Goal: Task Accomplishment & Management: Complete application form

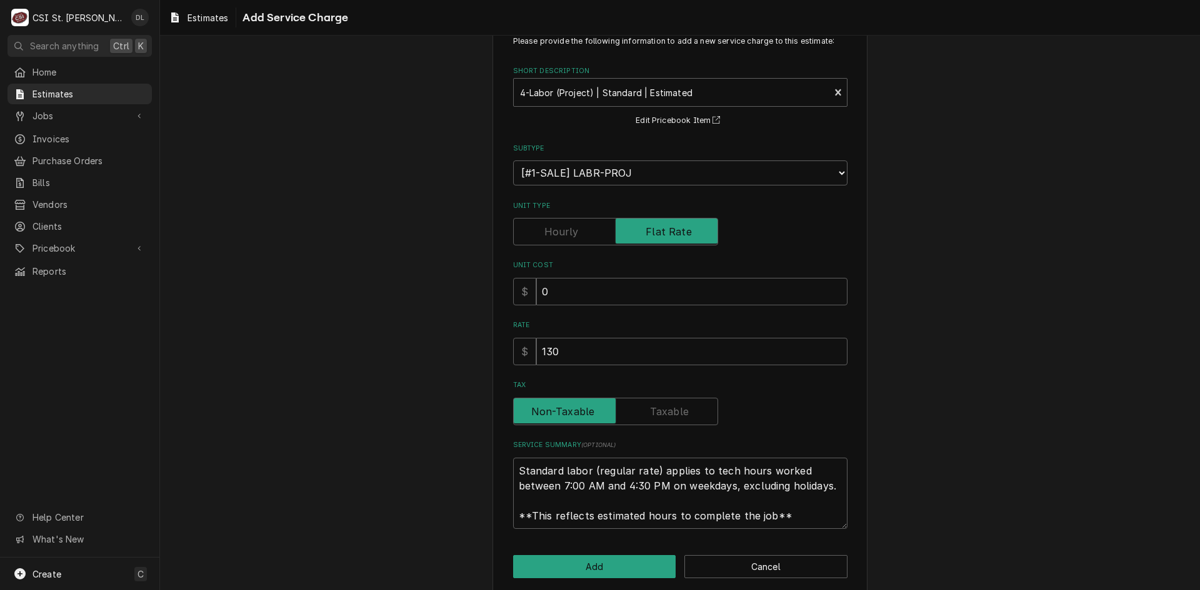
scroll to position [55, 0]
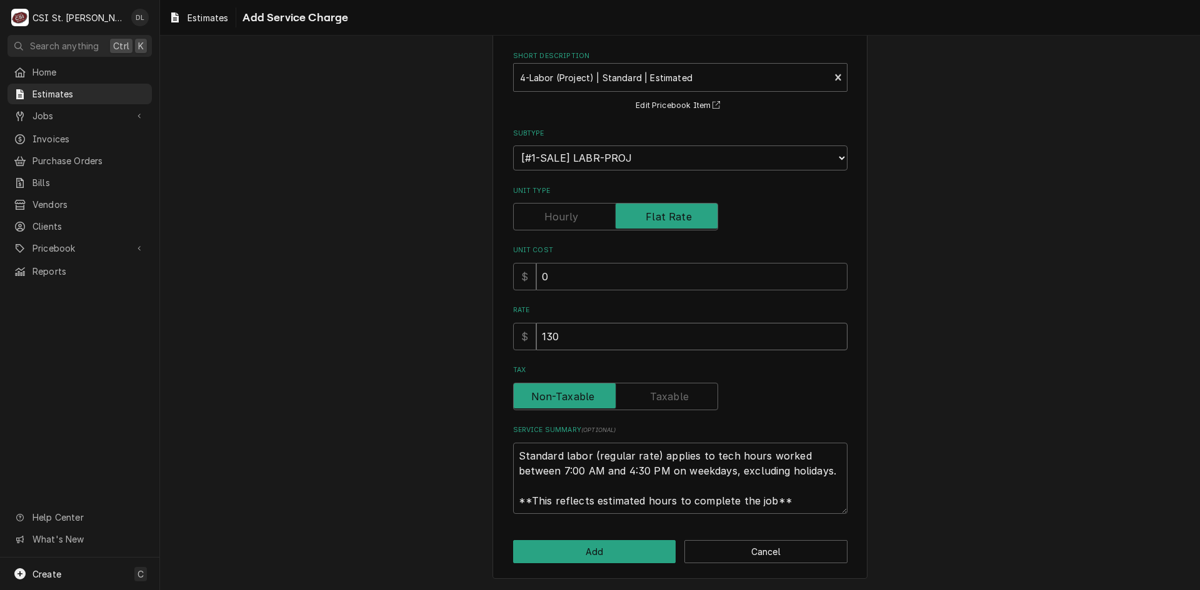
drag, startPoint x: 558, startPoint y: 335, endPoint x: 389, endPoint y: 334, distance: 169.3
click at [389, 334] on div "Please provide the following information to add a new service charge to this es…" at bounding box center [680, 292] width 1040 height 597
type input "2"
type textarea "x"
type input "22"
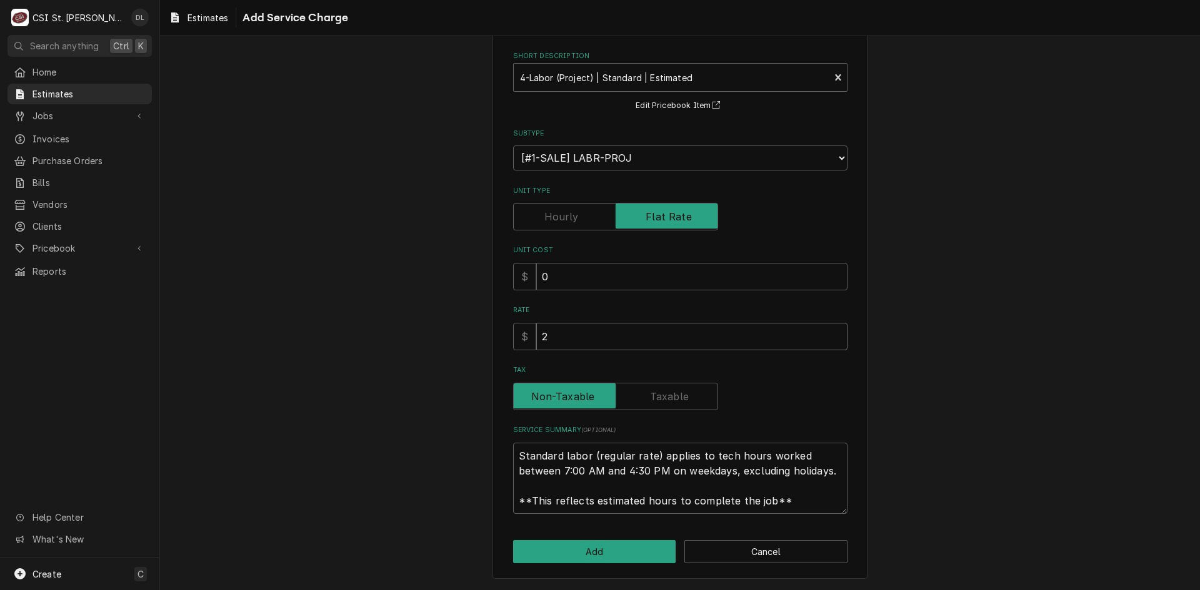
type textarea "x"
type input "221"
type textarea "x"
type input "2210"
type textarea "x"
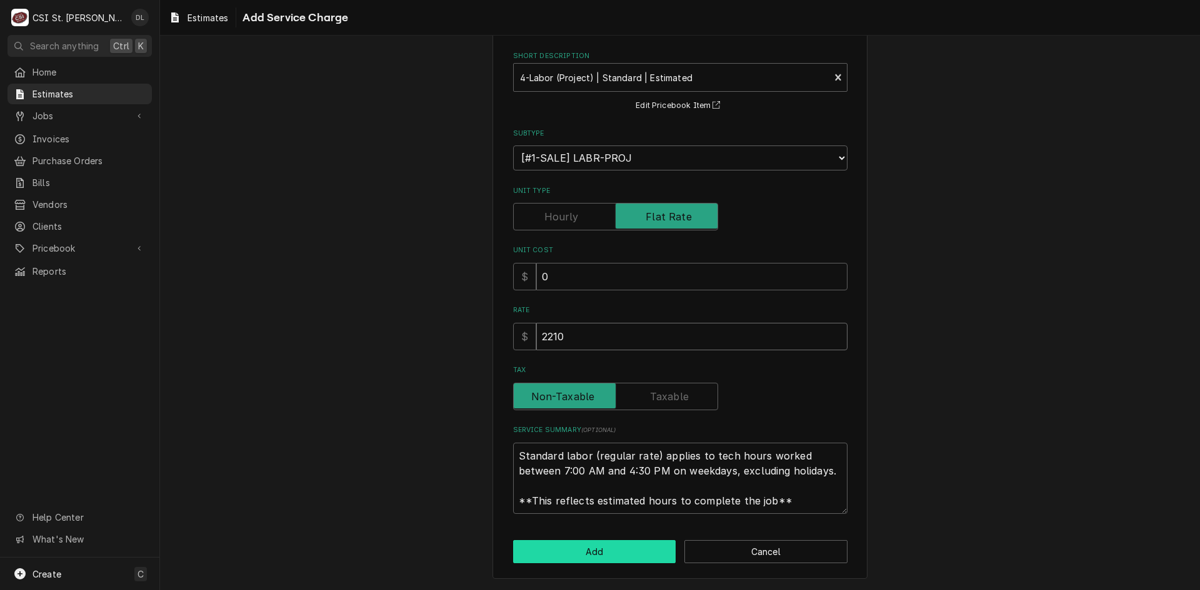
type input "2210"
click at [622, 560] on button "Add" at bounding box center [594, 551] width 163 height 23
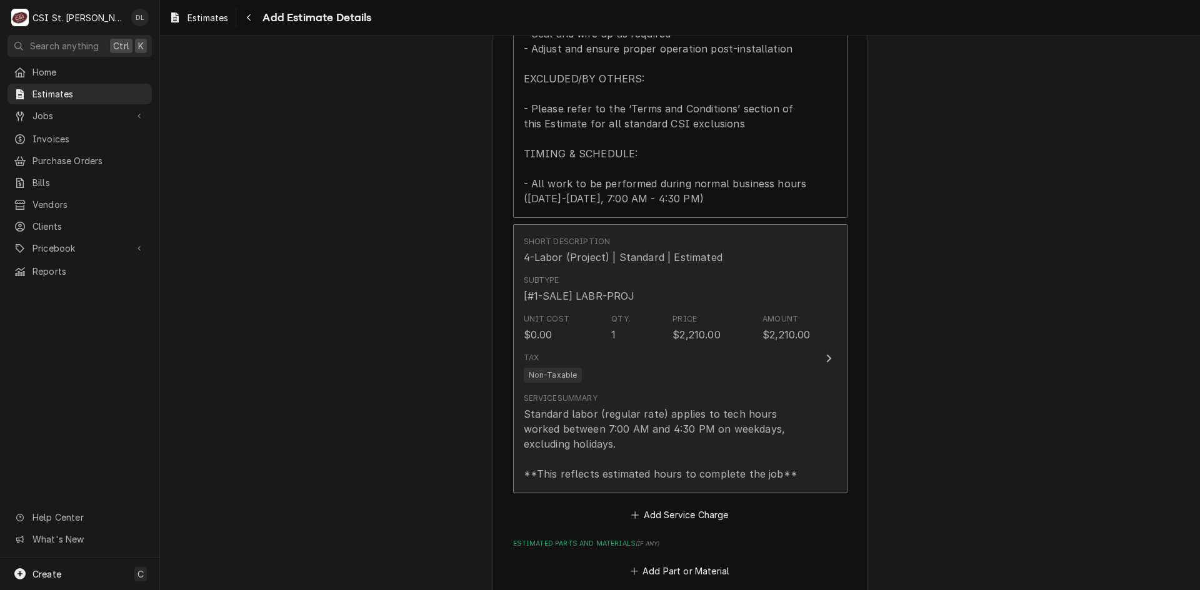
scroll to position [1562, 0]
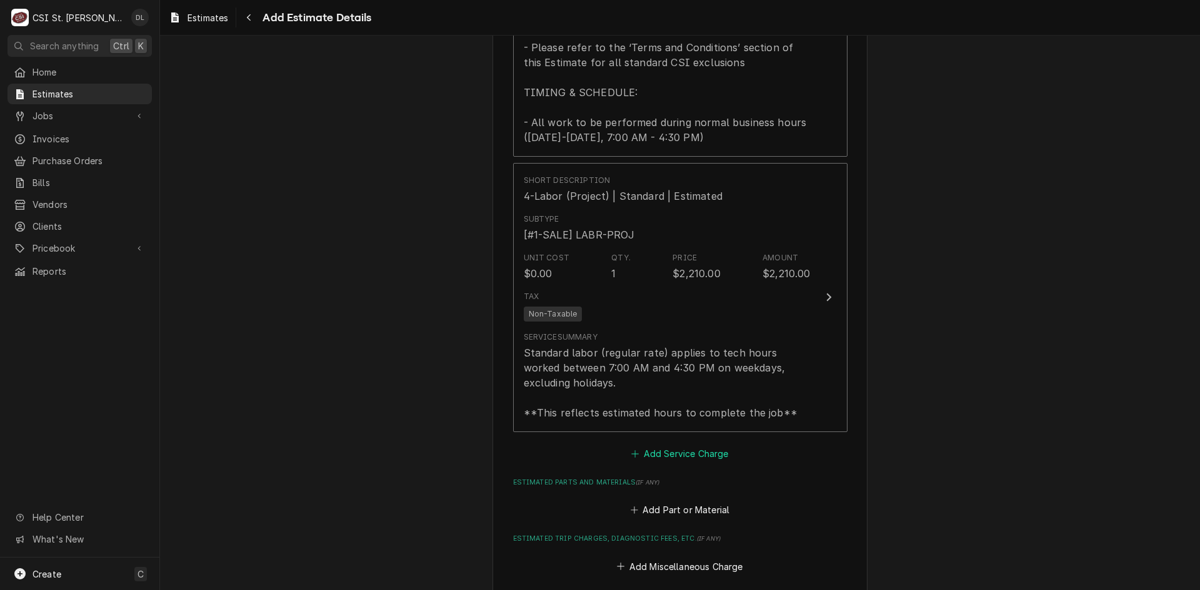
click at [632, 456] on icon "Estimated Service Charges" at bounding box center [635, 453] width 7 height 7
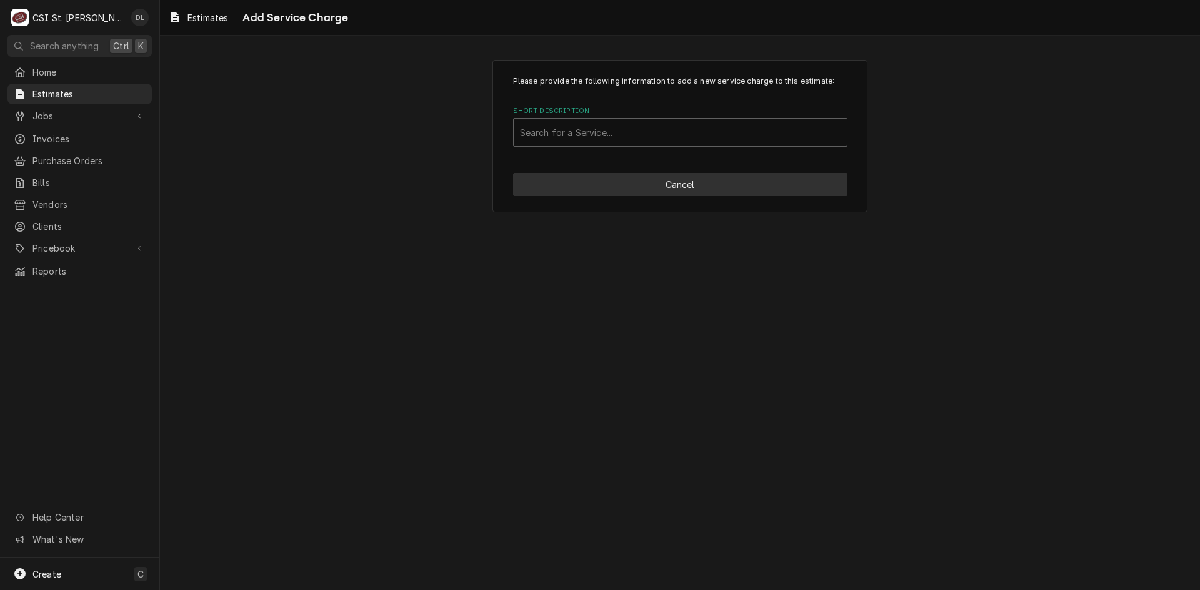
click at [723, 189] on button "Cancel" at bounding box center [680, 184] width 334 height 23
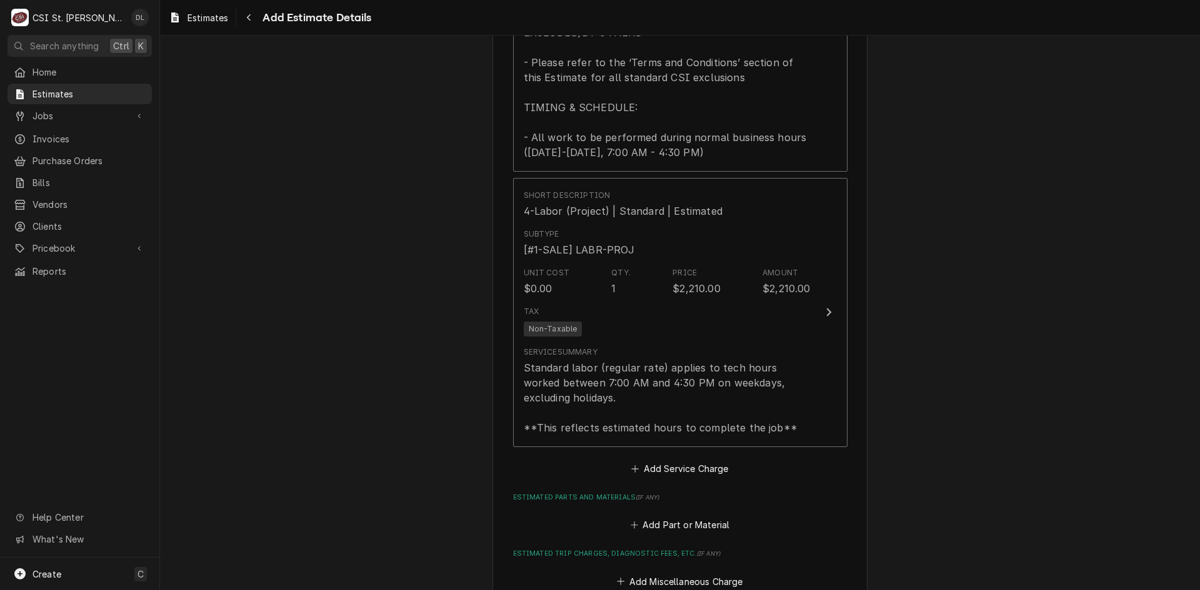
scroll to position [1586, 0]
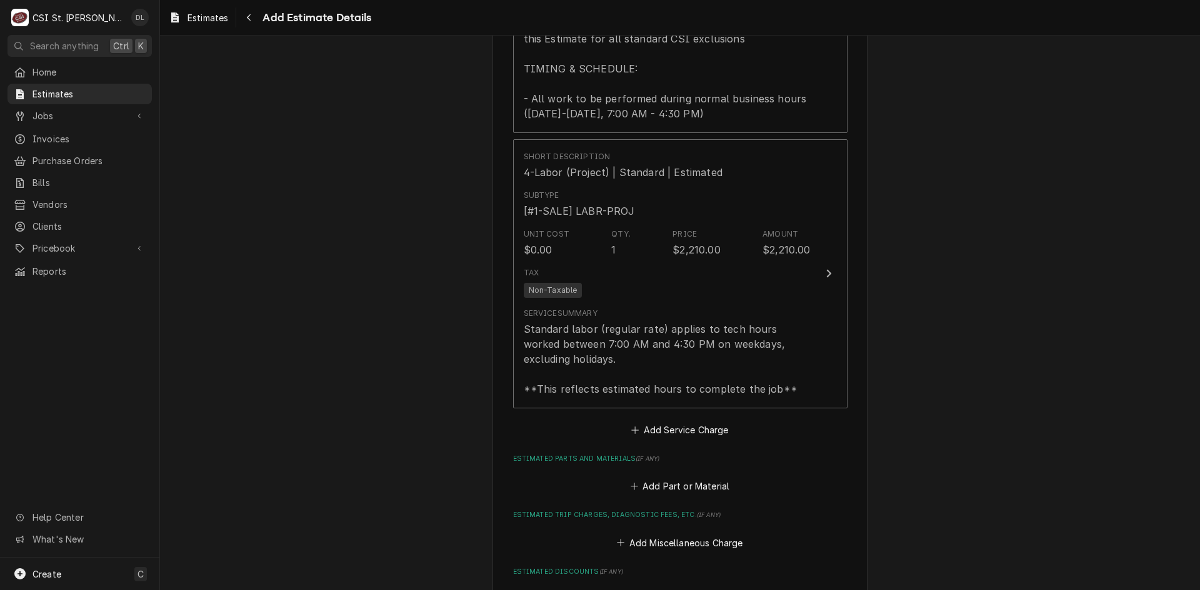
type textarea "x"
click at [630, 484] on icon "Estimated Parts and Materials" at bounding box center [633, 486] width 7 height 9
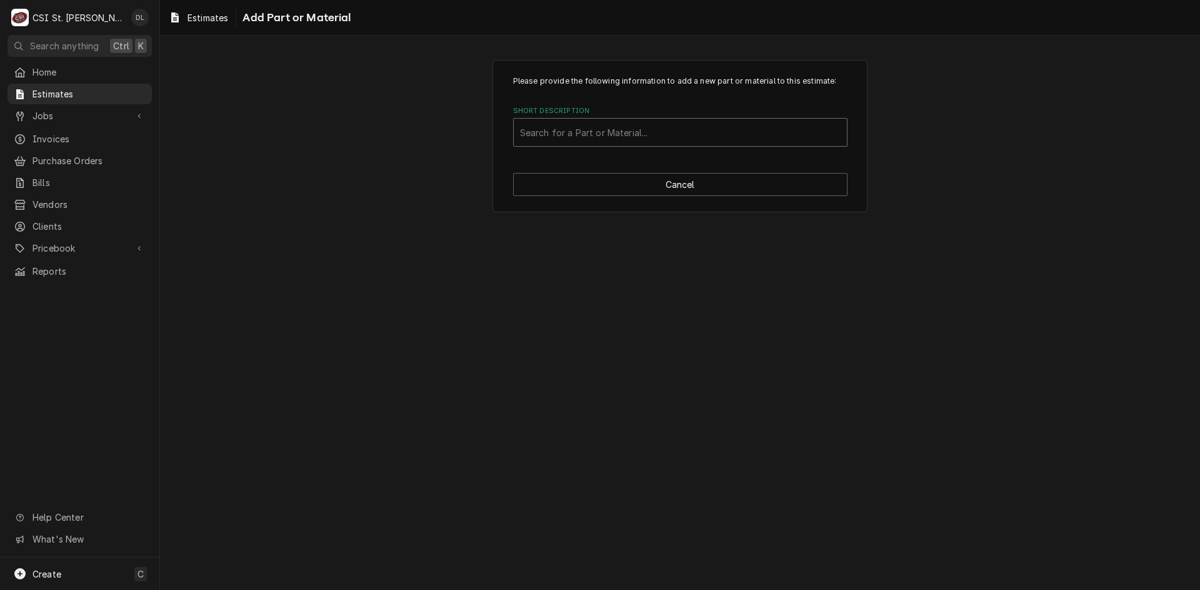
click at [639, 131] on div "Short Description" at bounding box center [680, 132] width 321 height 22
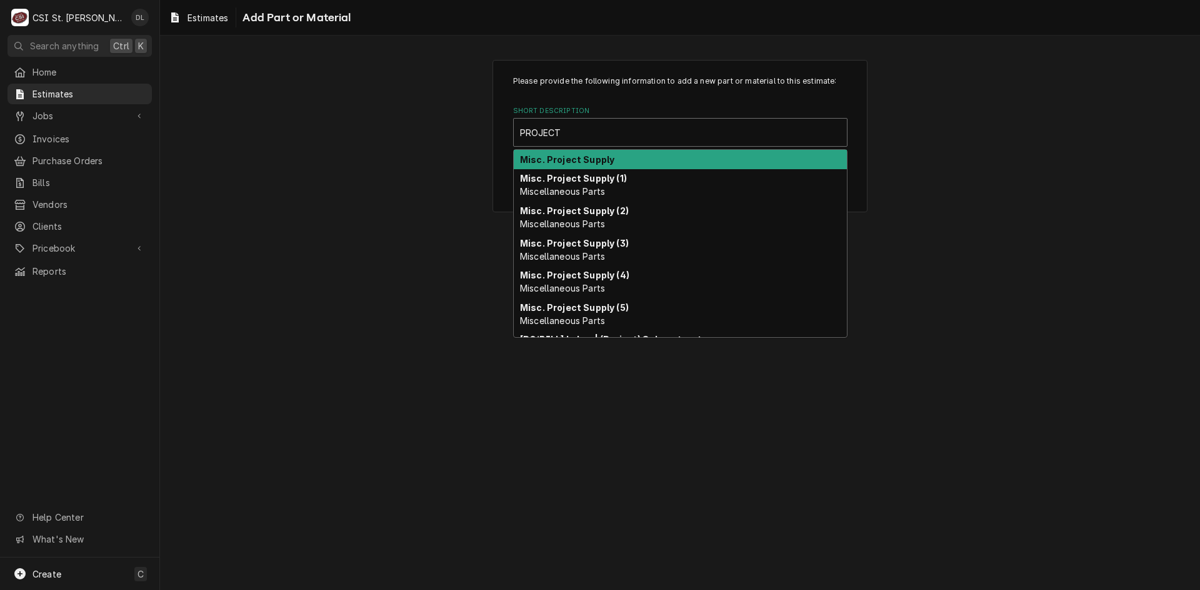
type input "PROJECT E"
click at [582, 164] on div "Misc. Project Supply" at bounding box center [680, 159] width 333 height 19
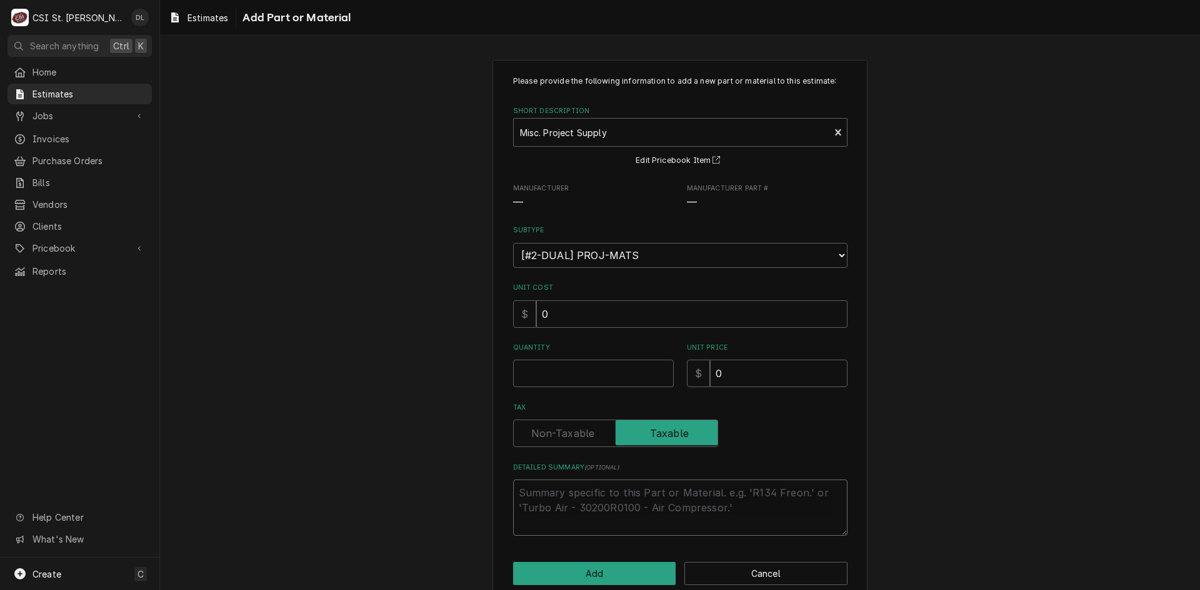
click at [553, 502] on textarea "Detailed Summary ( optional )" at bounding box center [680, 508] width 334 height 56
type textarea "x"
type textarea "b"
type textarea "x"
type textarea "bO"
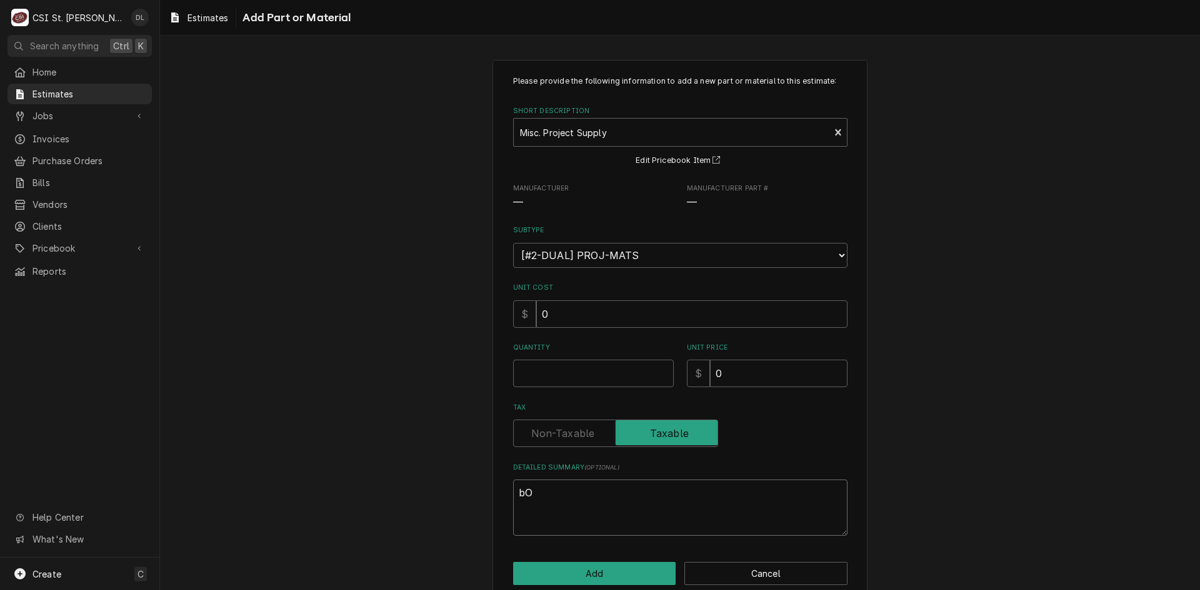
type textarea "x"
type textarea "bOL"
type textarea "x"
type textarea "bOLT"
type textarea "x"
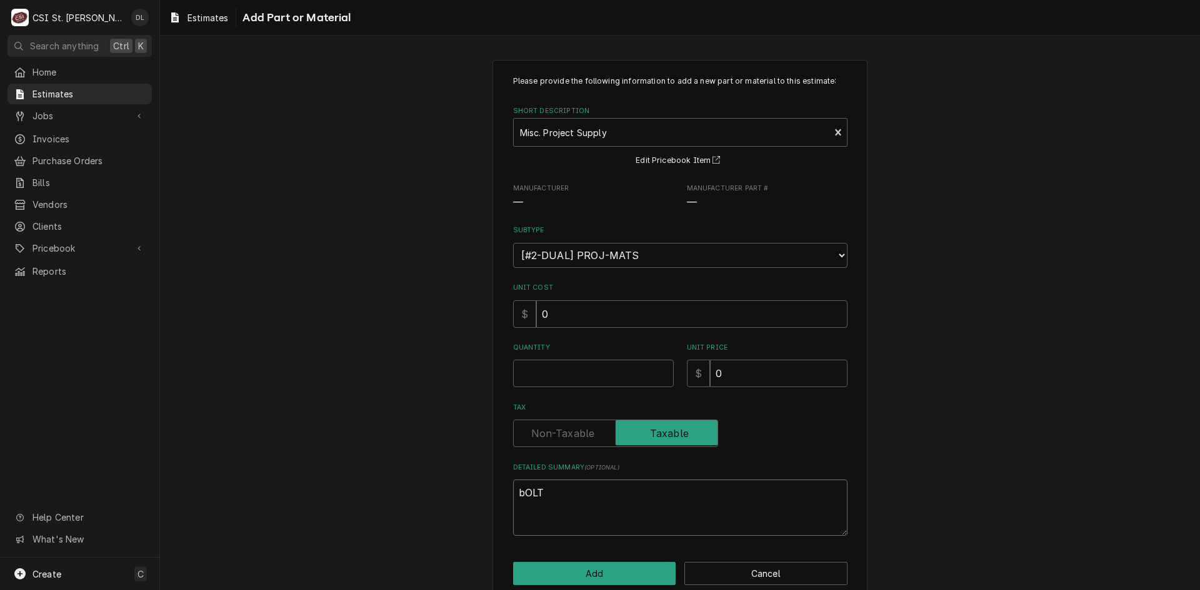
type textarea "bOLT"
type textarea "x"
type textarea "bOLT"
type textarea "x"
type textarea "bOL"
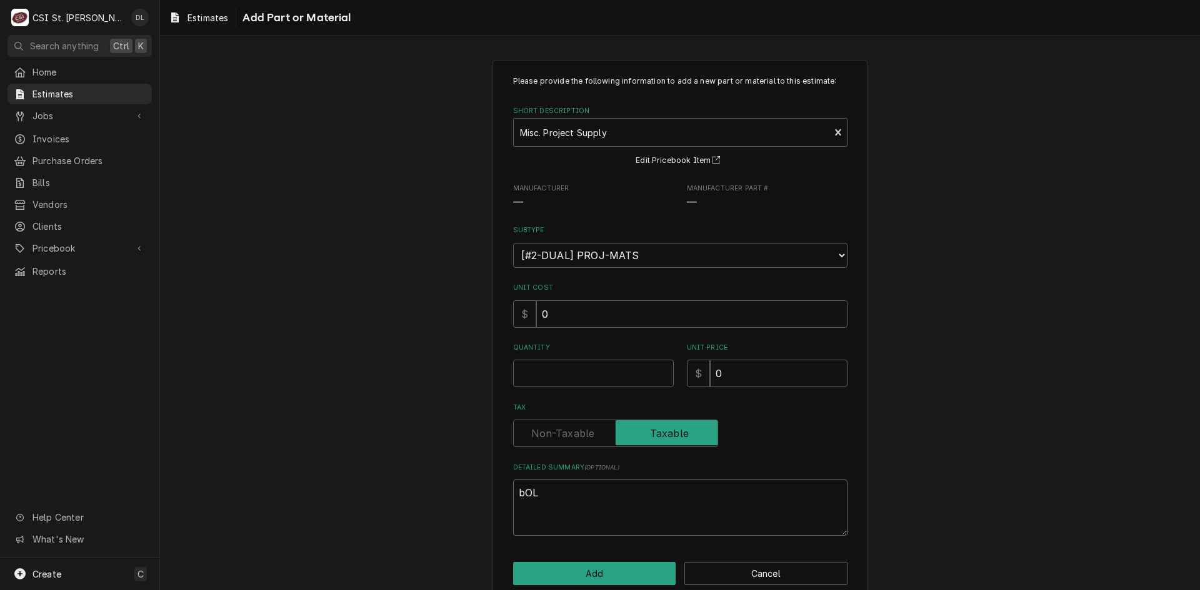
type textarea "x"
type textarea "bO"
type textarea "x"
type textarea "b"
type textarea "x"
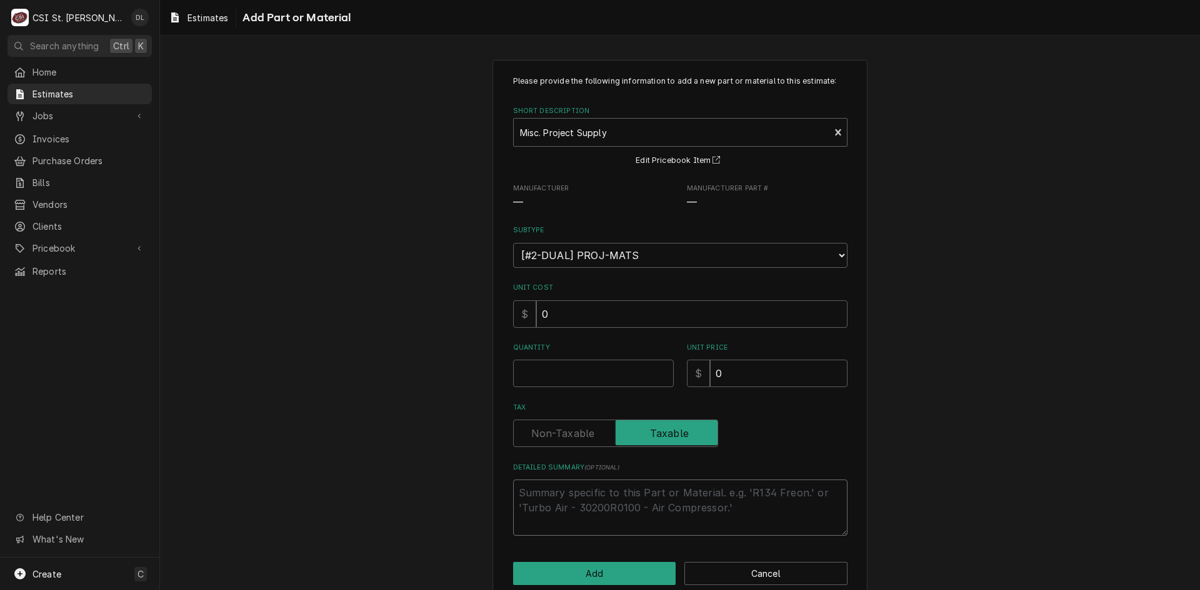
type textarea "x"
type textarea "b"
type textarea "x"
type textarea "B"
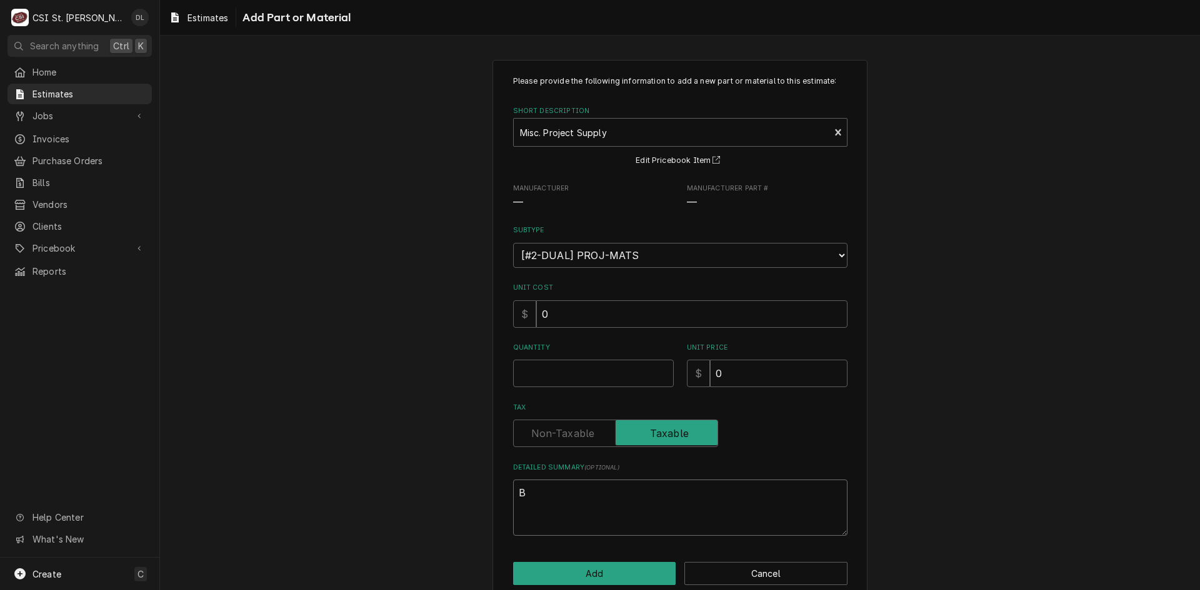
type textarea "x"
type textarea "Bo"
type textarea "x"
type textarea "Bol"
type textarea "x"
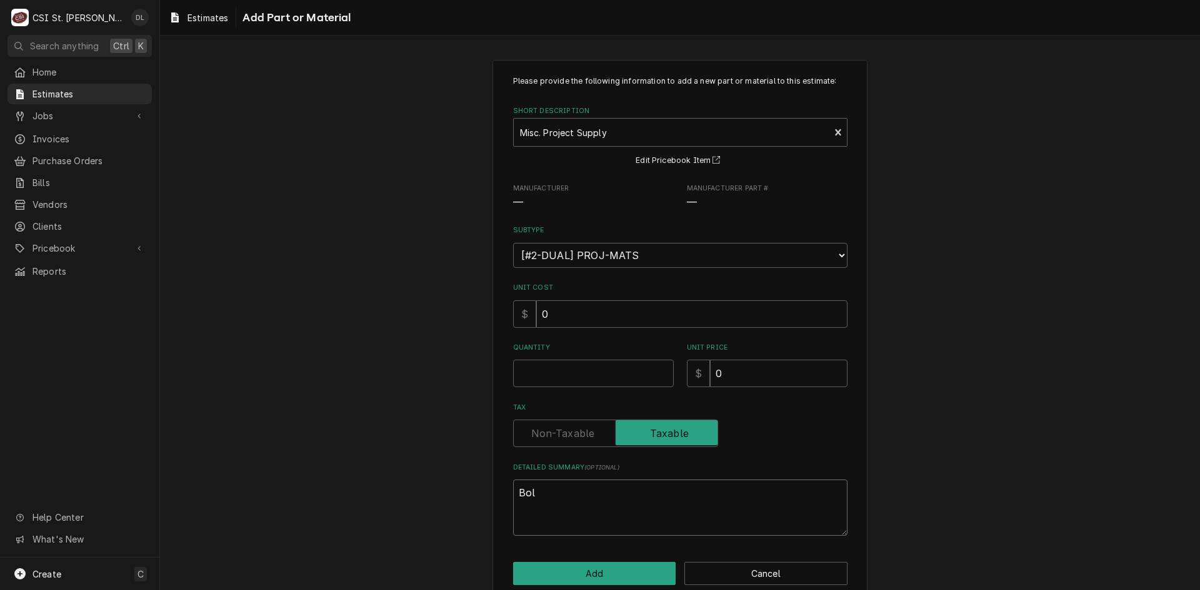
type textarea "Bolt"
type textarea "x"
type textarea "Bolt"
type textarea "x"
type textarea "Bolt o"
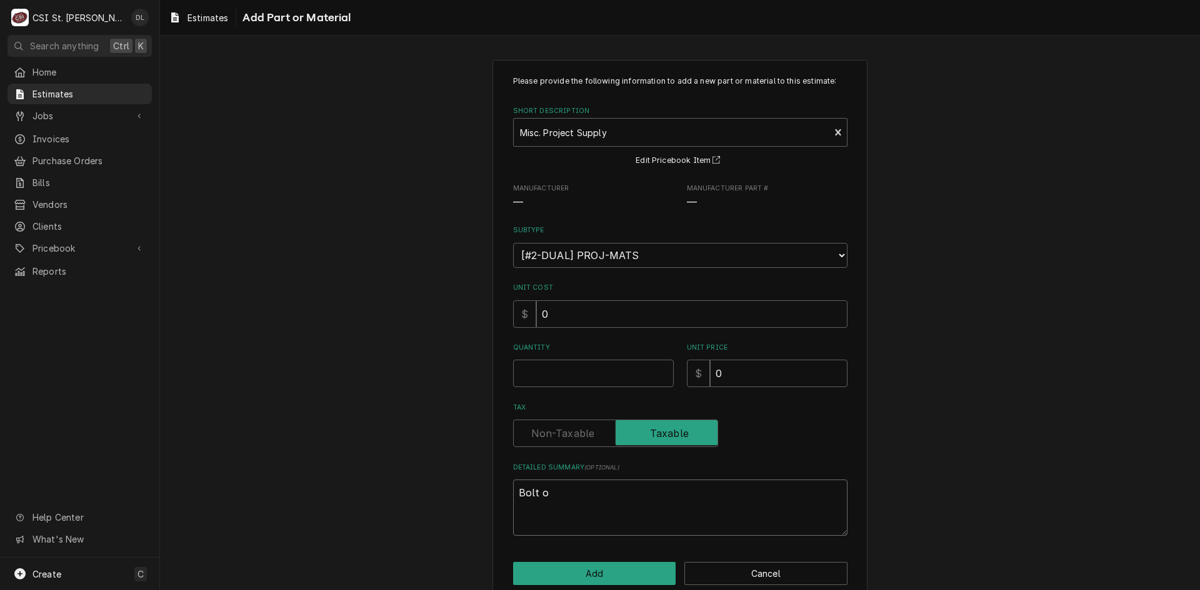
type textarea "x"
type textarea "Bolt ov"
type textarea "x"
type textarea "Bolt ove"
type textarea "x"
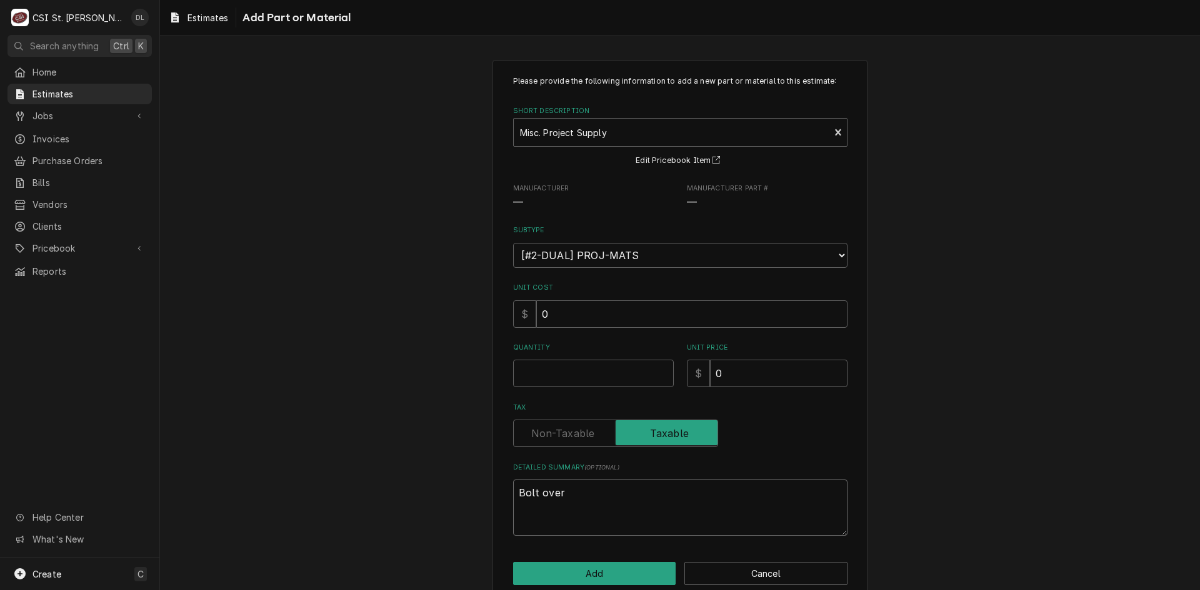
type textarea "Bolt over"
type textarea "x"
type textarea "Bolt over do"
type textarea "x"
type textarea "Bolt over doo"
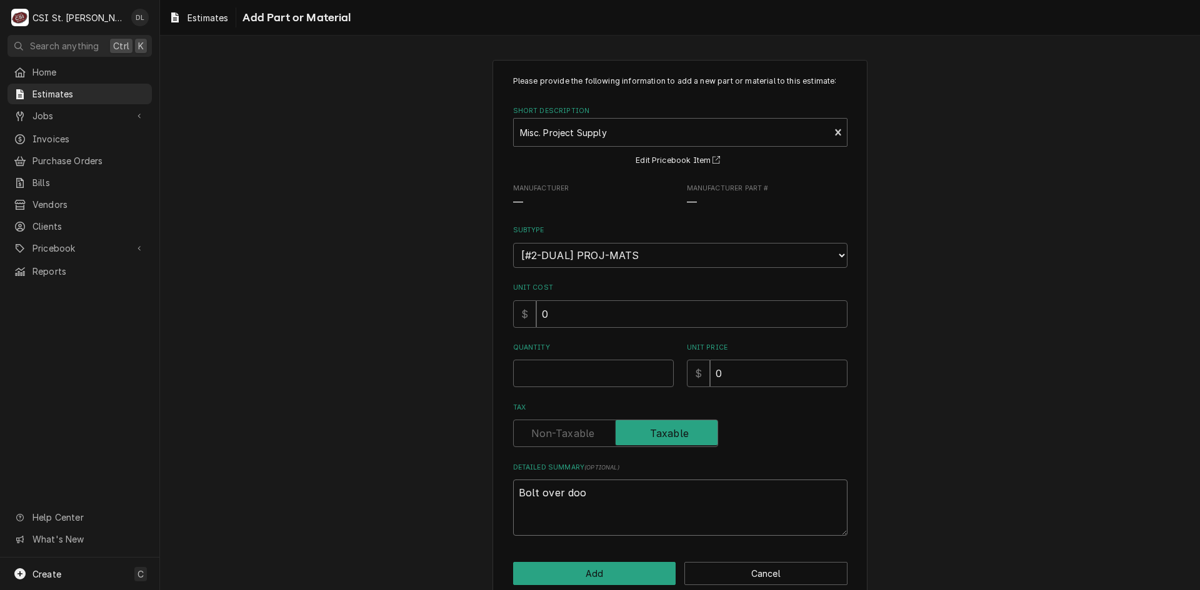
type textarea "x"
type textarea "Bolt over door"
type textarea "x"
type textarea "Bolt over door"
type textarea "x"
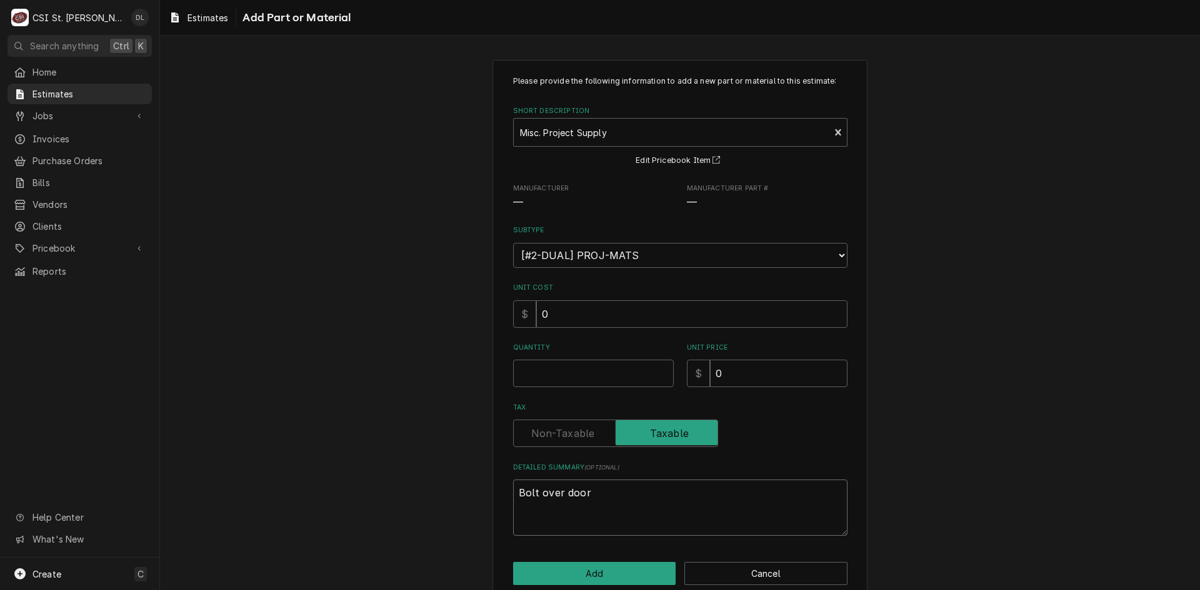
type textarea "Bolt over door a"
type textarea "x"
type textarea "Bolt over door as"
type textarea "x"
type textarea "Bolt over door ass"
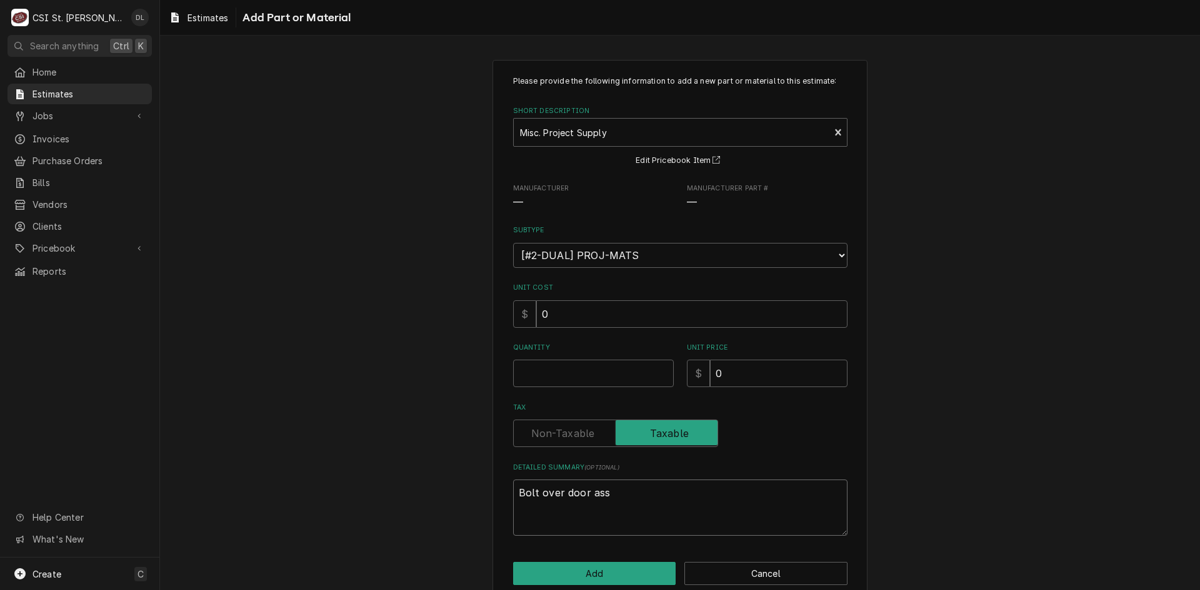
type textarea "x"
type textarea "Bolt over door asss"
type textarea "x"
type textarea "Bolt over door ass"
type textarea "x"
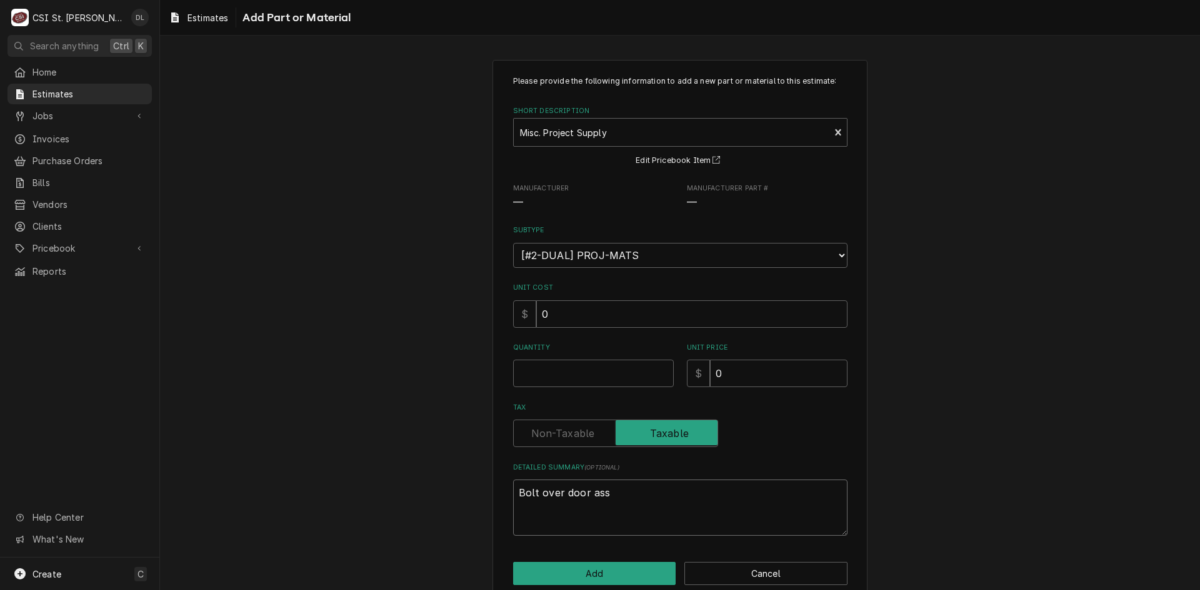
type textarea "Bolt over door asse"
type textarea "x"
type textarea "Bolt over door assem"
type textarea "x"
type textarea "Bolt over door assembl"
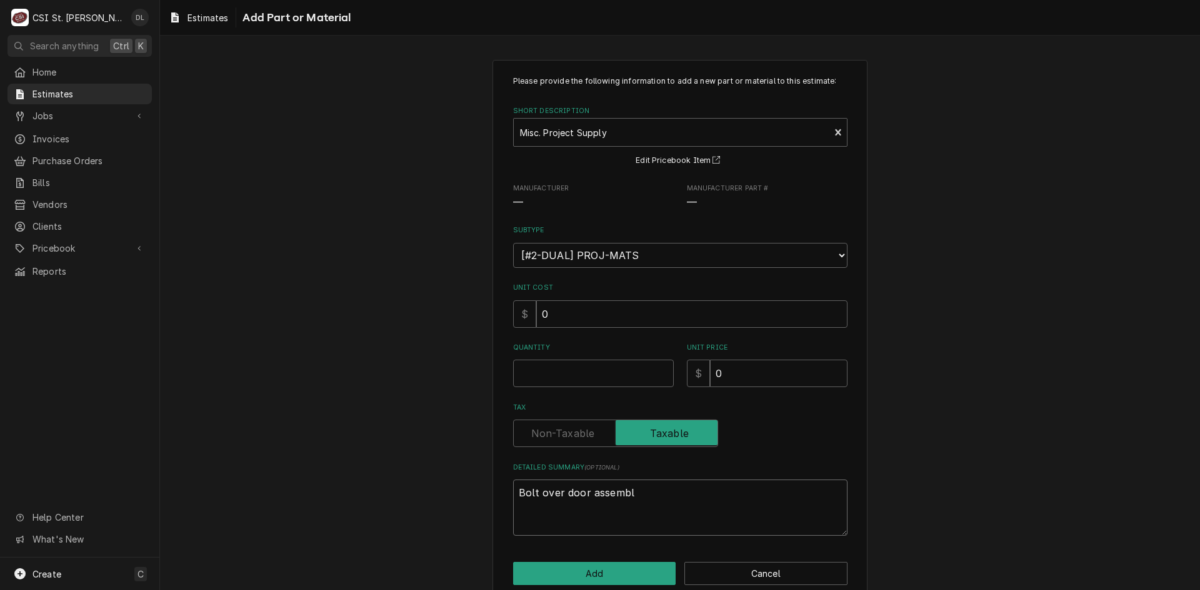
type textarea "x"
type textarea "Bolt over door assembly"
type textarea "x"
type textarea "Bolt over door assembly."
type textarea "x"
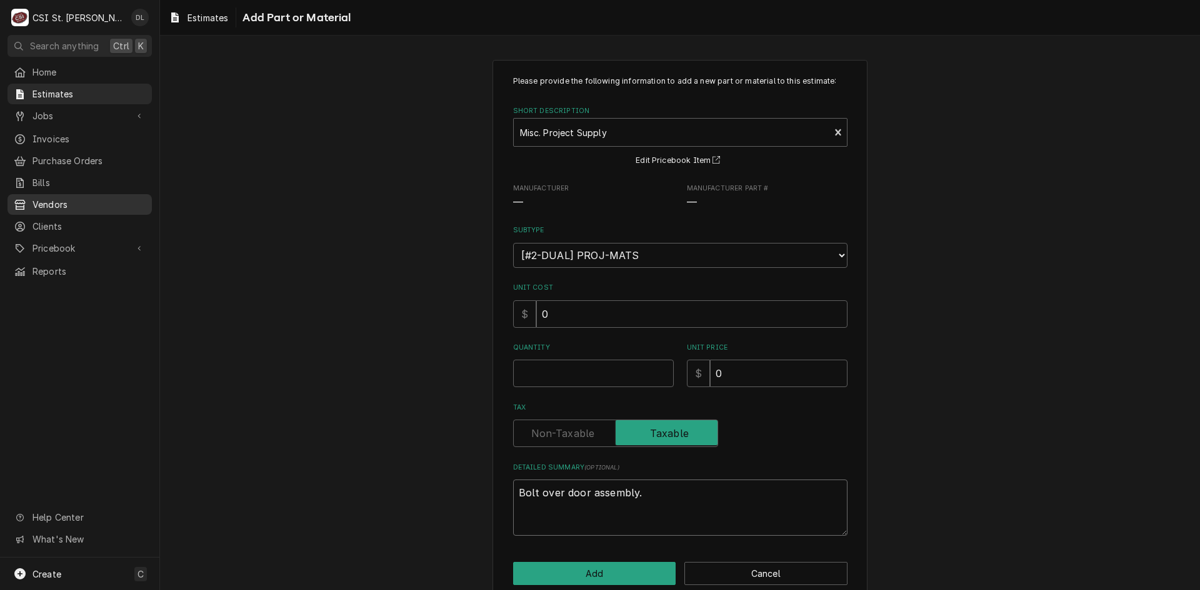
type textarea "Bolt over door assembly."
click at [563, 374] on input "Quantity" at bounding box center [593, 373] width 161 height 27
type textarea "x"
type input "1"
type textarea "x"
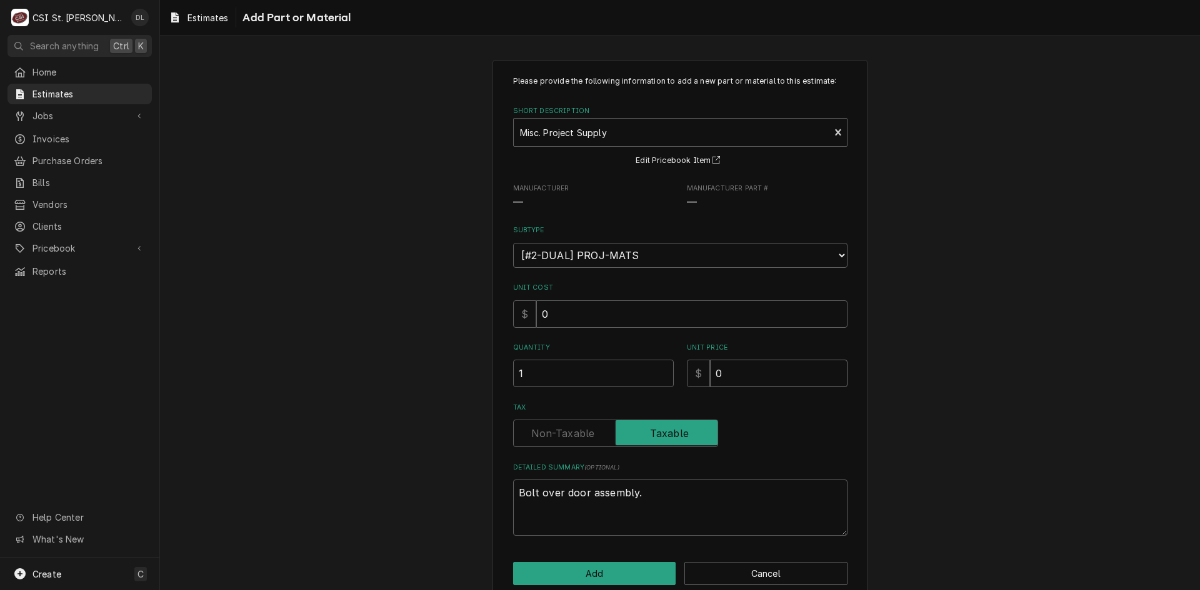
type input "6"
type textarea "x"
type input "62"
type textarea "x"
type input "624"
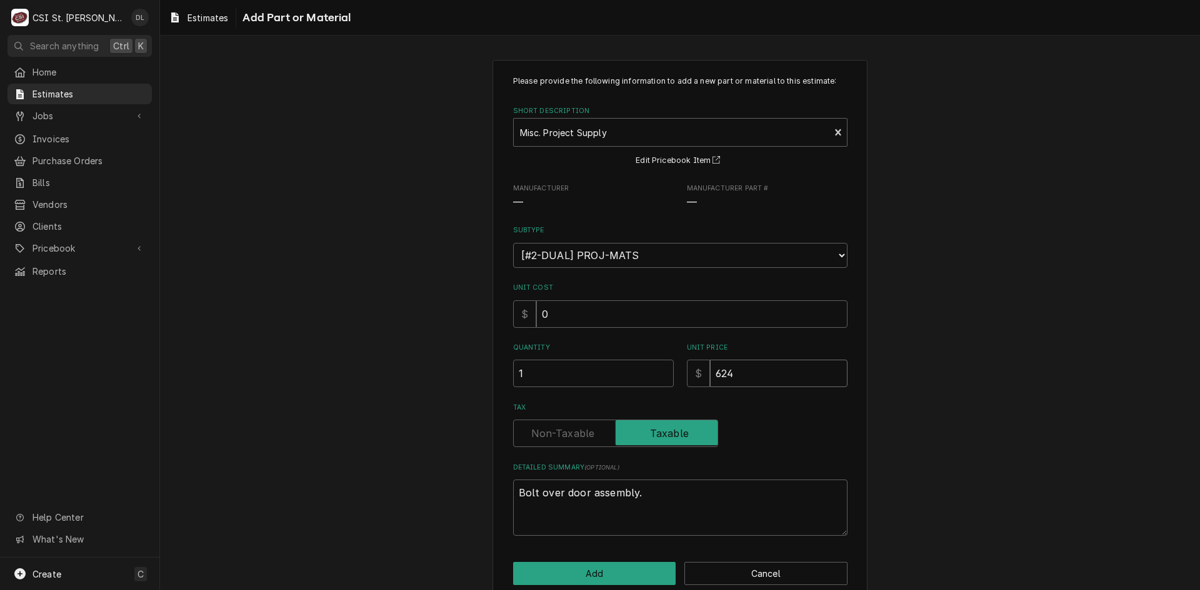
type textarea "x"
type input "6243"
type textarea "x"
type input "6243.7"
type textarea "x"
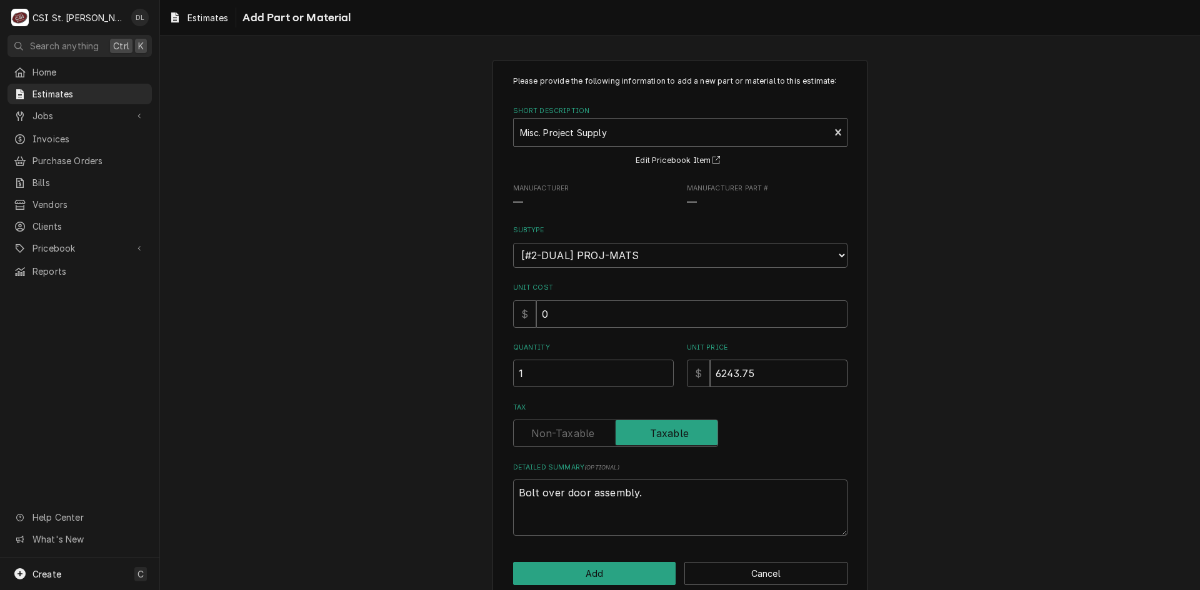
type input "6243.75"
click at [484, 293] on div "Please provide the following information to add a new part or material to this …" at bounding box center [680, 331] width 1040 height 564
type textarea "x"
type input "4"
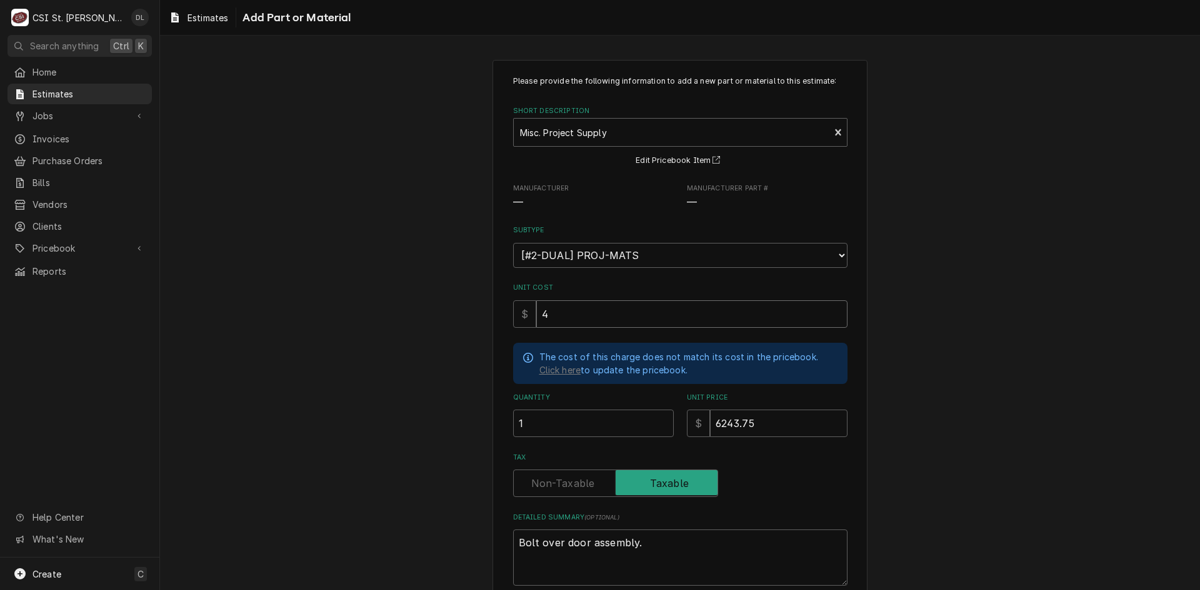
type textarea "x"
type input "49"
type textarea "x"
type input "499"
type textarea "x"
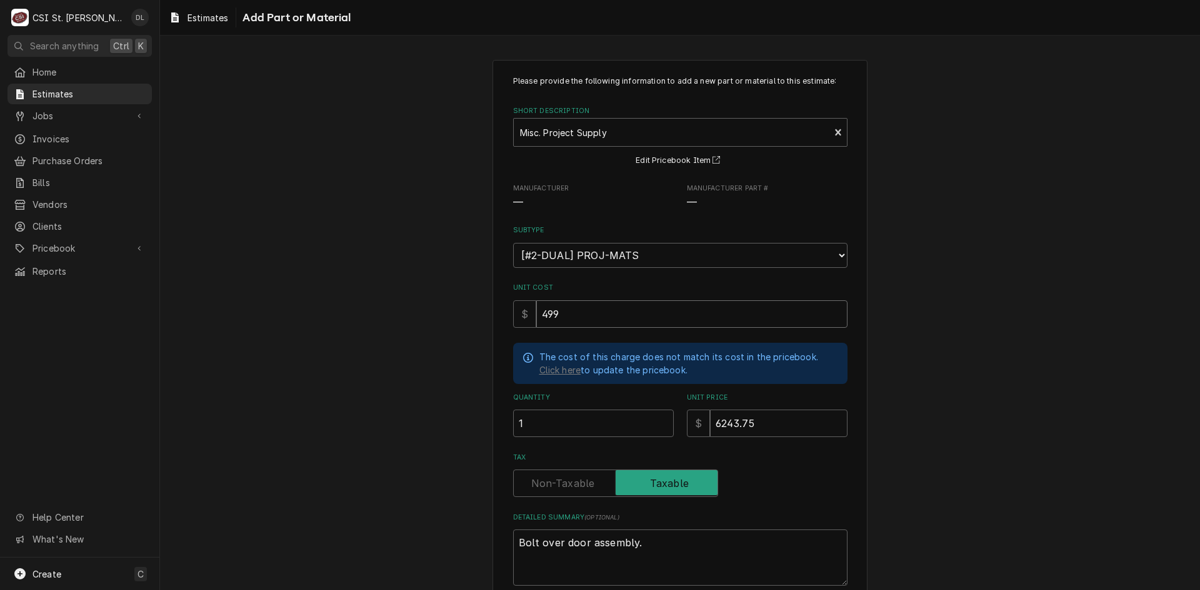
type input "4995"
type textarea "x"
type input "4995"
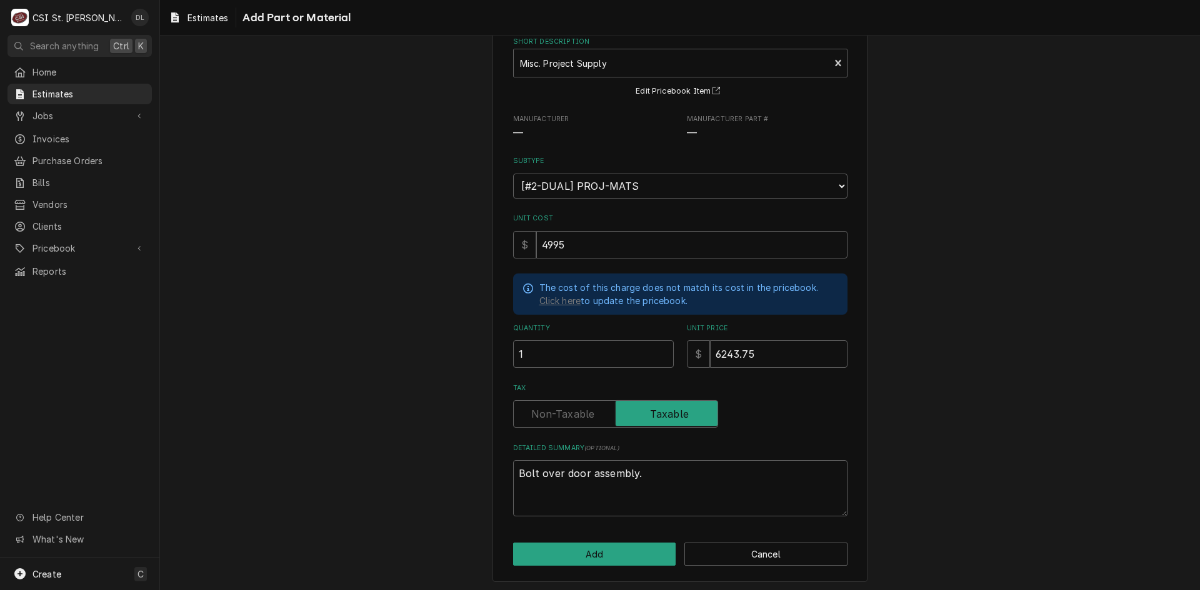
scroll to position [71, 0]
click at [619, 554] on button "Add" at bounding box center [594, 553] width 163 height 23
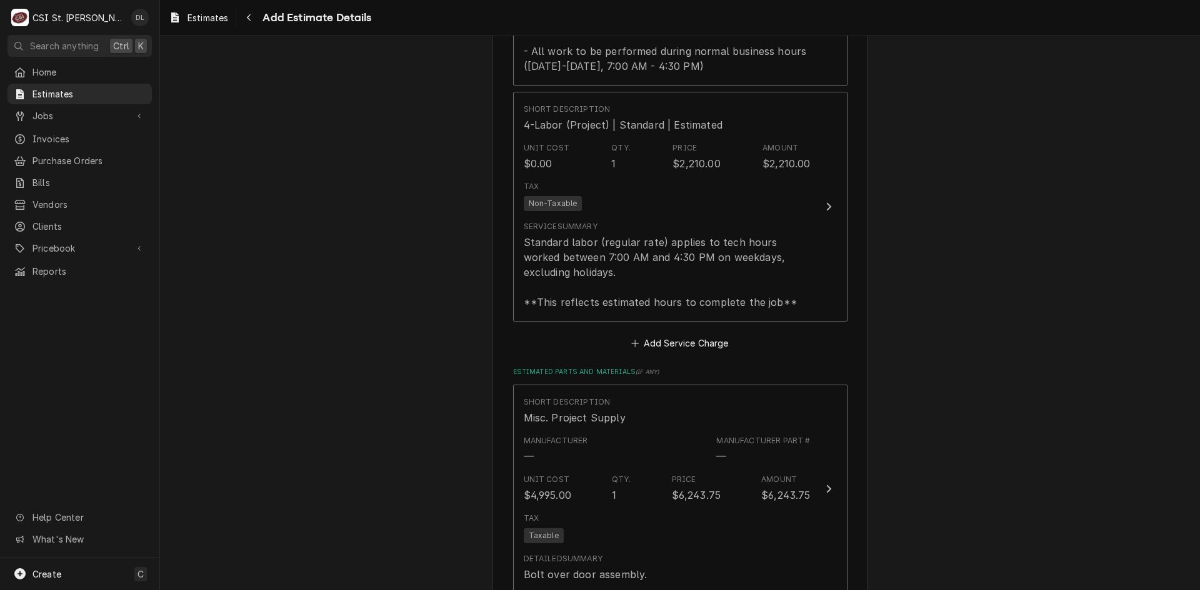
type textarea "x"
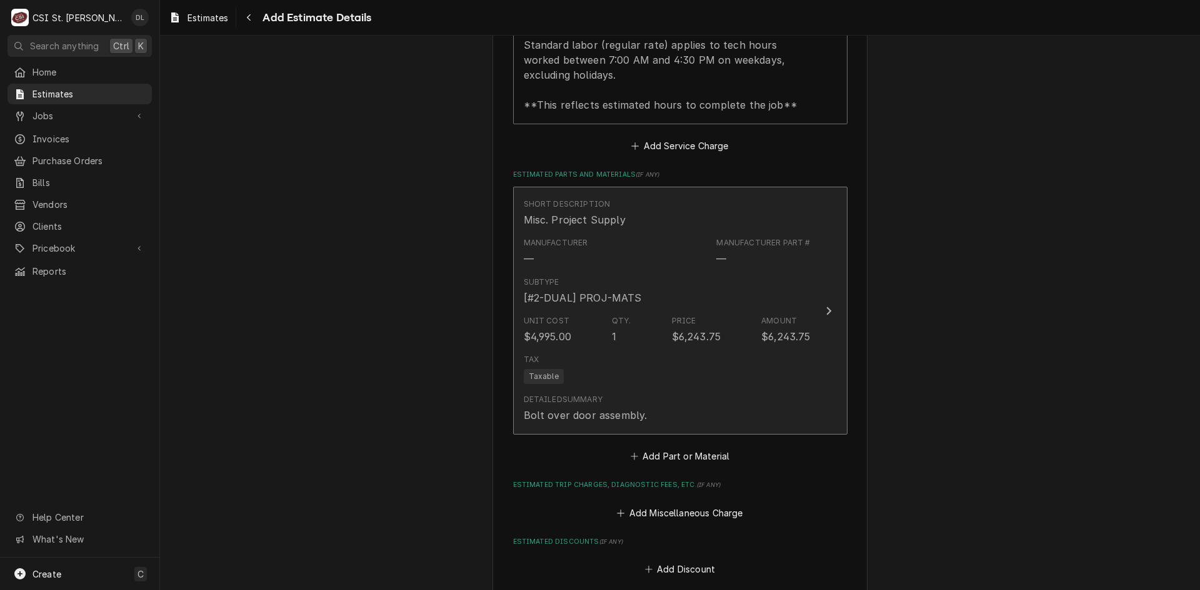
scroll to position [1984, 0]
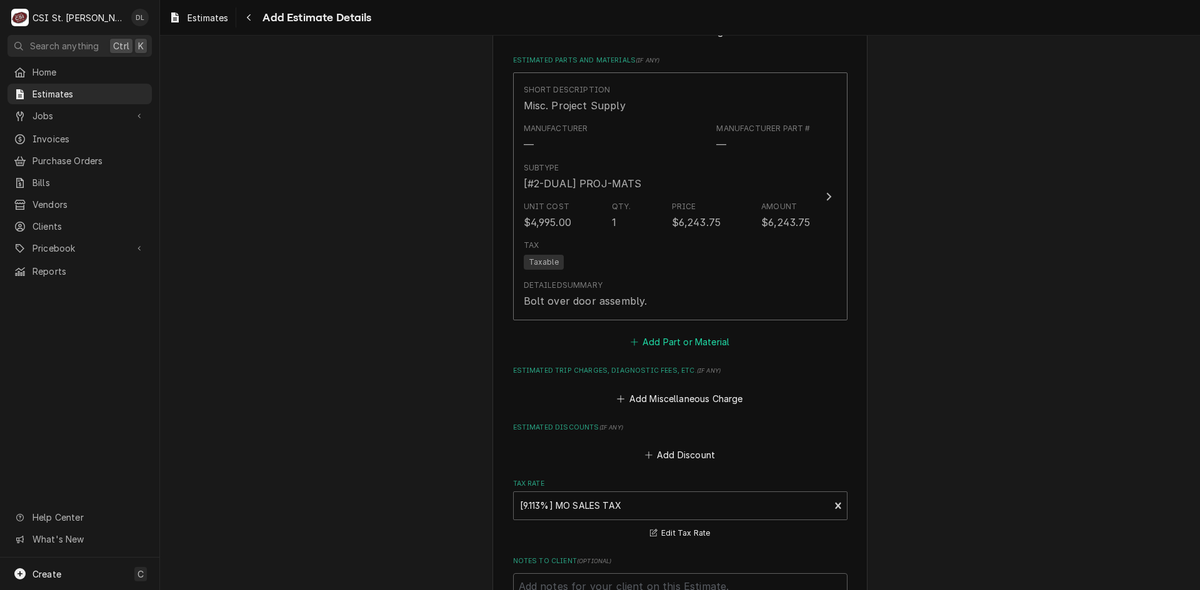
click at [632, 346] on icon "Estimated Parts and Materials" at bounding box center [633, 342] width 7 height 9
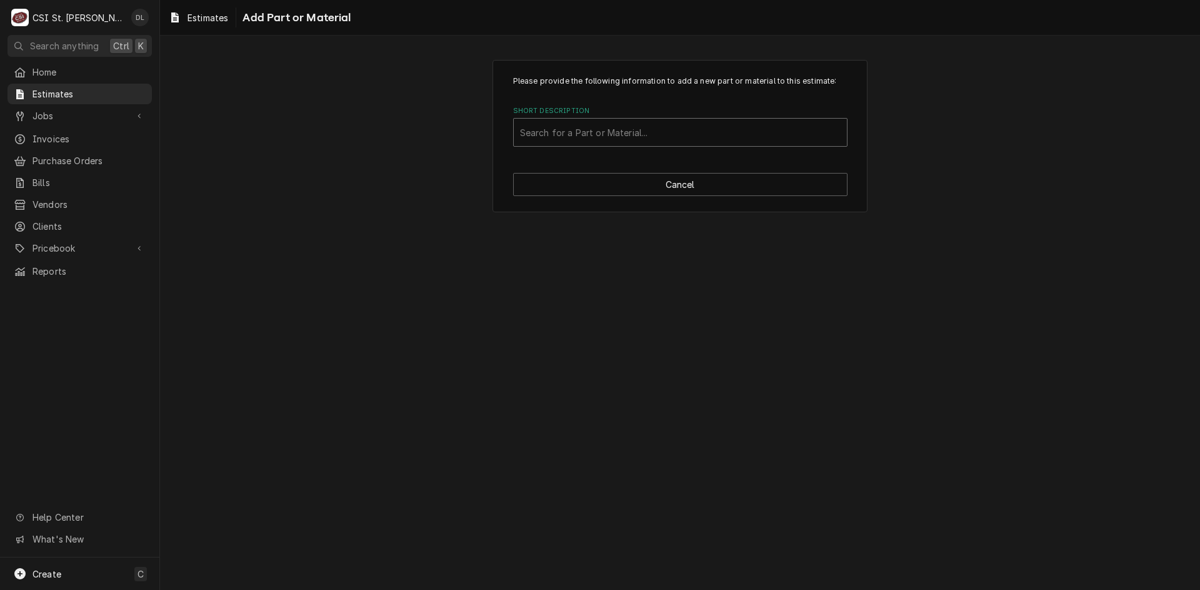
click at [598, 127] on div "Short Description" at bounding box center [680, 132] width 321 height 22
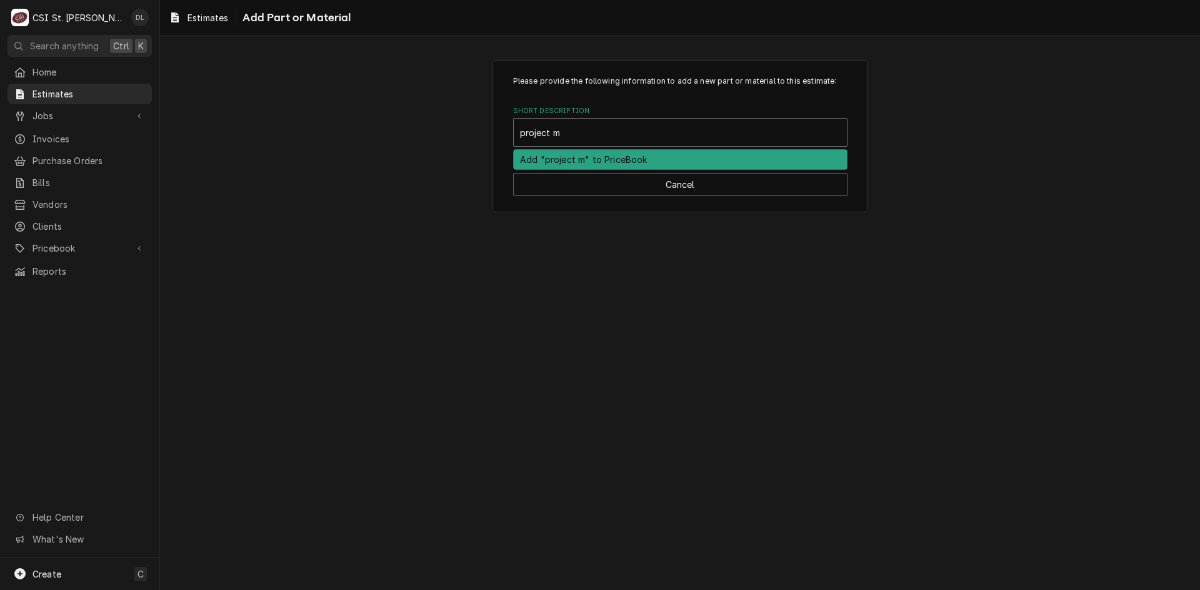
type input "project ma"
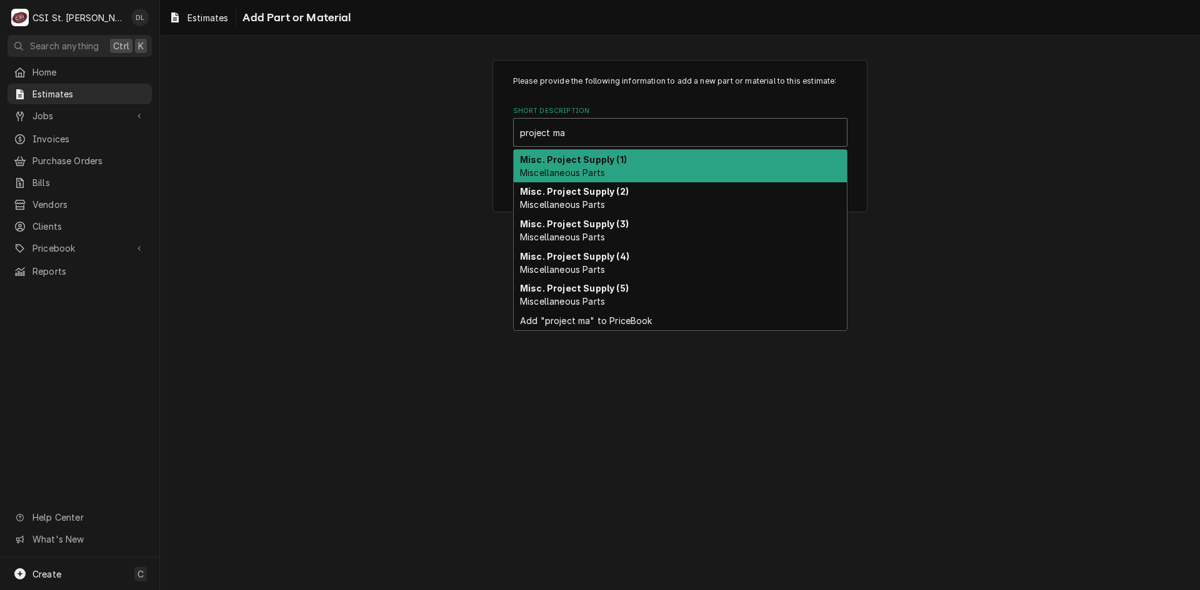
click at [599, 155] on strong "Misc. Project Supply (1)" at bounding box center [573, 159] width 107 height 11
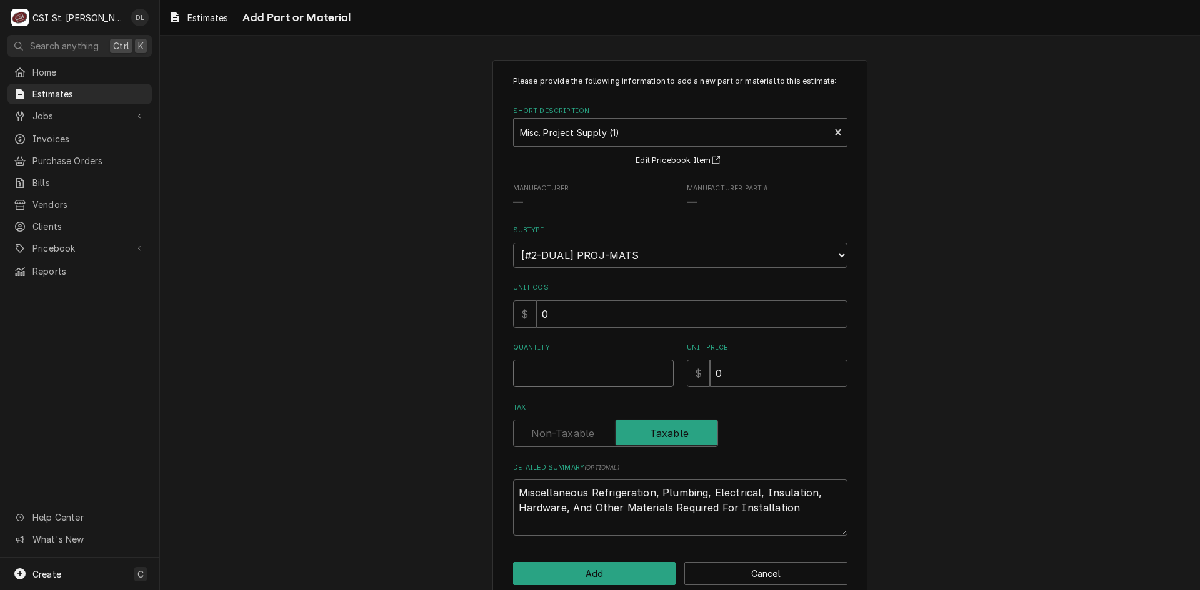
click at [560, 376] on input "Quantity" at bounding box center [593, 373] width 161 height 27
type textarea "x"
type input "1"
type textarea "x"
type input "2"
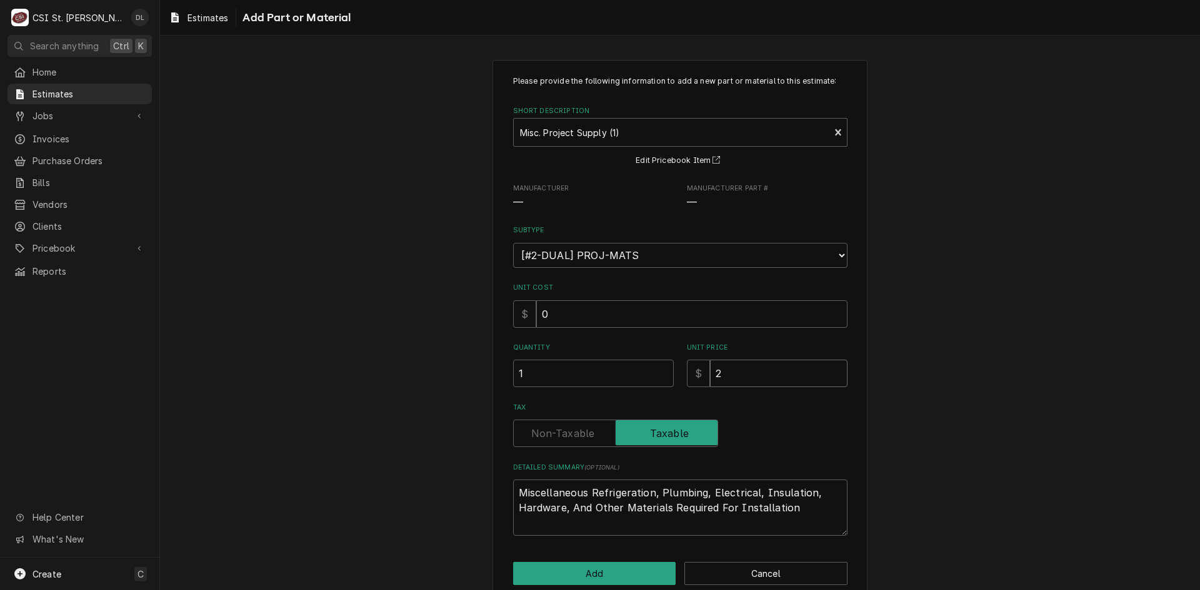
type textarea "x"
type input "25"
type textarea "x"
type input "250"
drag, startPoint x: 742, startPoint y: 373, endPoint x: 652, endPoint y: 364, distance: 89.8
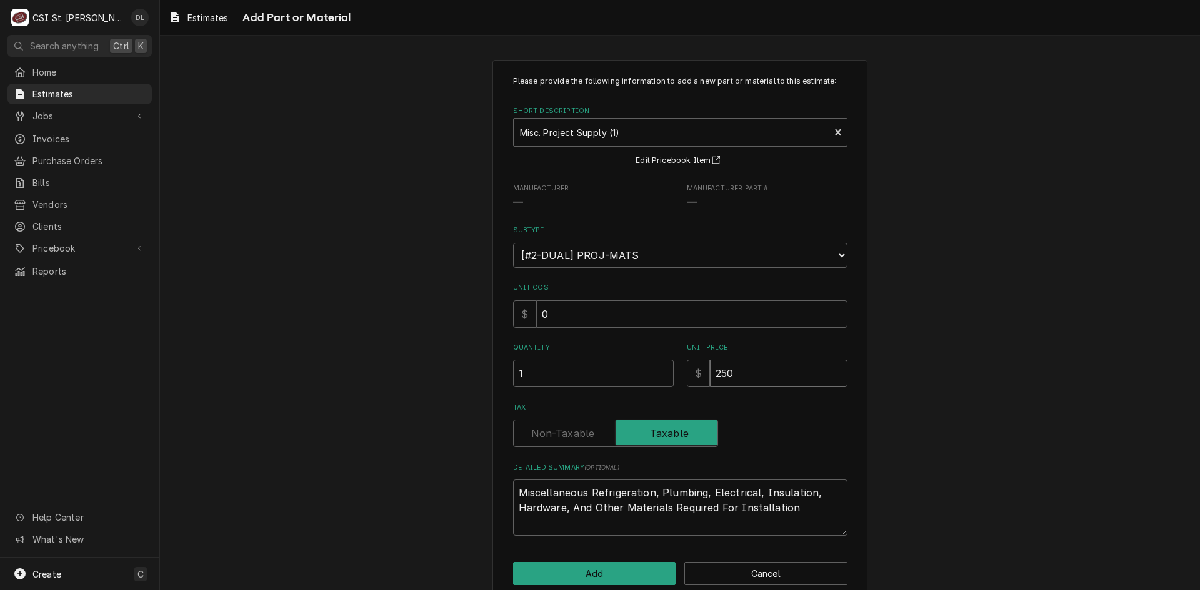
click at [652, 364] on div "Quantity 1 Unit Price $ 250" at bounding box center [680, 365] width 334 height 44
type textarea "x"
type input "3"
type textarea "x"
type input "30"
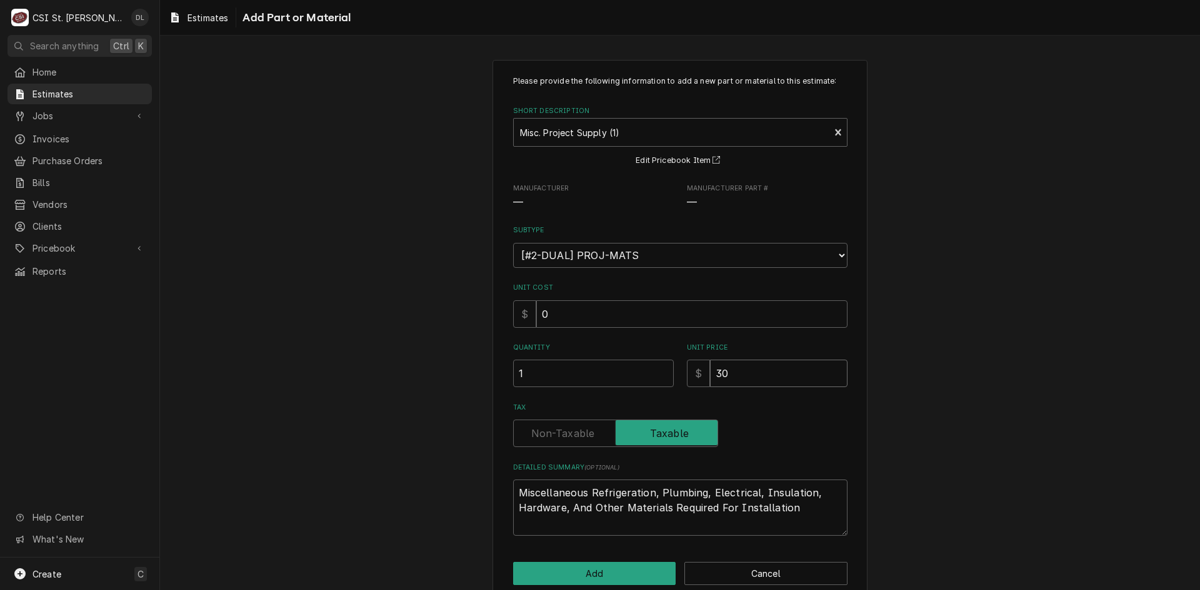
type textarea "x"
type input "300"
type textarea "x"
type input "300"
click at [589, 578] on button "Add" at bounding box center [594, 573] width 163 height 23
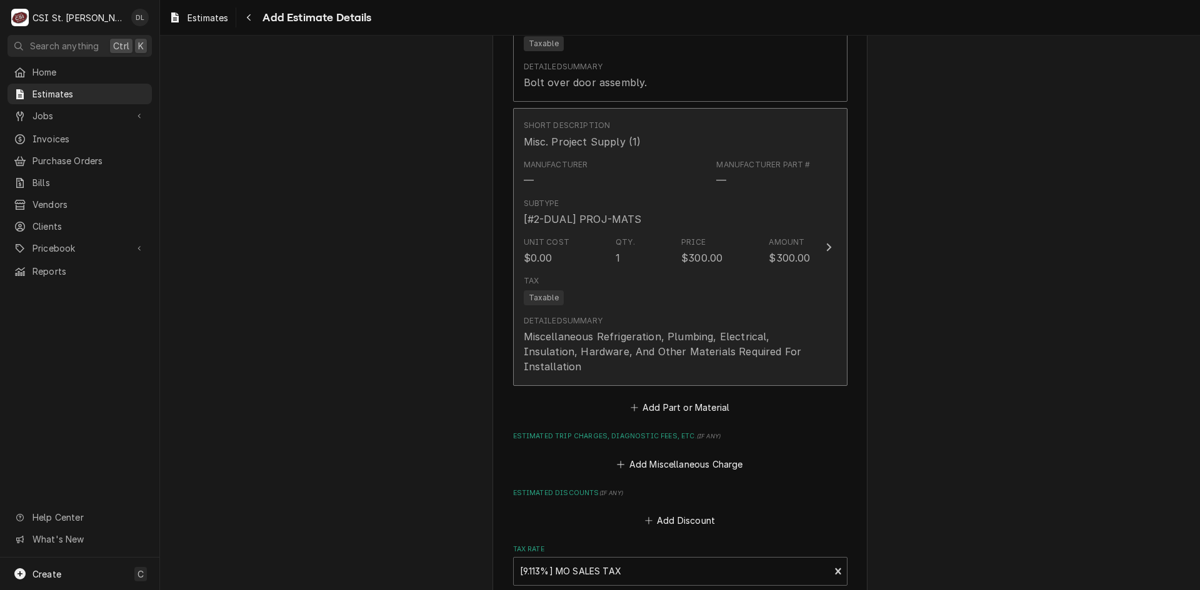
type textarea "x"
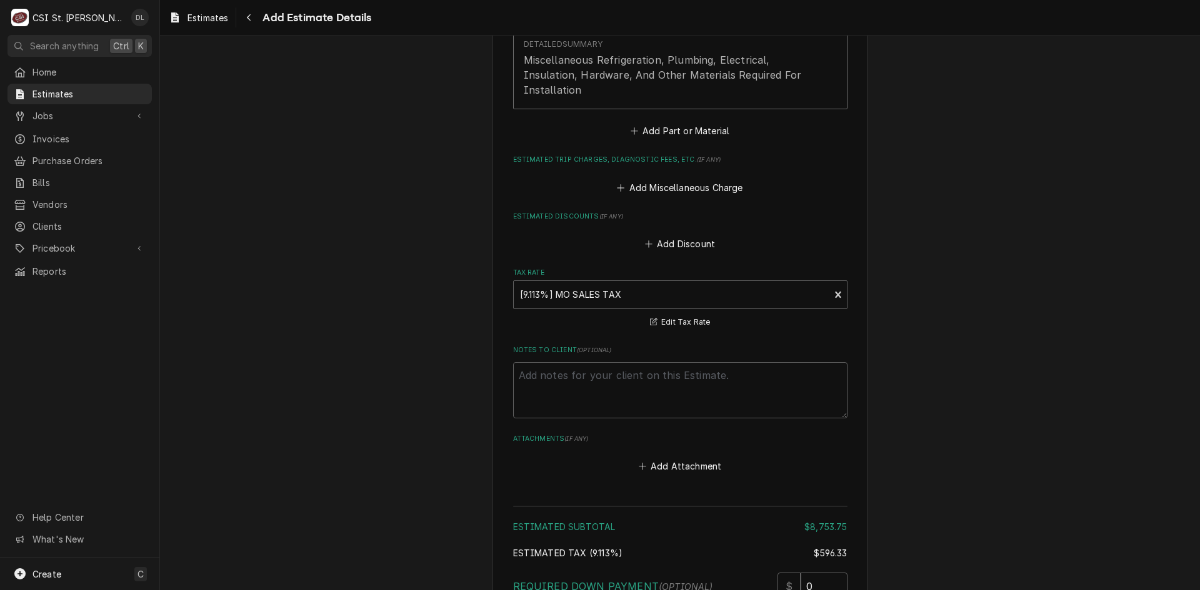
scroll to position [2484, 0]
click at [617, 185] on icon "Estimated Trip Charges, Diagnostic Fees, etc." at bounding box center [620, 183] width 7 height 9
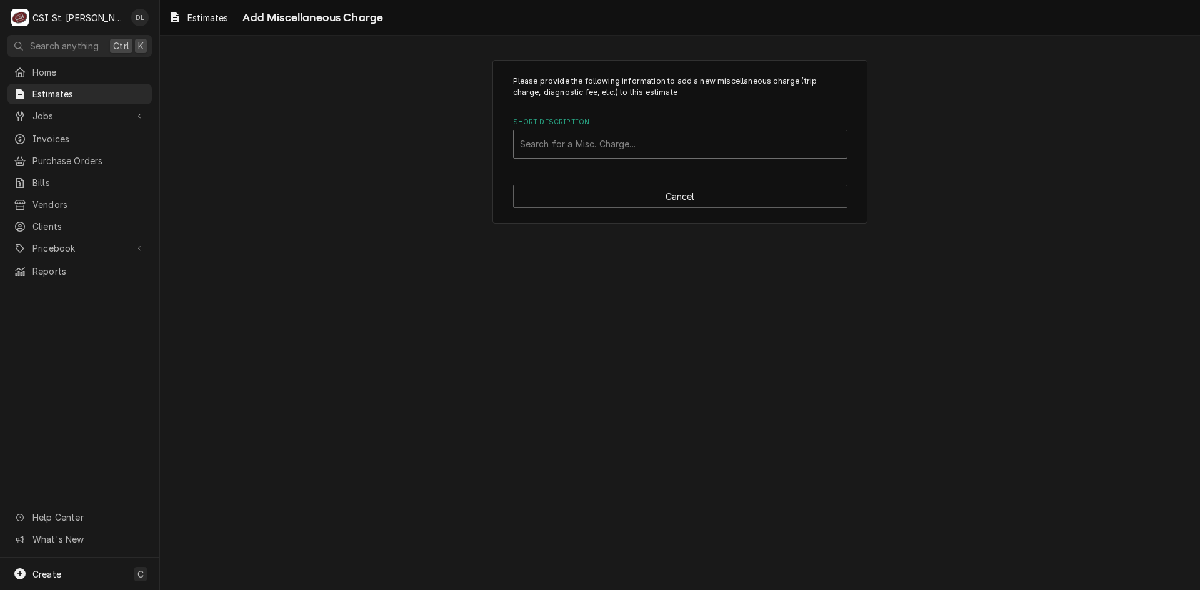
click at [611, 148] on div "Short Description" at bounding box center [680, 144] width 321 height 22
type input "ship"
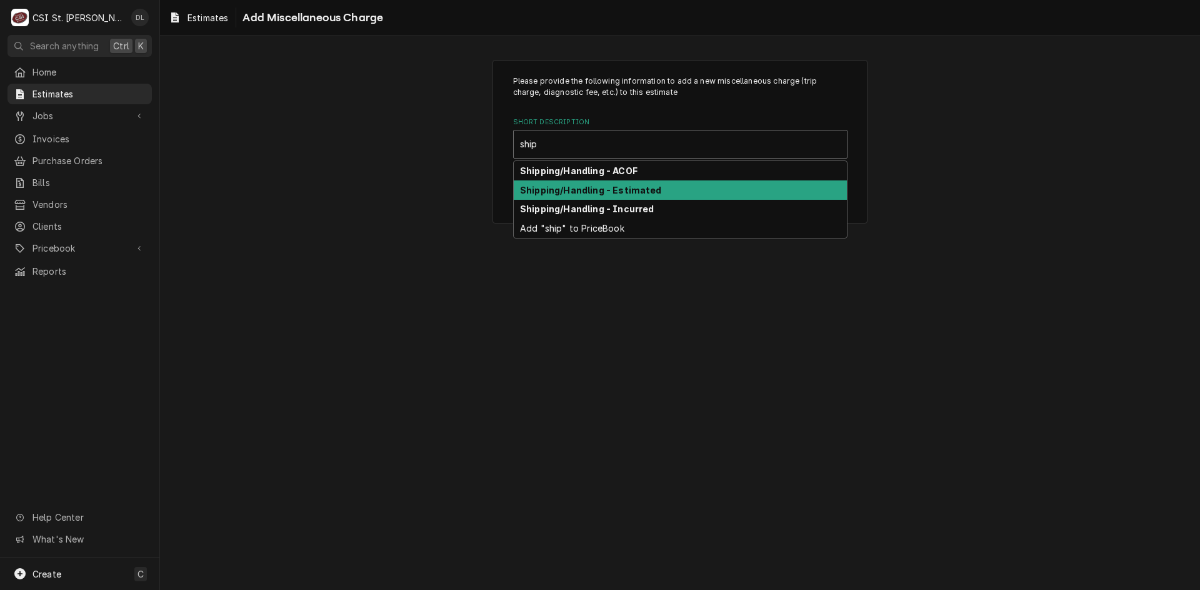
click at [579, 190] on strong "Shipping/Handling - Estimated" at bounding box center [591, 190] width 142 height 11
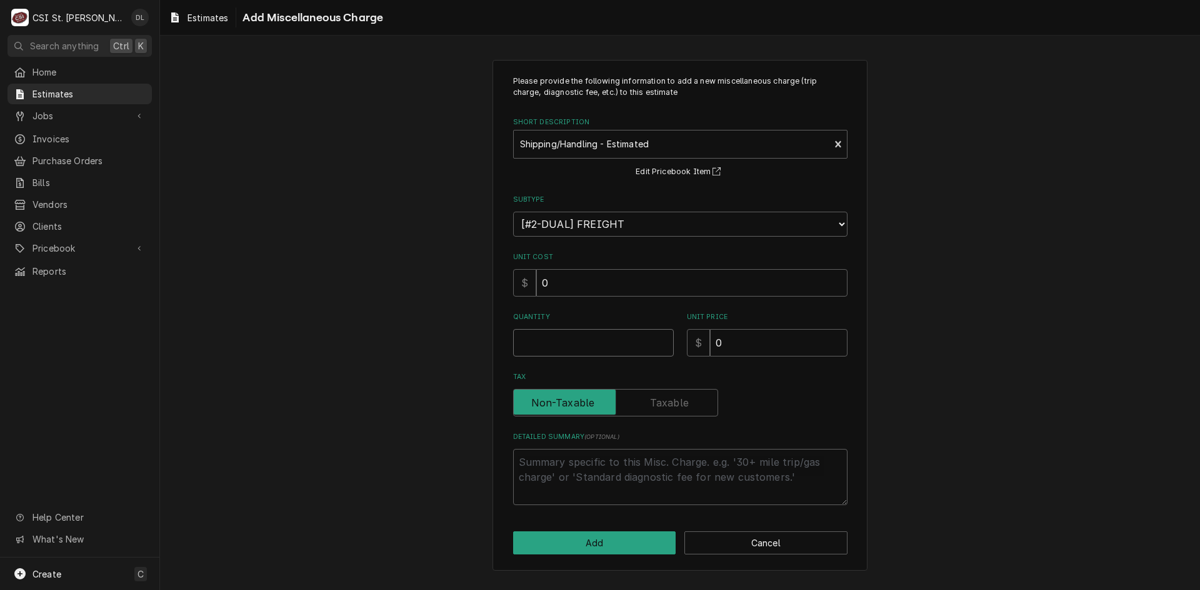
click at [590, 354] on input "Quantity" at bounding box center [593, 342] width 161 height 27
type textarea "x"
type input "1"
type textarea "x"
type input "4"
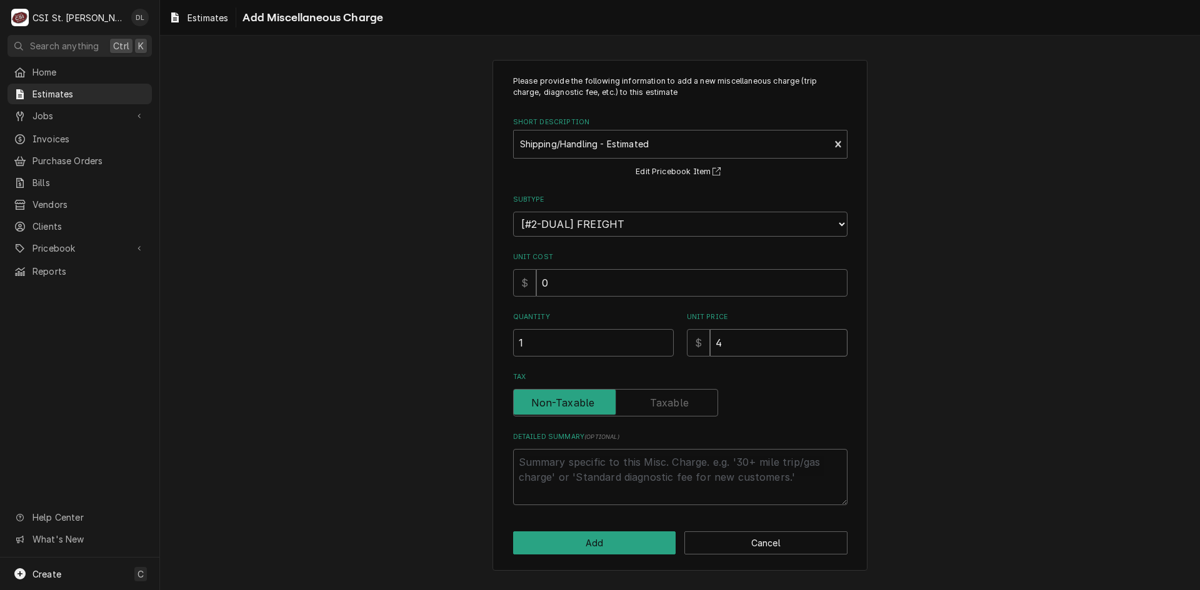
type textarea "x"
type input "5"
type textarea "x"
type input "55"
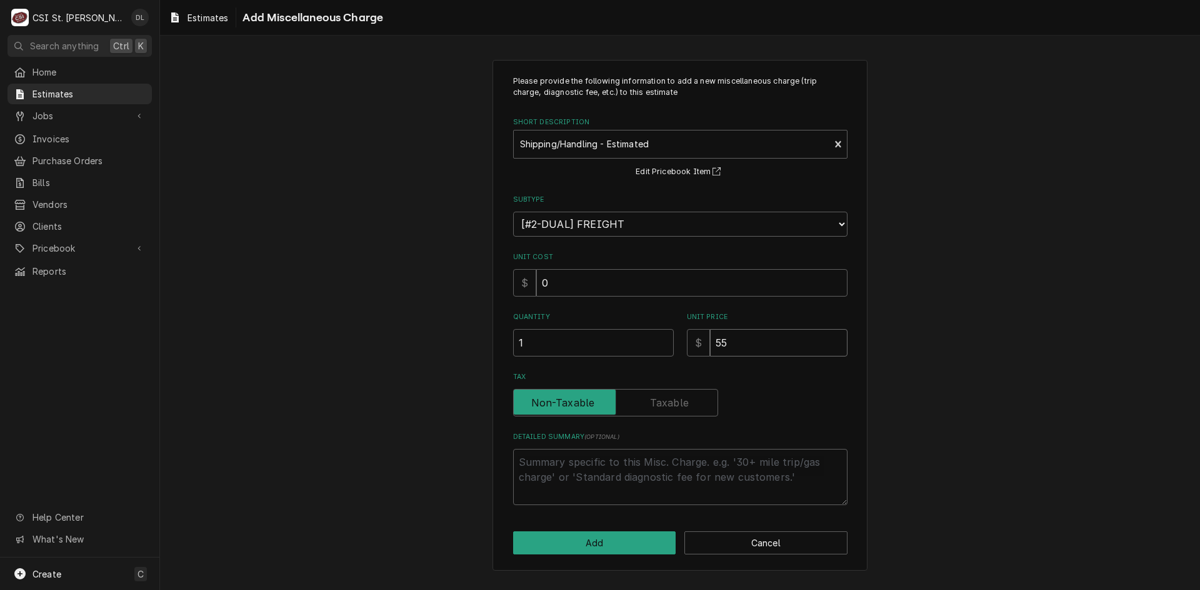
type textarea "x"
type input "550"
type textarea "x"
type input "550"
click at [597, 544] on button "Add" at bounding box center [594, 543] width 163 height 23
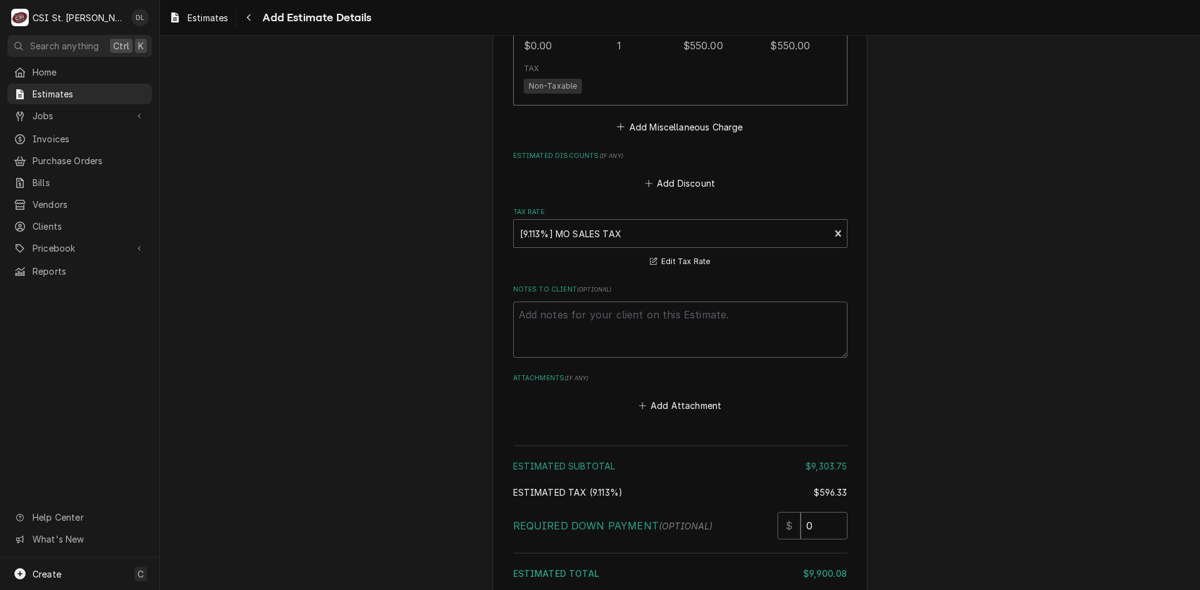
scroll to position [2846, 0]
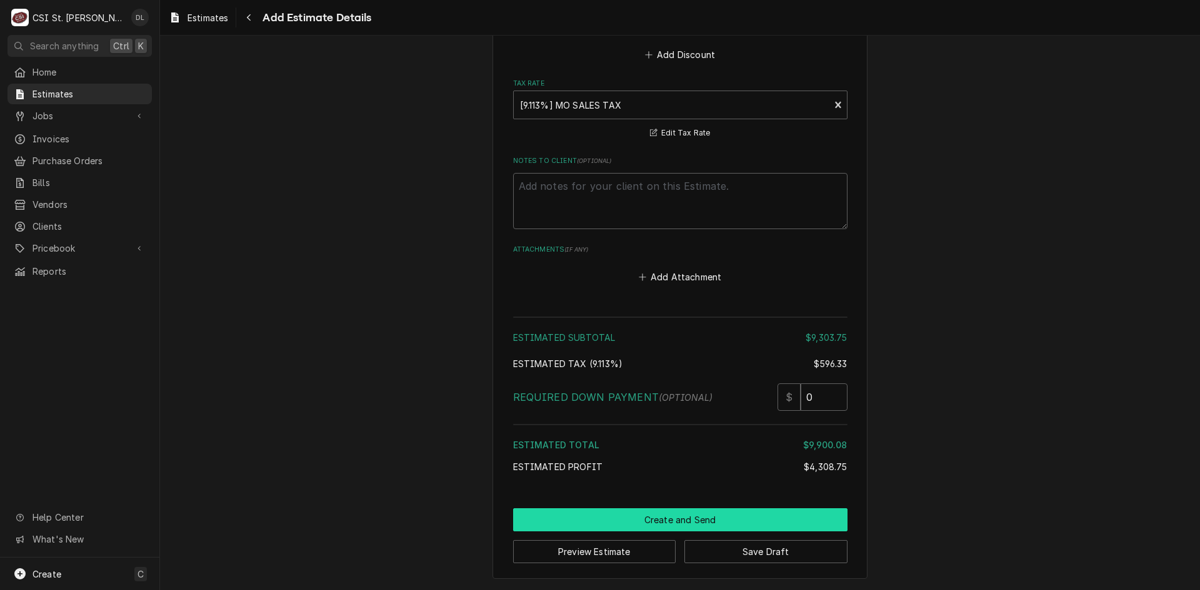
click at [665, 520] on button "Create and Send" at bounding box center [680, 520] width 334 height 23
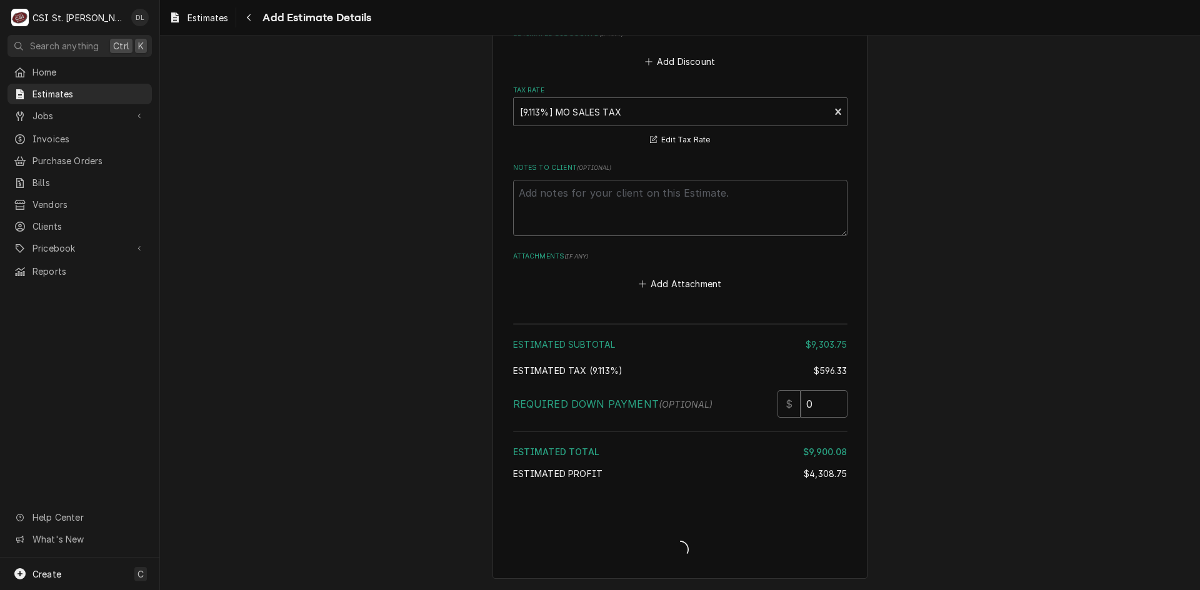
scroll to position [2839, 0]
type textarea "x"
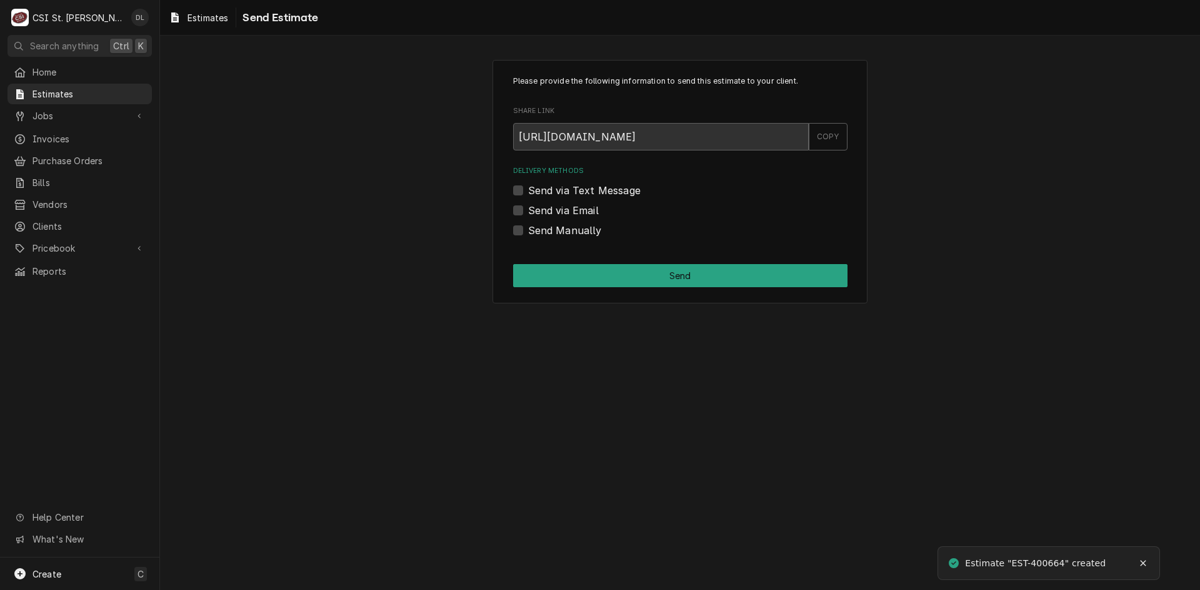
click at [528, 214] on label "Send via Email" at bounding box center [563, 210] width 71 height 15
click at [528, 214] on input "Send via Email" at bounding box center [695, 216] width 334 height 27
checkbox input "true"
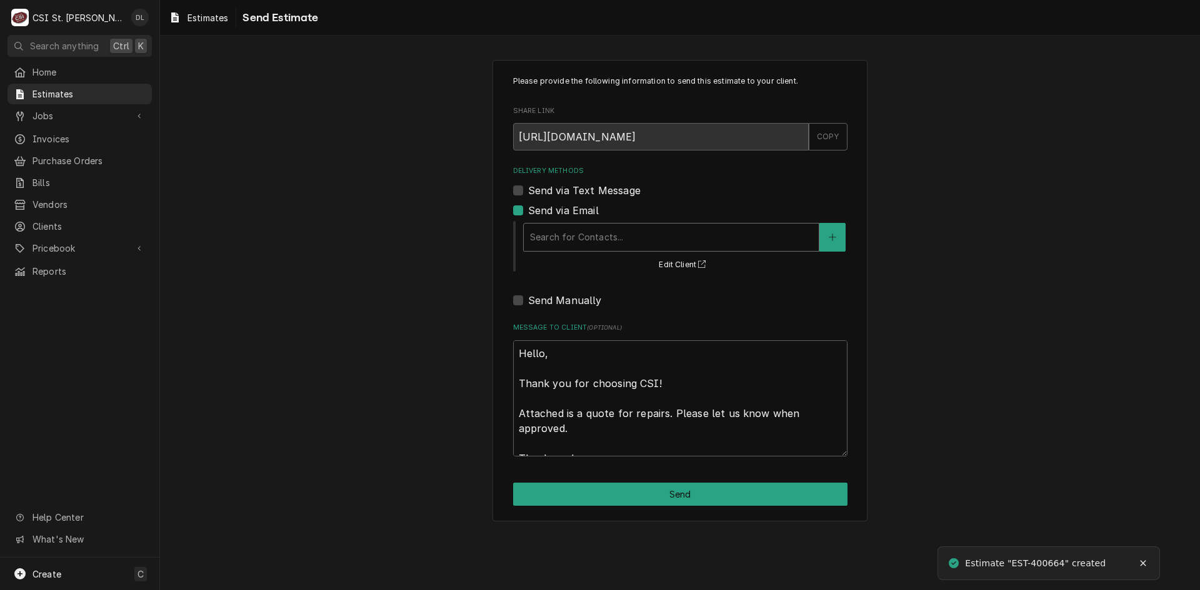
click at [626, 231] on div "Delivery Methods" at bounding box center [671, 237] width 282 height 22
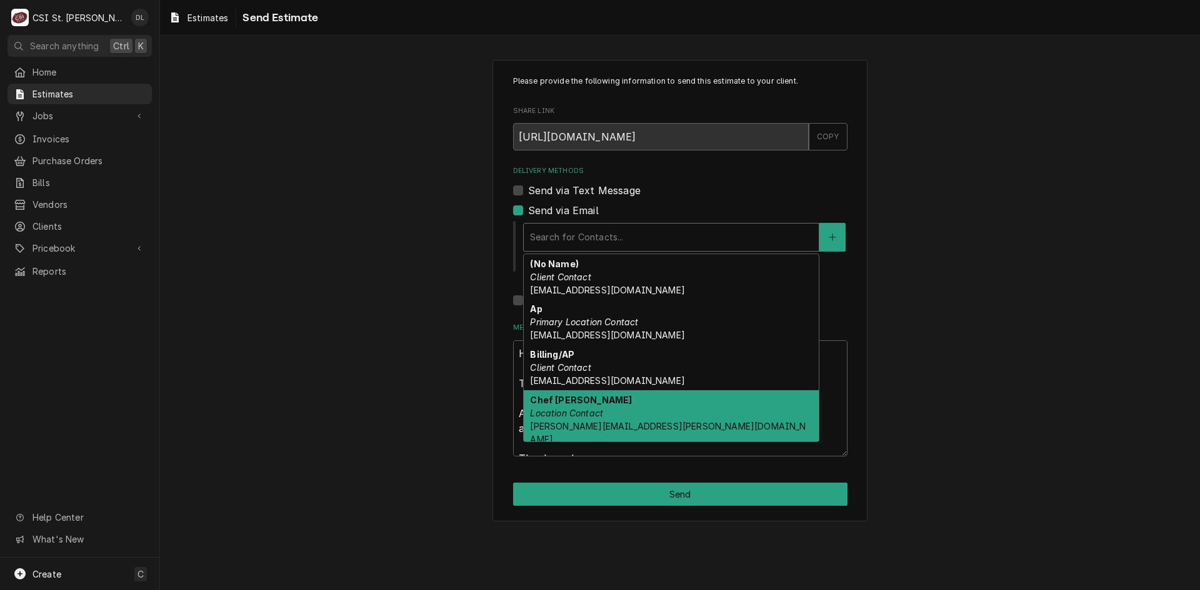
click at [592, 410] on em "Location Contact" at bounding box center [566, 413] width 73 height 11
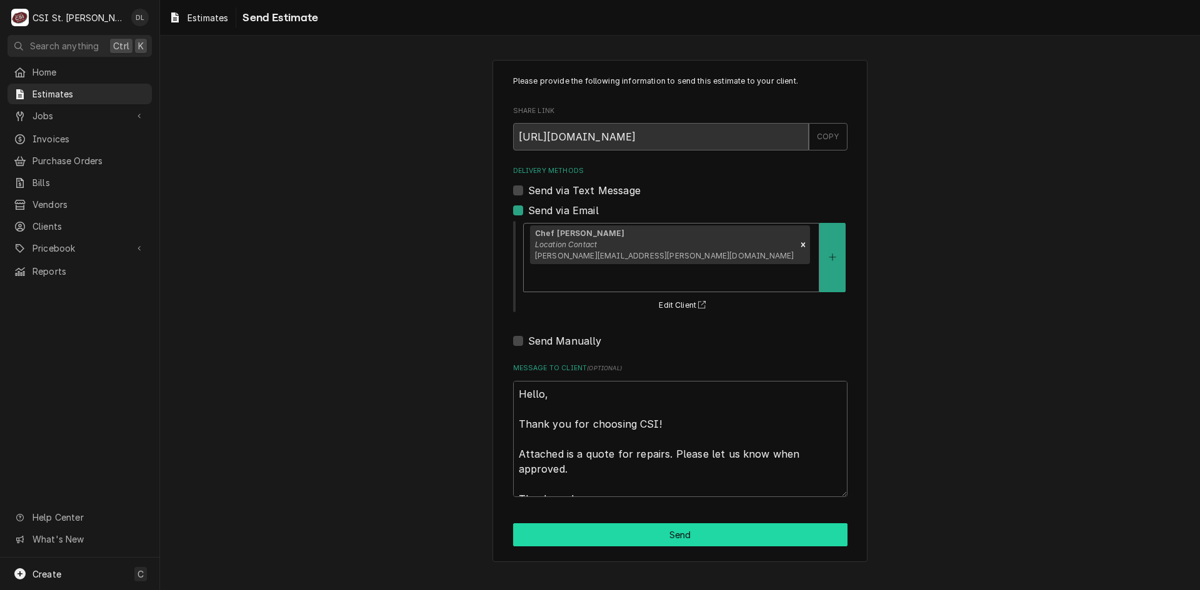
click at [660, 524] on button "Send" at bounding box center [680, 535] width 334 height 23
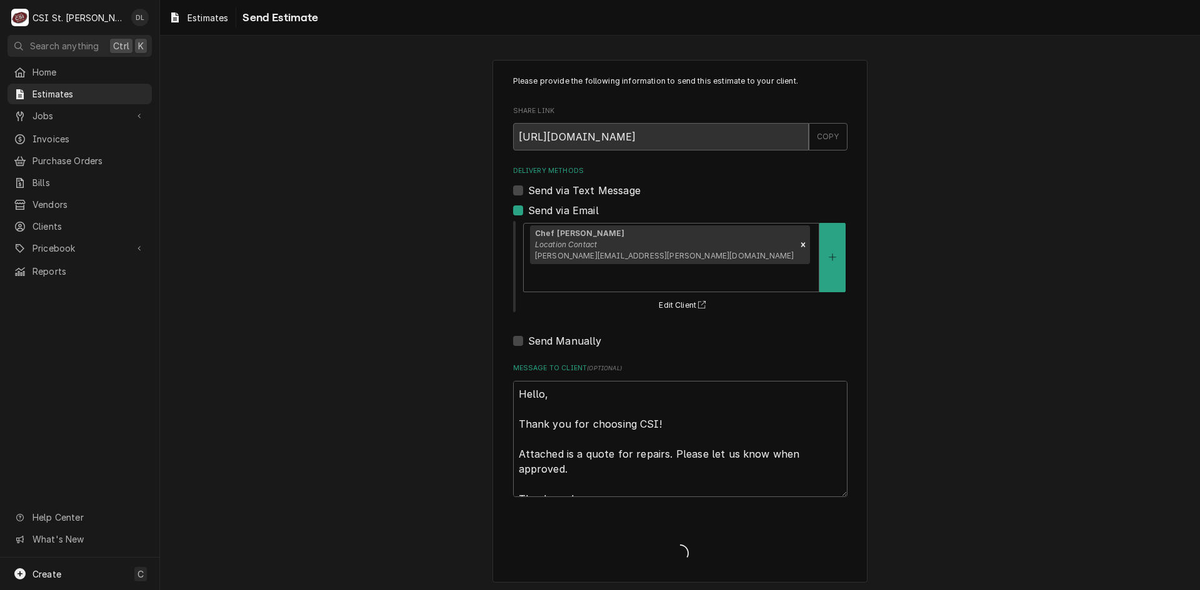
type textarea "x"
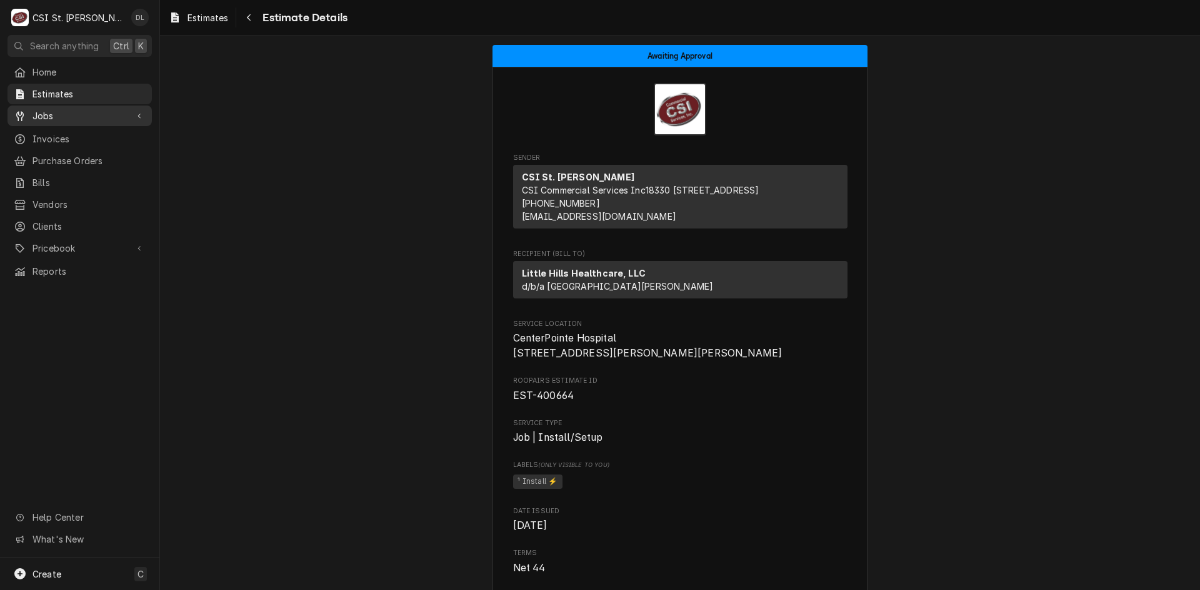
click at [63, 116] on span "Jobs" at bounding box center [79, 115] width 94 height 13
click at [72, 133] on span "Jobs" at bounding box center [88, 137] width 113 height 13
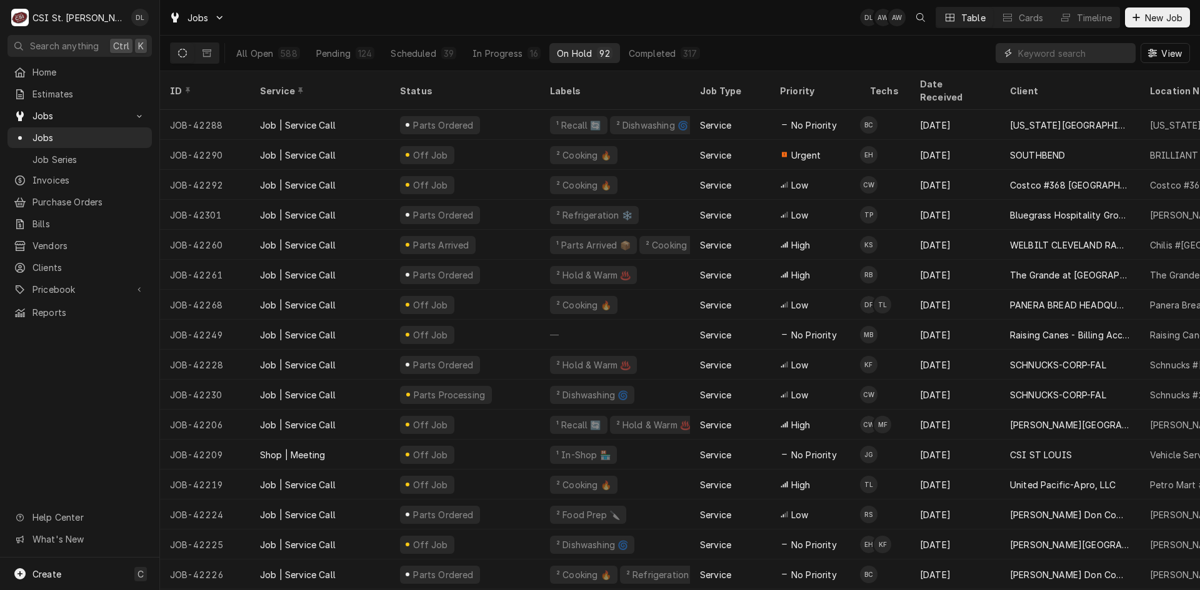
click at [1020, 47] on input "Dynamic Content Wrapper" at bounding box center [1073, 53] width 111 height 20
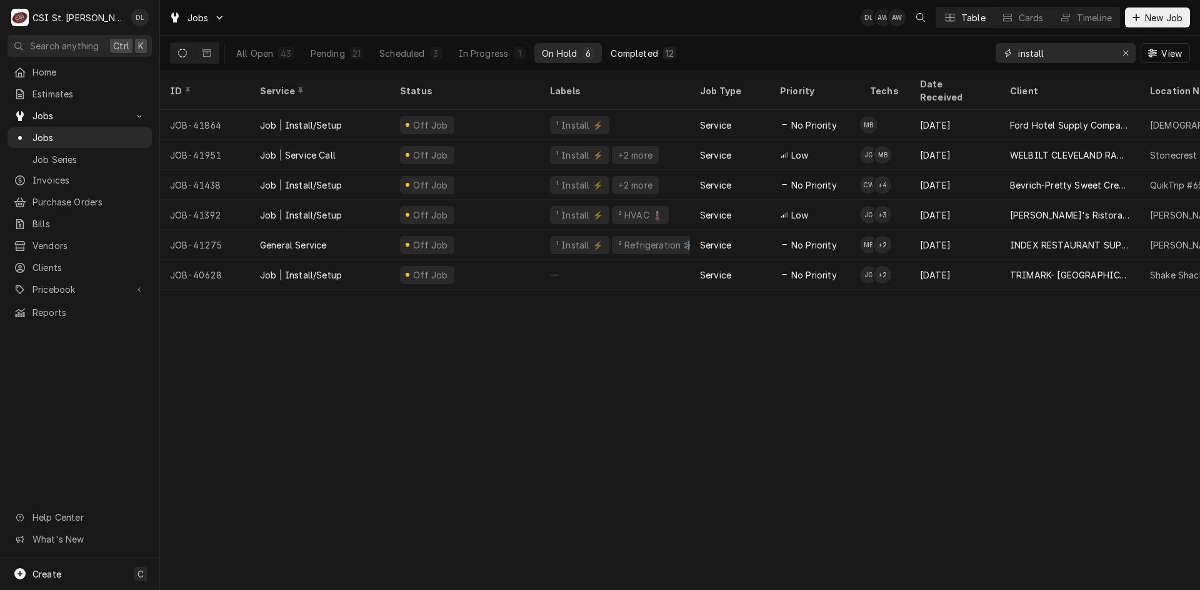
type input "install"
click at [637, 46] on button "Completed 12" at bounding box center [643, 53] width 81 height 20
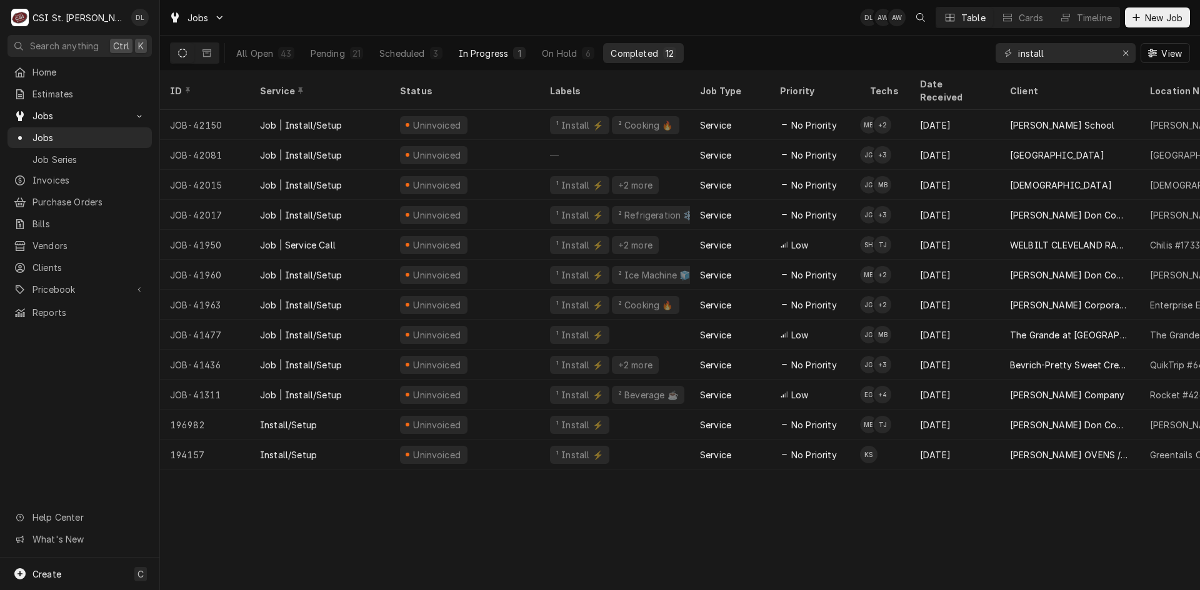
click at [494, 56] on div "In Progress" at bounding box center [484, 53] width 50 height 13
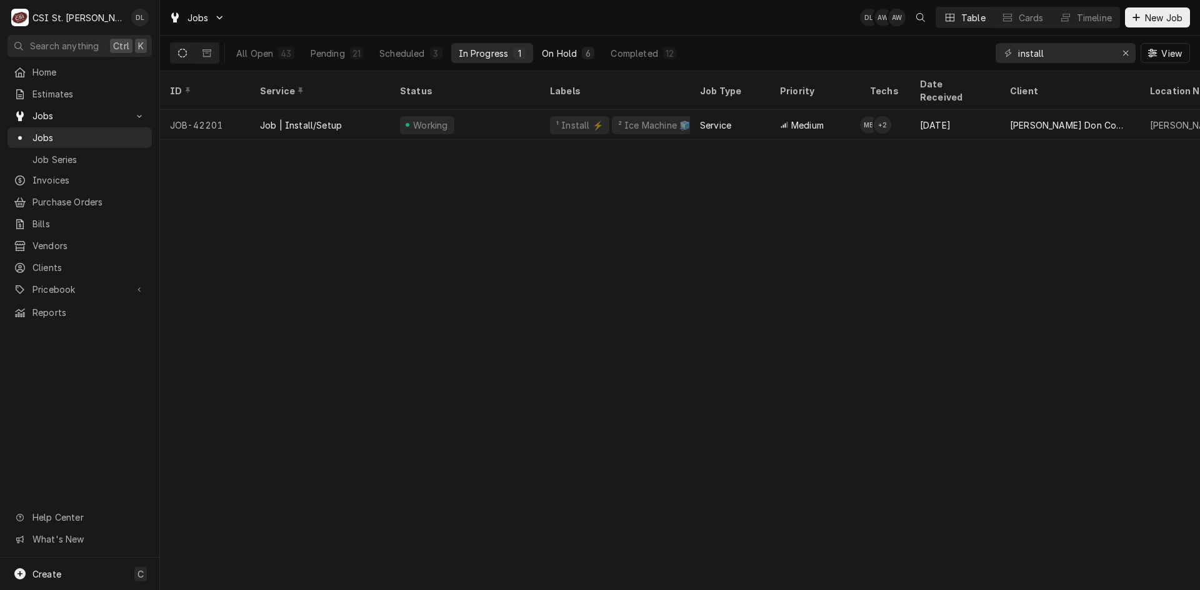
click at [571, 51] on div "On Hold" at bounding box center [559, 53] width 35 height 13
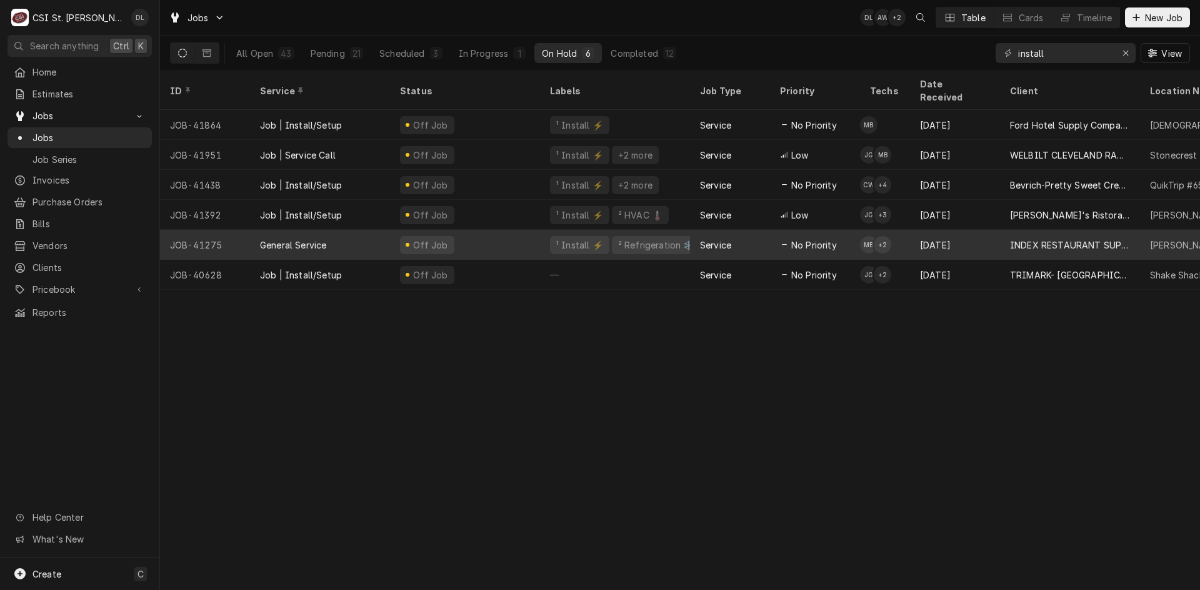
click at [785, 241] on div "Dynamic Content Wrapper" at bounding box center [784, 245] width 9 height 9
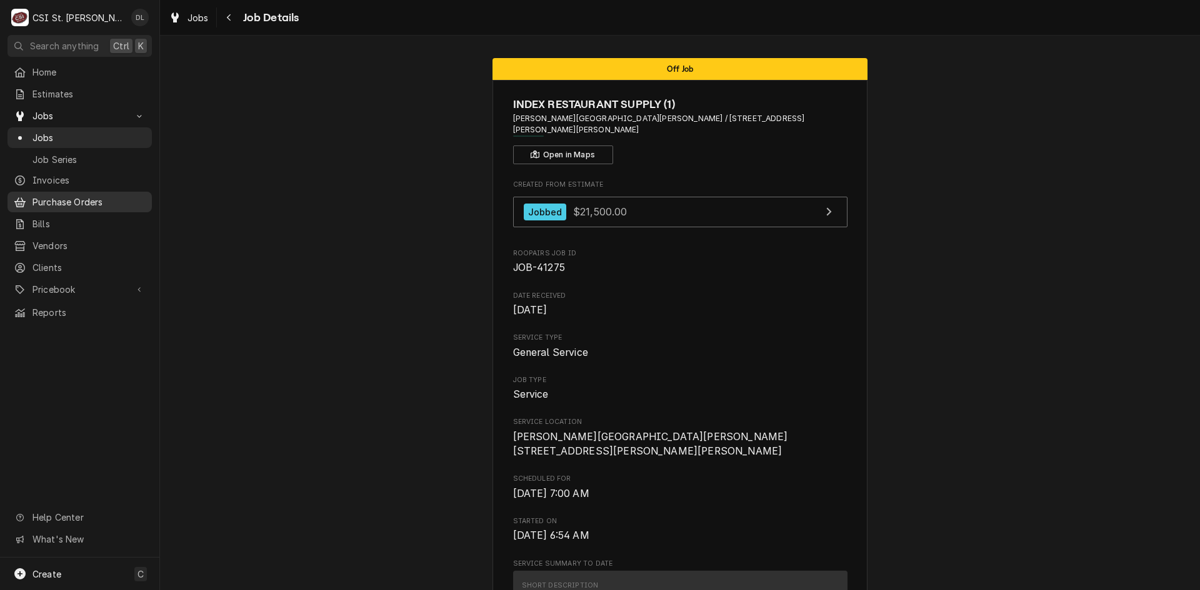
click at [64, 202] on span "Purchase Orders" at bounding box center [88, 202] width 113 height 13
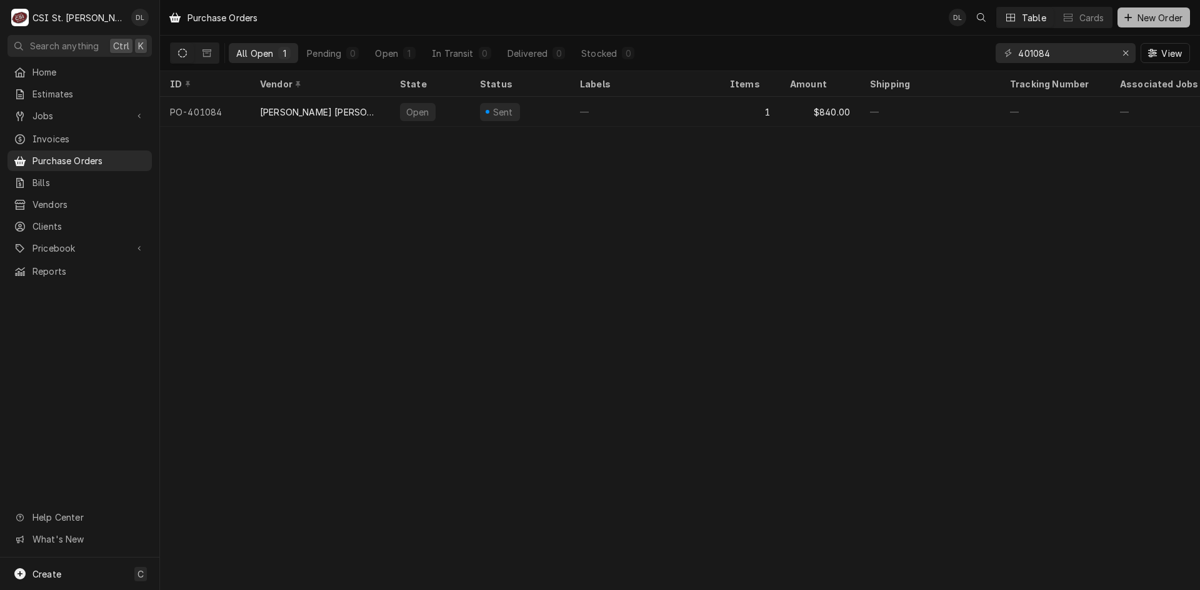
click at [1130, 14] on icon "Dynamic Content Wrapper" at bounding box center [1127, 17] width 7 height 9
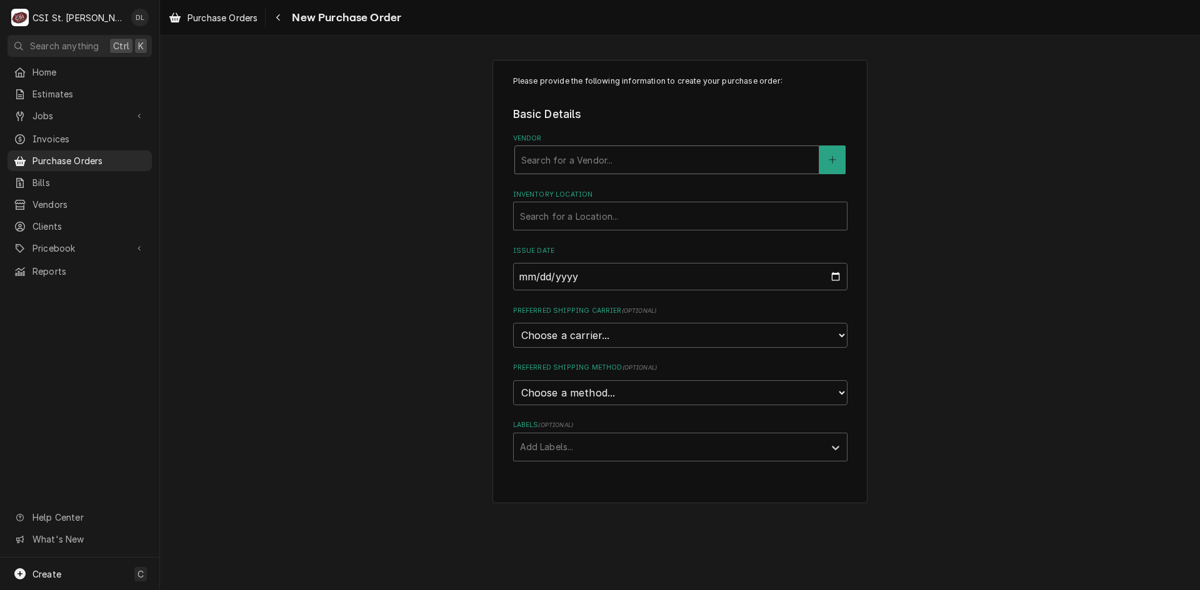
click at [678, 167] on div "Vendor" at bounding box center [666, 160] width 291 height 22
type input "a & h"
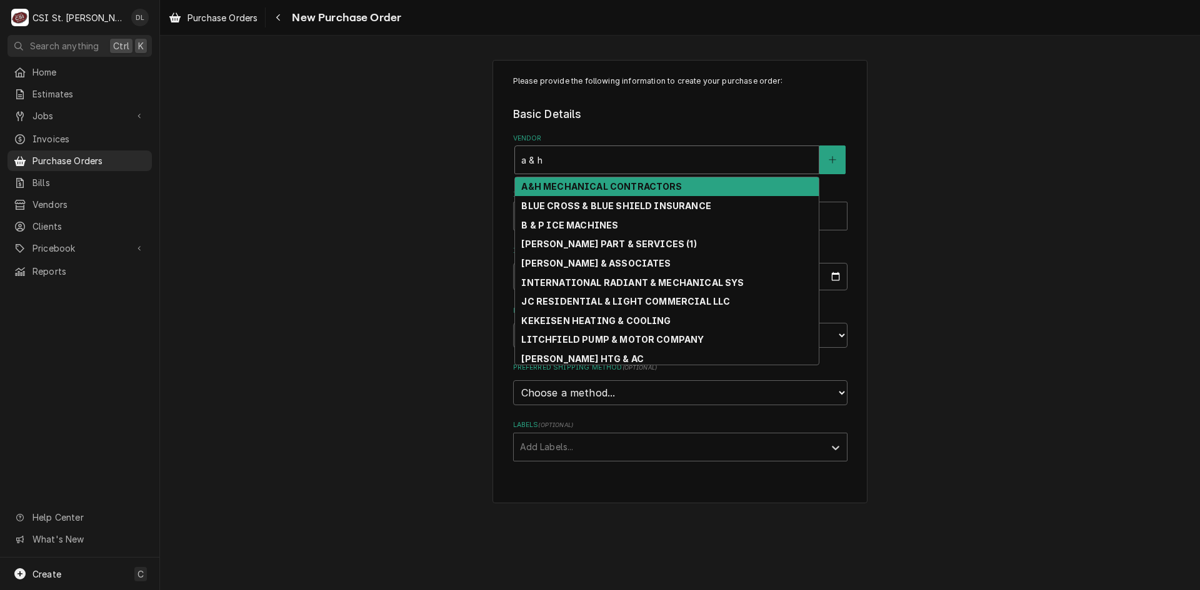
click at [654, 191] on strong "A&H MECHANICAL CONTRACTORS" at bounding box center [601, 186] width 161 height 11
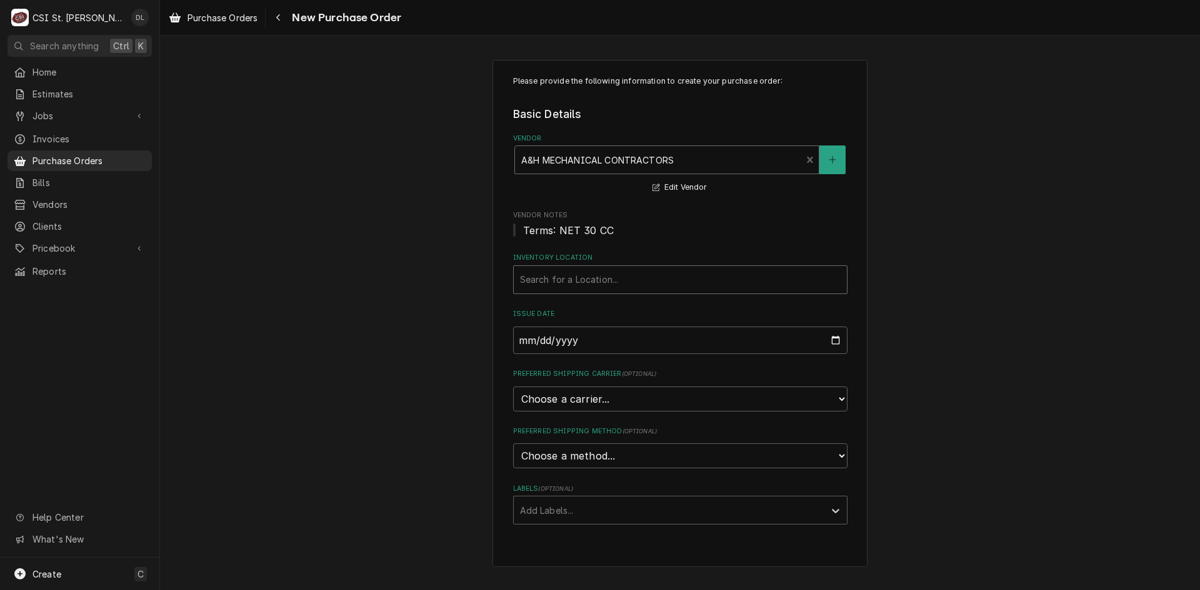
click at [621, 280] on div "Inventory Location" at bounding box center [680, 280] width 321 height 22
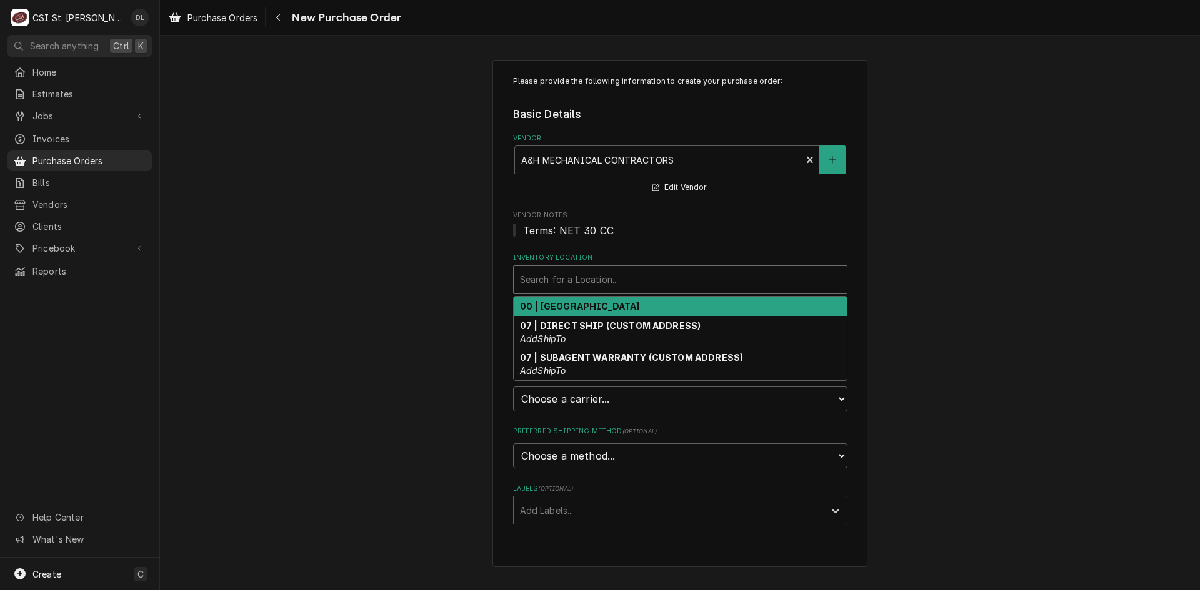
click at [604, 301] on strong "00 | STL WAREHOUSE" at bounding box center [580, 306] width 120 height 11
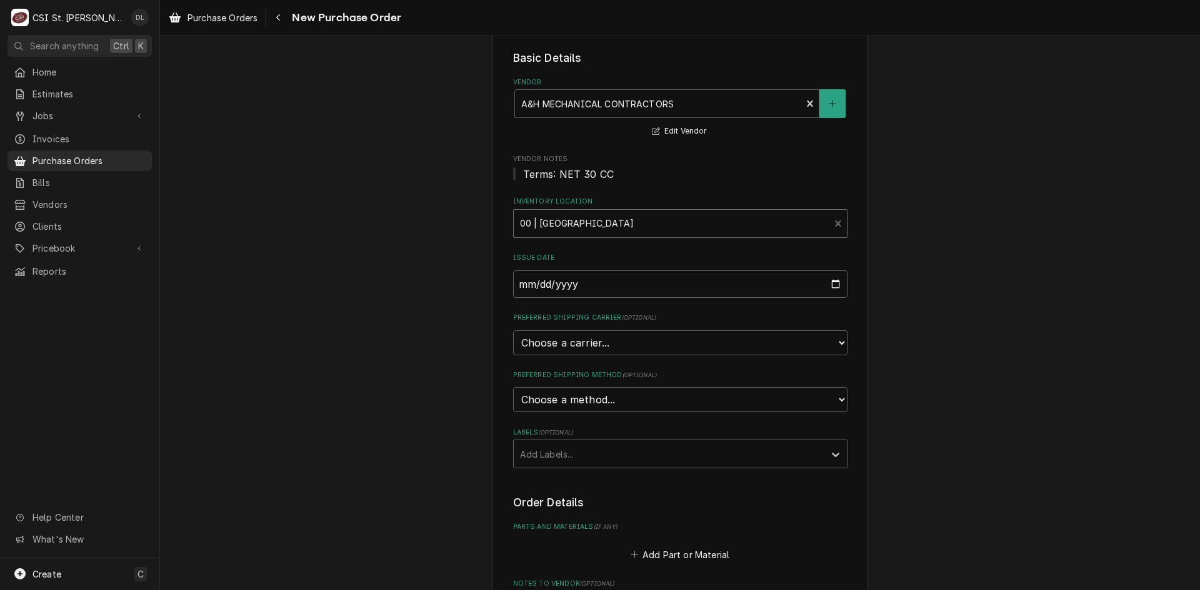
scroll to position [125, 0]
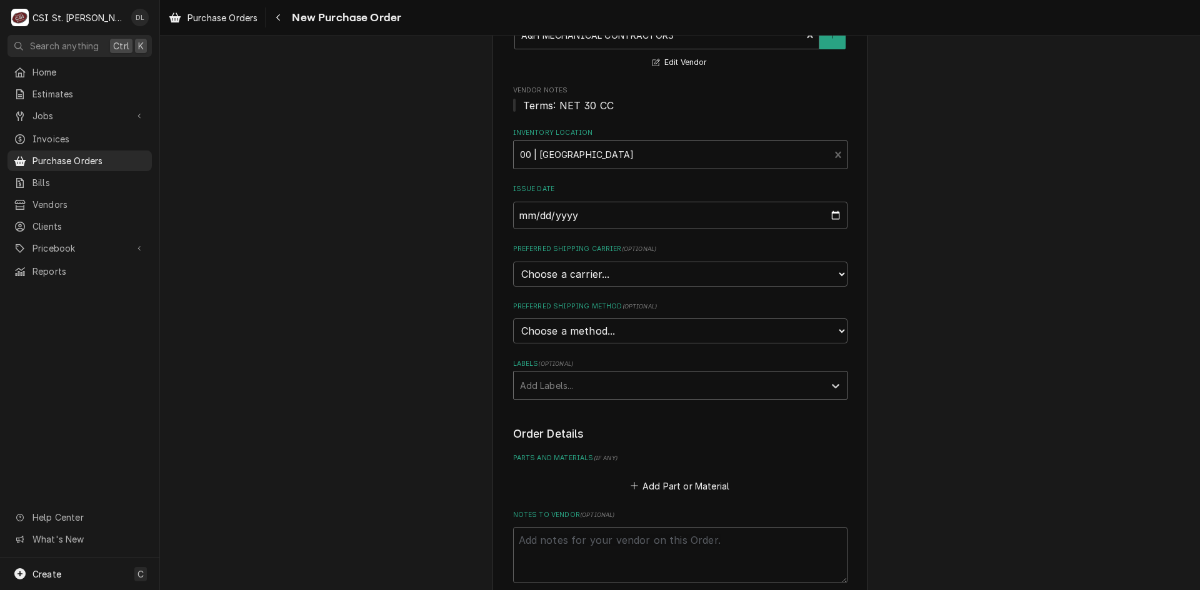
click at [760, 385] on div "Labels" at bounding box center [669, 385] width 298 height 22
click at [913, 381] on div "Please provide the following information to create your purchase order: Basic D…" at bounding box center [680, 369] width 1040 height 891
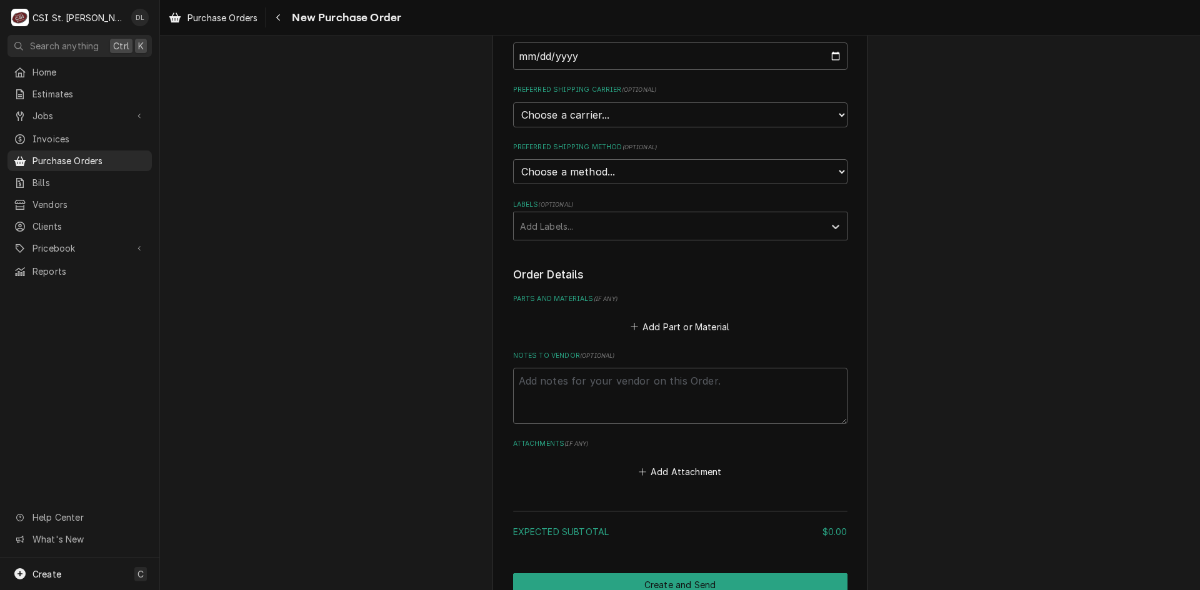
scroll to position [312, 0]
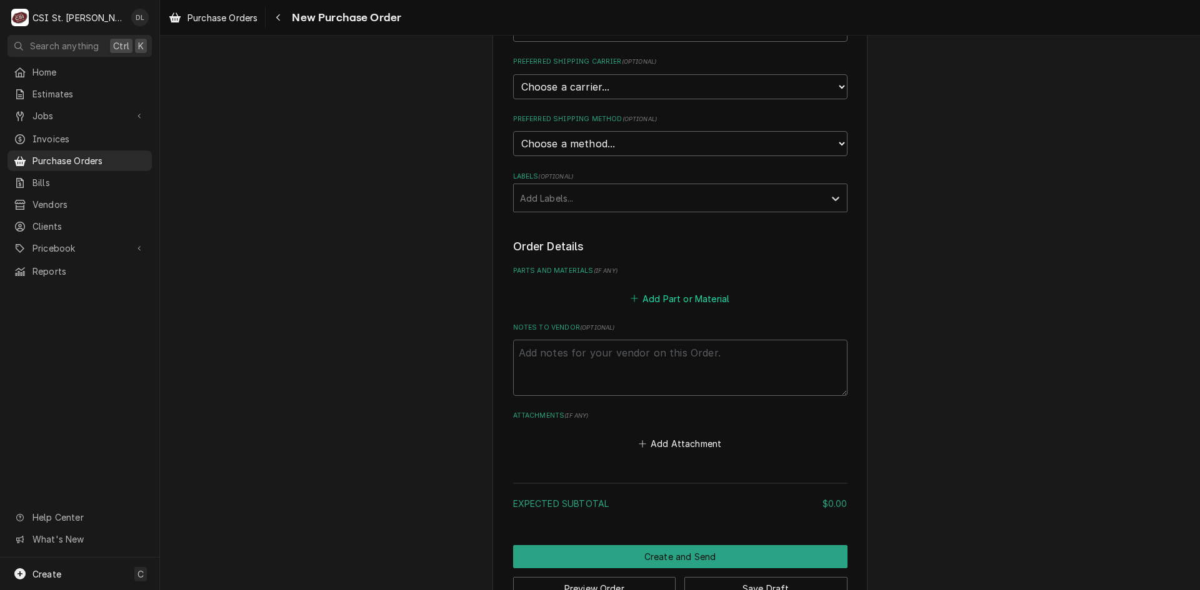
click at [630, 297] on icon "Parts and Materials" at bounding box center [633, 298] width 7 height 9
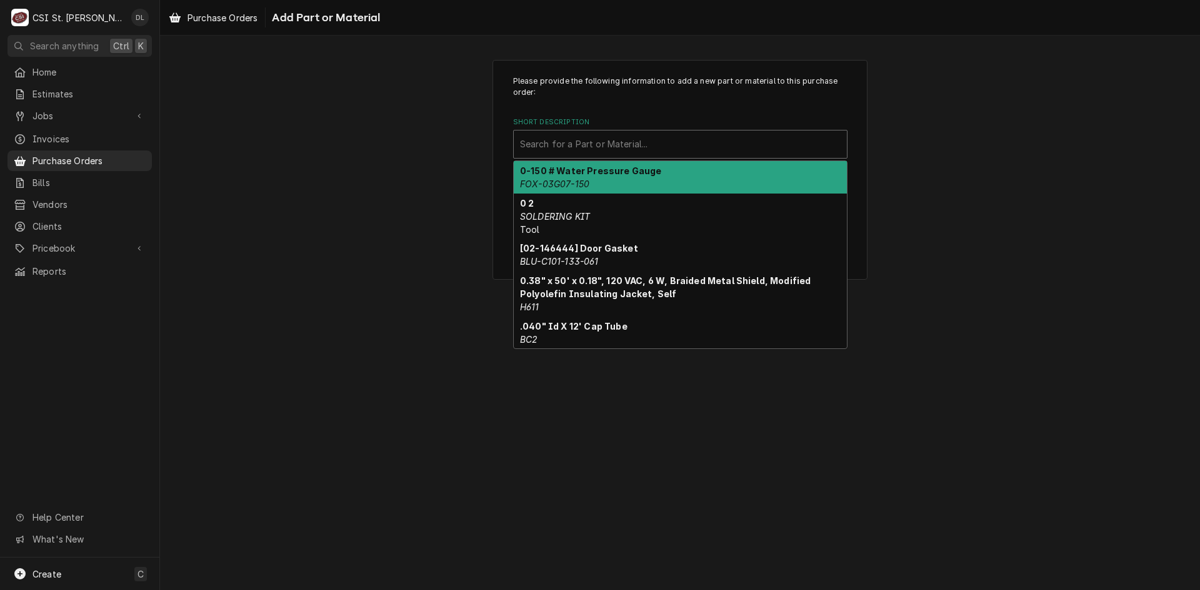
click at [609, 141] on div "Short Description" at bounding box center [680, 144] width 321 height 22
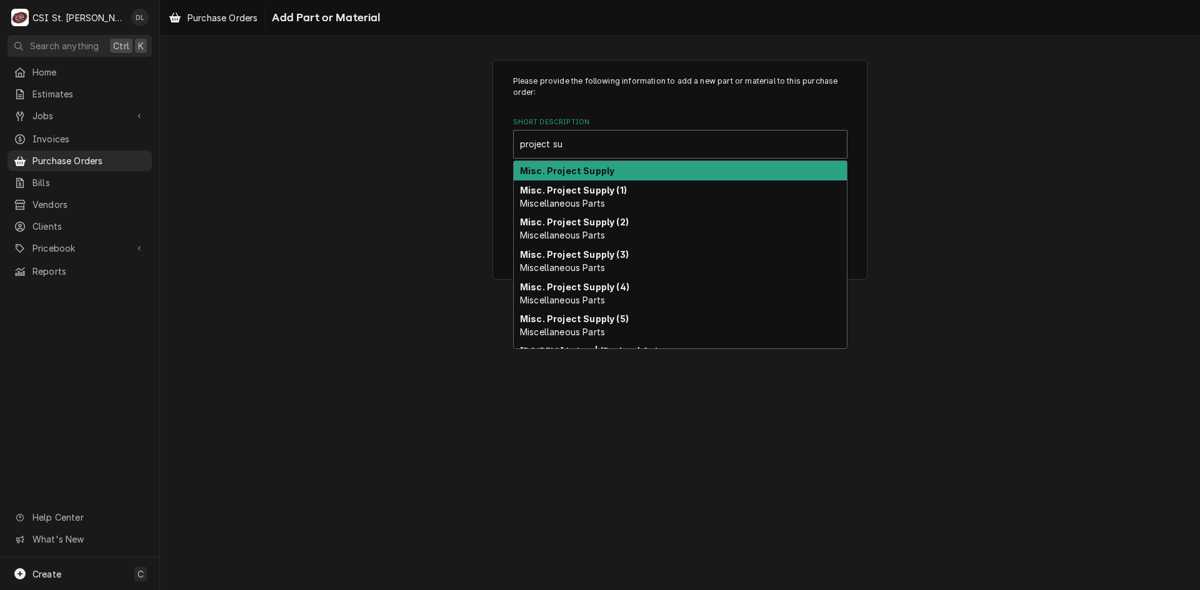
type input "project sub"
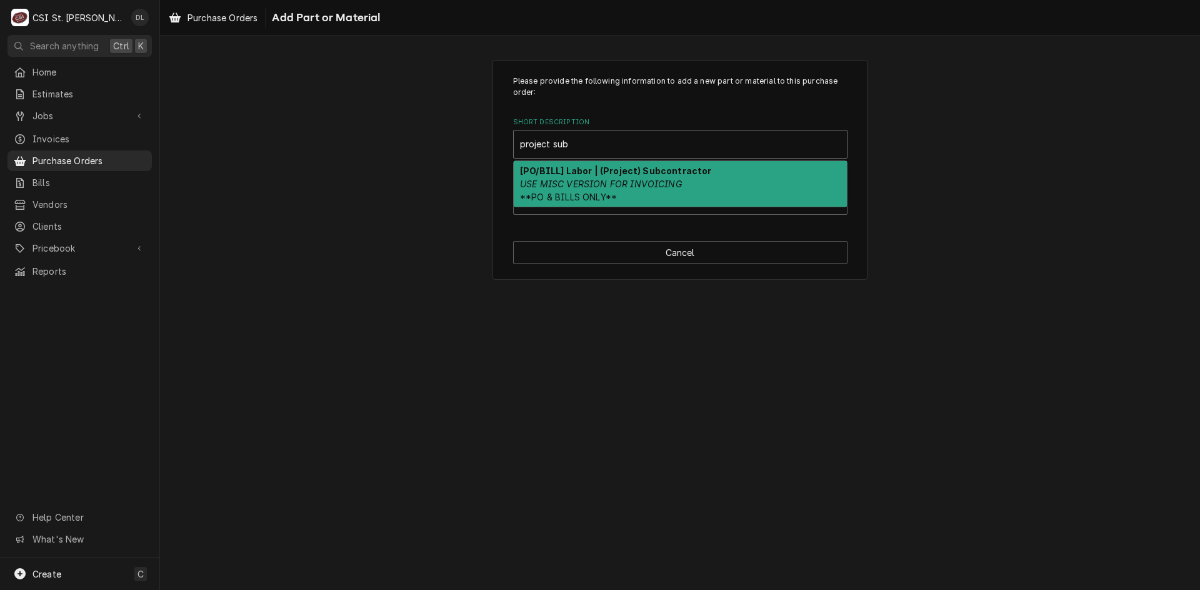
click at [603, 174] on strong "[PO/BILL] Labor | (Project) Subcontractor" at bounding box center [616, 171] width 192 height 11
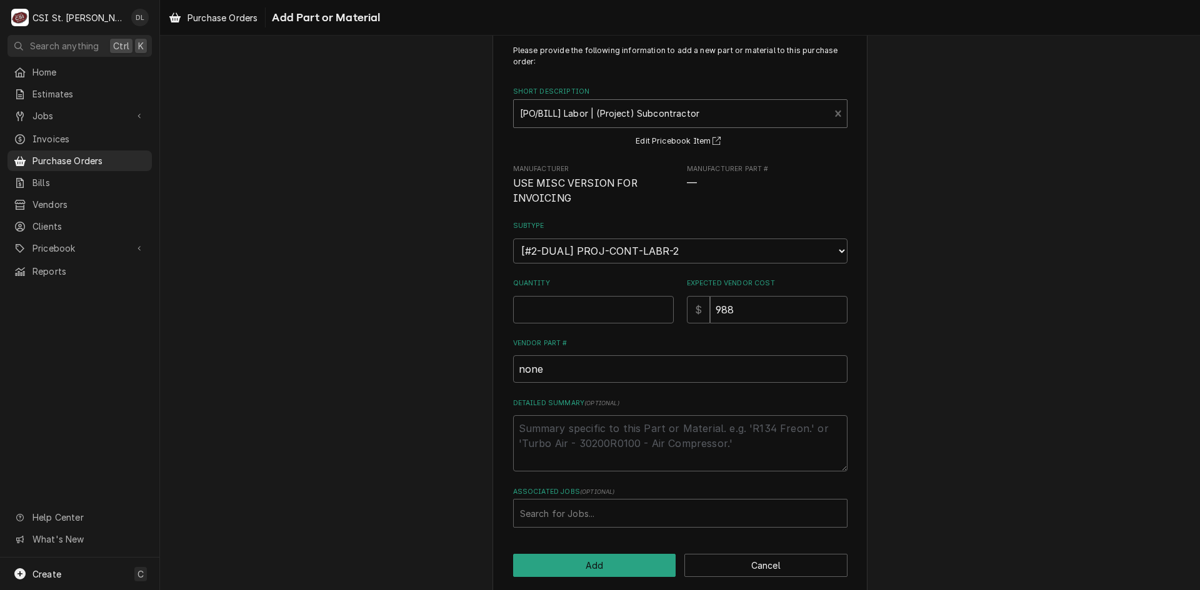
scroll to position [44, 0]
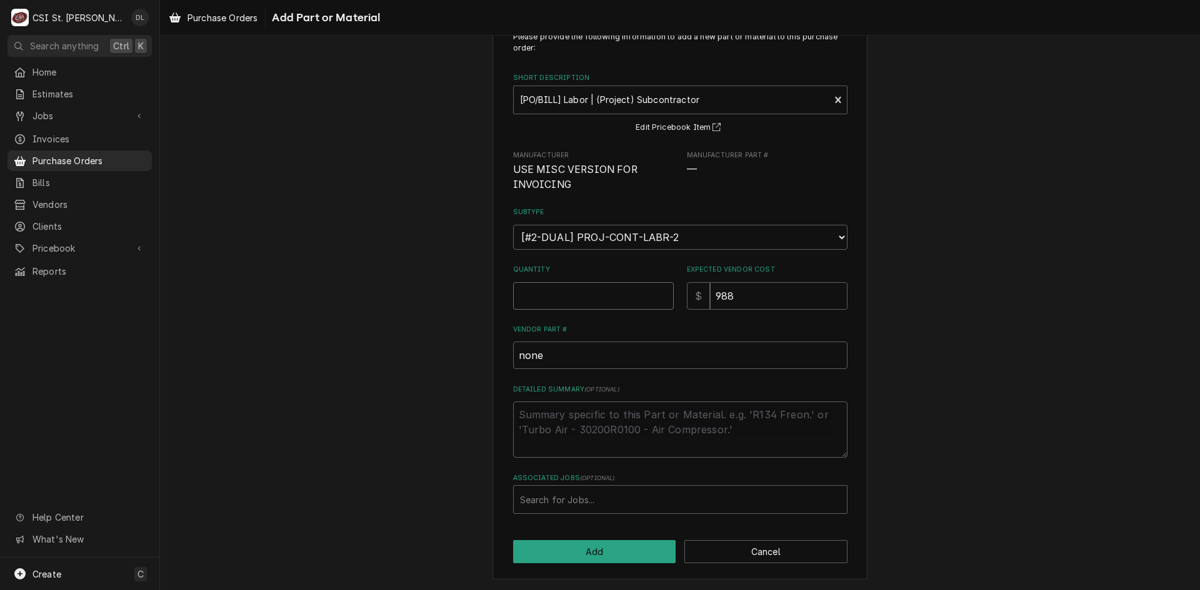
click at [582, 299] on input "Quantity" at bounding box center [593, 295] width 161 height 27
type textarea "x"
type input "1"
type textarea "x"
type input "2"
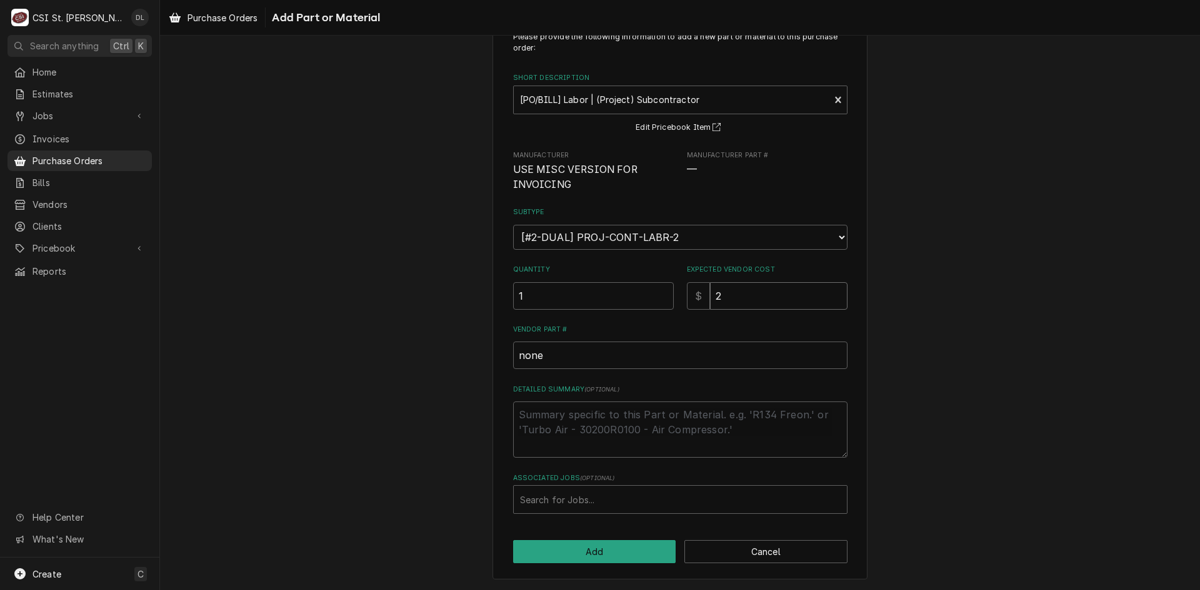
type textarea "x"
type input "28"
type textarea "x"
type input "285"
type textarea "x"
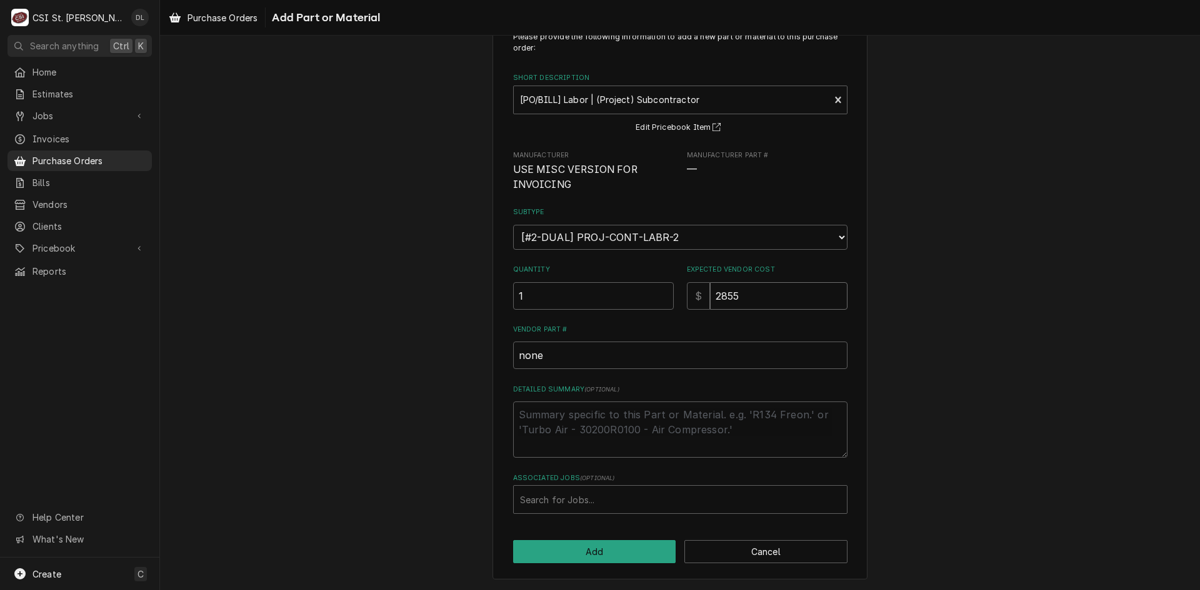
type input "2855"
click at [539, 425] on textarea "Detailed Summary ( optional )" at bounding box center [680, 430] width 334 height 56
type textarea "x"
type textarea "E"
type textarea "x"
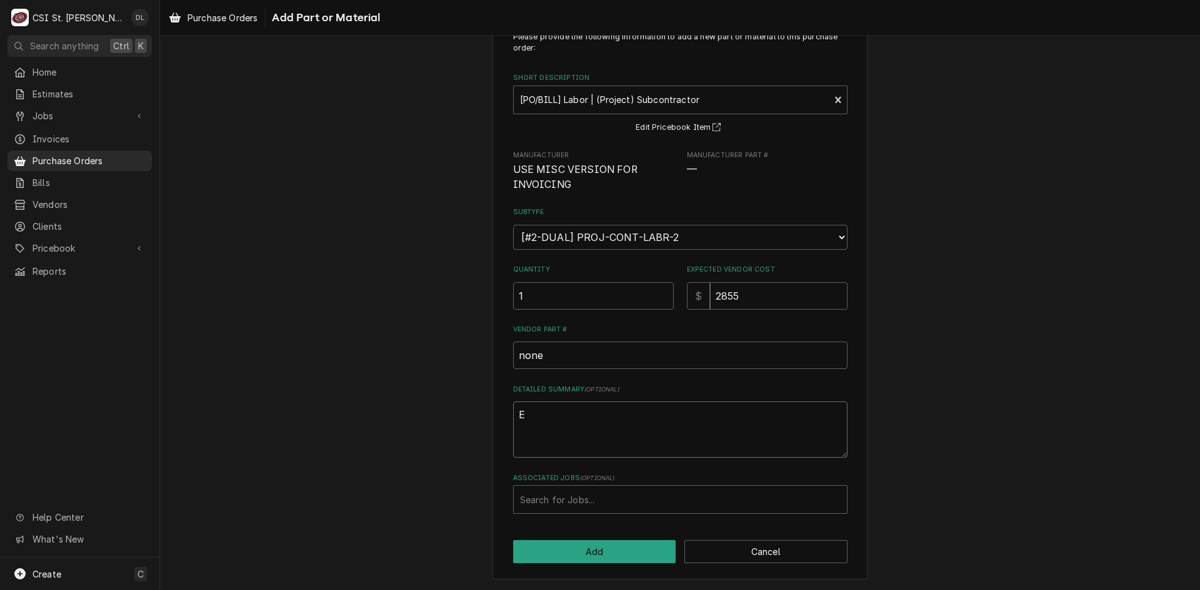
type textarea "El"
type textarea "x"
type textarea "Ele"
type textarea "x"
type textarea "Elec"
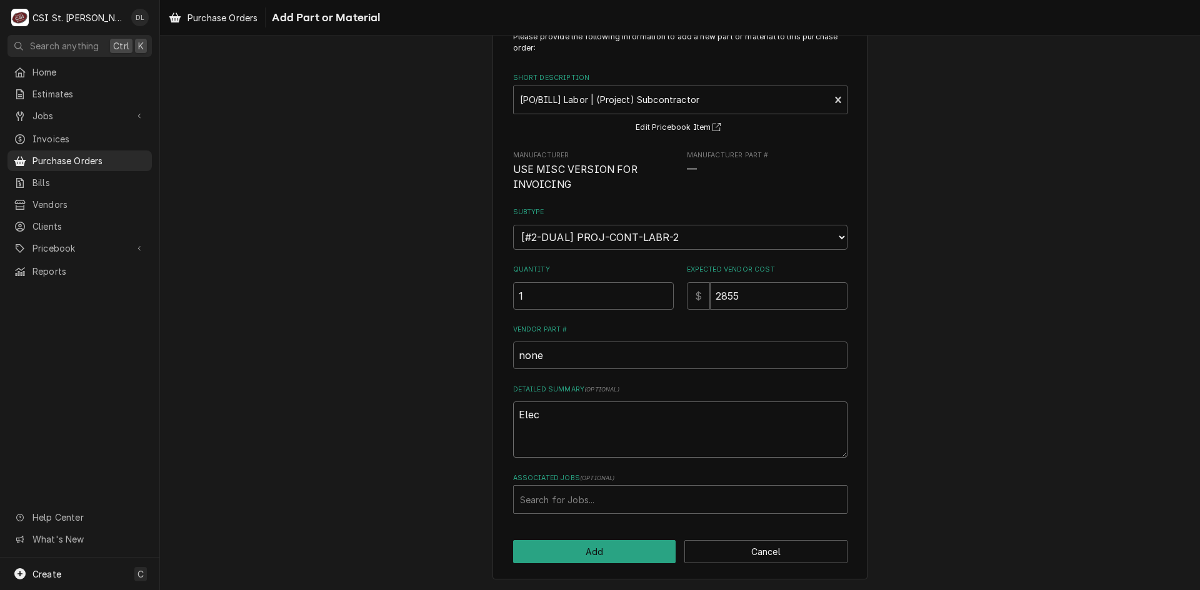
type textarea "x"
type textarea "Elect"
type textarea "x"
type textarea "Electr"
type textarea "x"
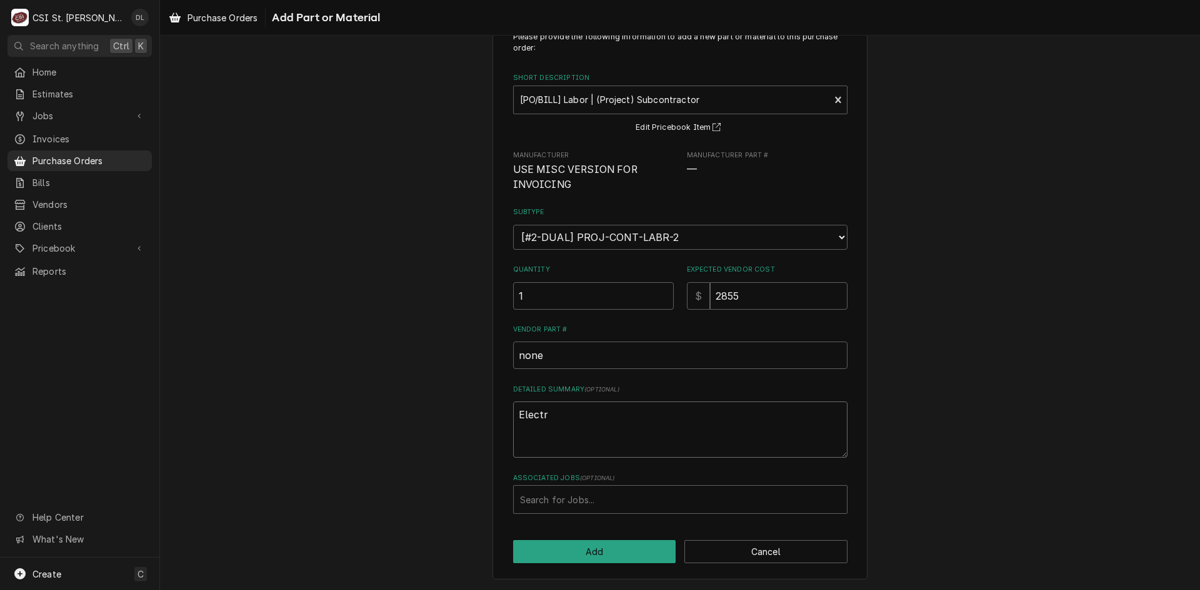
type textarea "Electri"
type textarea "x"
type textarea "Electric"
type textarea "x"
type textarea "Electrica"
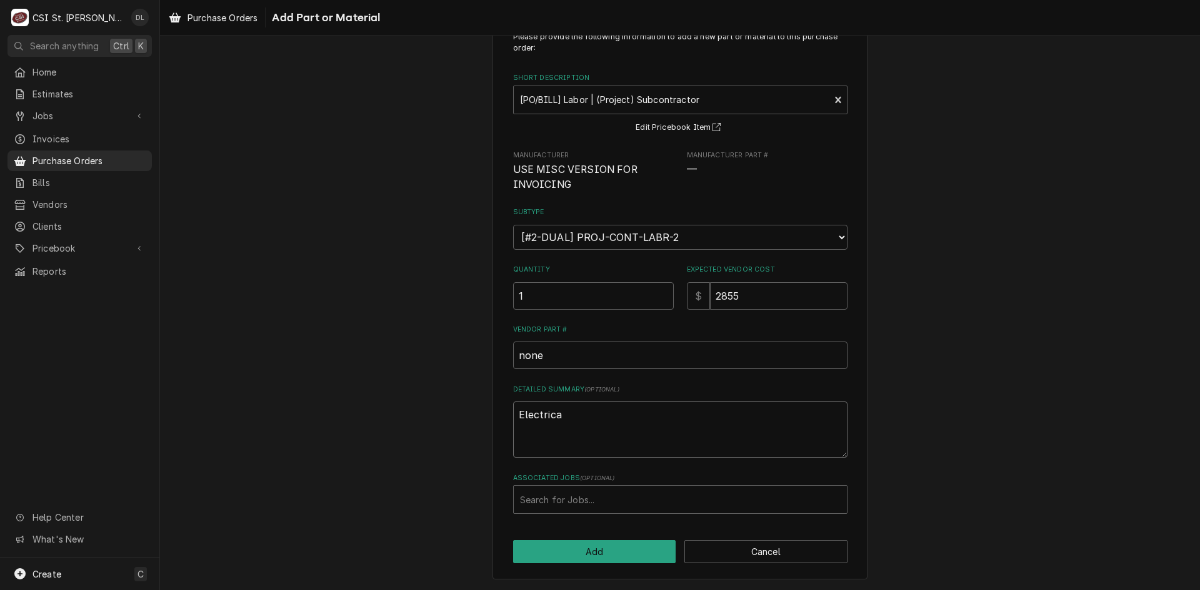
type textarea "x"
type textarea "Electrical"
type textarea "x"
type textarea "Electrical"
type textarea "x"
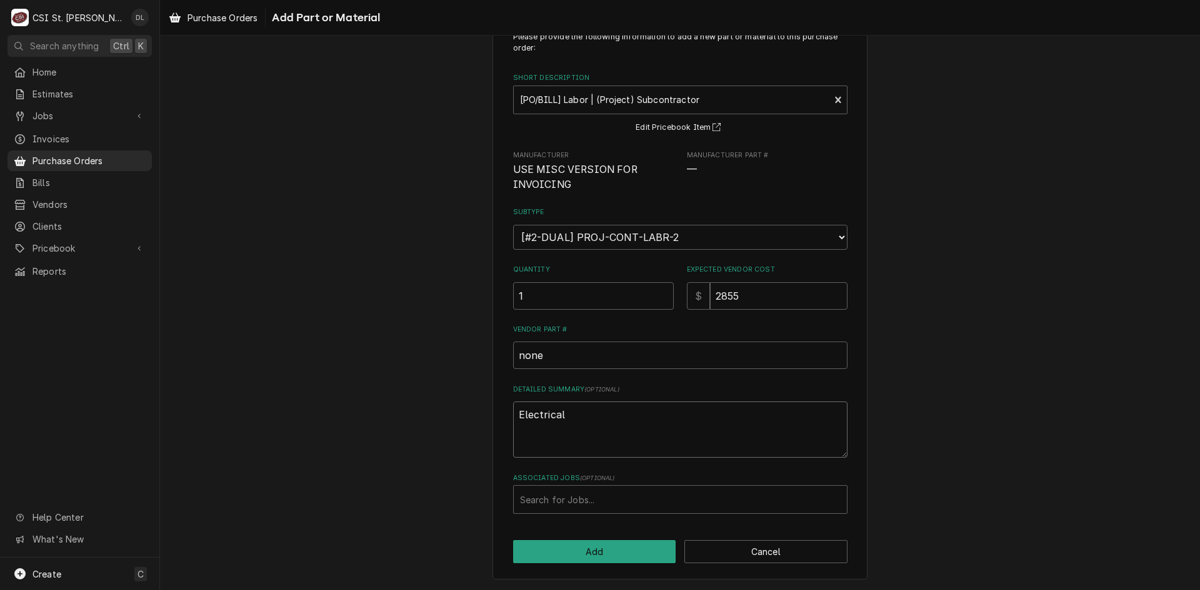
type textarea "Electrical s"
type textarea "x"
type textarea "Electrical su"
type textarea "x"
type textarea "Electrical sub"
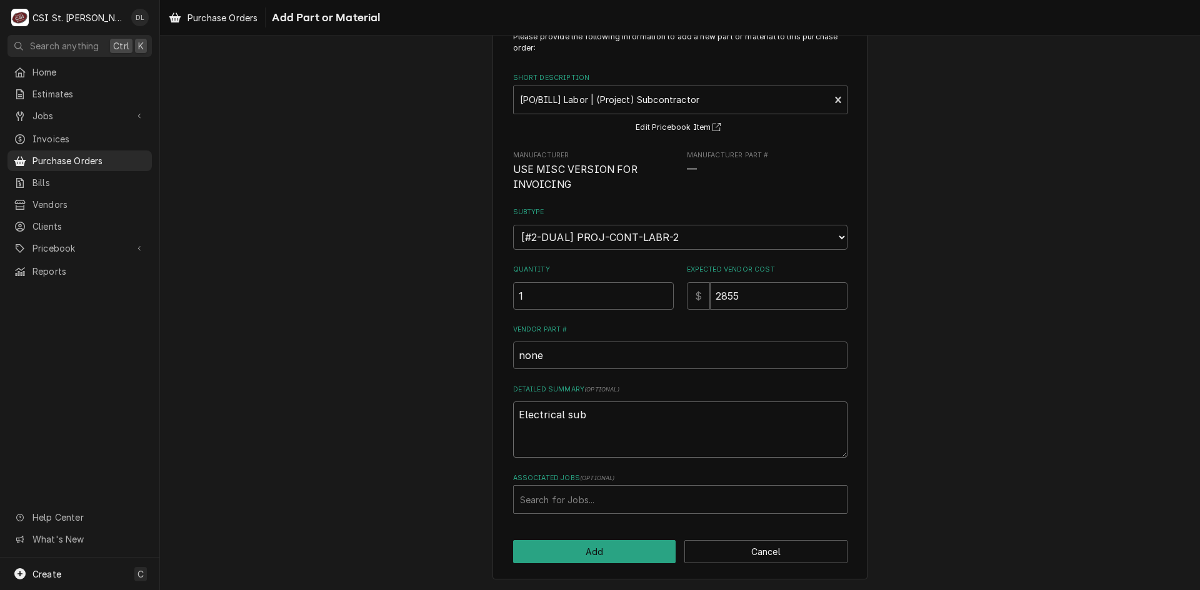
type textarea "x"
type textarea "Electrical suba"
type textarea "x"
type textarea "Electrical sub"
type textarea "x"
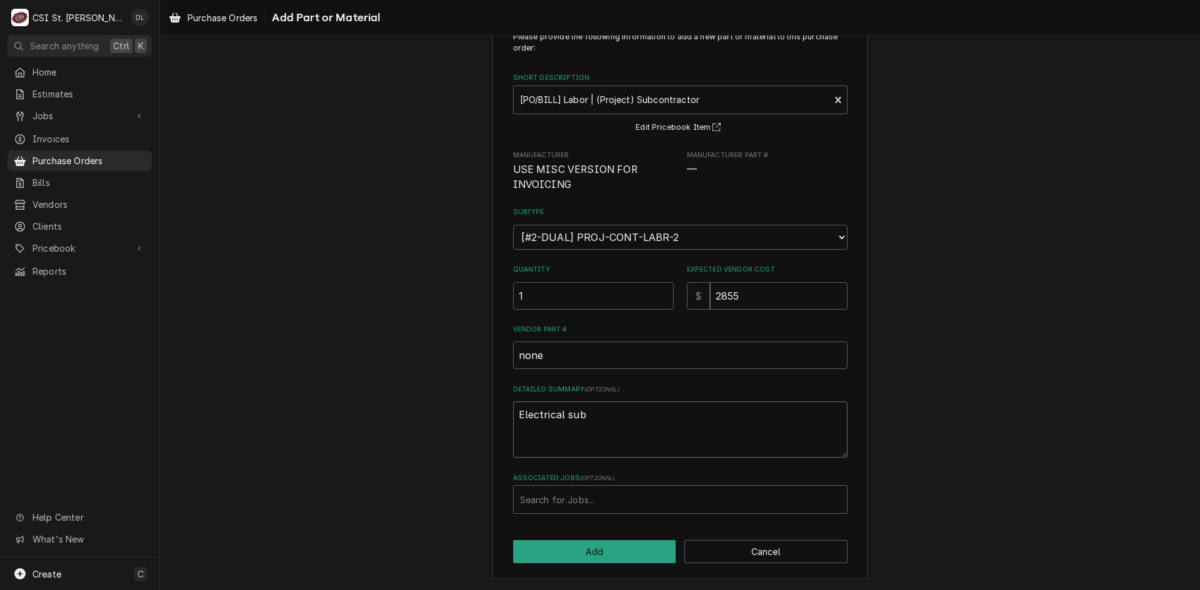
type textarea "Electrical subc"
type textarea "x"
type textarea "Electrical subco"
type textarea "x"
type textarea "Electrical subcon"
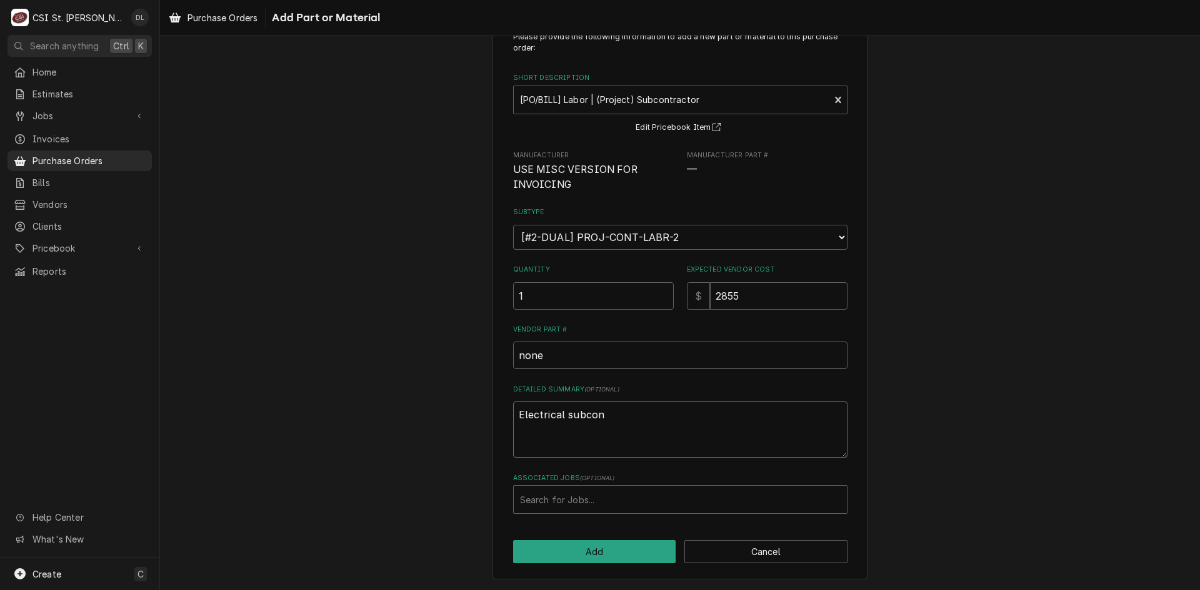
type textarea "x"
type textarea "Electrical subcona"
type textarea "x"
type textarea "Electrical subconat"
type textarea "x"
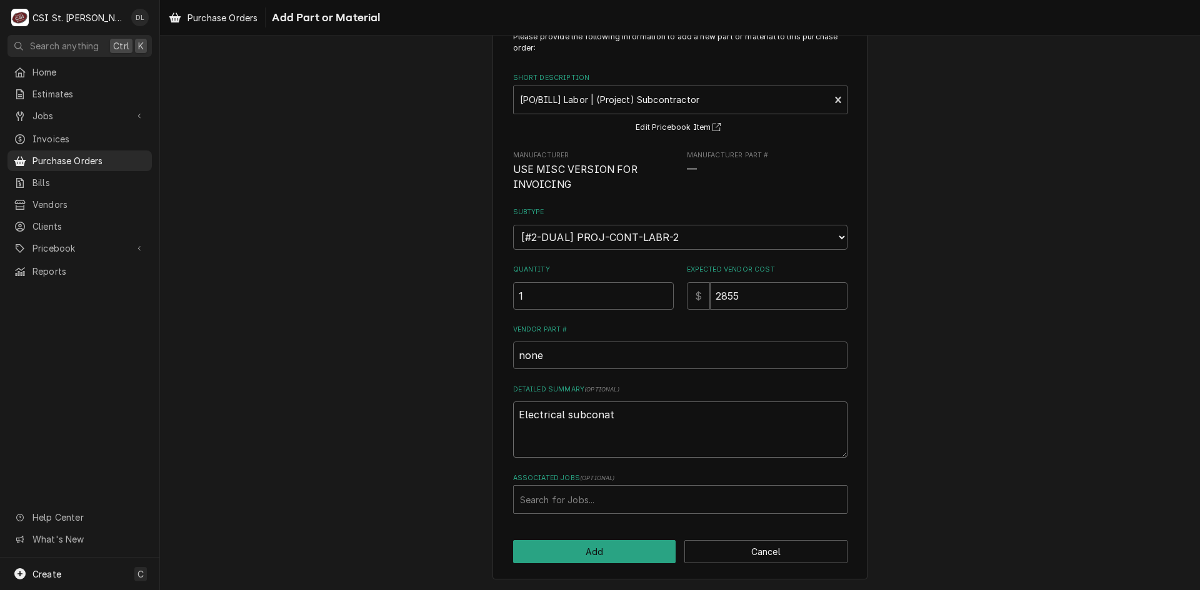
type textarea "Electrical subconatr"
type textarea "x"
type textarea "Electrical subconatra"
type textarea "x"
type textarea "Electrical subconatr"
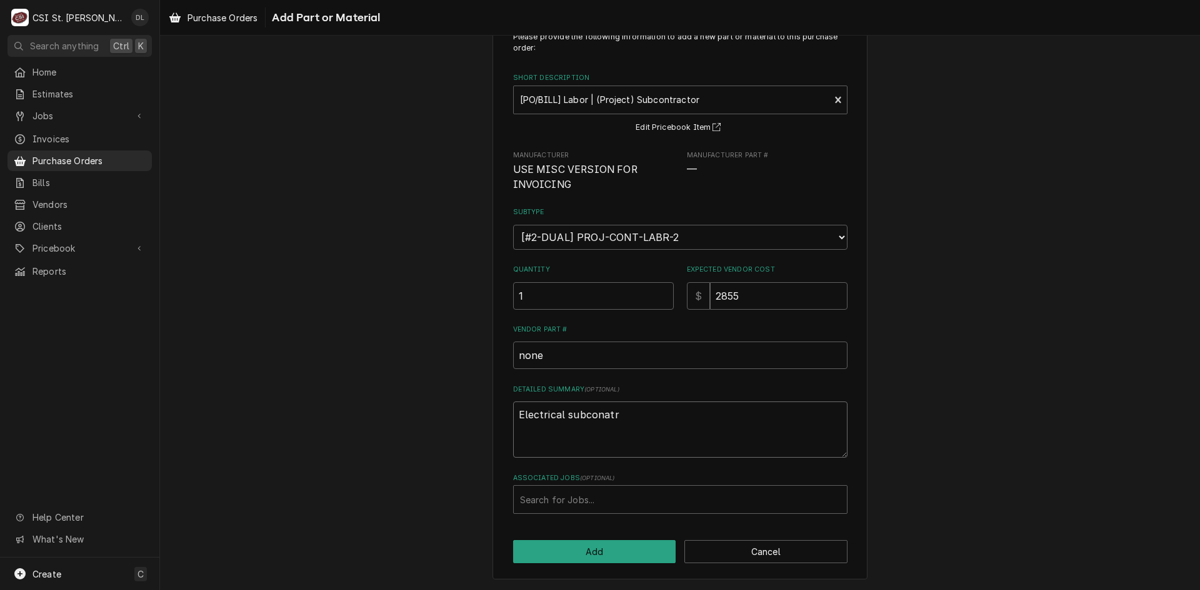
type textarea "x"
type textarea "Electrical subconat"
type textarea "x"
type textarea "Electrical subcona"
type textarea "x"
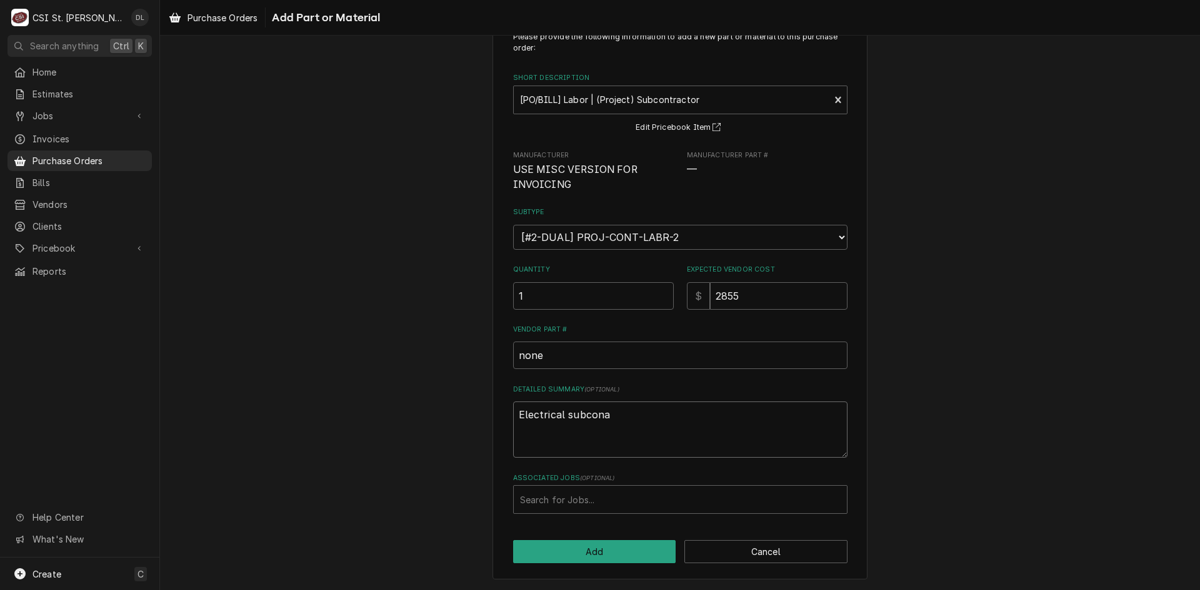
type textarea "Electrical subcon"
type textarea "x"
type textarea "Electrical subco"
type textarea "x"
type textarea "Electrical subcot"
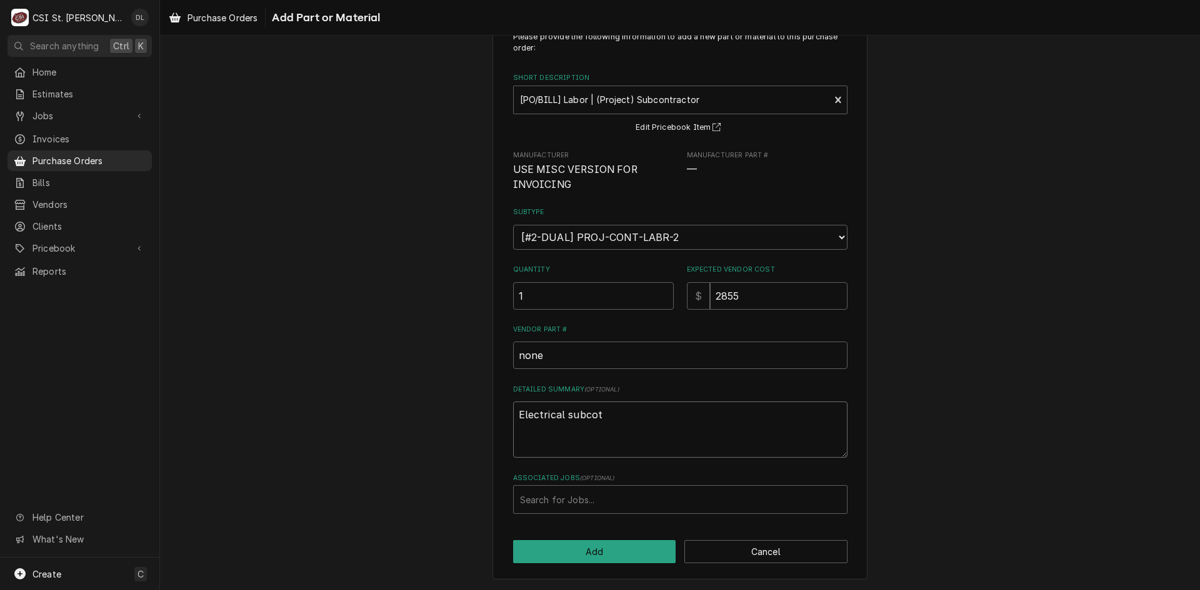
type textarea "x"
type textarea "Electrical subco"
type textarea "x"
type textarea "Electrical subcon"
type textarea "x"
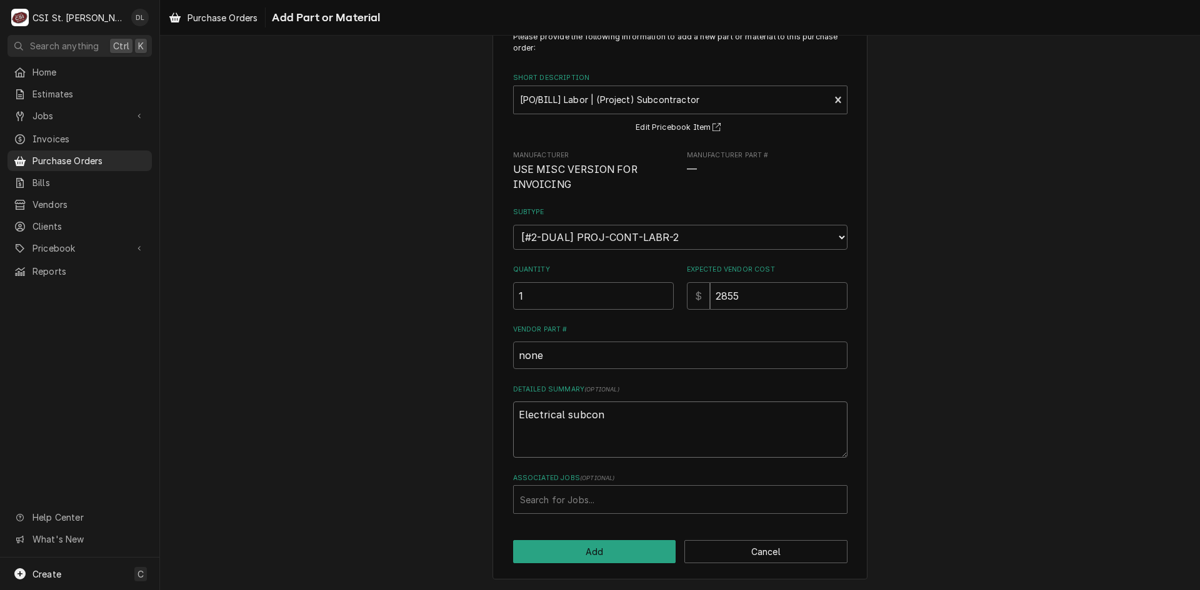
type textarea "Electrical subcont"
type textarea "x"
type textarea "Electrical subcontr"
type textarea "x"
type textarea "Electrical subcontra"
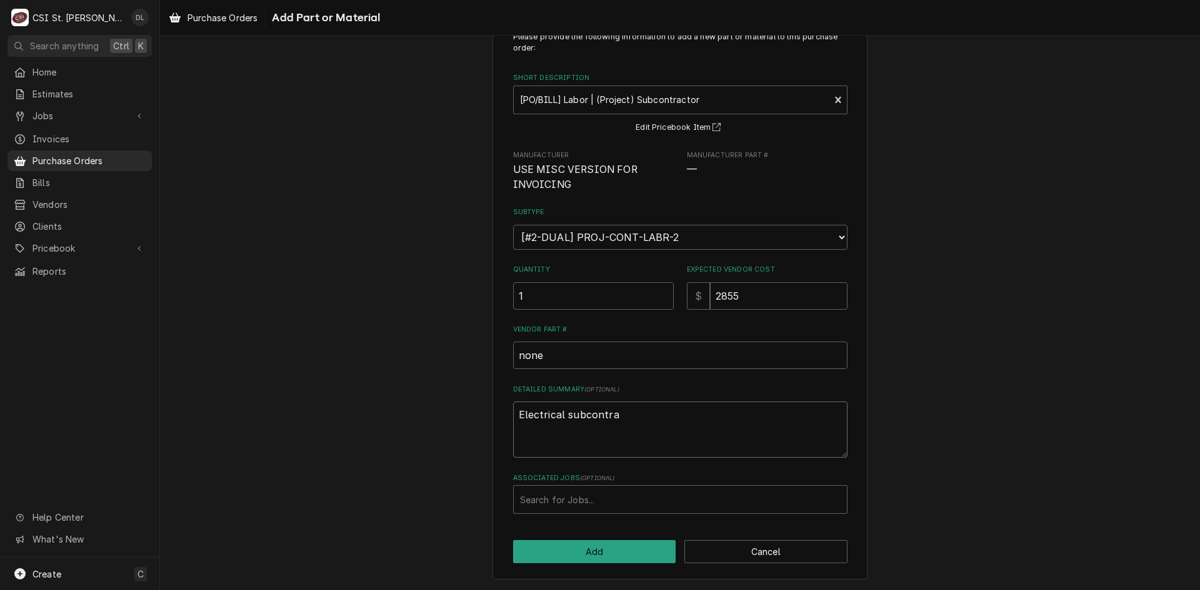
type textarea "x"
type textarea "Electrical subcontrat"
type textarea "x"
type textarea "Electrical subcontrato"
type textarea "x"
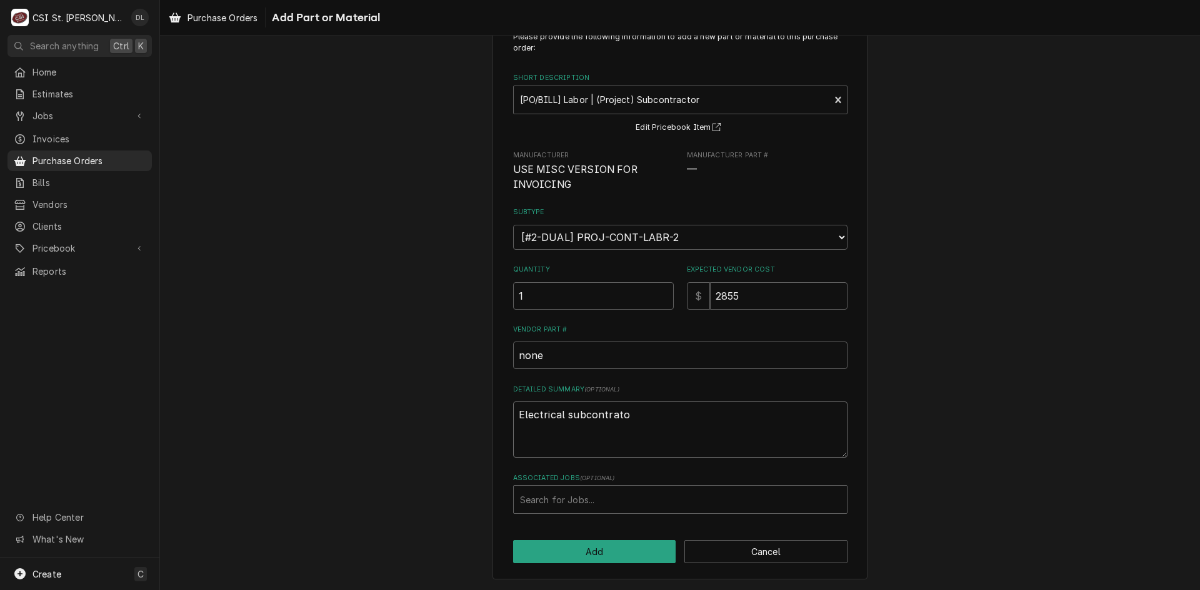
type textarea "Electrical subcontrat"
type textarea "x"
type textarea "Electrical subcontra"
type textarea "x"
type textarea "Electrical subcontrat"
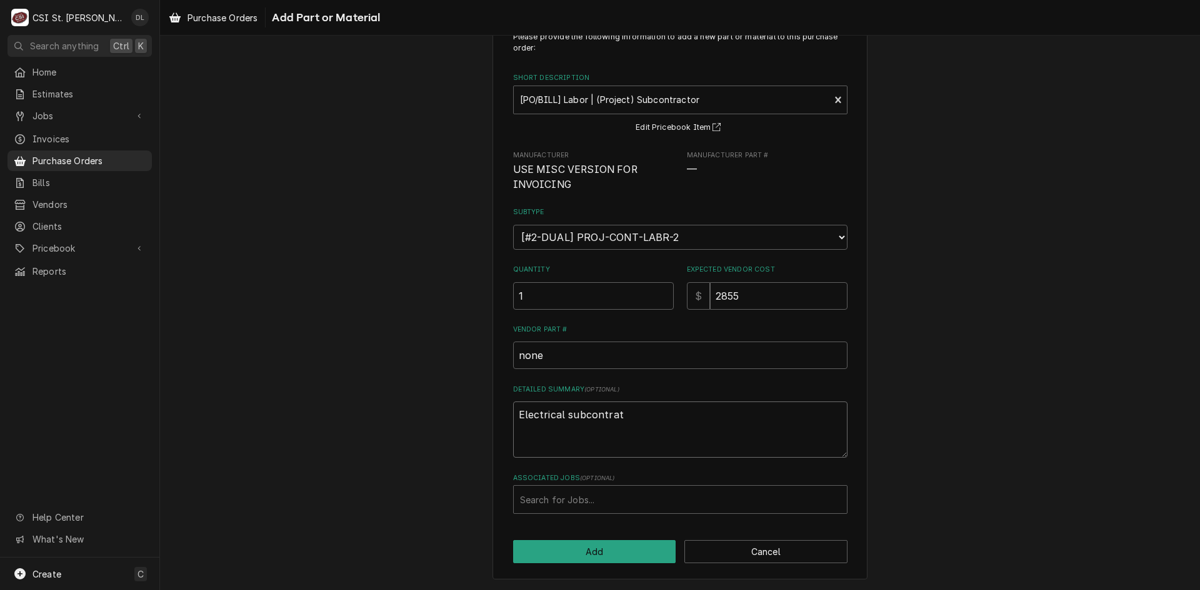
type textarea "x"
type textarea "Electrical subcontrato"
type textarea "x"
type textarea "Electrical subcontrat"
type textarea "x"
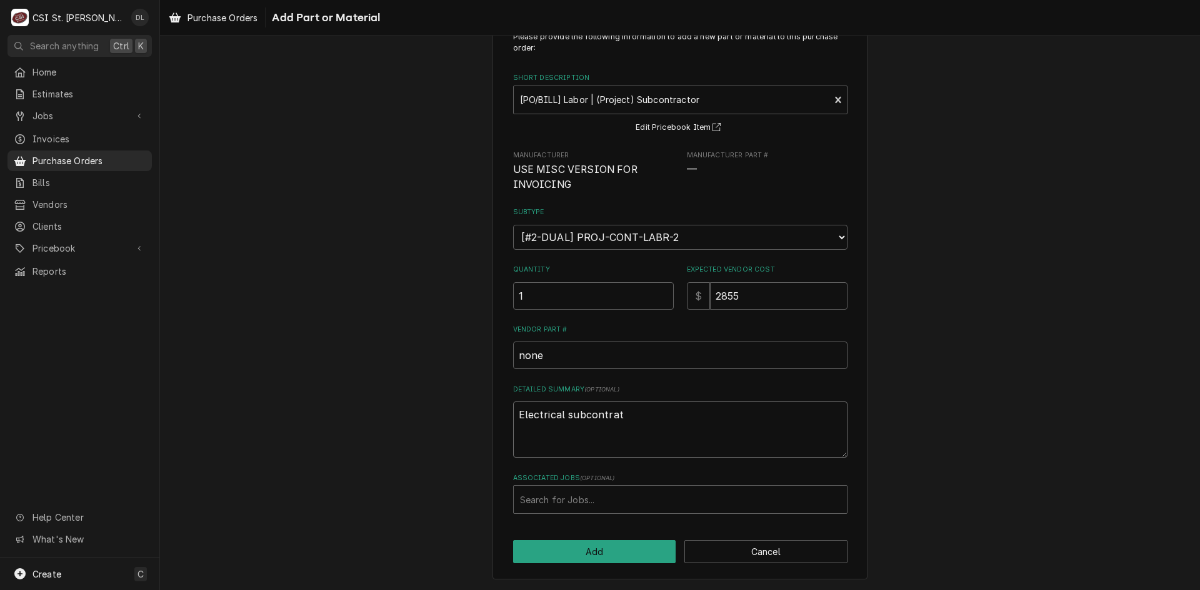
type textarea "Electrical subcontra"
type textarea "x"
type textarea "Electrical subcontrac"
type textarea "x"
type textarea "Electrical subcontraco"
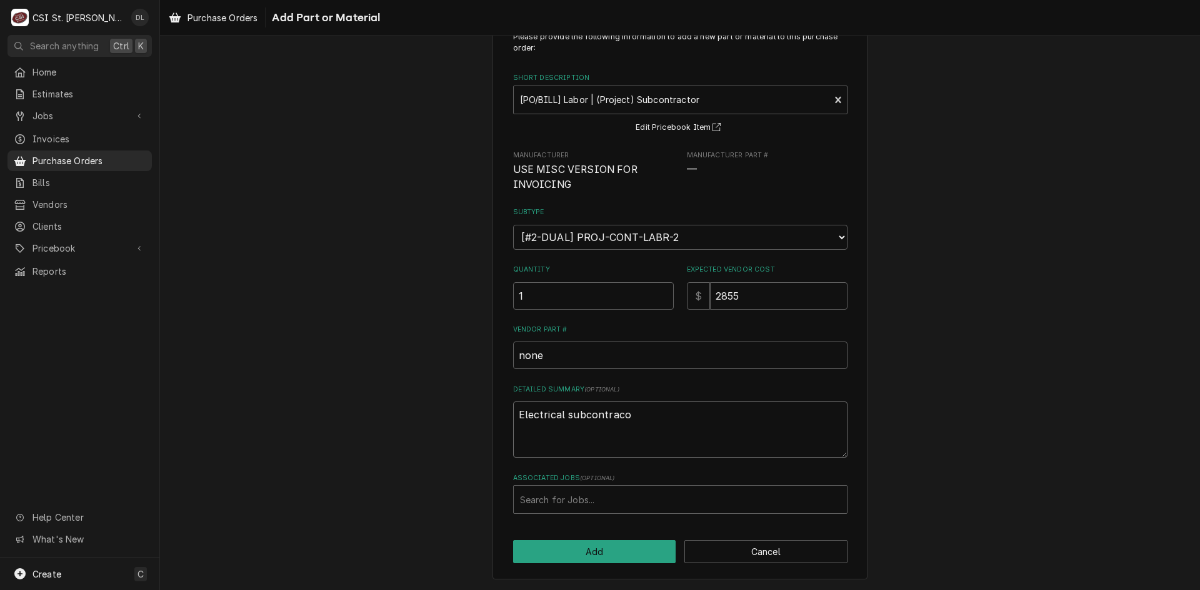
type textarea "x"
type textarea "Electrical subcontracot"
type textarea "x"
type textarea "Electrical subcontracotr"
type textarea "x"
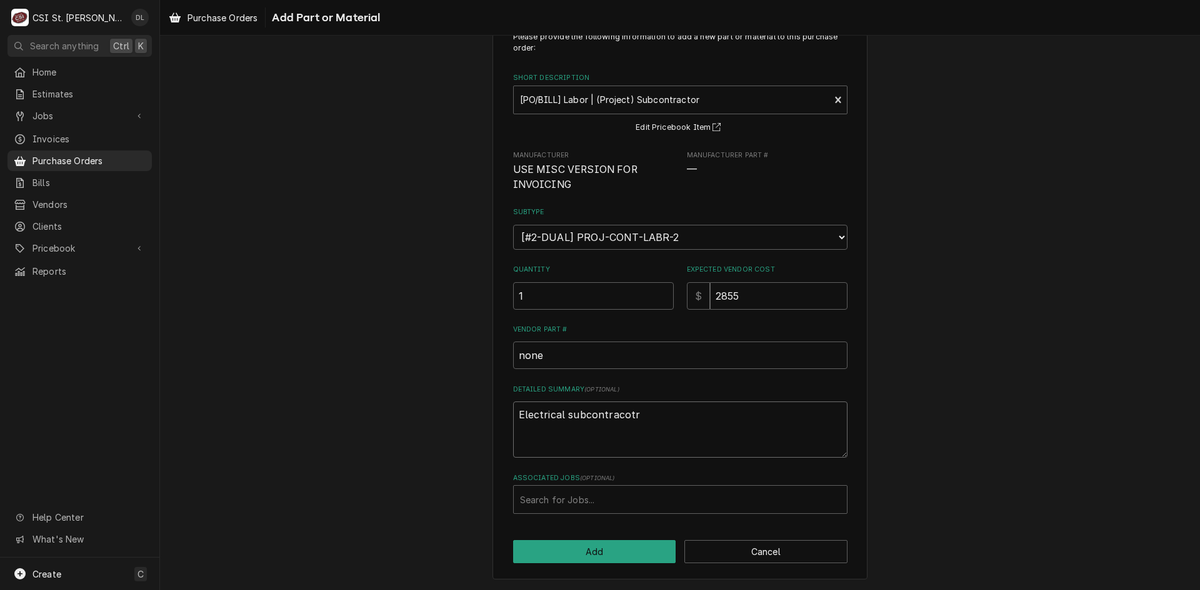
type textarea "Electrical subcontracotr"
type textarea "x"
type textarea "Electrical subcontracotr"
type textarea "x"
type textarea "Electrical subcontracot"
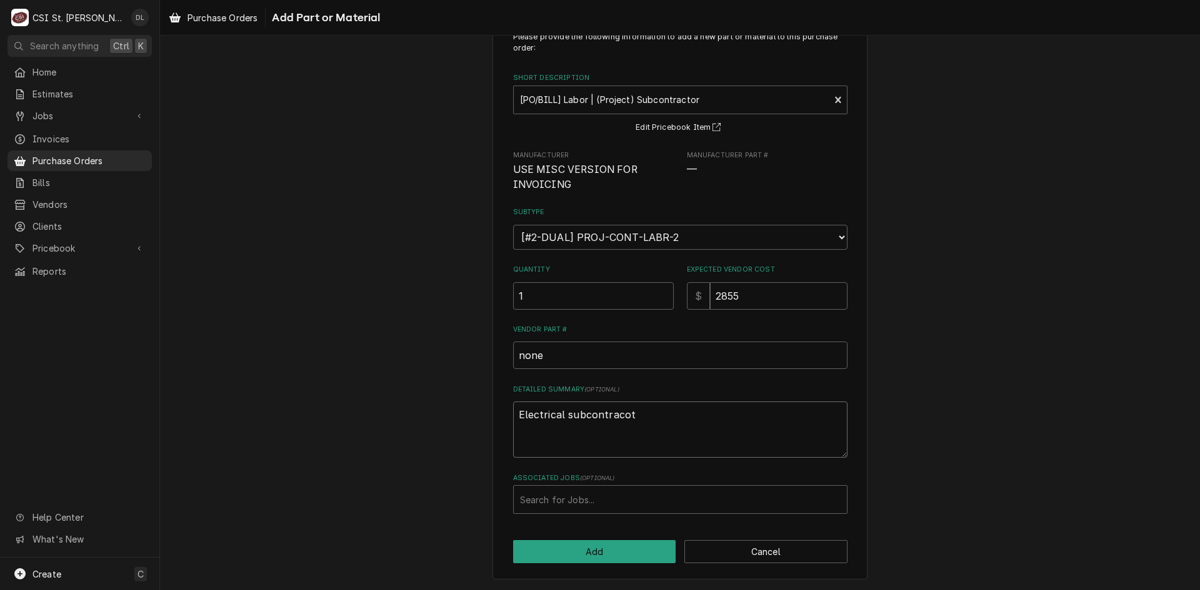
type textarea "x"
type textarea "Electrical subcontraco"
type textarea "x"
type textarea "Electrical subcontracor"
type textarea "x"
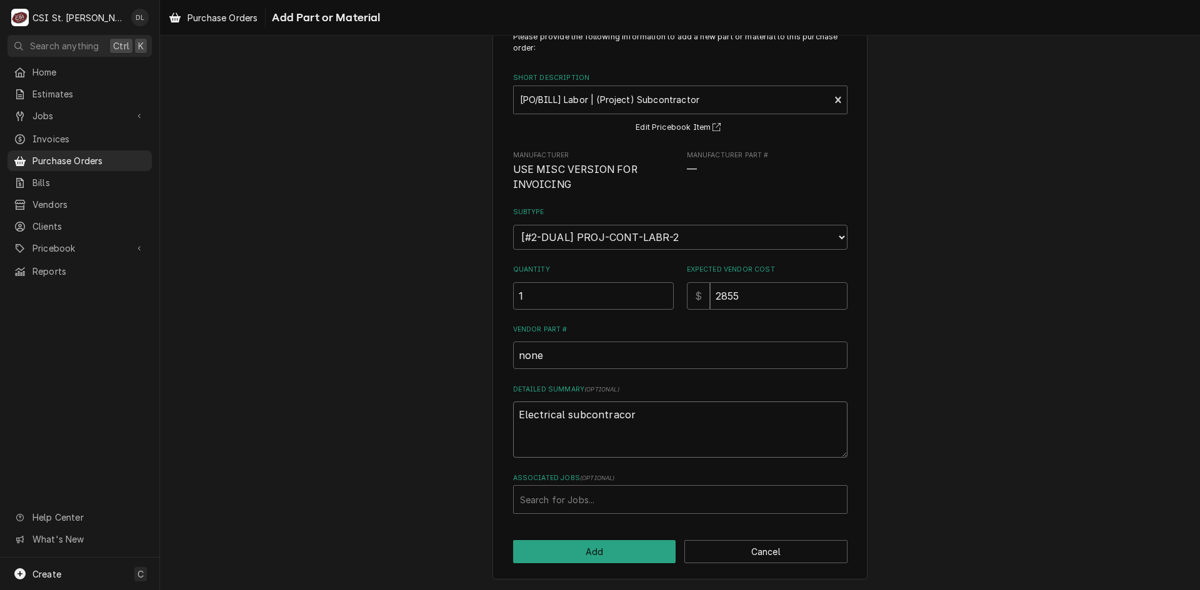
type textarea "Electrical subcontracor"
type textarea "x"
type textarea "Electrical subcontracor f"
type textarea "x"
type textarea "Electrical subcontracor fo"
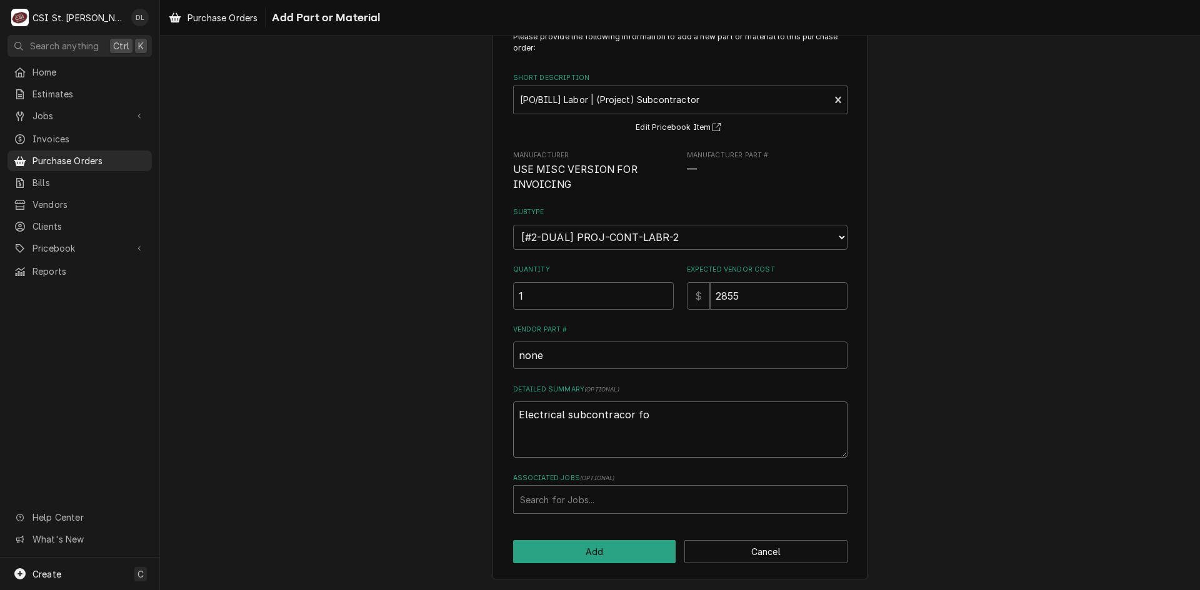
type textarea "x"
type textarea "Electrical subcontracor for"
type textarea "x"
type textarea "Electrical subcontracor for"
type textarea "x"
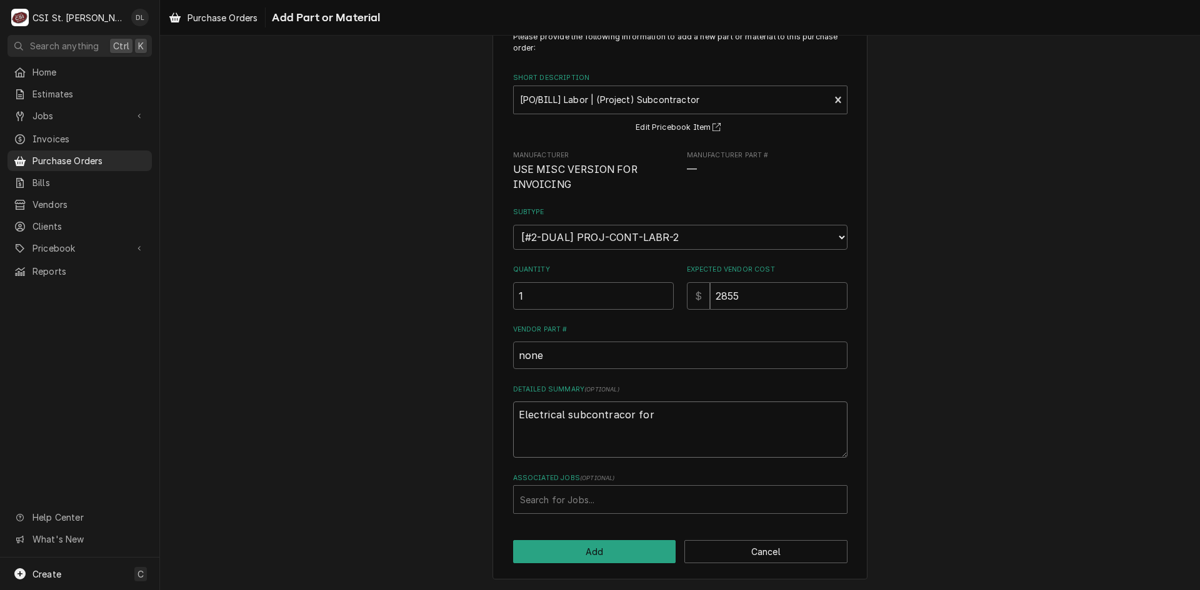
type textarea "Electrical subcontracor for j"
type textarea "x"
type textarea "Electrical subcontracor for jo"
type textarea "x"
type textarea "Electrical subcontracor for job"
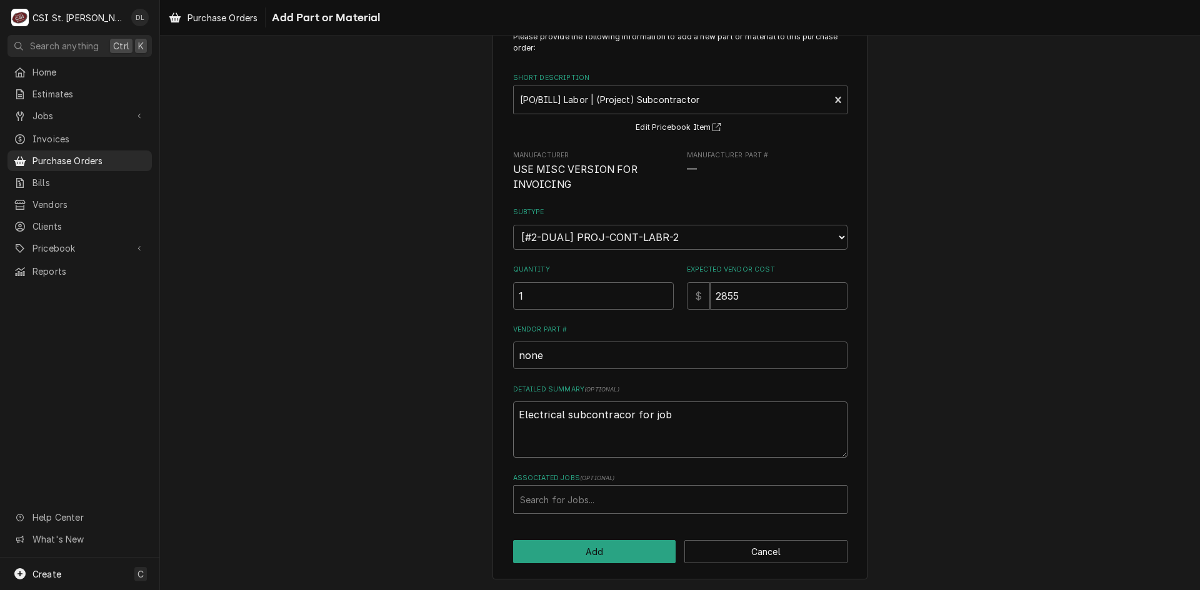
type textarea "x"
type textarea "Electrical subcontracor for job"
type textarea "x"
type textarea "Electrical subcontracor for job #"
type textarea "x"
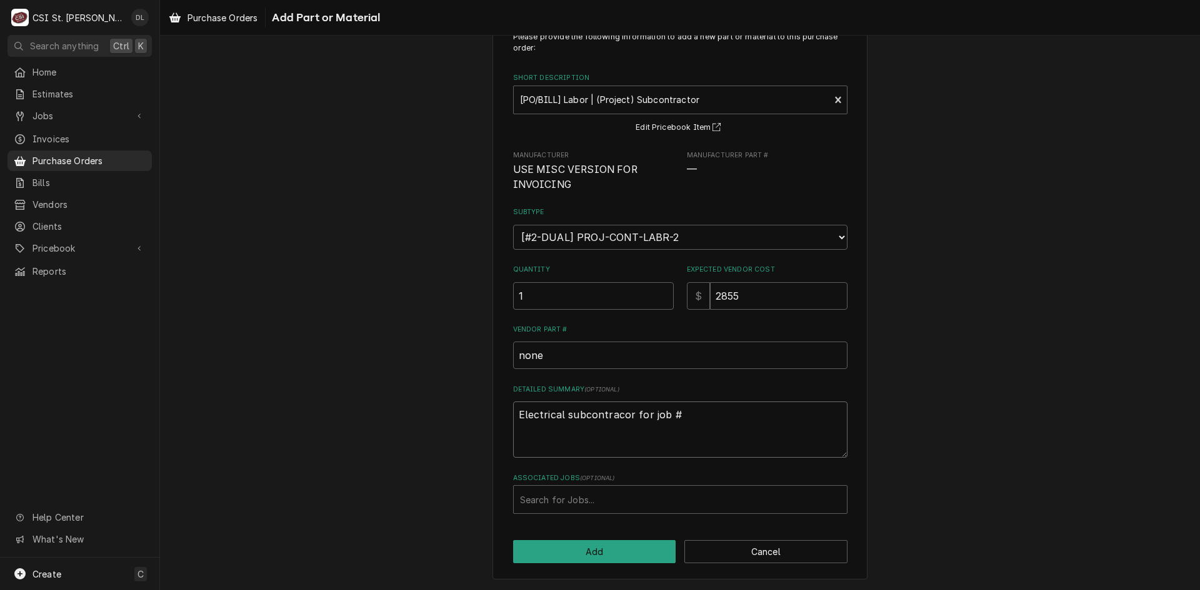
type textarea "Electrical subcontracor for job #"
type textarea "x"
type textarea "Electrical subcontracor for job # 4"
type textarea "x"
type textarea "Electrical subcontracor for job # 41"
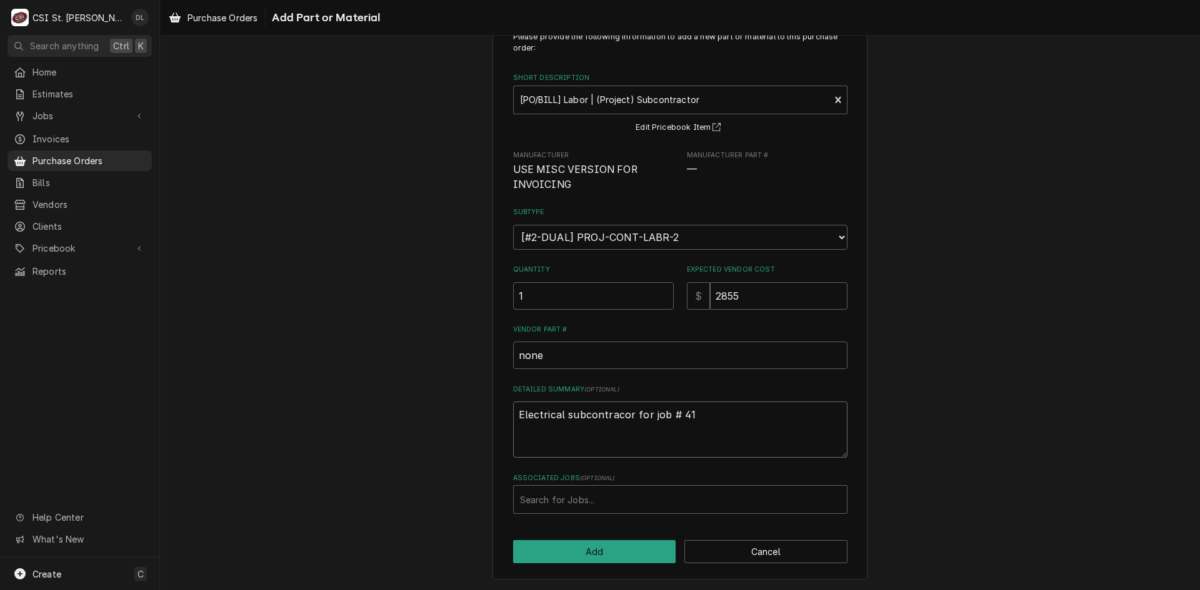
type textarea "x"
type textarea "Electrical subcontracor for job # 412"
type textarea "x"
type textarea "Electrical subcontracor for job # 4127"
type textarea "x"
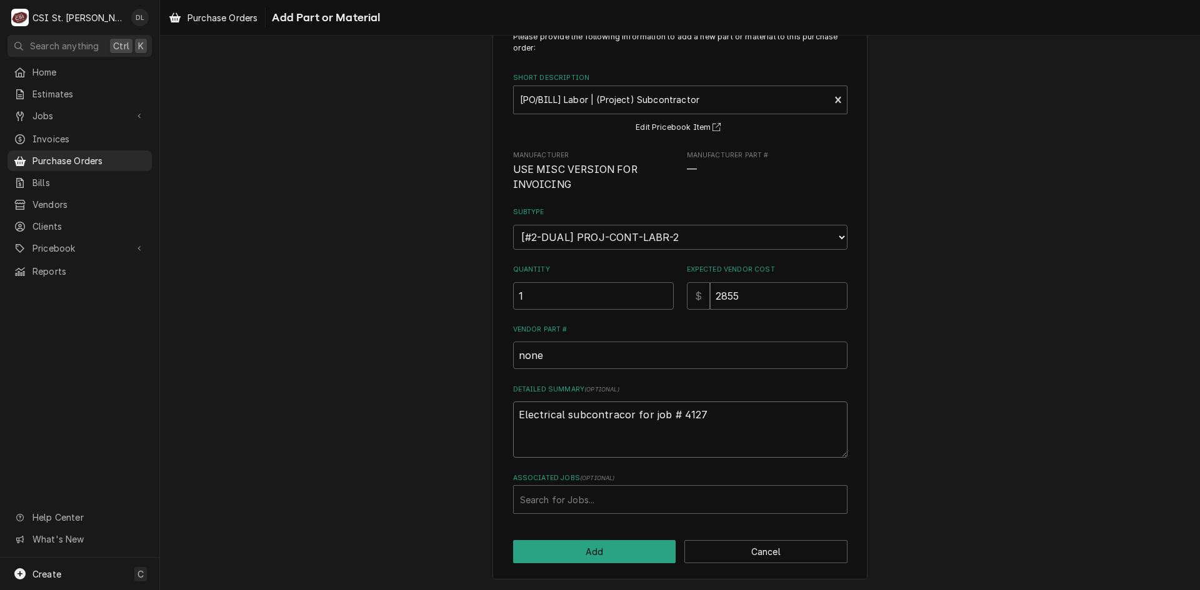
type textarea "Electrical subcontracor for job # 41275"
type textarea "x"
type textarea "Electrical subcontractor for job # 41275"
click at [585, 553] on button "Add" at bounding box center [594, 551] width 163 height 23
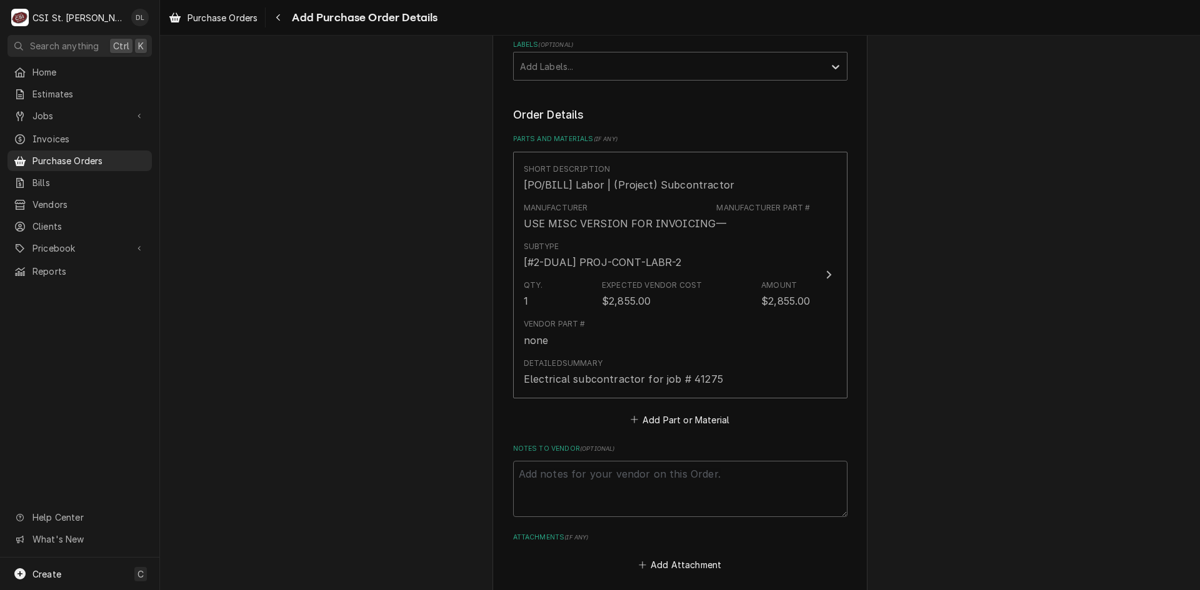
scroll to position [603, 0]
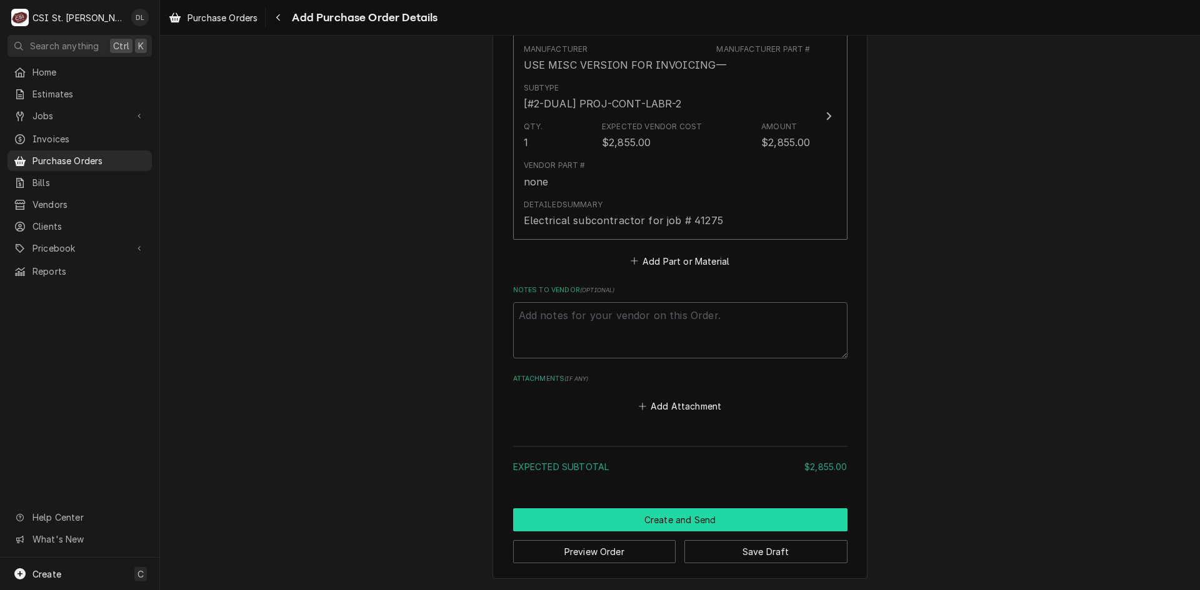
click at [682, 519] on button "Create and Send" at bounding box center [680, 520] width 334 height 23
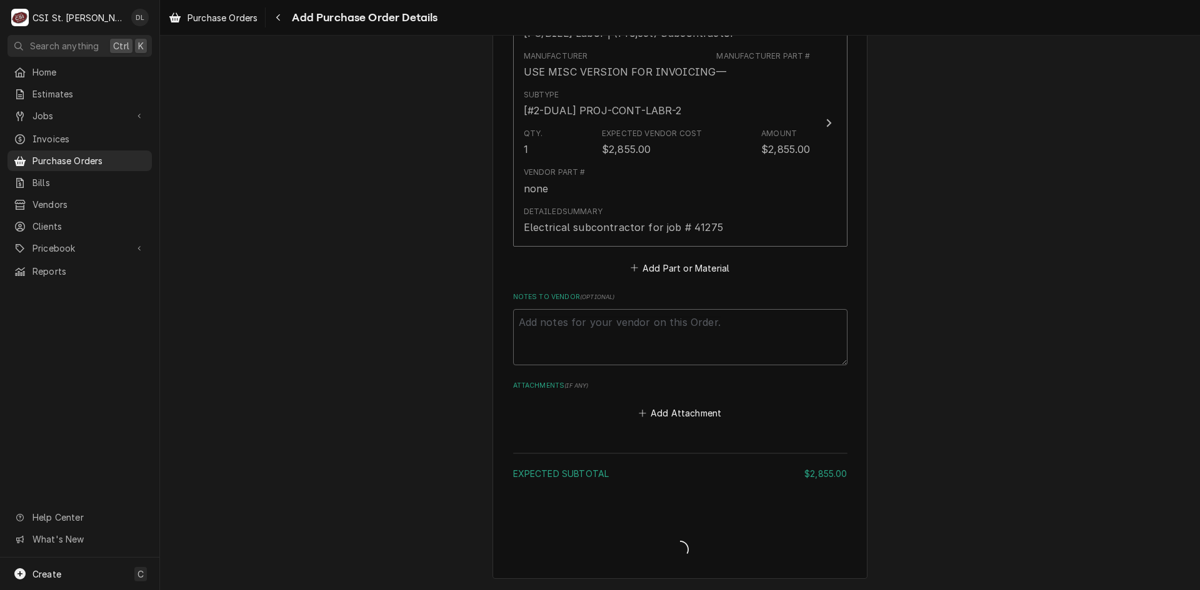
scroll to position [596, 0]
type textarea "x"
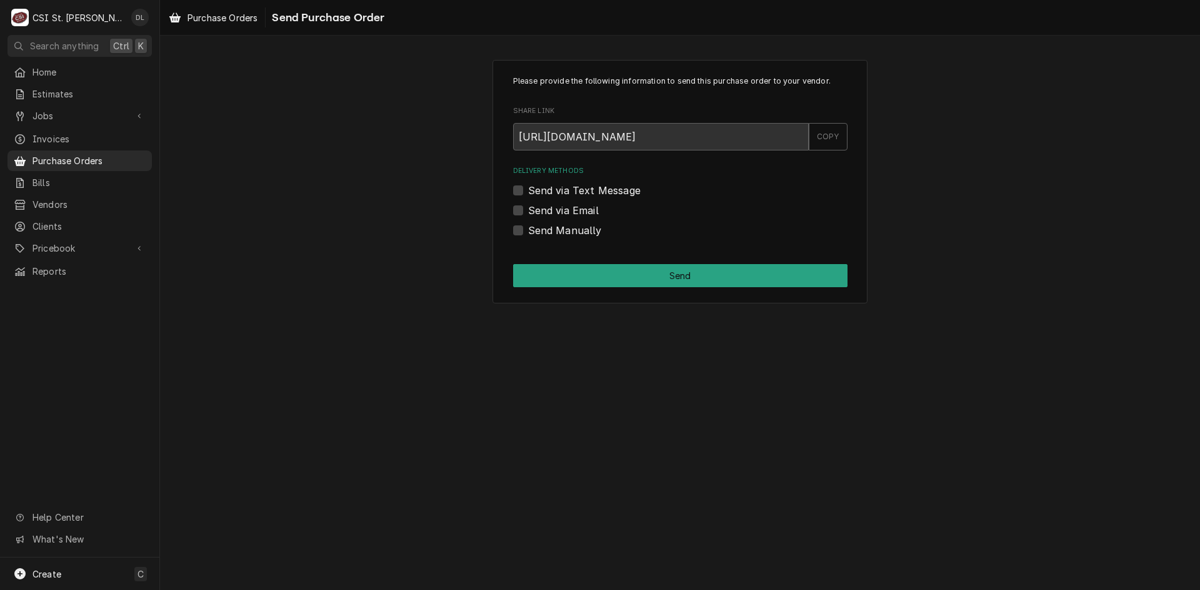
click at [528, 212] on label "Send via Email" at bounding box center [563, 210] width 71 height 15
click at [528, 212] on input "Send via Email" at bounding box center [695, 216] width 334 height 27
checkbox input "true"
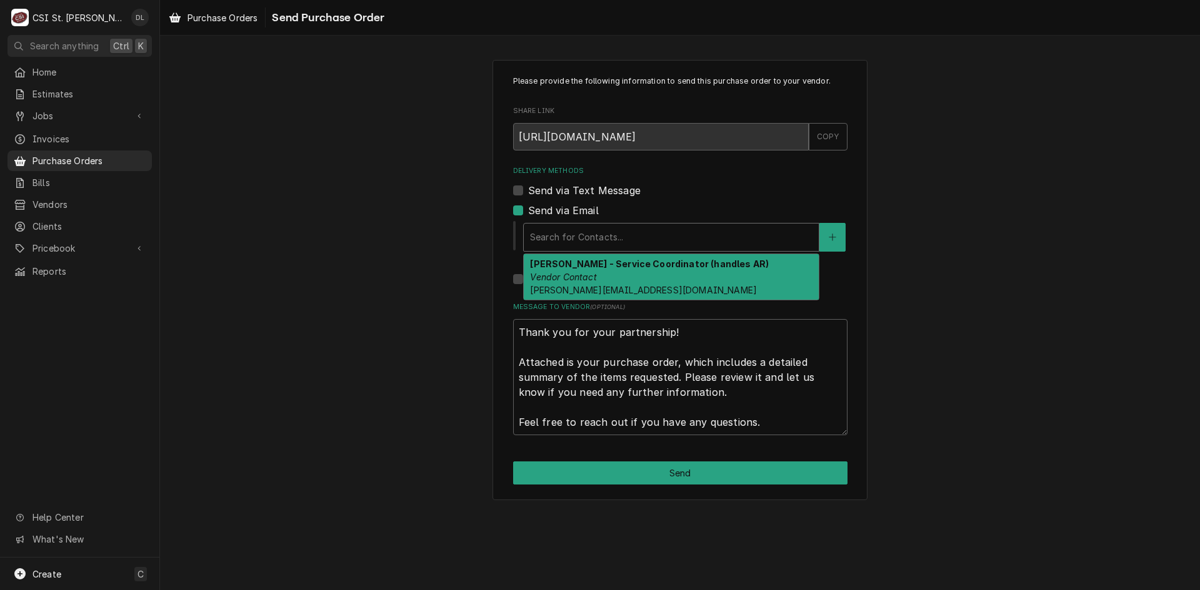
click at [591, 235] on div "Delivery Methods" at bounding box center [671, 237] width 282 height 22
click at [738, 196] on div "Send via Text Message" at bounding box center [680, 190] width 334 height 15
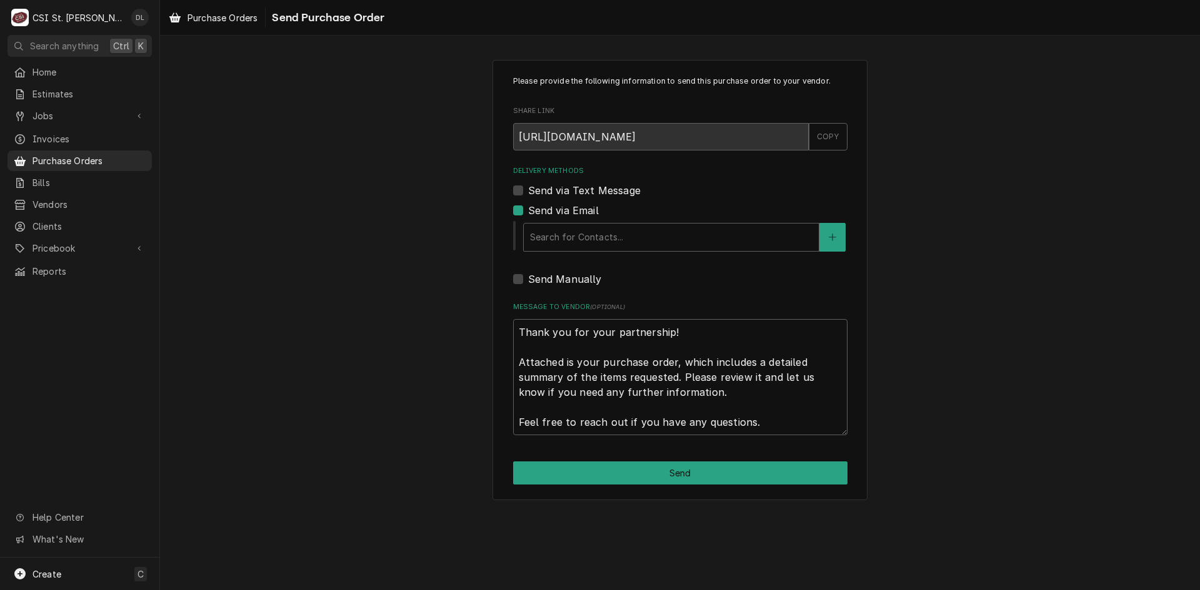
click at [523, 278] on div "Send Manually" at bounding box center [680, 279] width 334 height 15
click at [528, 281] on label "Send Manually" at bounding box center [565, 279] width 74 height 15
click at [528, 281] on input "Send Manually" at bounding box center [695, 285] width 334 height 27
checkbox input "true"
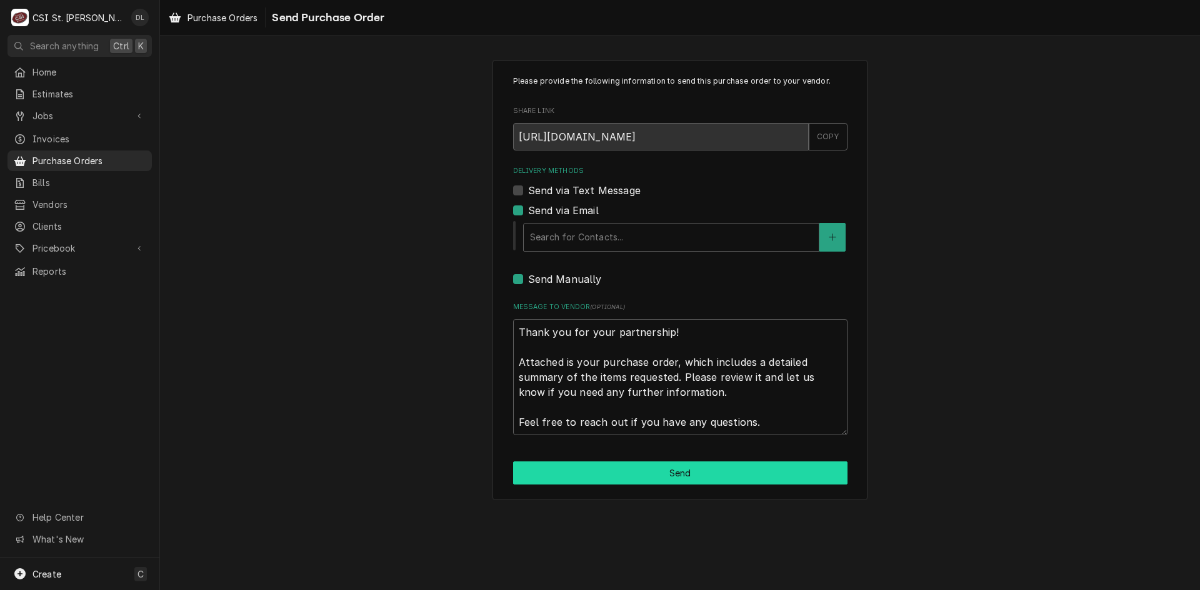
click at [709, 482] on button "Send" at bounding box center [680, 473] width 334 height 23
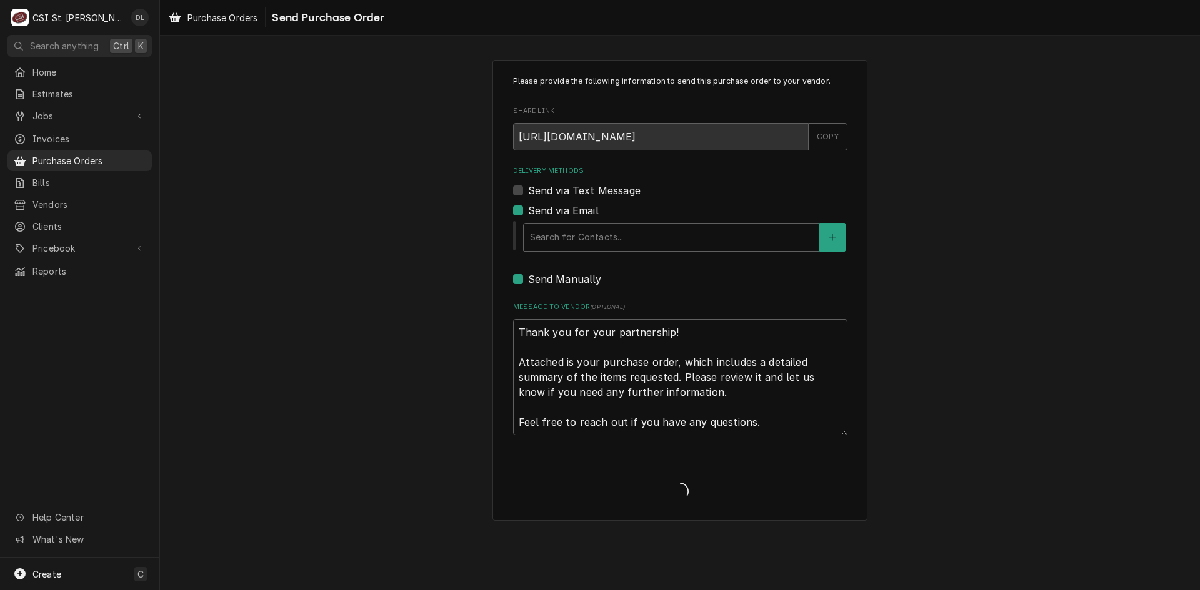
type textarea "x"
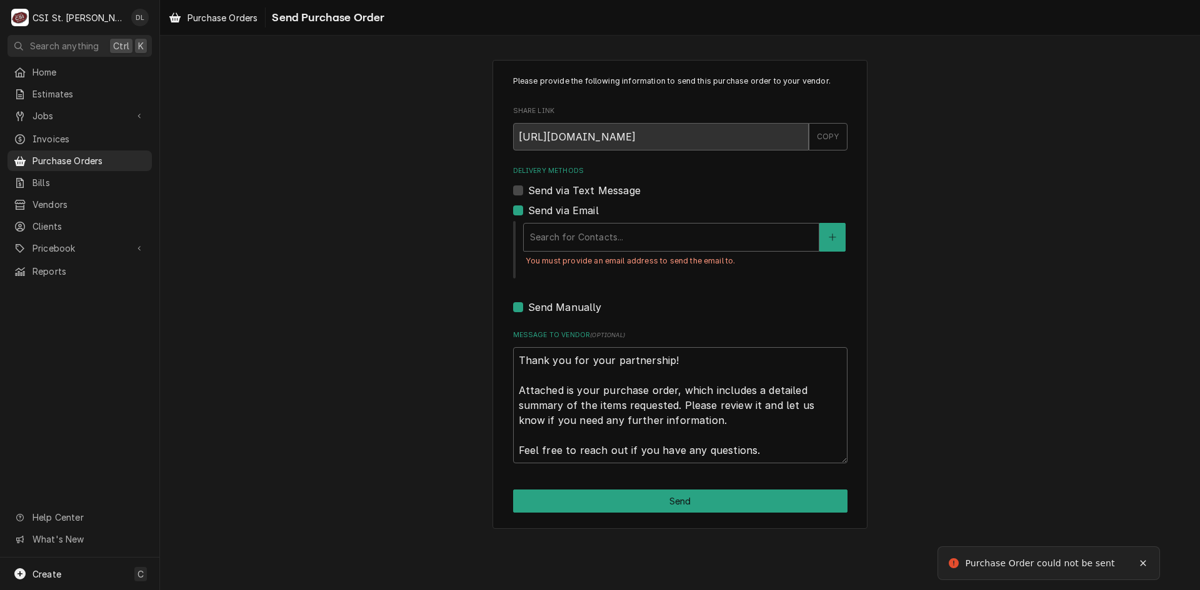
click at [524, 211] on div "Send via Email" at bounding box center [680, 210] width 334 height 15
click at [528, 211] on label "Send via Email" at bounding box center [563, 210] width 71 height 15
click at [528, 211] on input "Send via Email" at bounding box center [695, 216] width 334 height 27
checkbox input "false"
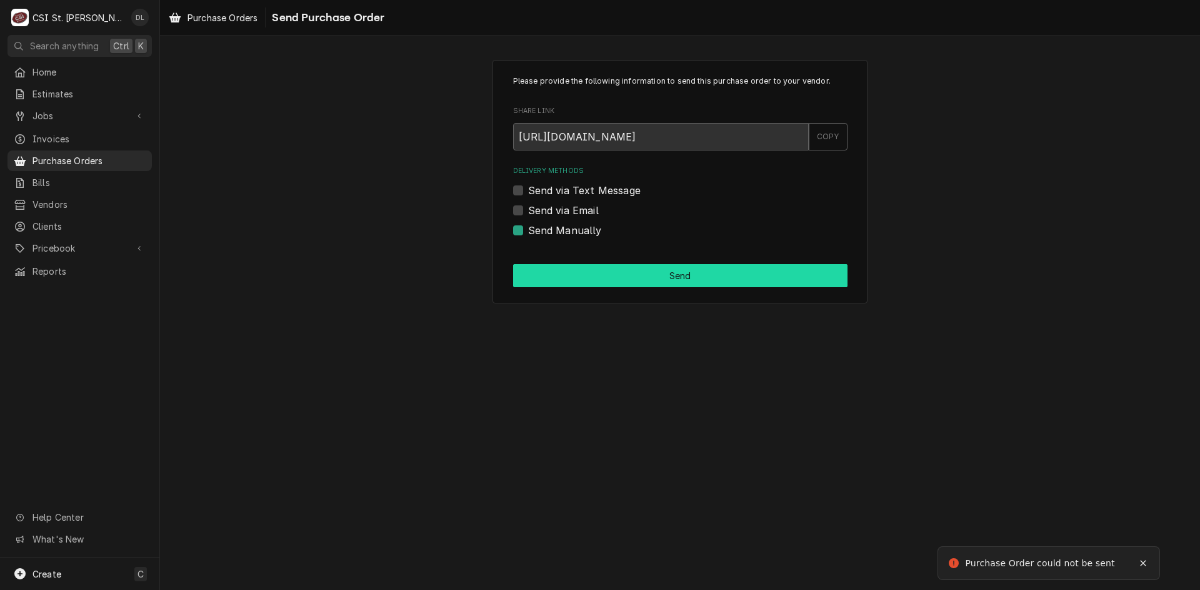
click at [671, 282] on button "Send" at bounding box center [680, 275] width 334 height 23
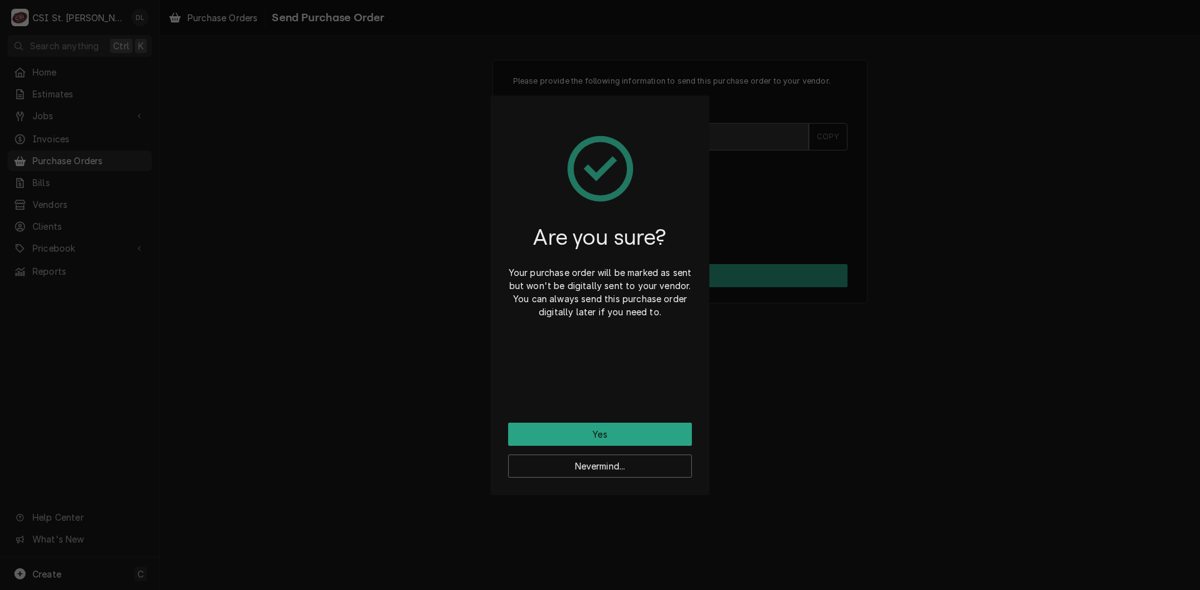
click at [616, 452] on div "Nevermind..." at bounding box center [600, 462] width 184 height 32
click at [615, 440] on button "Yes" at bounding box center [600, 434] width 184 height 23
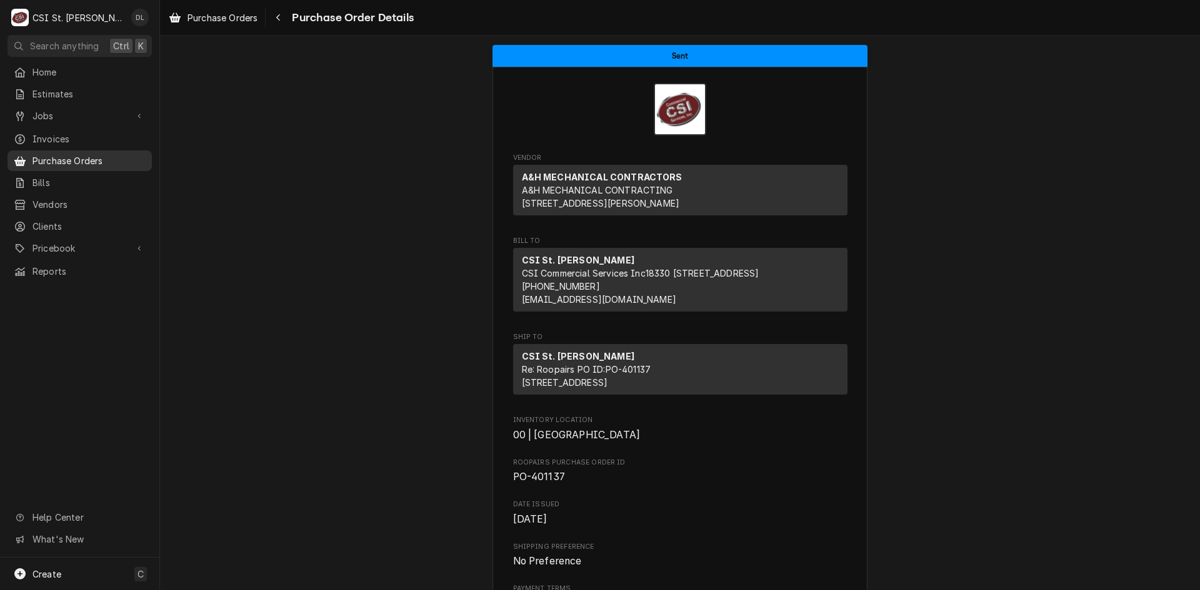
click at [89, 154] on span "Purchase Orders" at bounding box center [88, 160] width 113 height 13
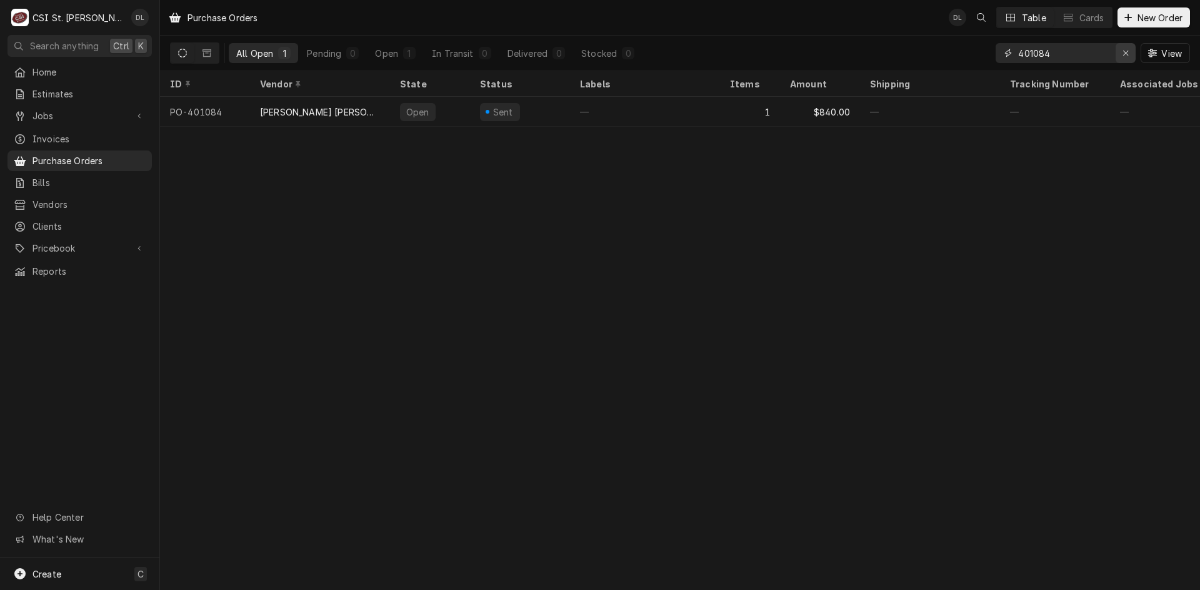
click at [1123, 52] on icon "Erase input" at bounding box center [1125, 53] width 5 height 5
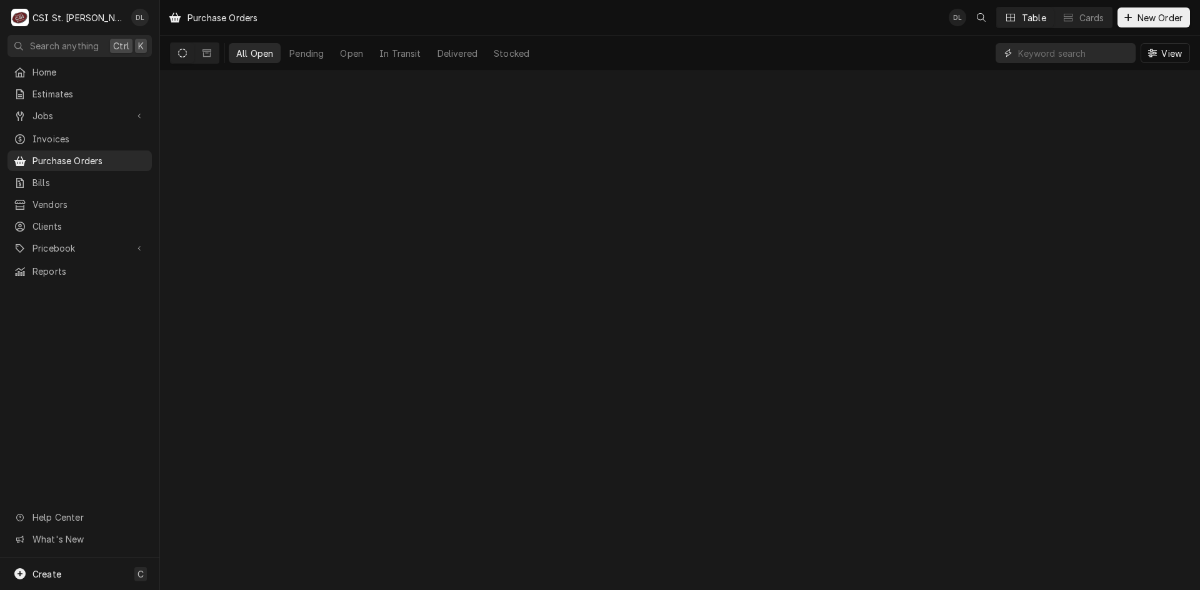
click at [1095, 54] on input "Dynamic Content Wrapper" at bounding box center [1073, 53] width 111 height 20
type input "[PERSON_NAME] middle"
click at [183, 47] on button "Dynamic Content Wrapper" at bounding box center [183, 53] width 24 height 20
click at [203, 49] on icon "Dynamic Content Wrapper" at bounding box center [206, 52] width 9 height 7
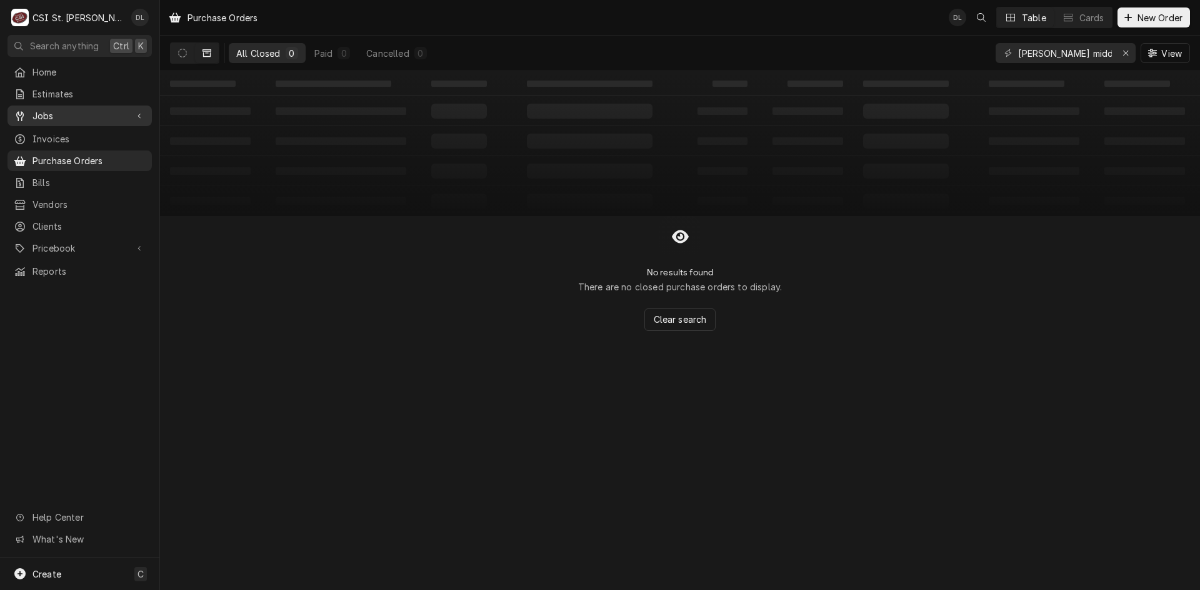
click at [47, 110] on span "Jobs" at bounding box center [79, 115] width 94 height 13
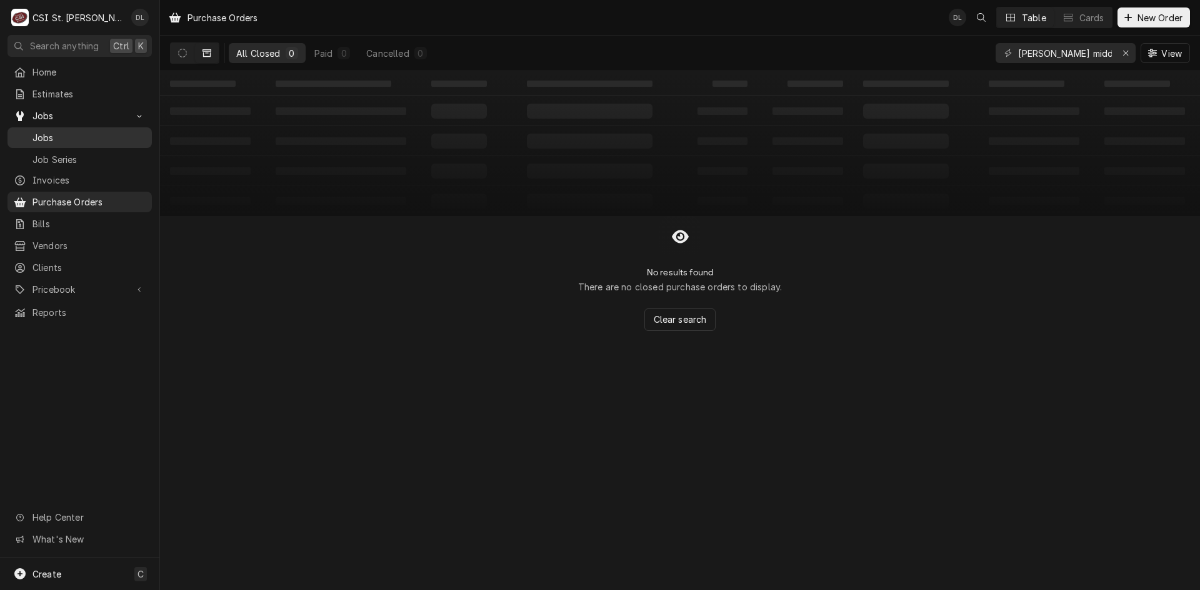
click at [72, 131] on span "Jobs" at bounding box center [88, 137] width 113 height 13
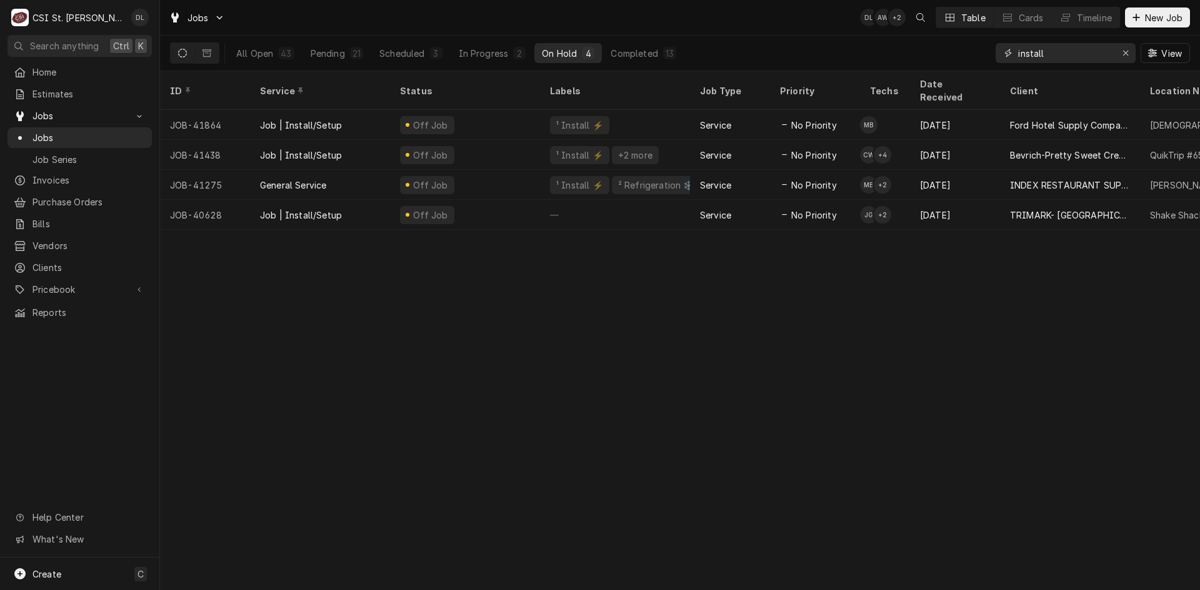
drag, startPoint x: 1056, startPoint y: 54, endPoint x: 950, endPoint y: 54, distance: 105.6
click at [950, 54] on div "All Open 43 Pending 21 Scheduled 3 In Progress 2 On Hold 4 Completed 13 install…" at bounding box center [680, 53] width 1020 height 35
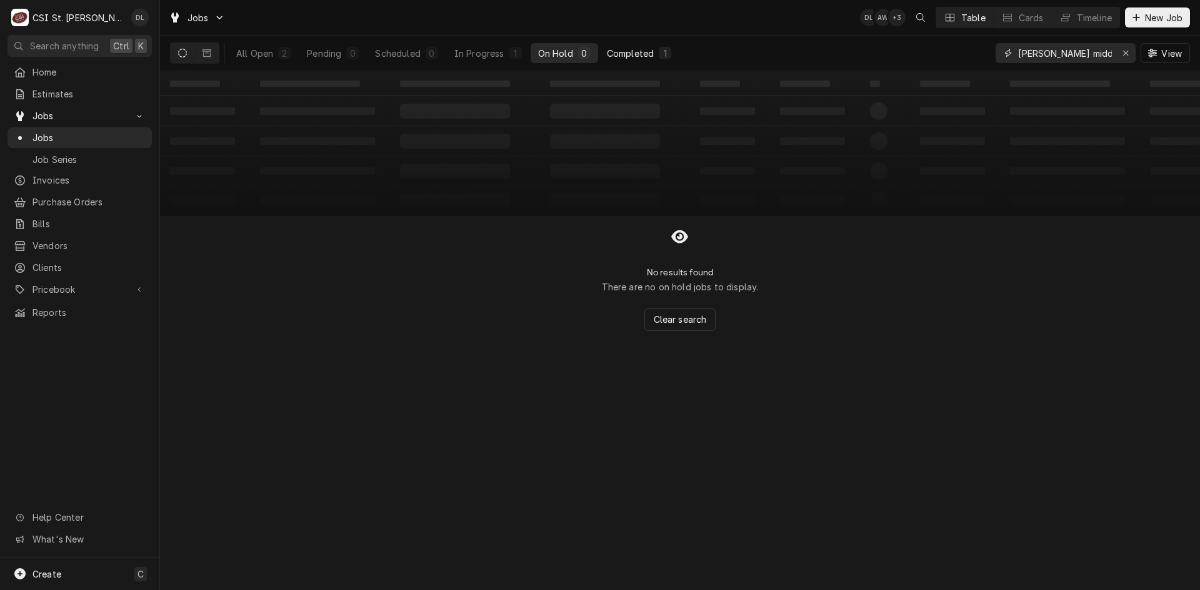
type input "[PERSON_NAME] middle"
click at [645, 57] on div "Completed" at bounding box center [630, 53] width 47 height 13
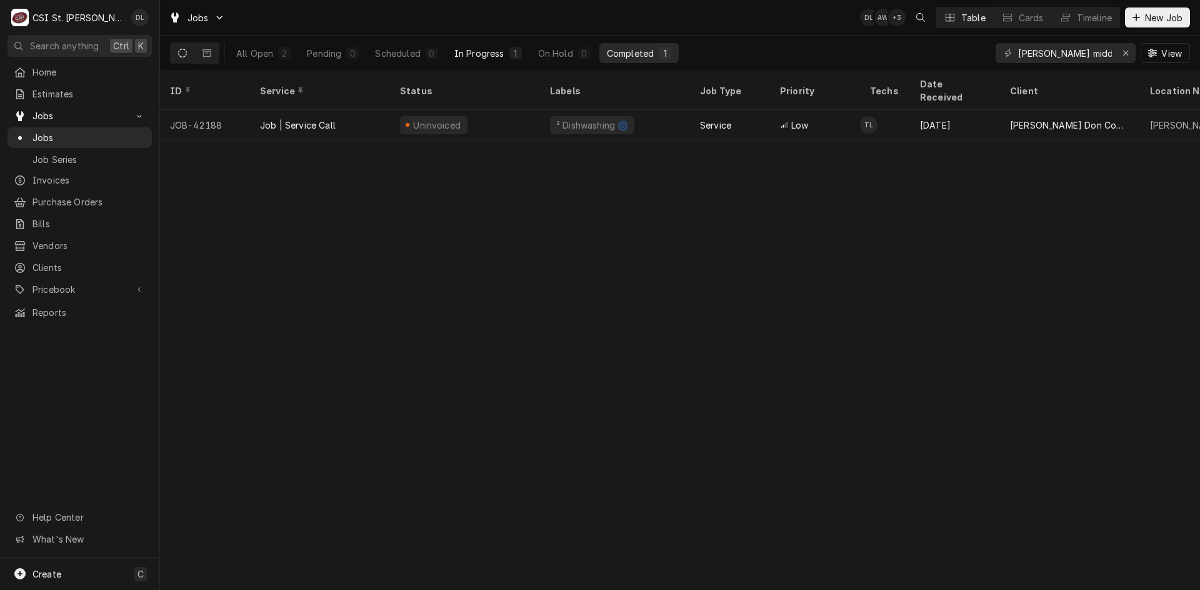
click at [479, 53] on div "In Progress" at bounding box center [479, 53] width 50 height 13
click at [281, 50] on div "2" at bounding box center [284, 53] width 7 height 13
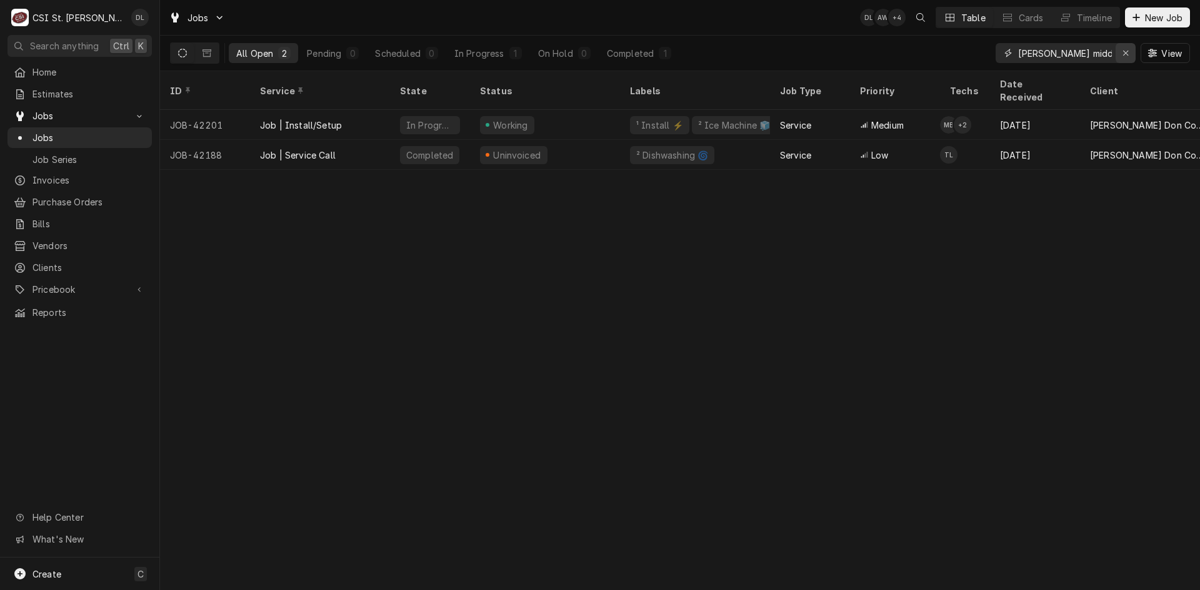
click at [1124, 50] on icon "Erase input" at bounding box center [1125, 53] width 7 height 9
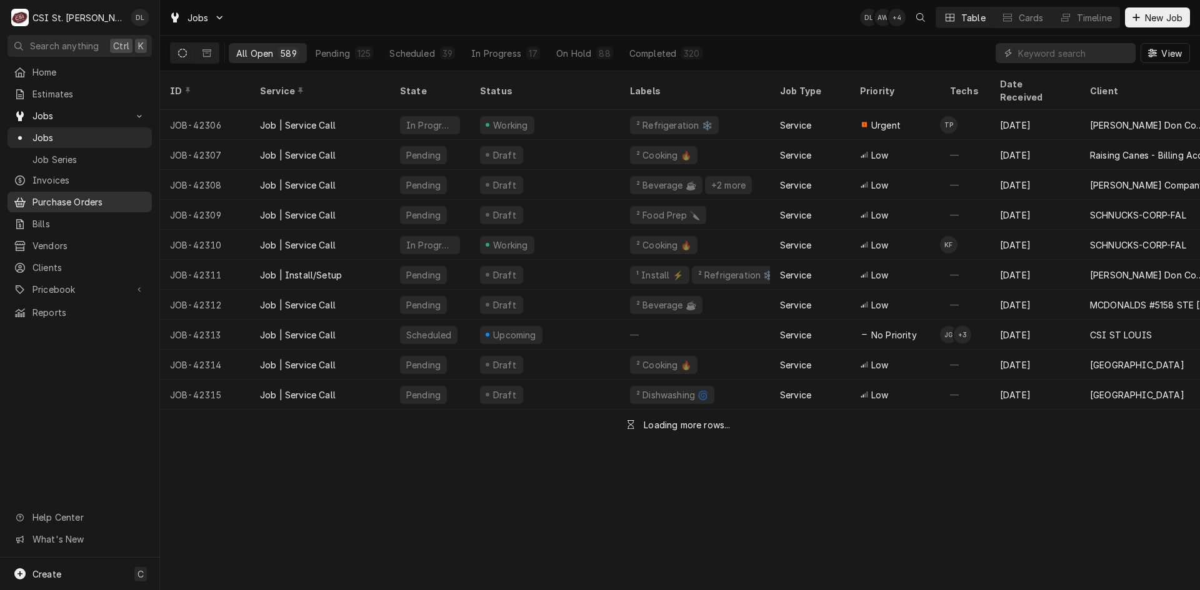
click at [86, 202] on span "Purchase Orders" at bounding box center [88, 202] width 113 height 13
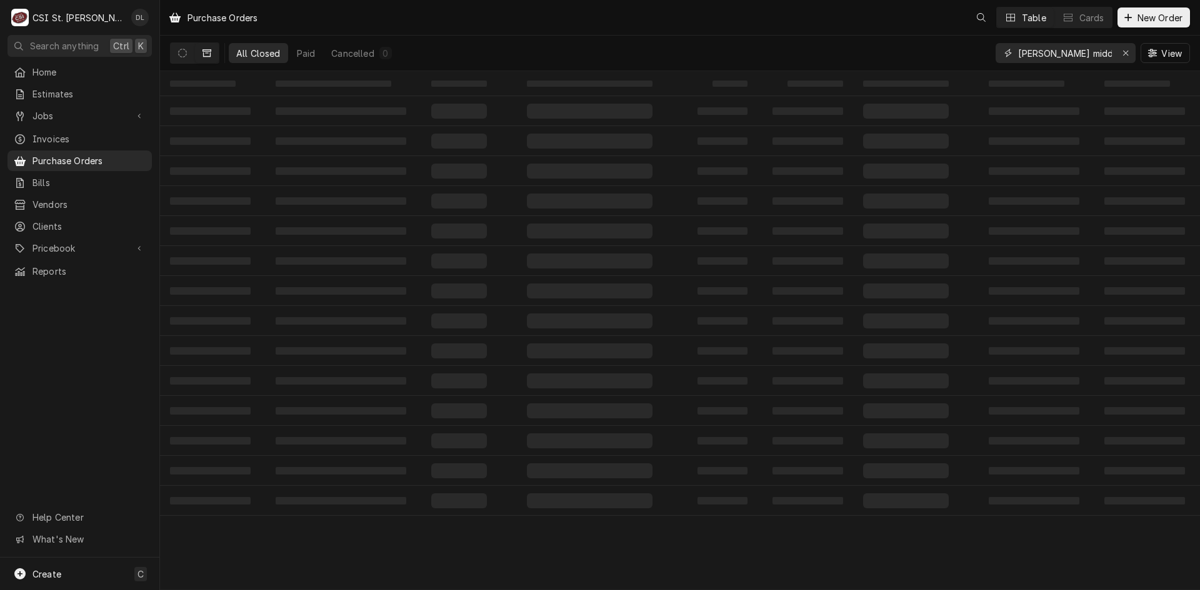
click at [1083, 52] on input "[PERSON_NAME] middle" at bounding box center [1065, 53] width 94 height 20
click at [1123, 51] on icon "Erase input" at bounding box center [1125, 53] width 7 height 9
click at [1062, 53] on input "Dynamic Content Wrapper" at bounding box center [1076, 53] width 117 height 20
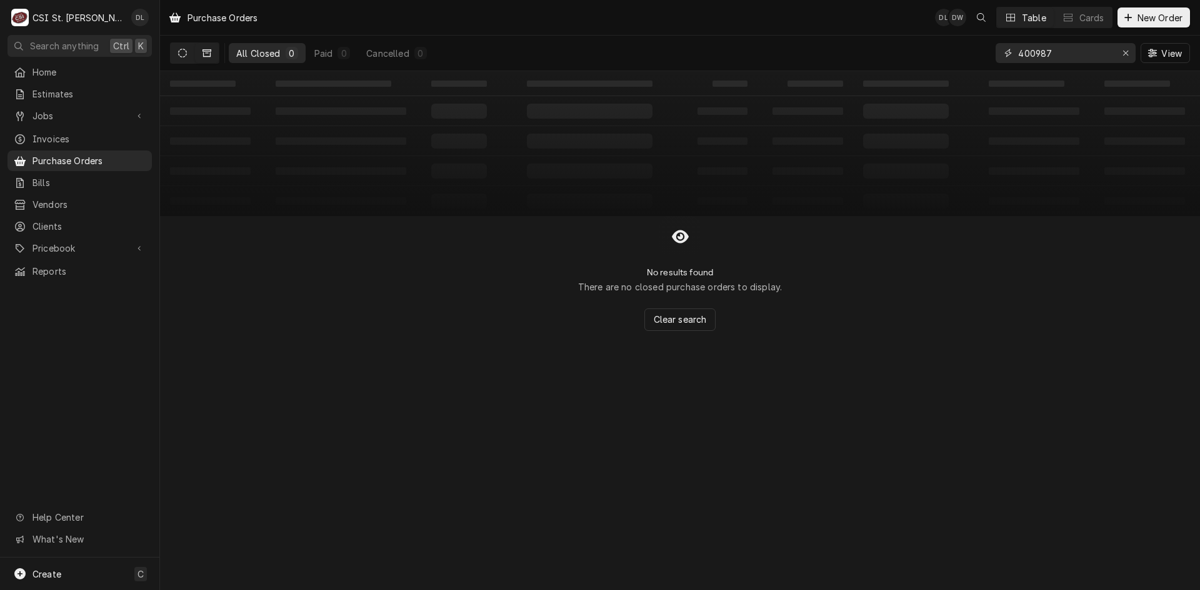
type input "400987"
click at [185, 54] on icon "Dynamic Content Wrapper" at bounding box center [182, 53] width 9 height 9
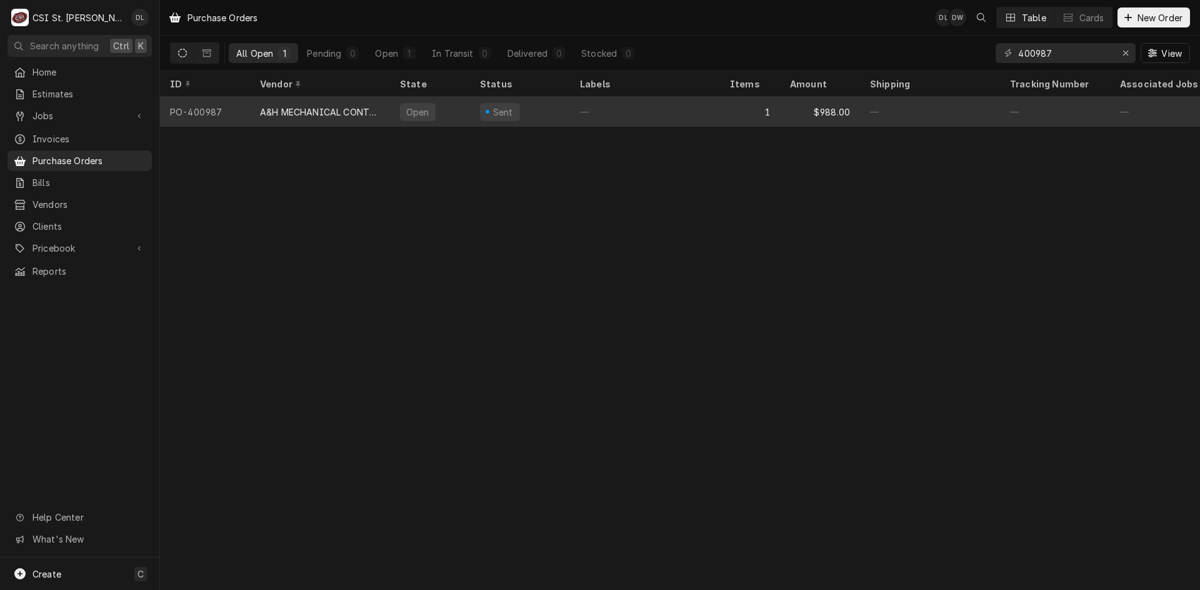
click at [630, 111] on div "—" at bounding box center [645, 112] width 150 height 30
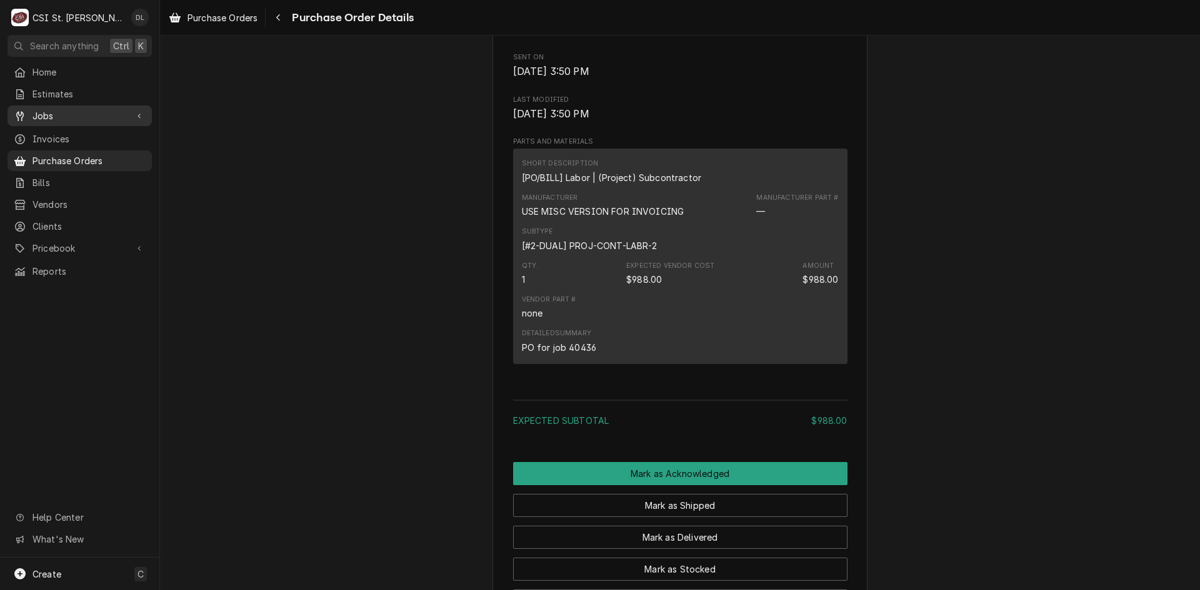
scroll to position [437, 0]
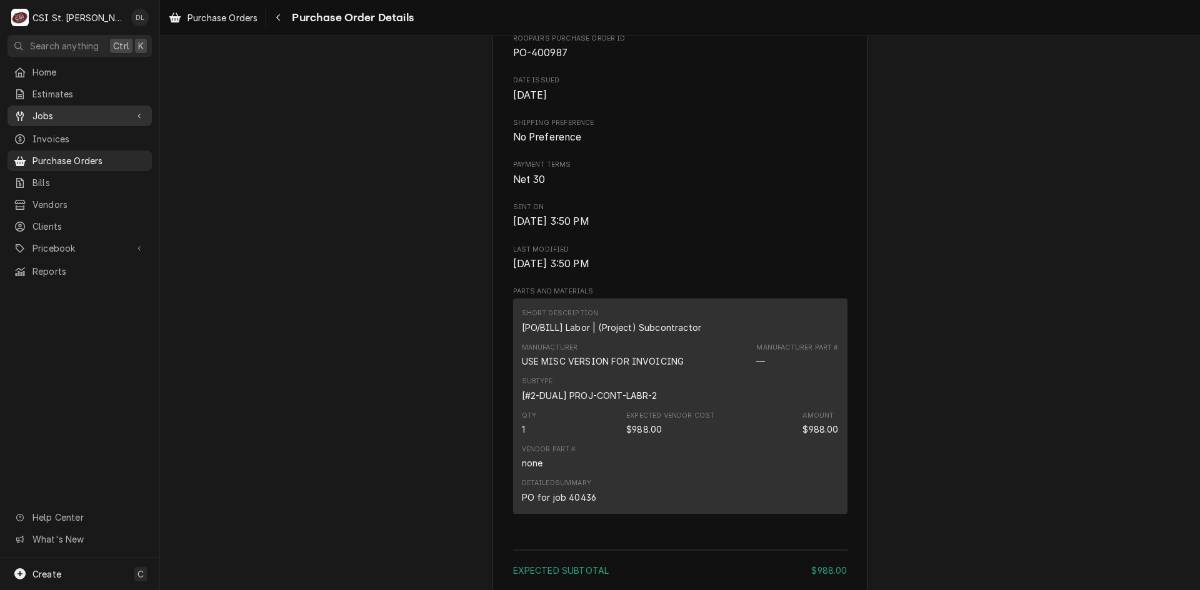
click at [48, 111] on span "Jobs" at bounding box center [79, 115] width 94 height 13
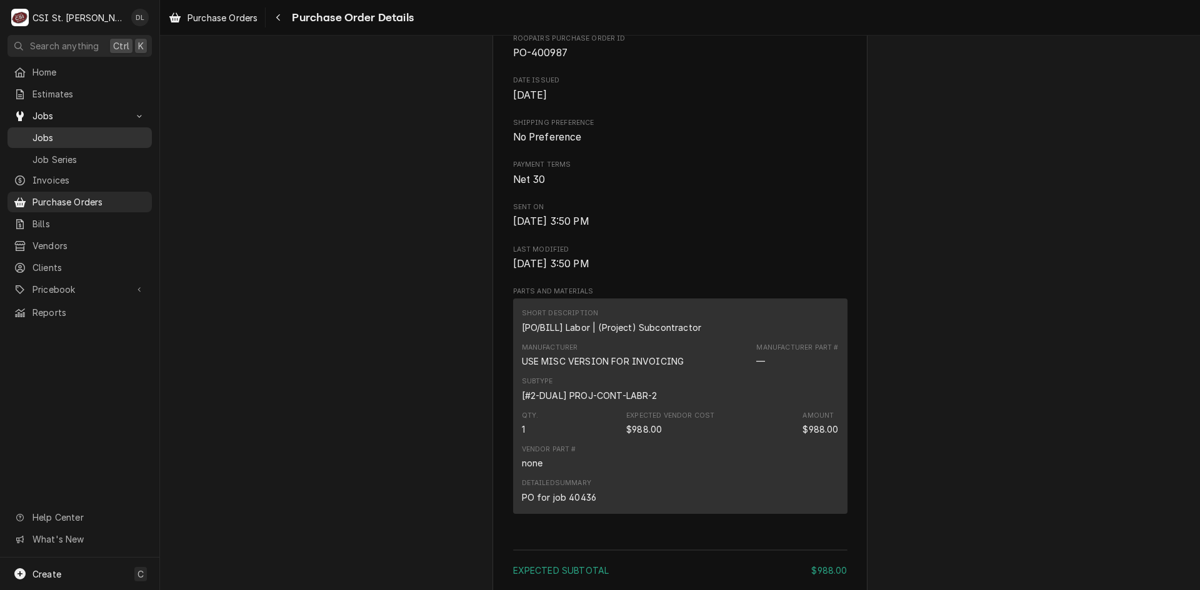
click at [74, 136] on span "Jobs" at bounding box center [88, 137] width 113 height 13
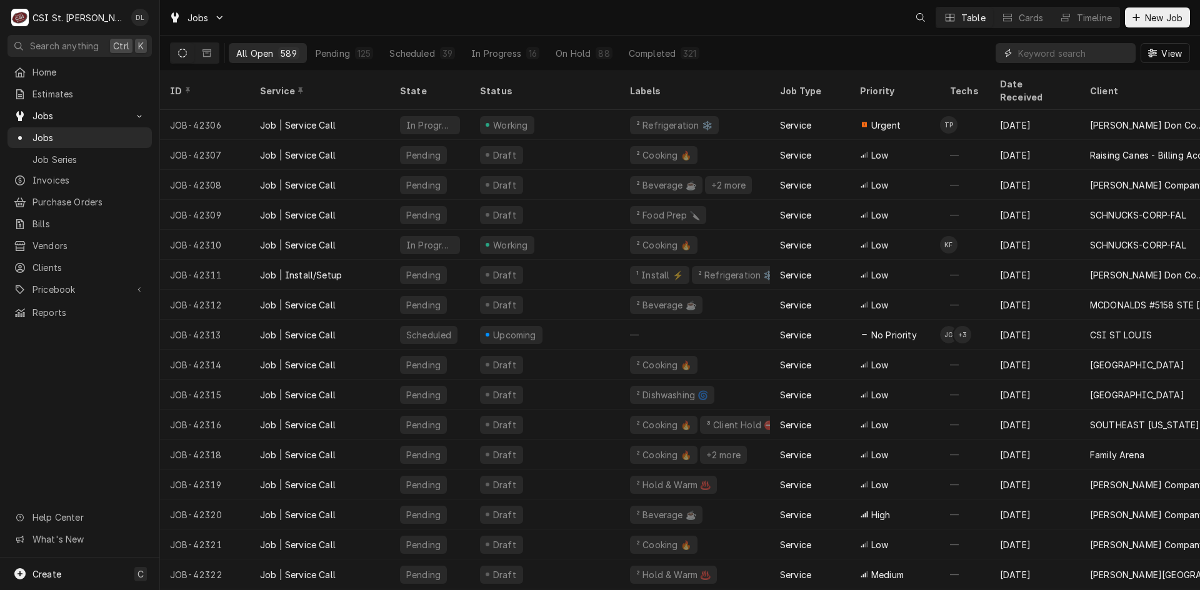
click at [1103, 50] on input "Dynamic Content Wrapper" at bounding box center [1073, 53] width 111 height 20
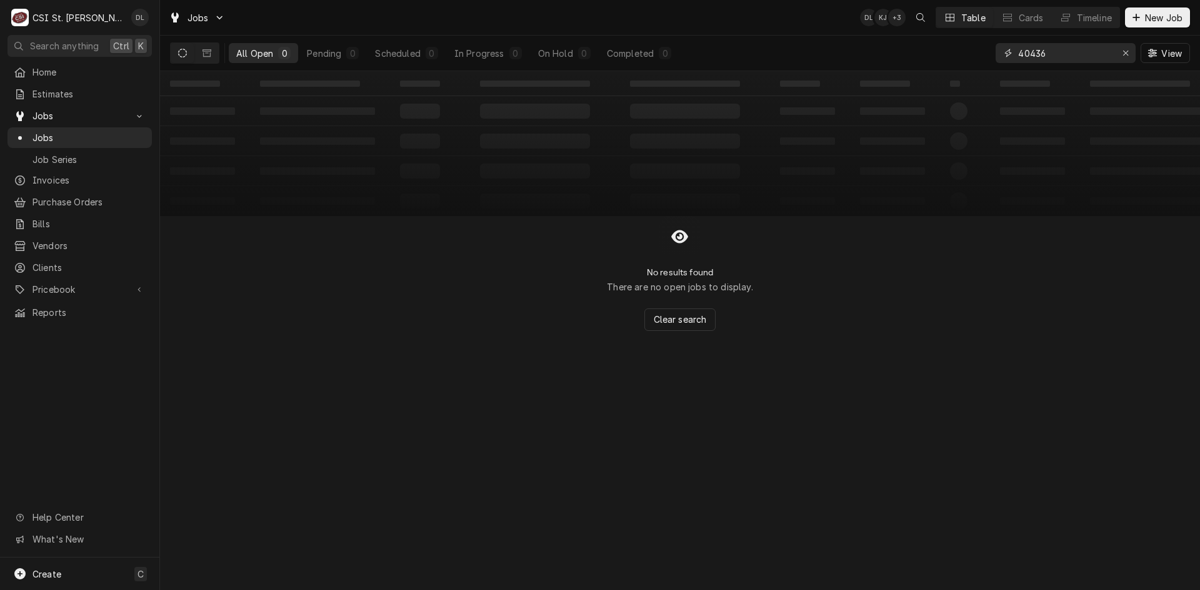
type input "40436"
click at [187, 53] on button "Dynamic Content Wrapper" at bounding box center [183, 53] width 24 height 20
click at [202, 53] on button "Dynamic Content Wrapper" at bounding box center [207, 53] width 24 height 20
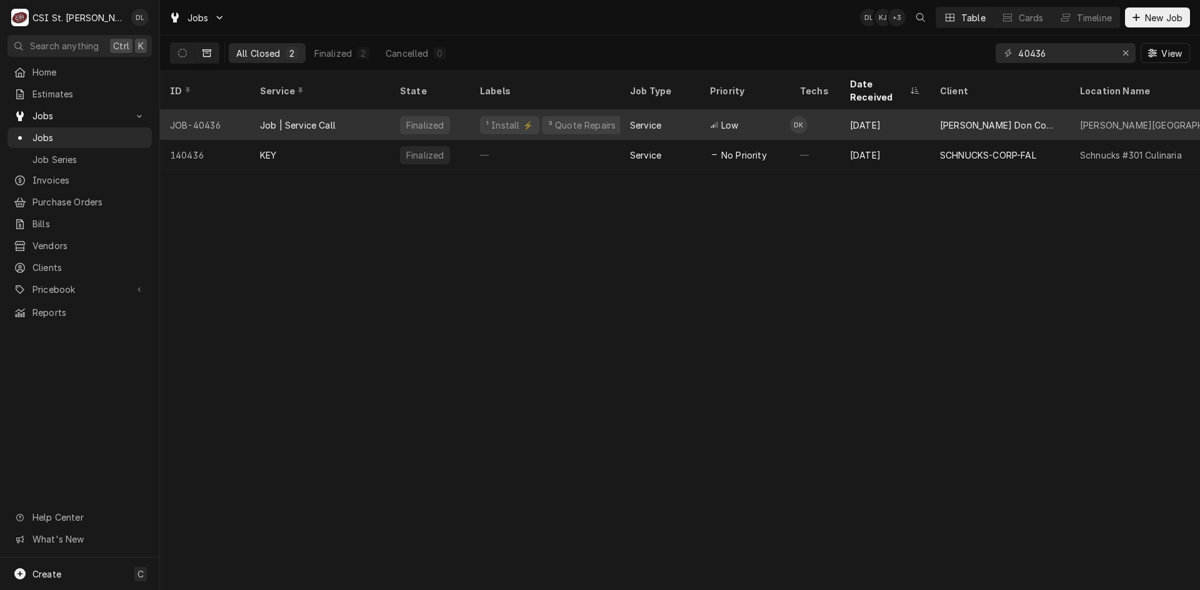
click at [755, 113] on div "Low" at bounding box center [745, 125] width 90 height 30
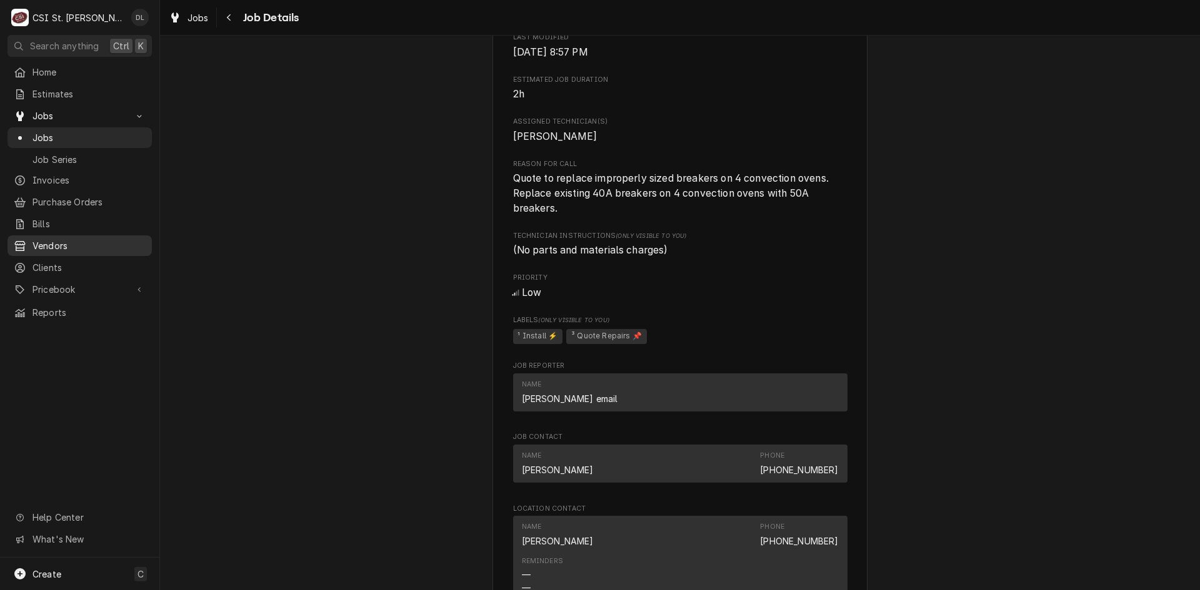
scroll to position [409, 0]
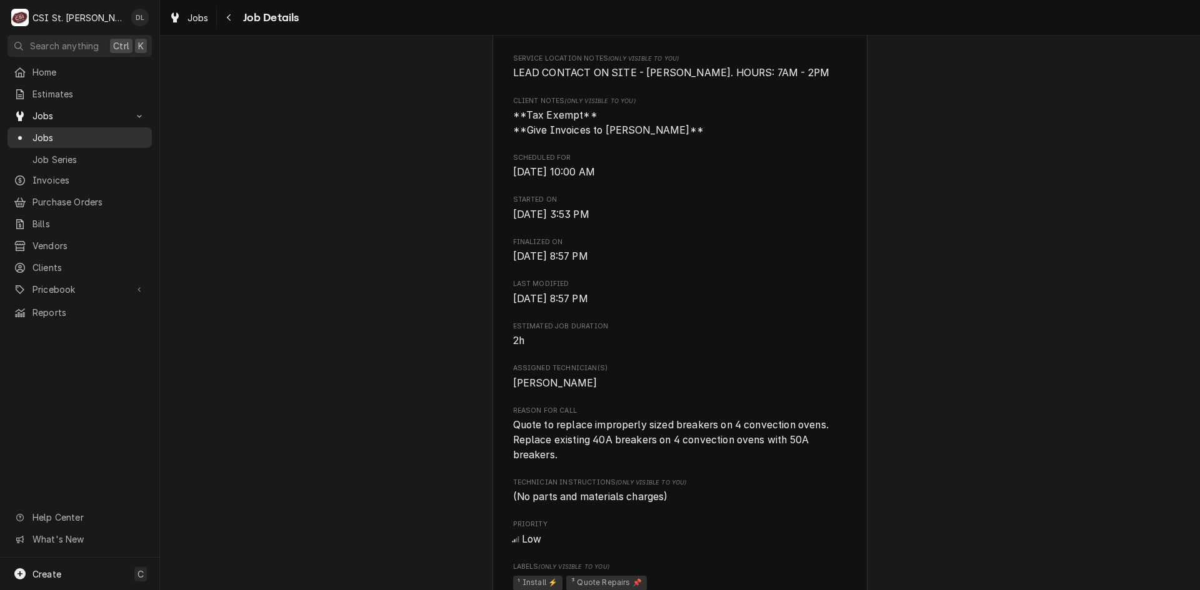
click at [52, 130] on div "Jobs" at bounding box center [79, 138] width 139 height 16
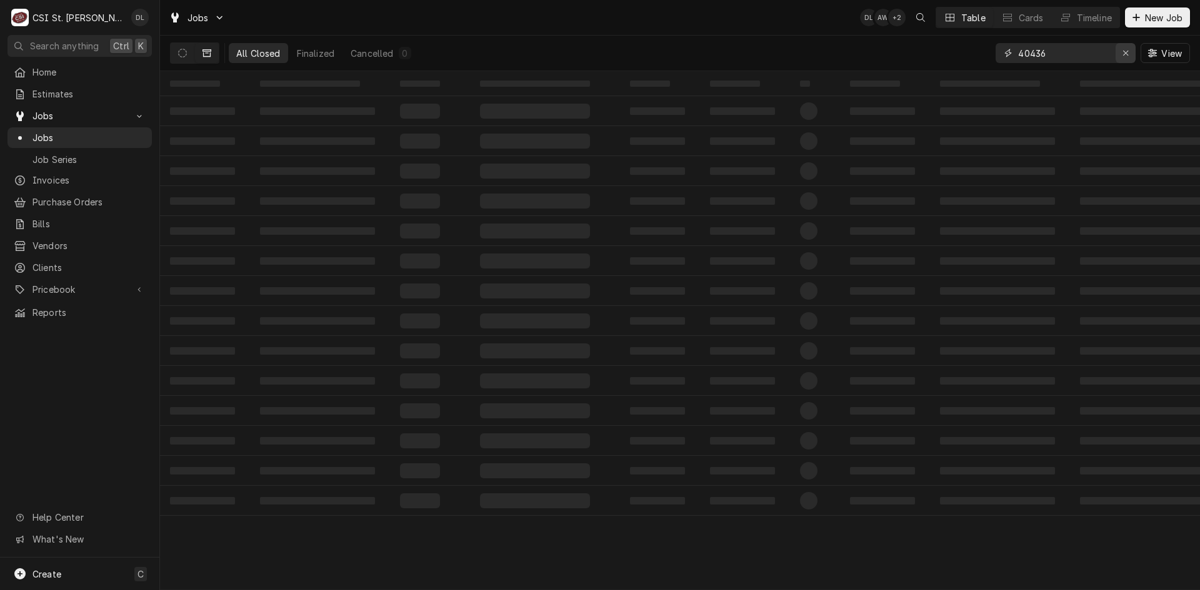
click at [1124, 54] on icon "Erase input" at bounding box center [1125, 53] width 5 height 5
click at [1068, 53] on input "Dynamic Content Wrapper" at bounding box center [1076, 53] width 117 height 20
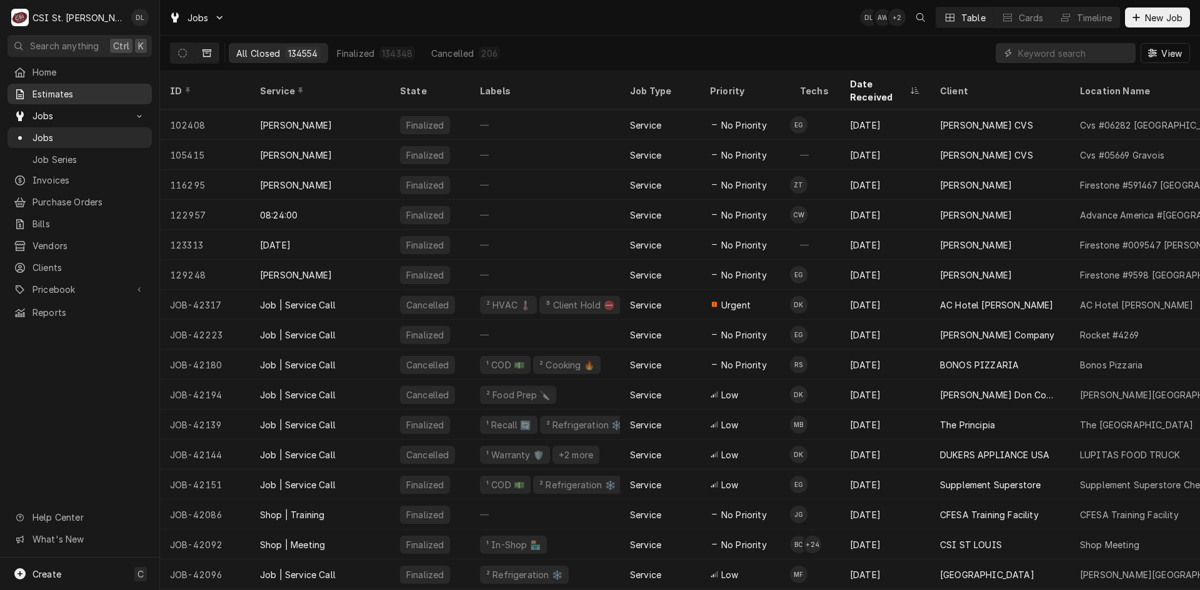
click at [102, 94] on span "Estimates" at bounding box center [88, 93] width 113 height 13
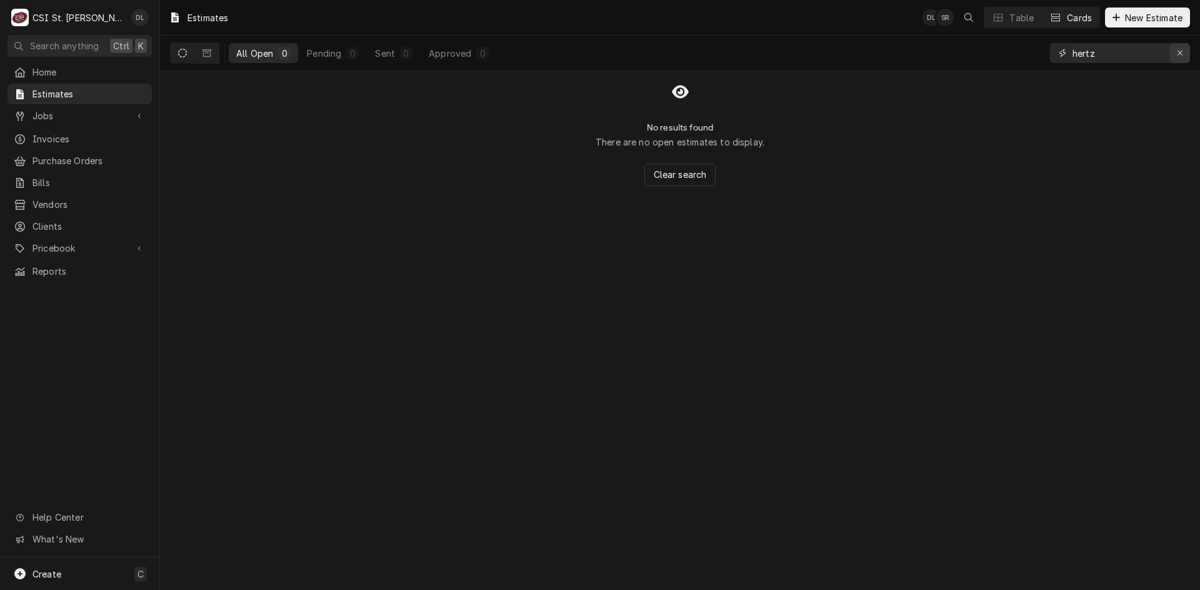
click at [1183, 51] on div "Erase input" at bounding box center [1179, 53] width 12 height 12
click at [1128, 51] on input "Dynamic Content Wrapper" at bounding box center [1130, 53] width 117 height 20
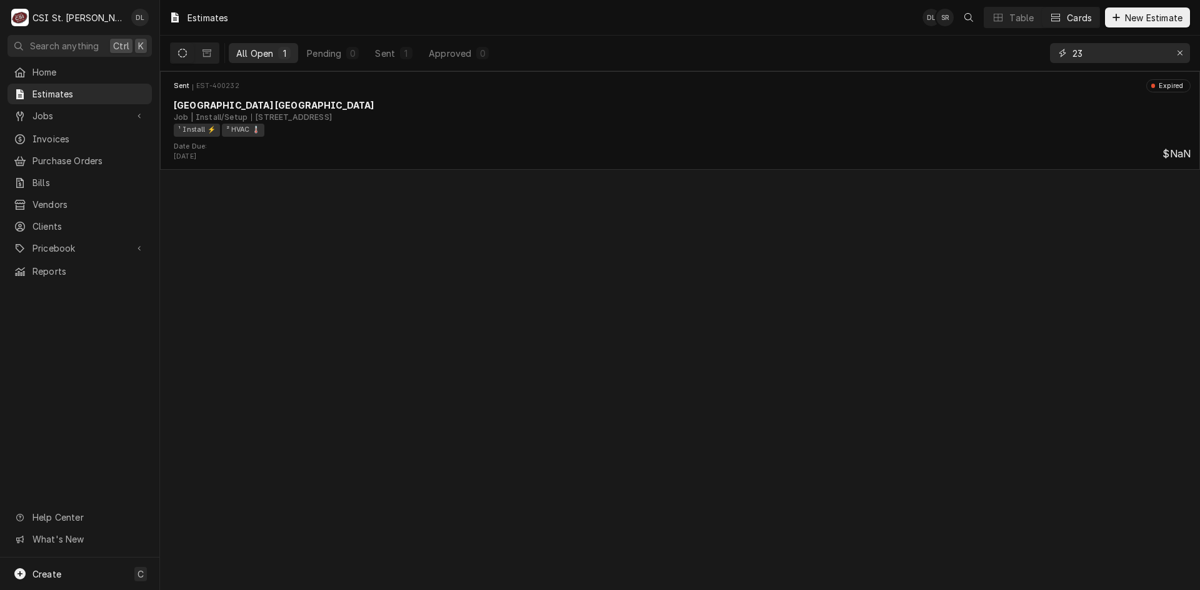
type input "2"
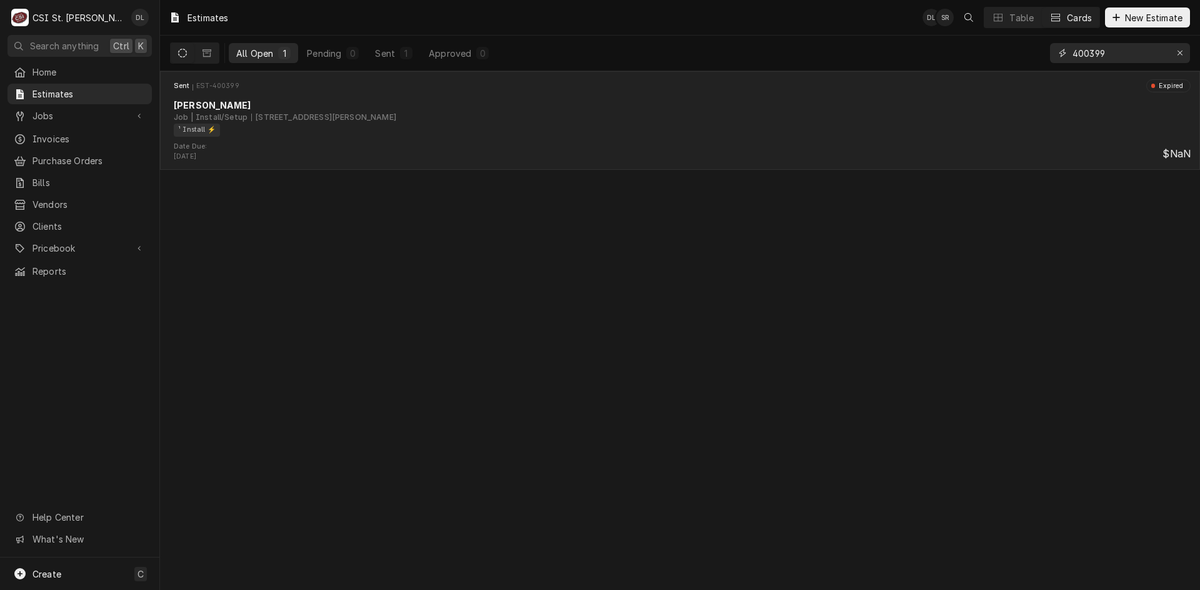
type input "400399"
click at [551, 124] on div "¹ Install ⚡️" at bounding box center [678, 130] width 1008 height 13
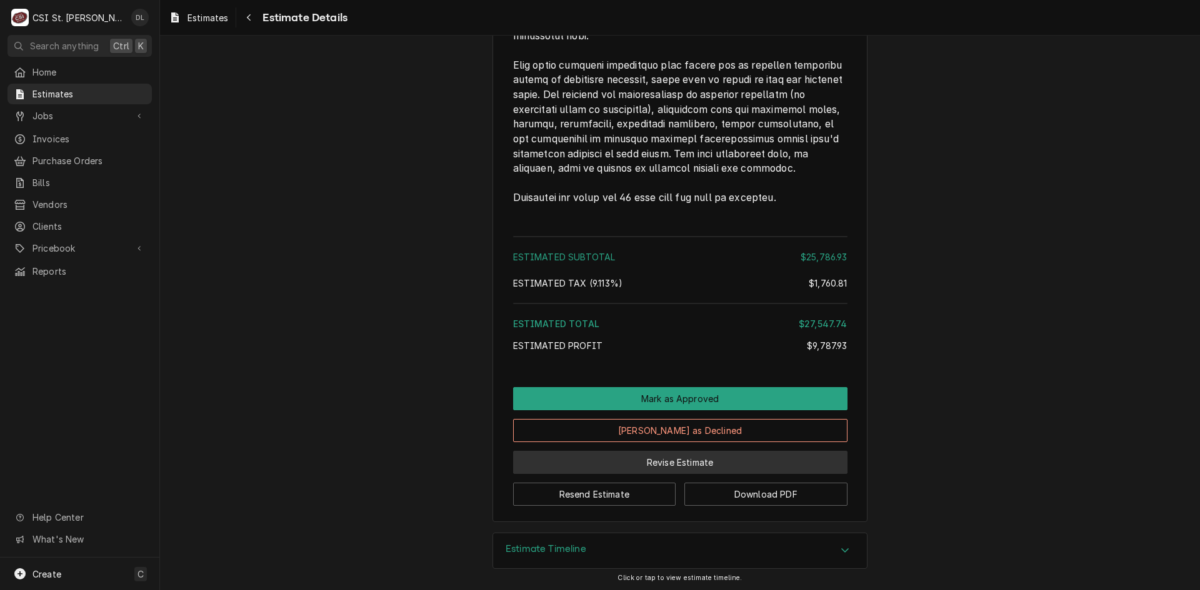
scroll to position [4645, 0]
click at [675, 464] on button "Revise Estimate" at bounding box center [680, 461] width 334 height 23
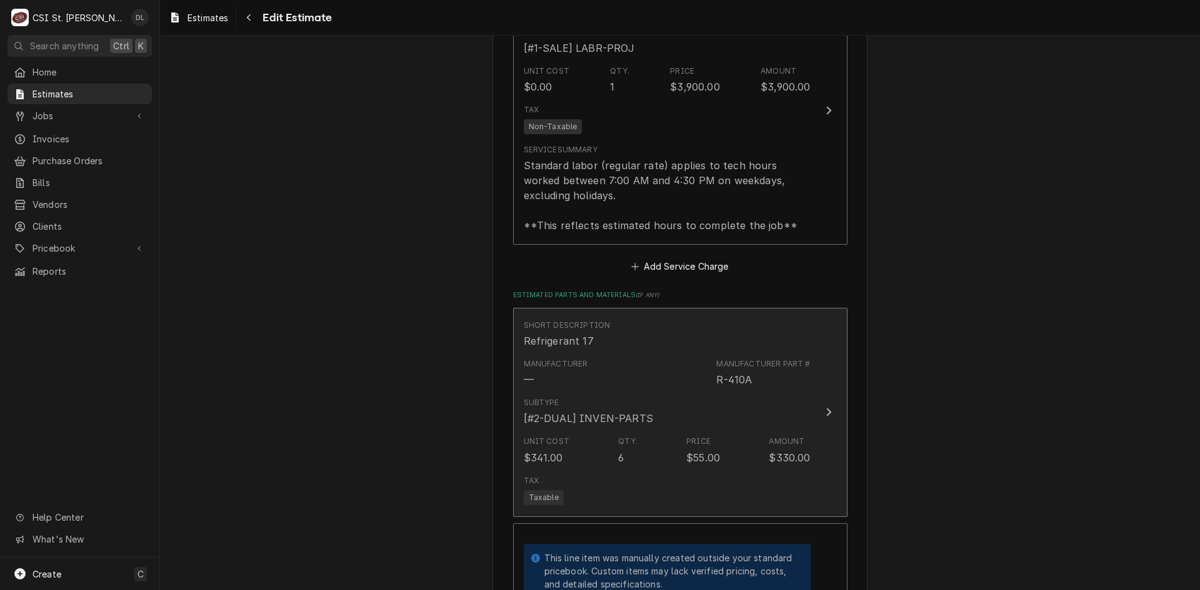
scroll to position [2312, 0]
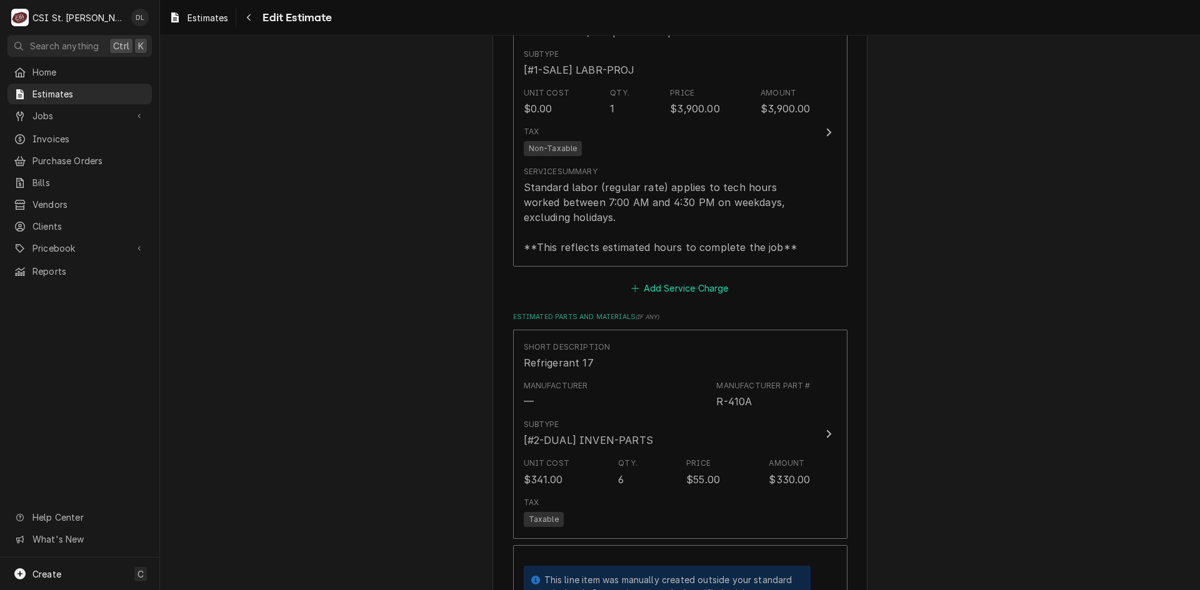
click at [631, 284] on icon "Estimated Service Charges" at bounding box center [634, 288] width 7 height 9
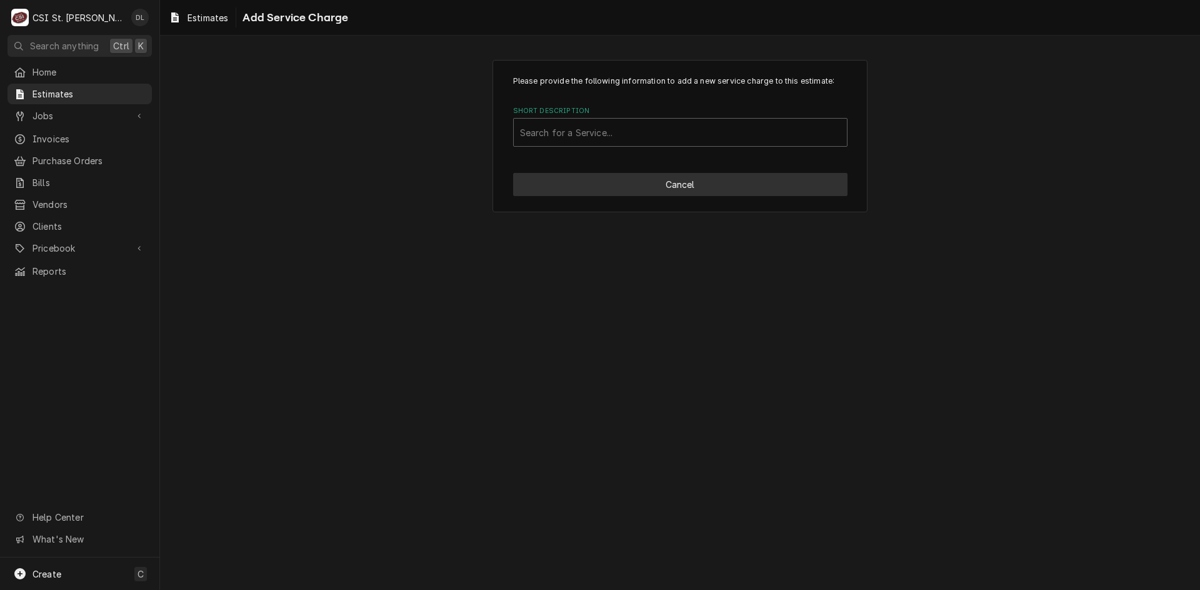
click at [680, 176] on button "Cancel" at bounding box center [680, 184] width 334 height 23
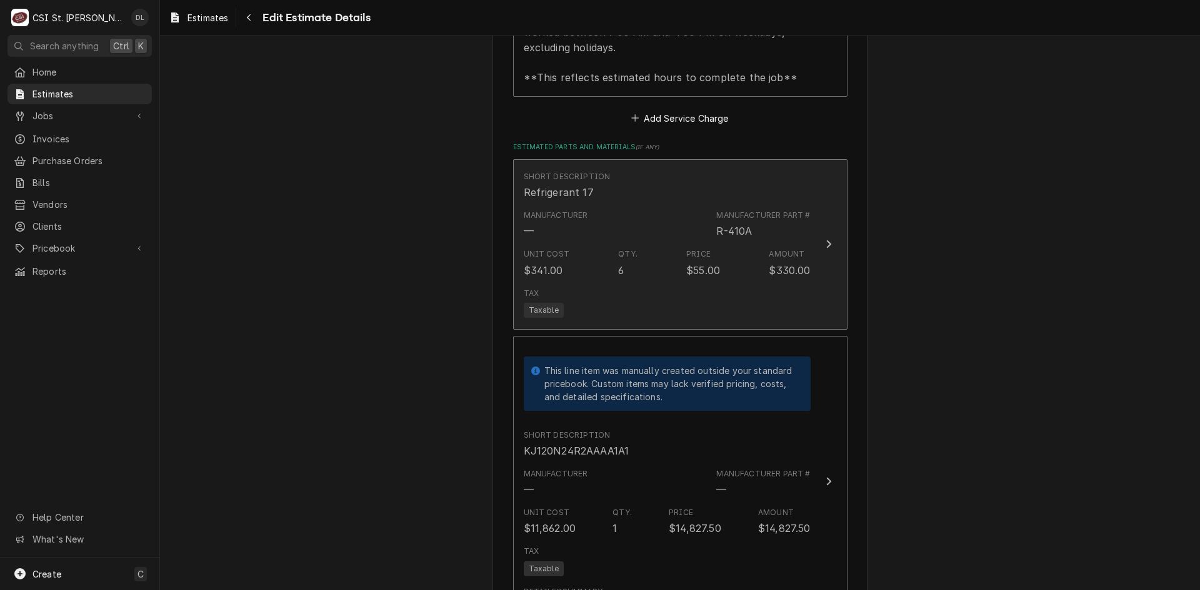
scroll to position [2482, 0]
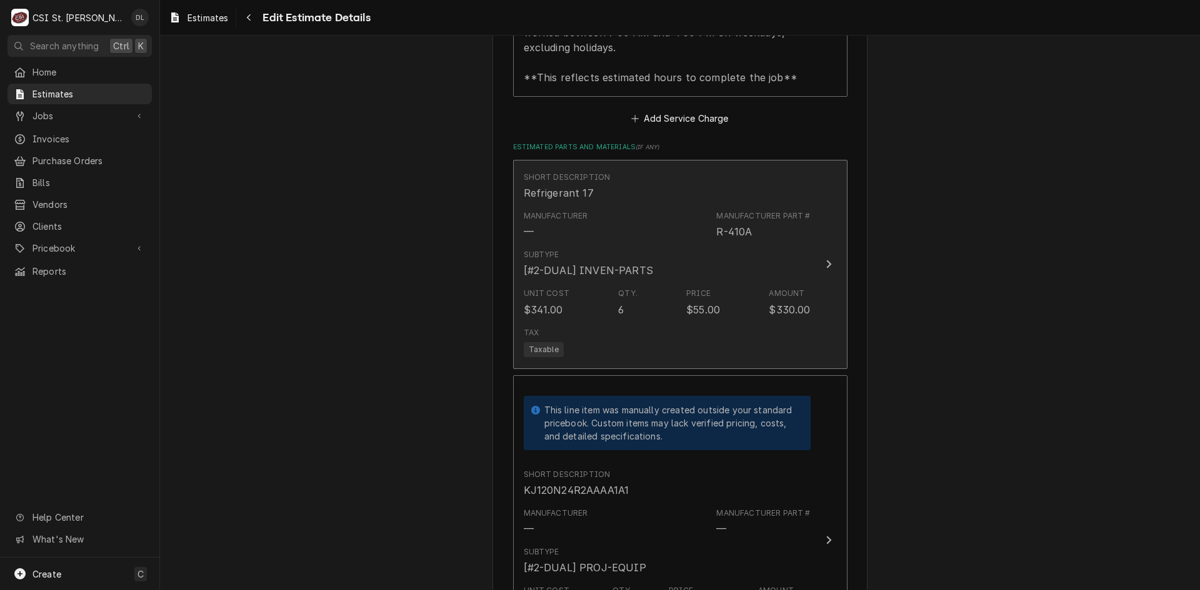
type textarea "x"
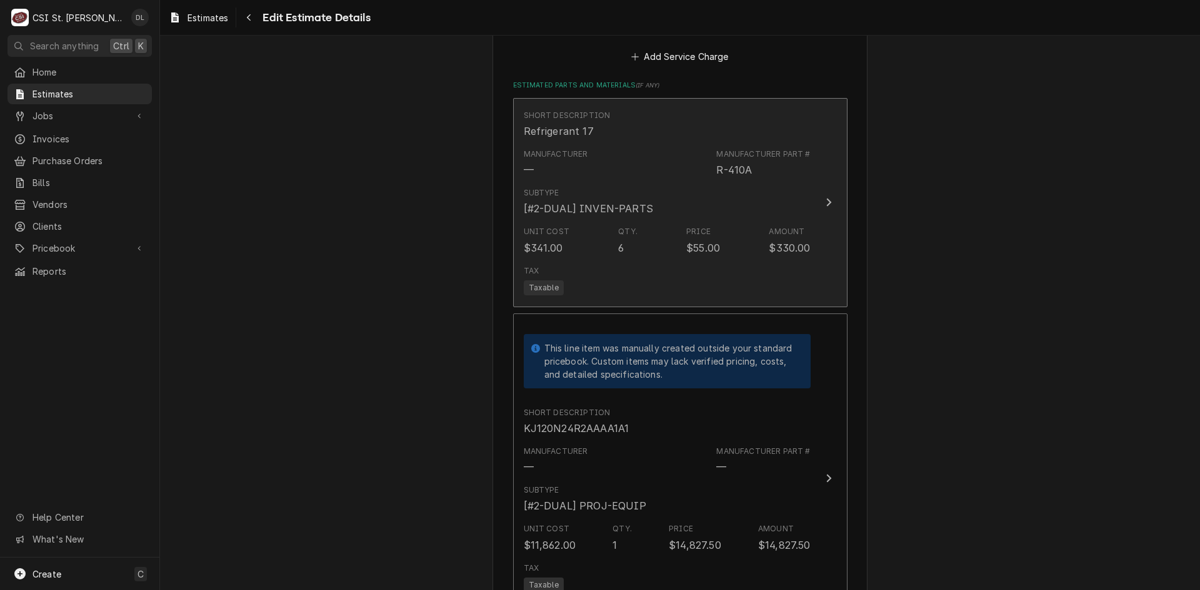
scroll to position [2294, 0]
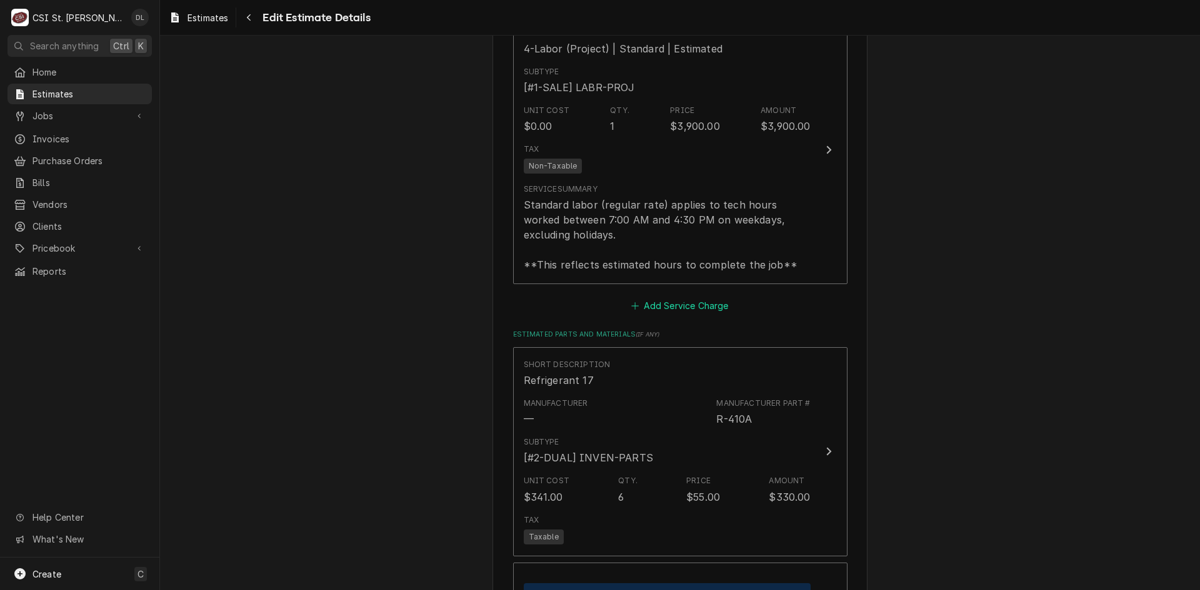
click at [631, 303] on icon "Estimated Service Charges" at bounding box center [634, 306] width 7 height 9
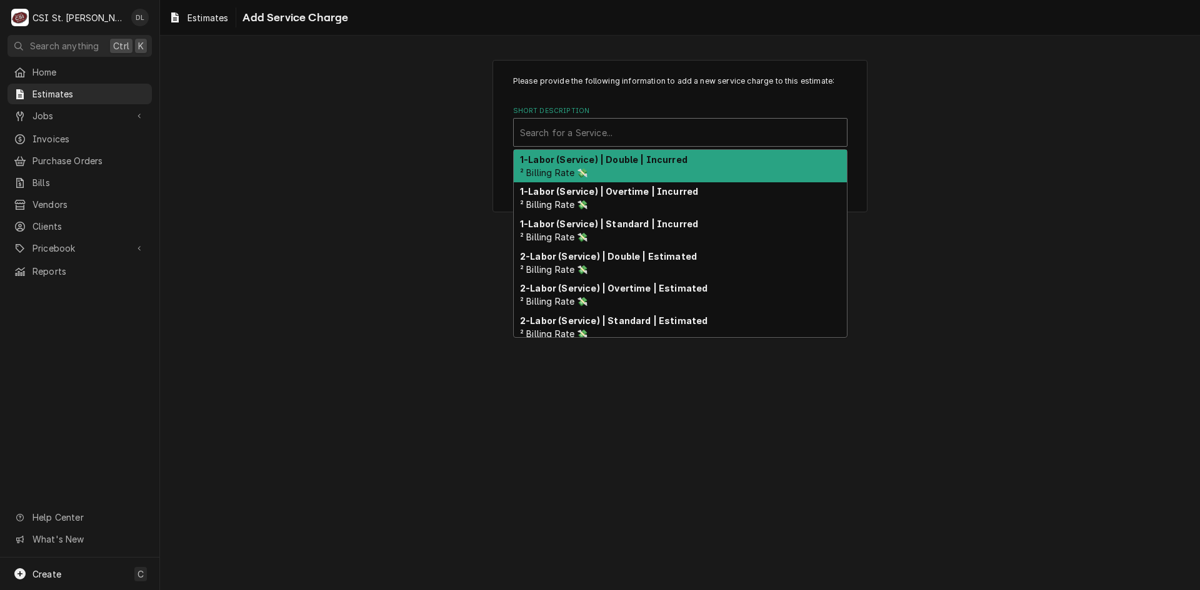
click at [638, 136] on div "Short Description" at bounding box center [680, 132] width 321 height 22
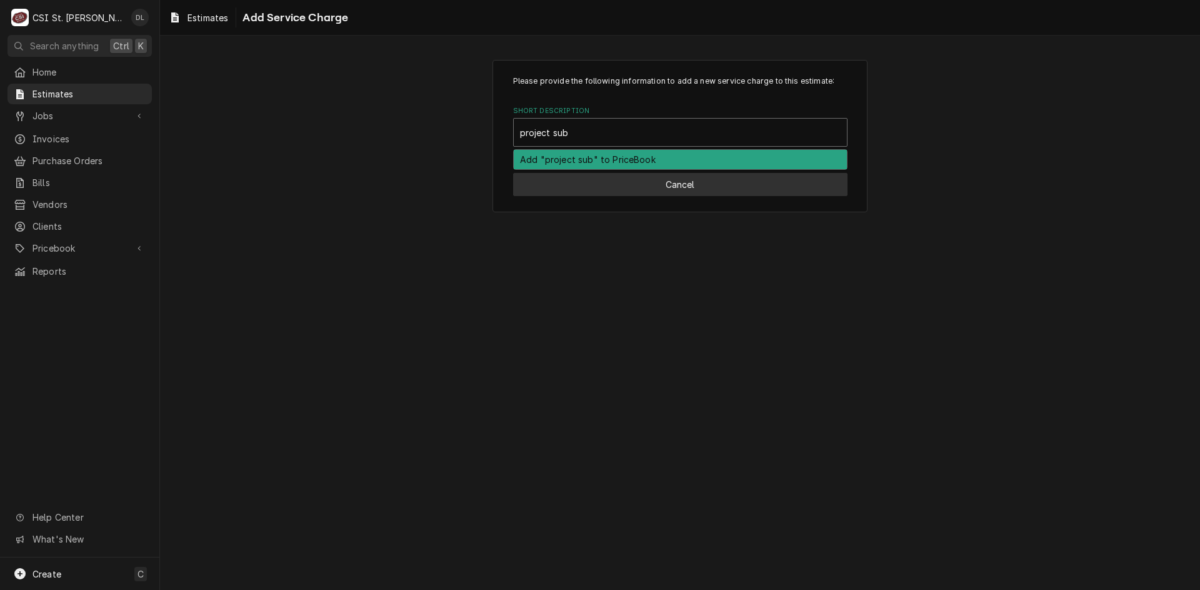
type input "project sub"
click at [700, 184] on button "Cancel" at bounding box center [680, 184] width 334 height 23
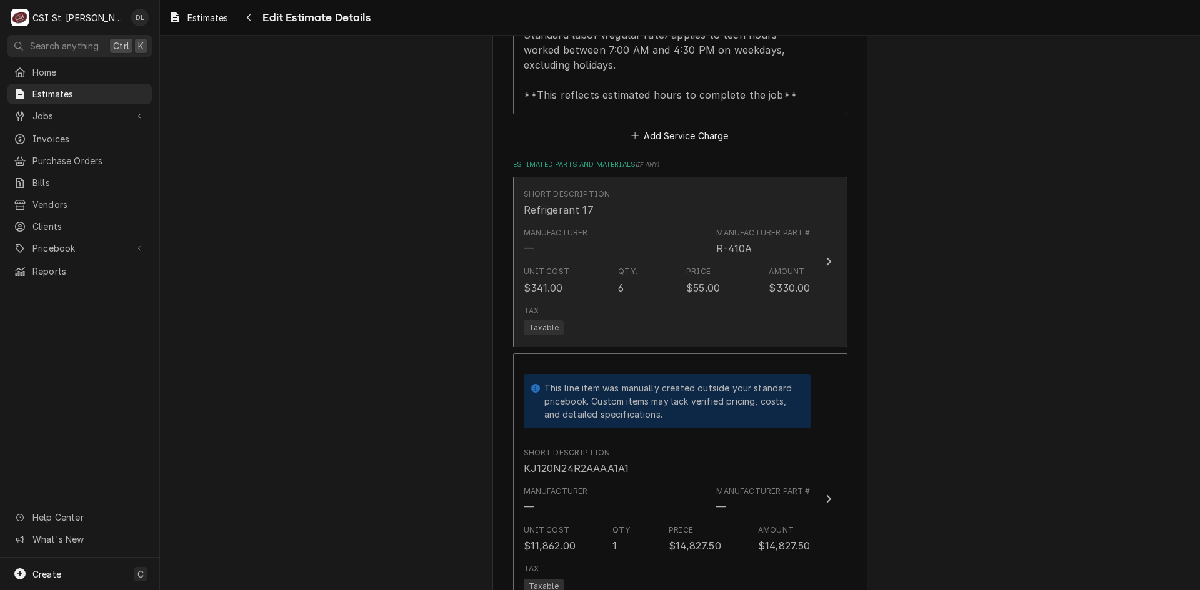
scroll to position [2464, 0]
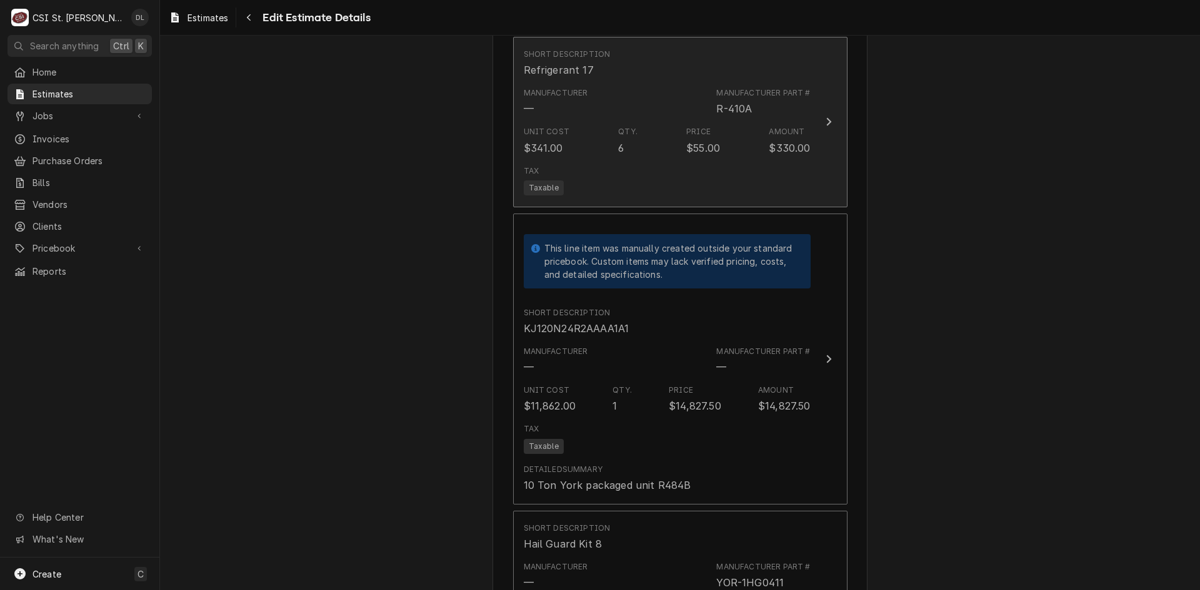
type textarea "x"
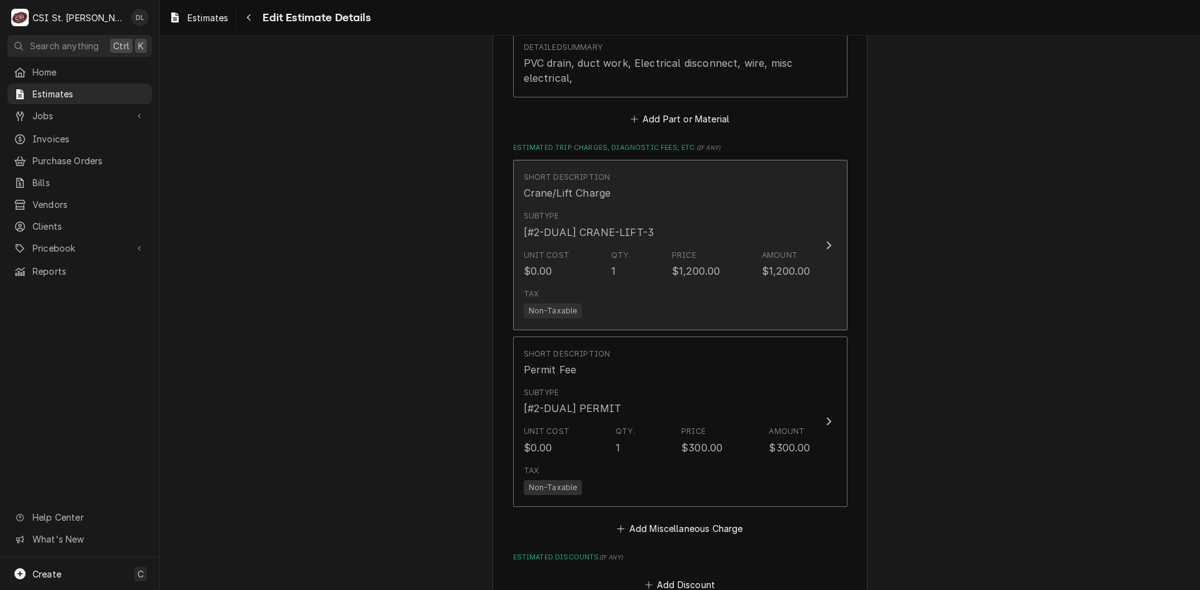
scroll to position [4776, 0]
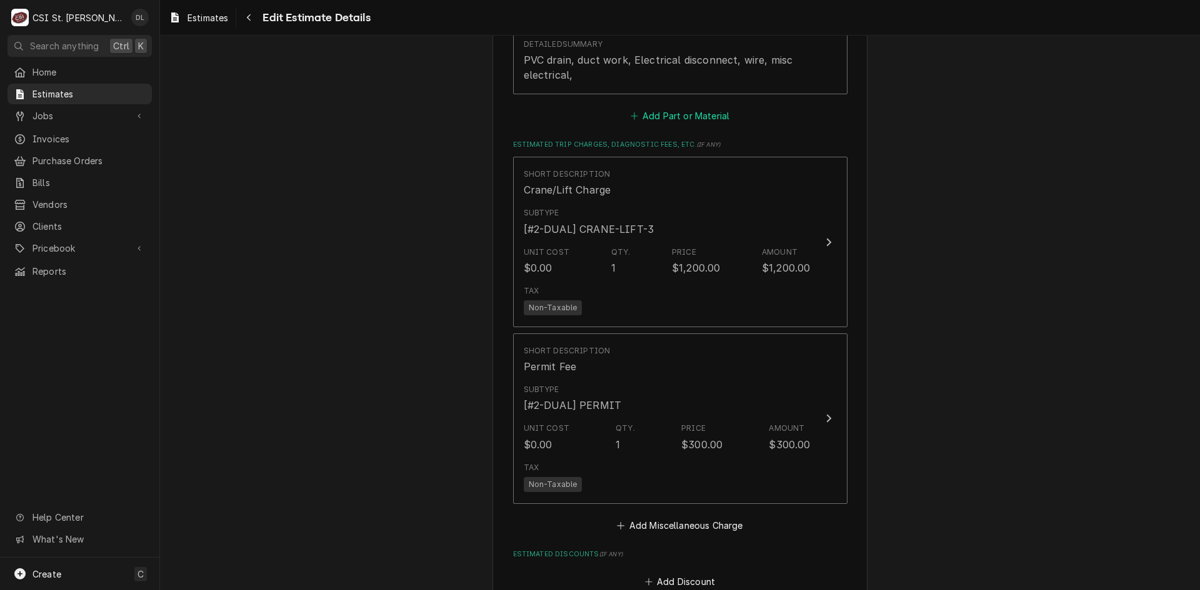
click at [632, 116] on icon "Estimated Parts and Materials" at bounding box center [633, 115] width 7 height 7
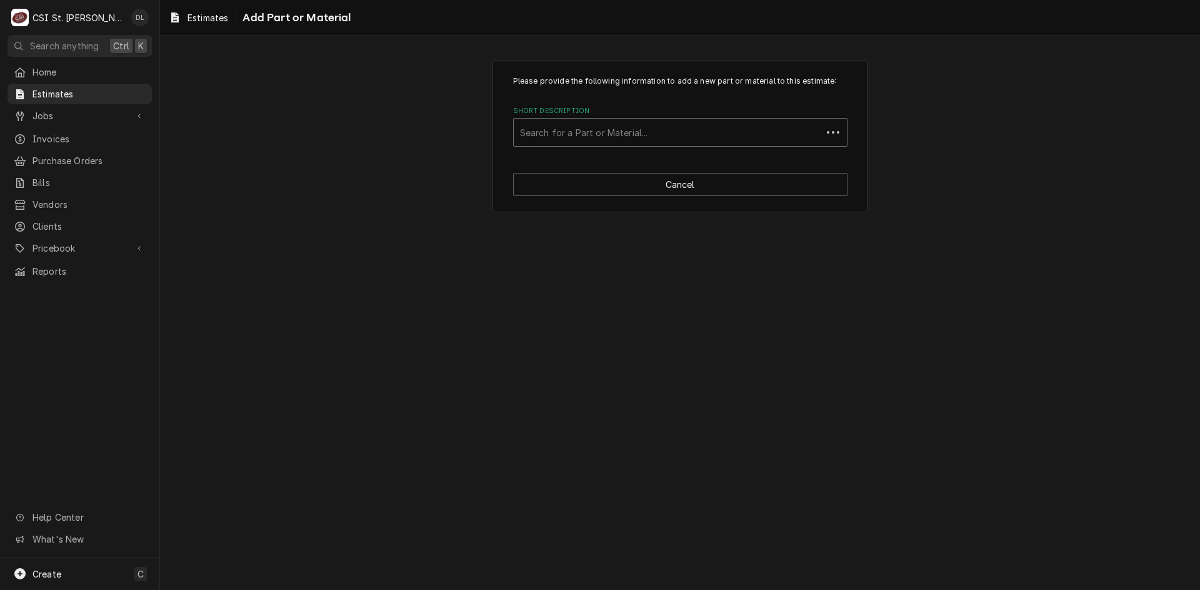
click at [627, 127] on div "Short Description" at bounding box center [668, 132] width 296 height 22
type input "project sub"
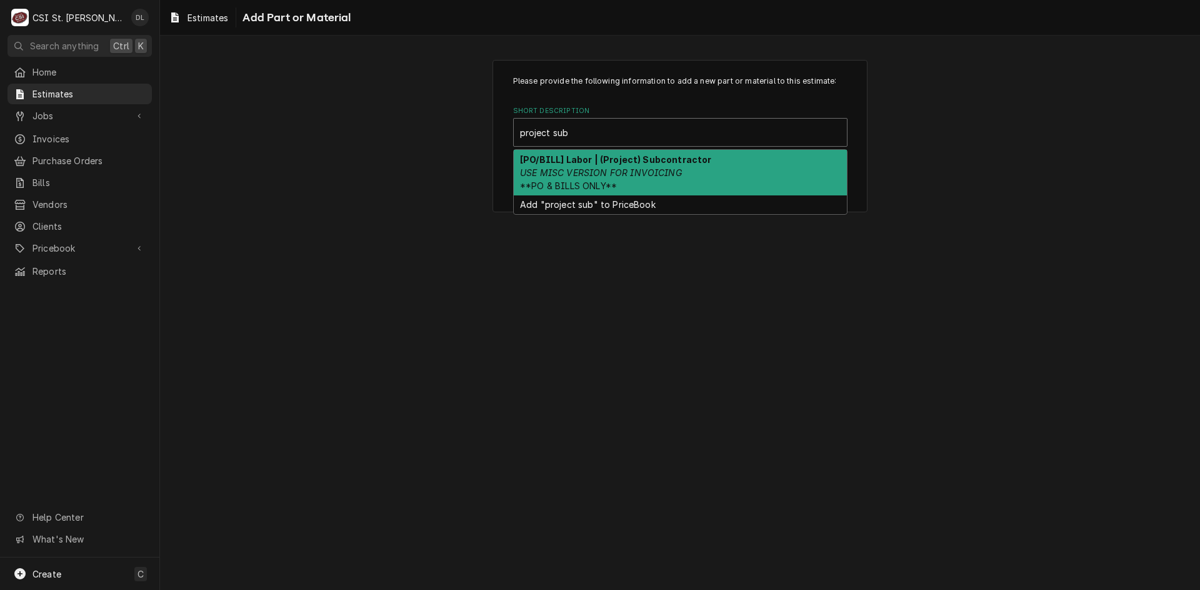
click at [623, 162] on strong "[PO/BILL] Labor | (Project) Subcontractor" at bounding box center [616, 159] width 192 height 11
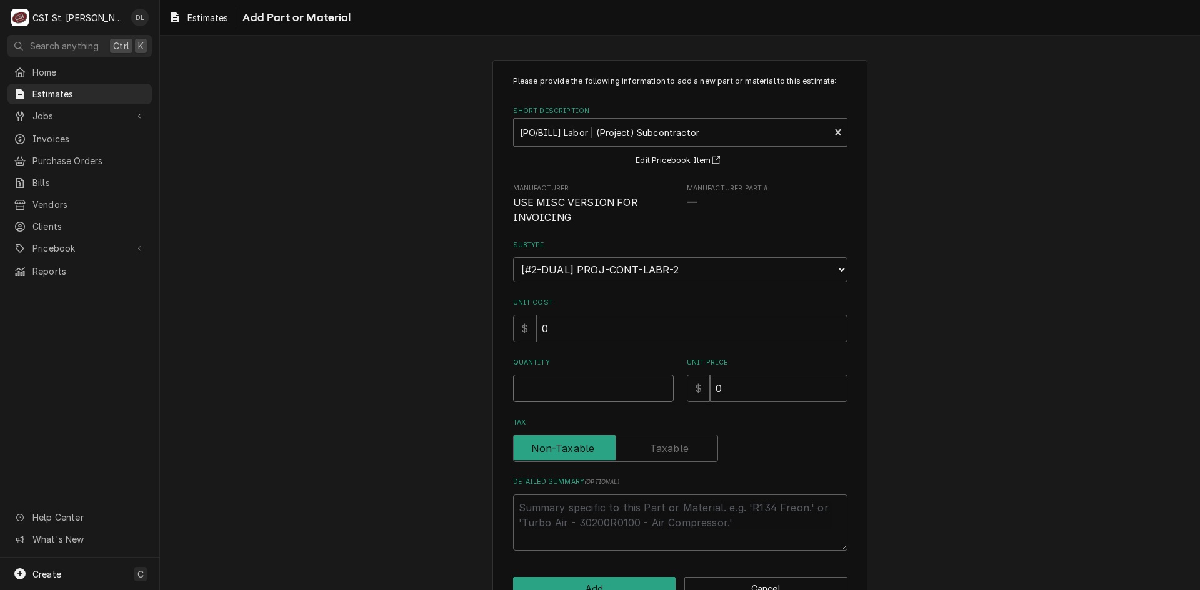
click at [576, 393] on input "Quantity" at bounding box center [593, 388] width 161 height 27
type textarea "x"
type input "1"
click at [569, 505] on textarea "Detailed Summary ( optional )" at bounding box center [680, 523] width 334 height 56
type textarea "x"
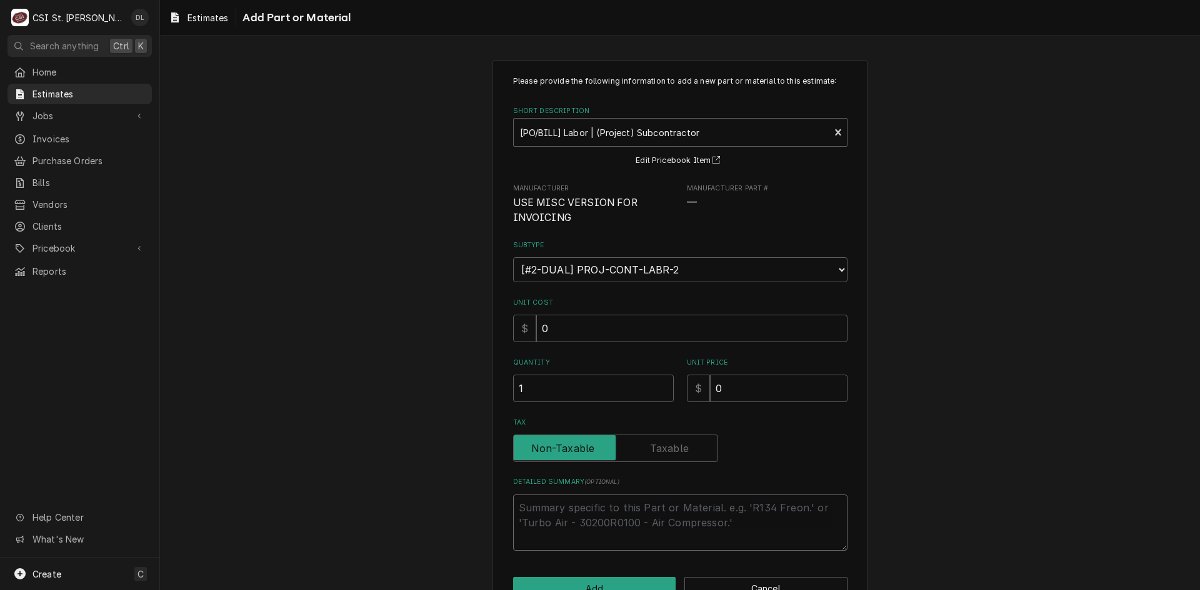
type textarea "L"
type textarea "x"
type textarea "La"
type textarea "x"
type textarea "Lab"
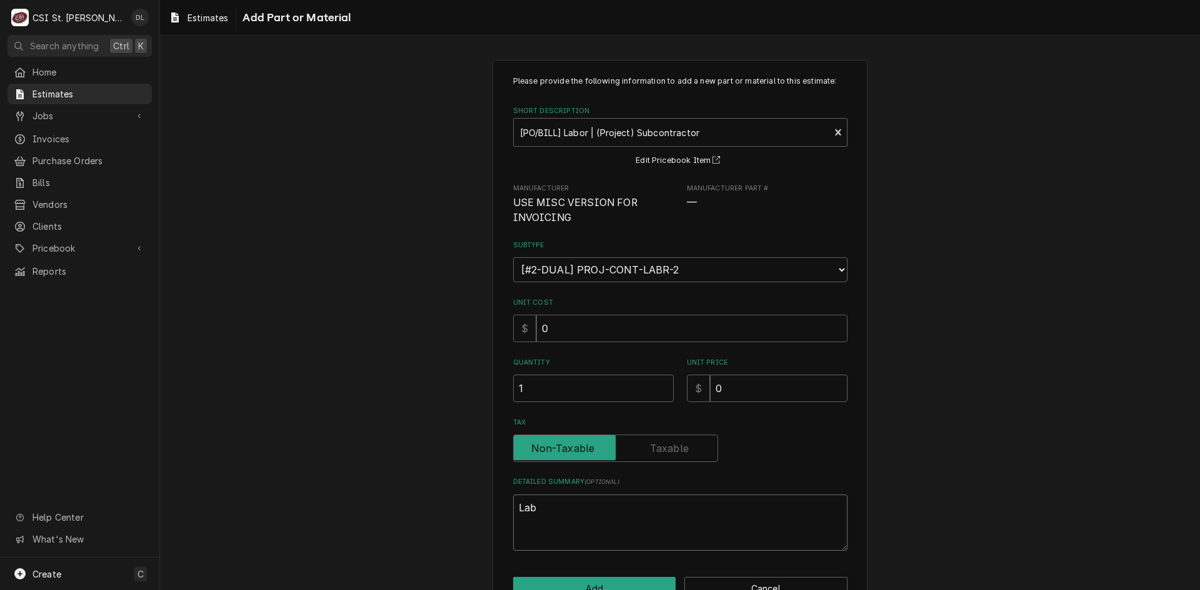
type textarea "x"
type textarea "Labo"
type textarea "x"
type textarea "Labor"
type textarea "x"
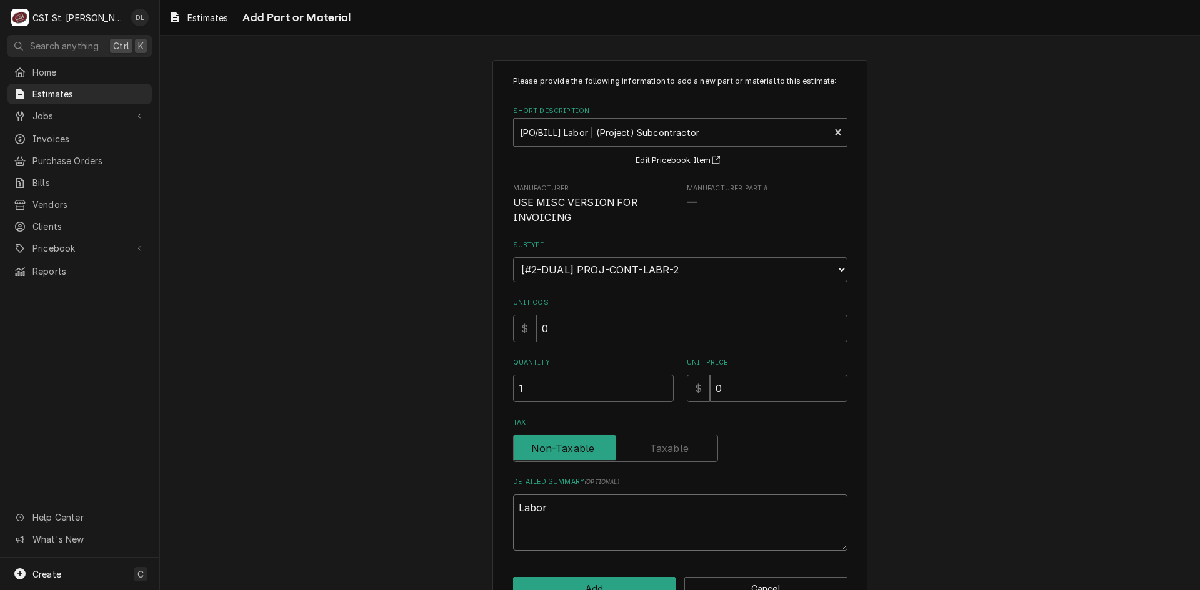
type textarea "Labor"
type textarea "x"
type textarea "Labor a"
type textarea "x"
type textarea "Labor an"
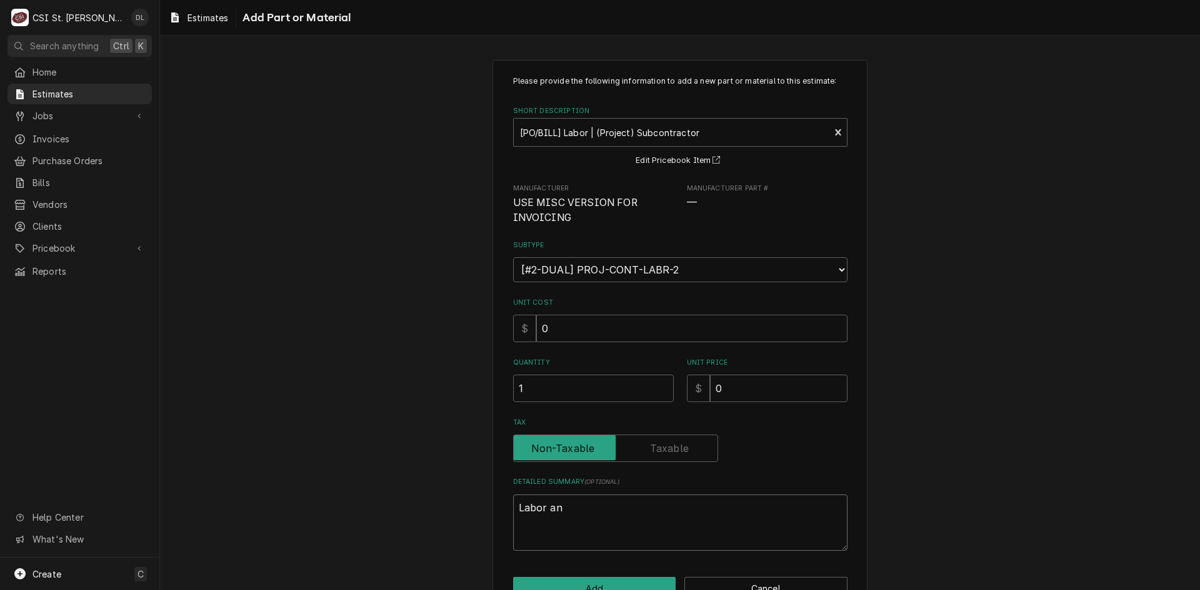
type textarea "x"
type textarea "Labor and"
type textarea "x"
type textarea "Labor and"
type textarea "x"
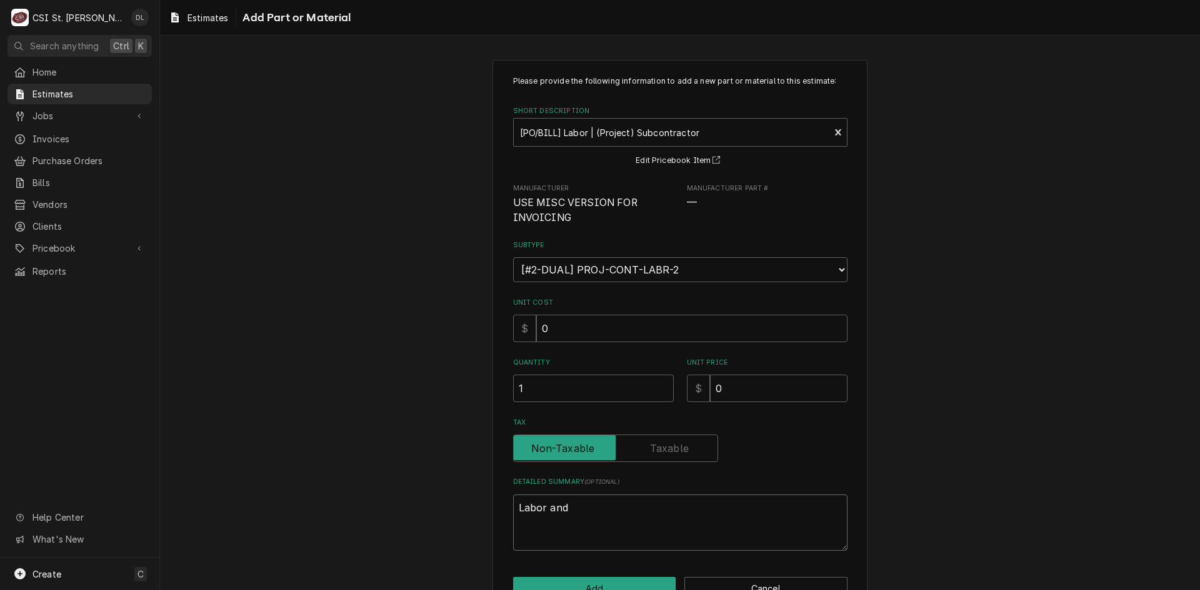
type textarea "Labor and m"
type textarea "x"
type textarea "Labor and mt"
type textarea "x"
type textarea "Labor and m"
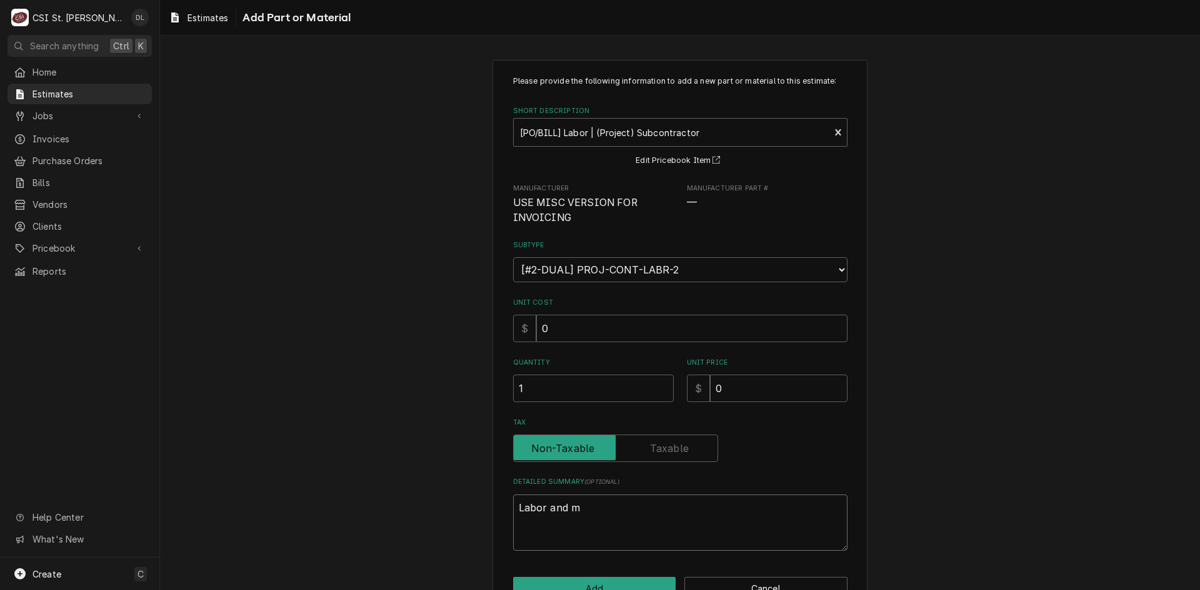
type textarea "x"
type textarea "Labor and ma"
type textarea "x"
type textarea "Labor and mar"
type textarea "x"
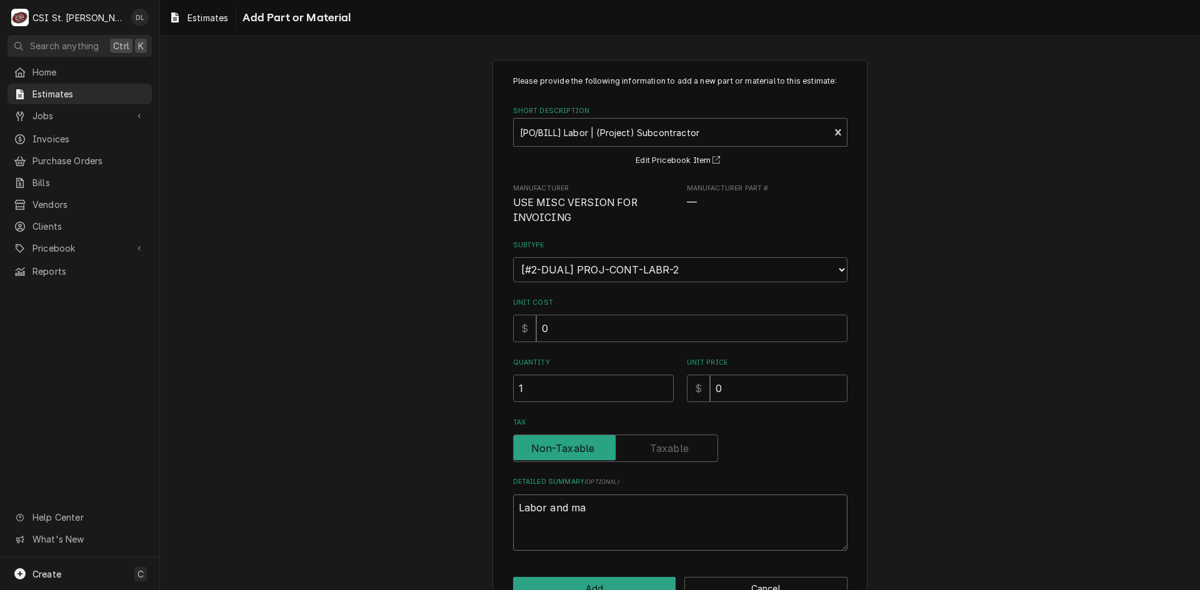
type textarea "Labor and mat"
type textarea "x"
type textarea "Labor and mati"
type textarea "x"
type textarea "Labor and matie"
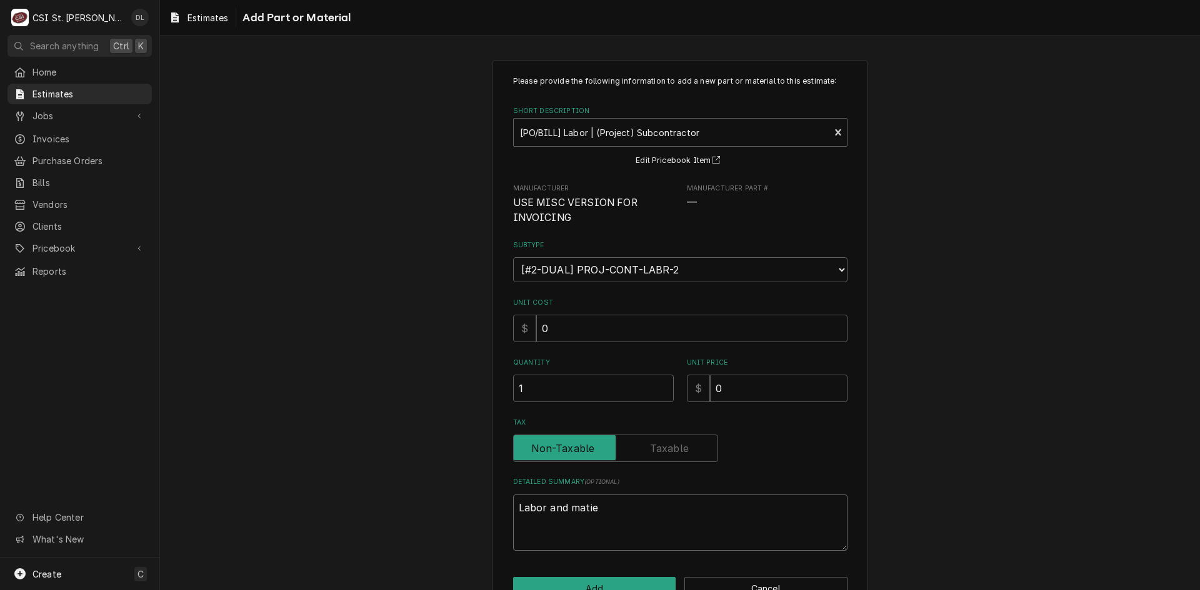
type textarea "x"
type textarea "Labor and matier"
type textarea "x"
type textarea "Labor and matie"
type textarea "x"
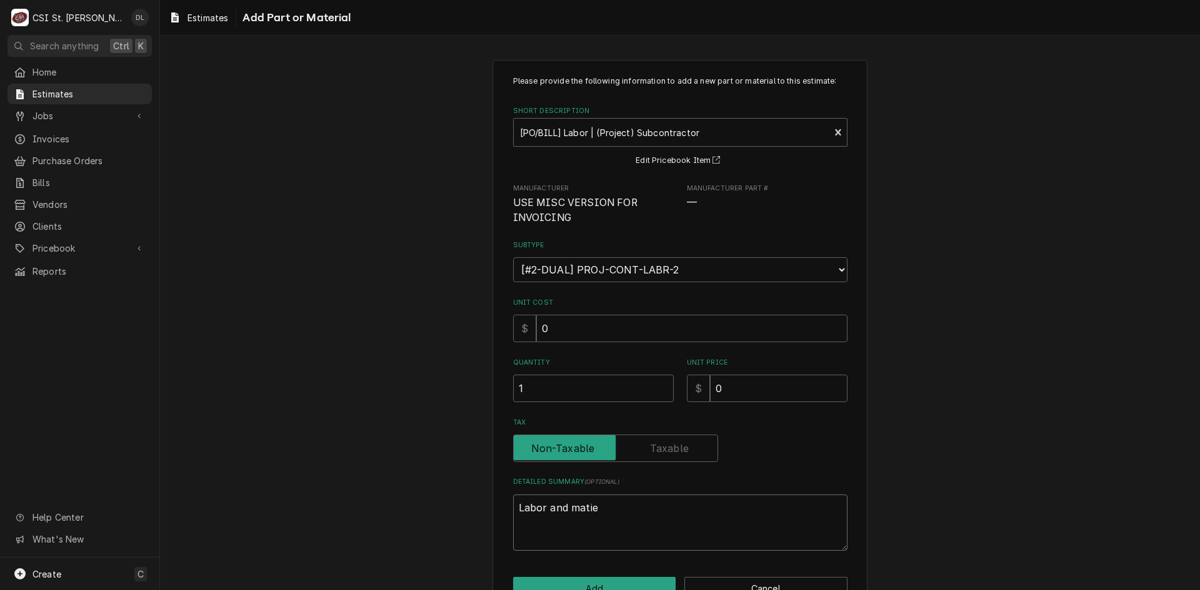
type textarea "Labor and mati"
type textarea "x"
type textarea "Labor and mat"
type textarea "x"
type textarea "Labor and mate"
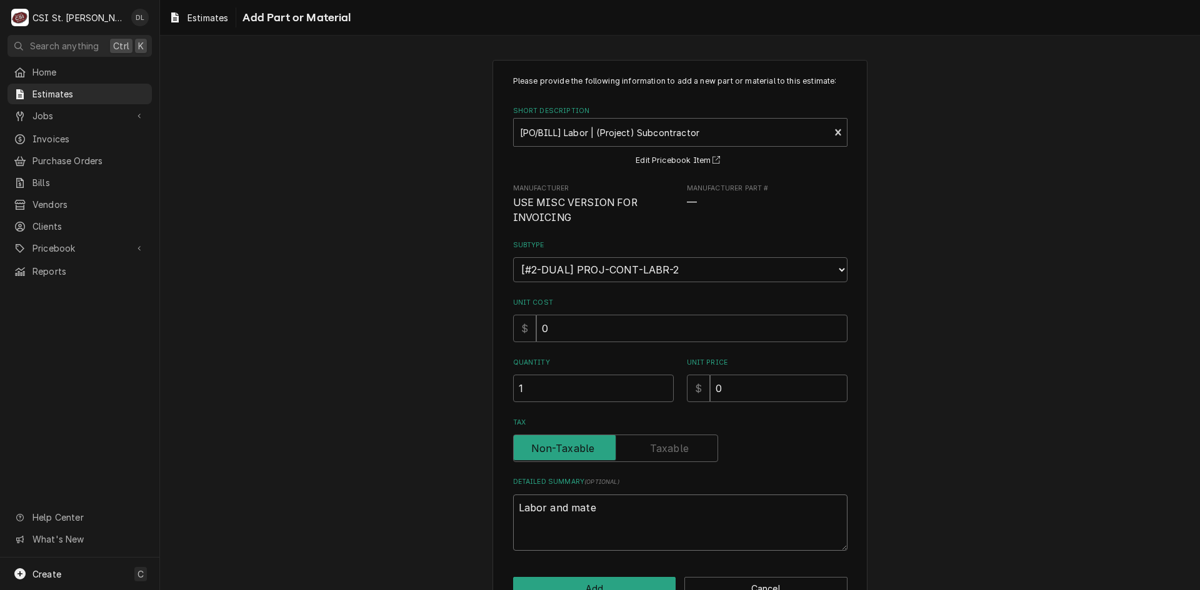
type textarea "x"
type textarea "Labor and mater"
type textarea "x"
type textarea "Labor and materi"
type textarea "x"
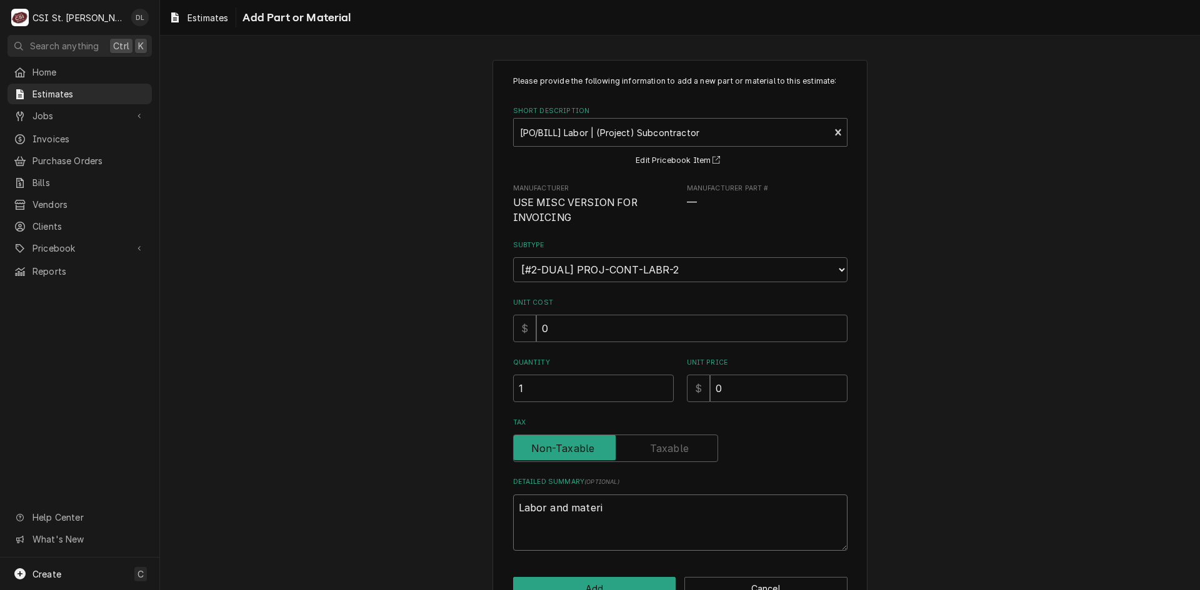
type textarea "Labor and materia"
type textarea "x"
type textarea "Labor and materials"
type textarea "x"
type textarea "Labor and materials"
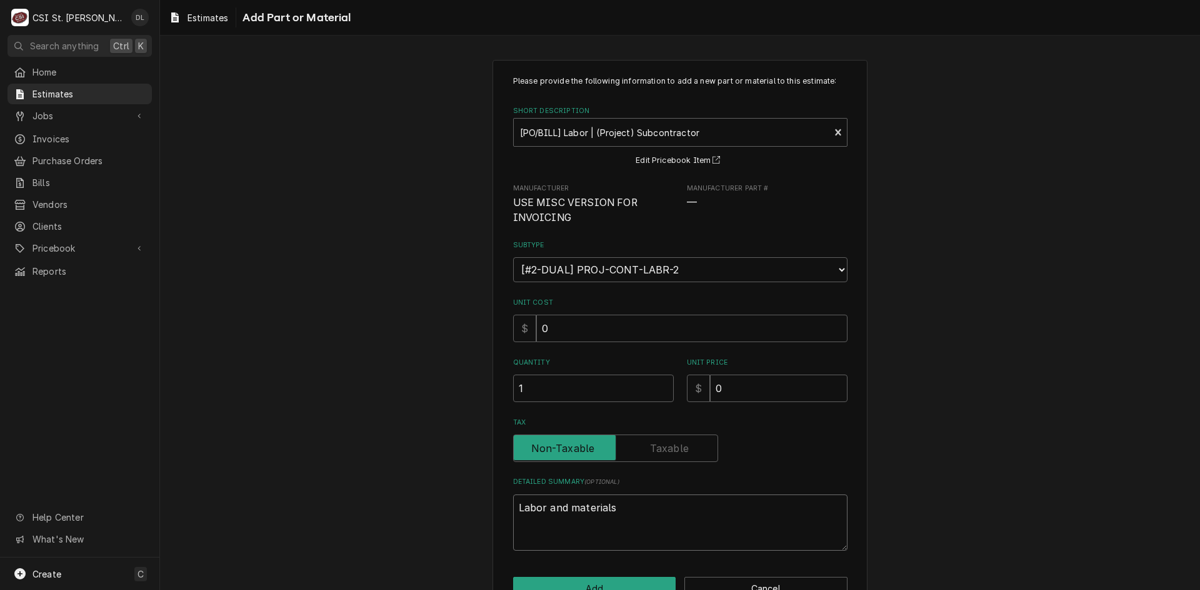
type textarea "x"
type textarea "Labor and materials t"
type textarea "x"
type textarea "Labor and materials to"
type textarea "x"
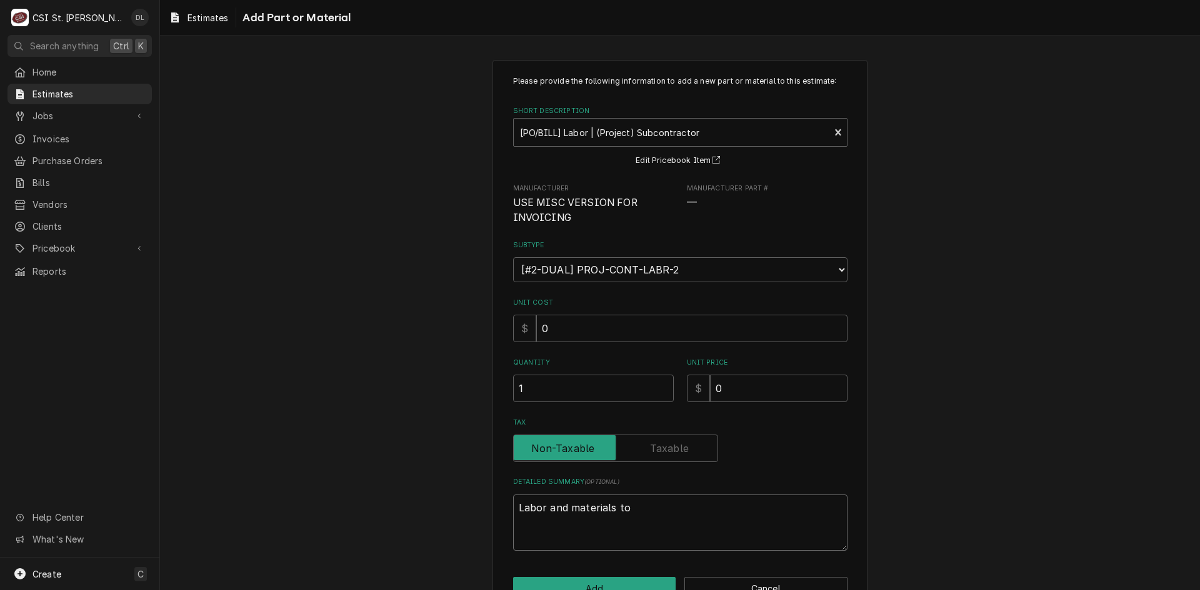
type textarea "Labor and materials to"
type textarea "x"
type textarea "Labor and materials to m"
type textarea "x"
type textarea "Labor and materials to mo"
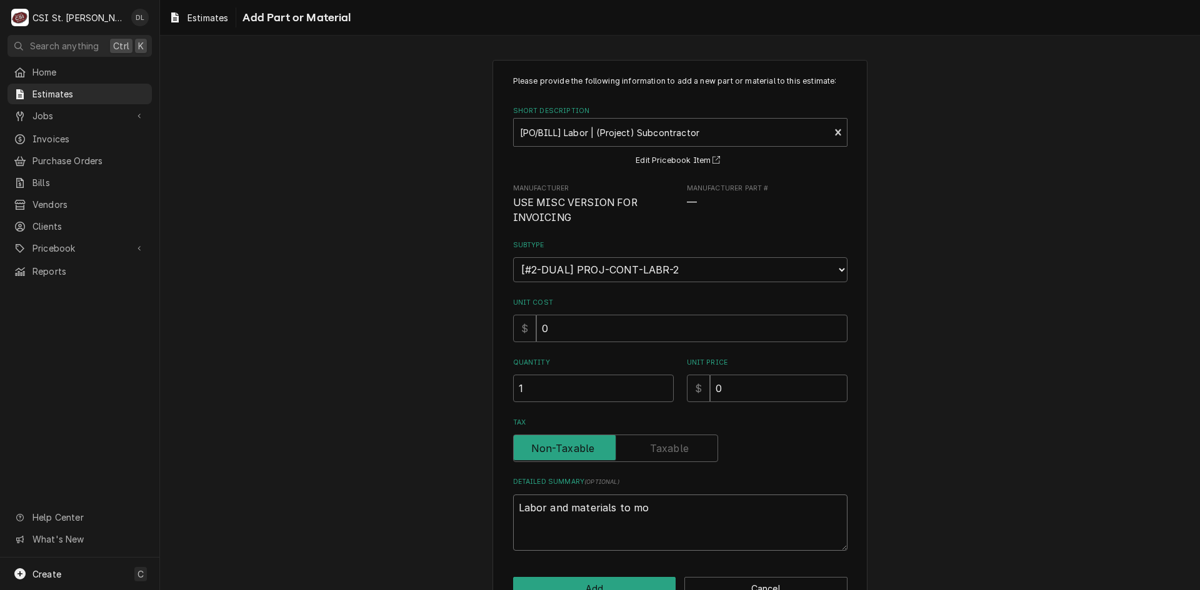
type textarea "x"
type textarea "Labor and materials to mod"
type textarea "x"
type textarea "Labor and materials to modi"
type textarea "x"
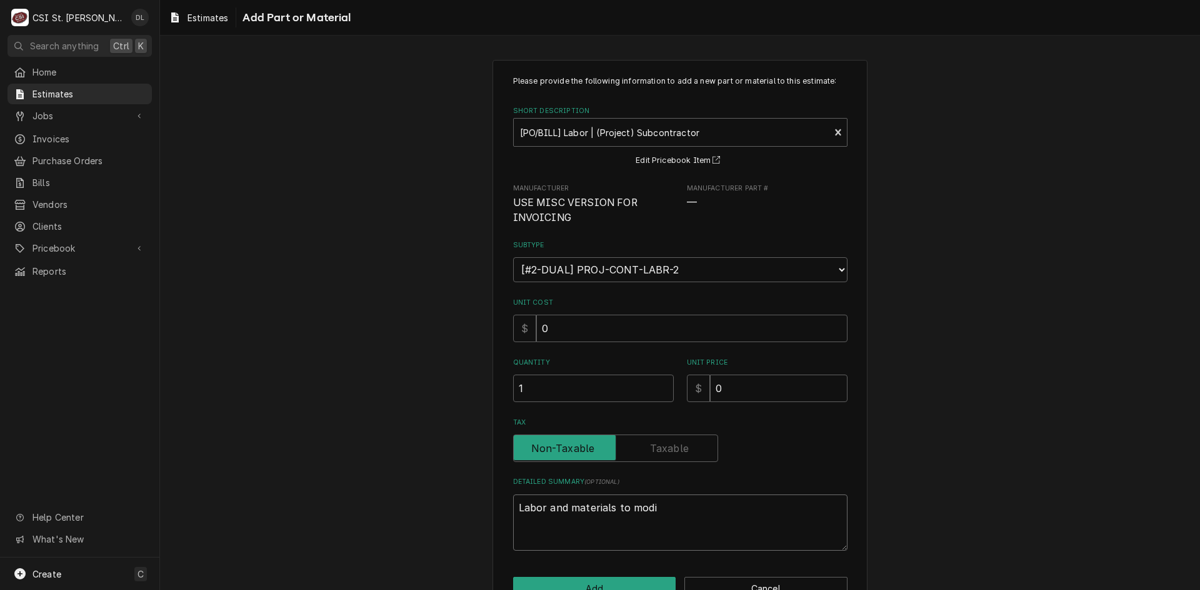
type textarea "Labor and materials to modif"
type textarea "x"
type textarea "Labor and materials to modif"
type textarea "x"
type textarea "Labor and materials to modif y"
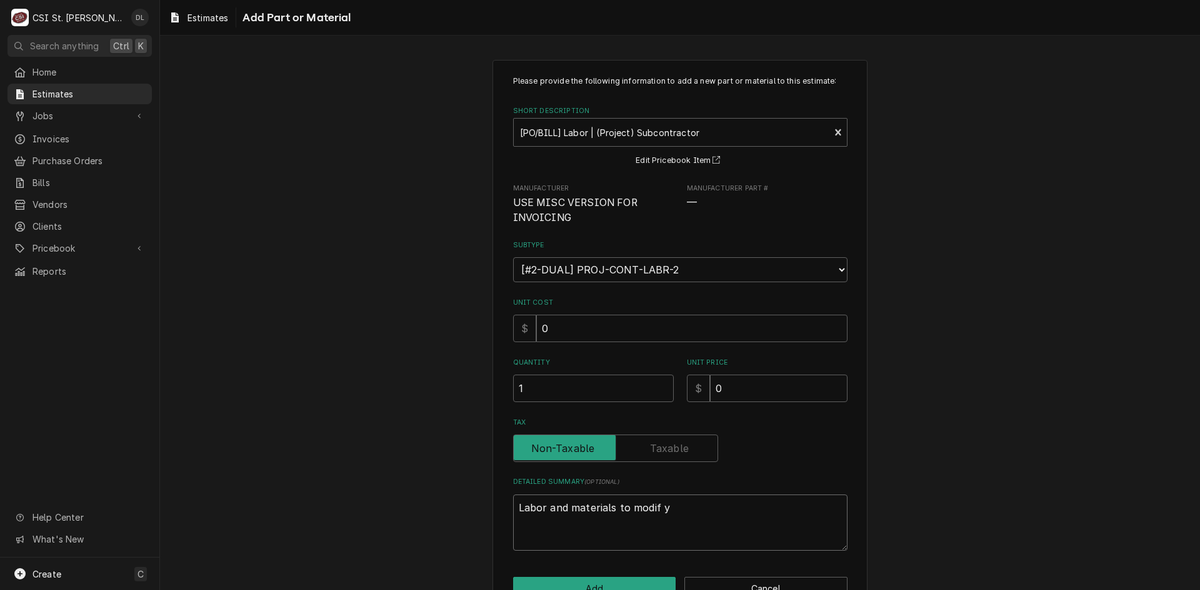
type textarea "x"
type textarea "Labor and materials to modif"
type textarea "x"
type textarea "Labor and materials to modif"
type textarea "x"
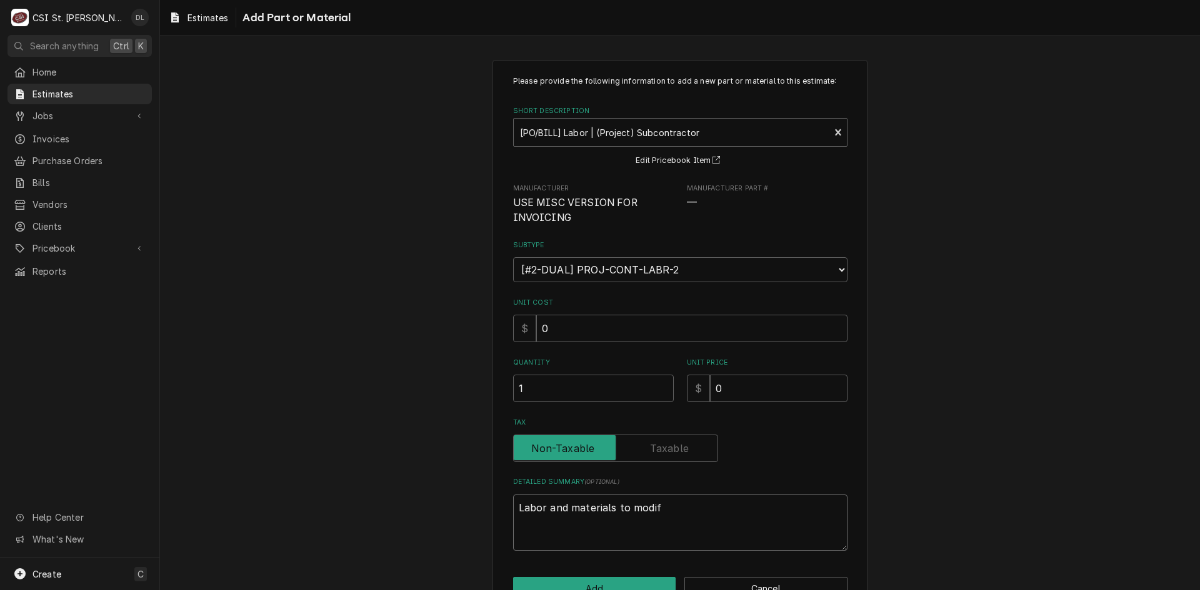
type textarea "Labor and materials to modify"
type textarea "x"
type textarea "Labor and materials to modify"
type textarea "x"
type textarea "Labor and materials to modify d"
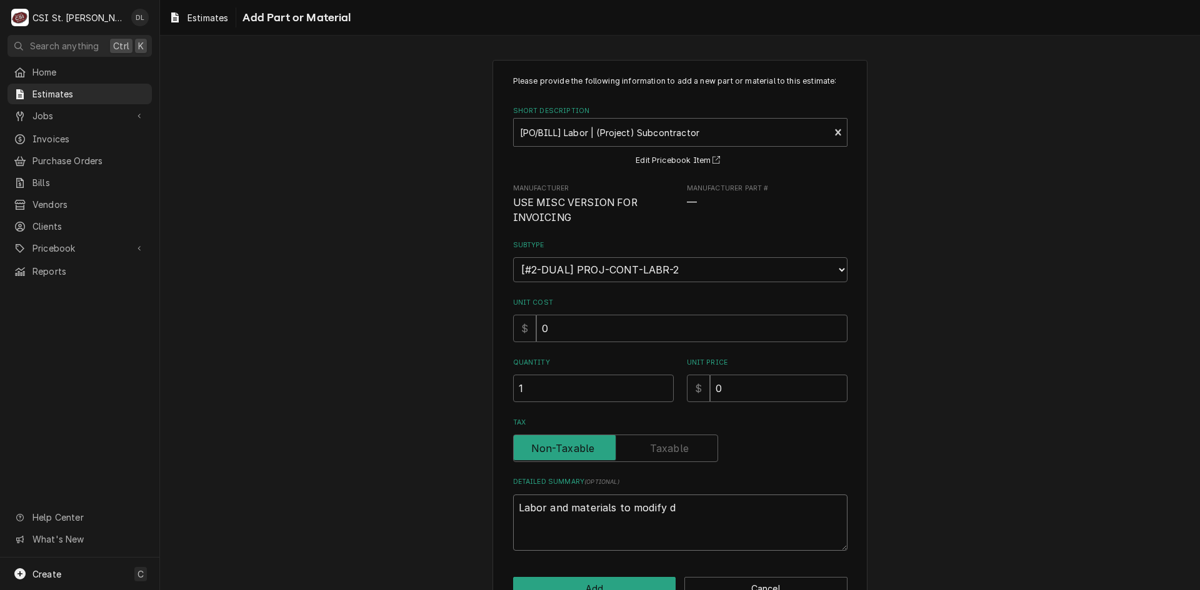
type textarea "x"
type textarea "Labor and materials to modify du"
type textarea "x"
type textarea "Labor and materials to modify duc"
type textarea "x"
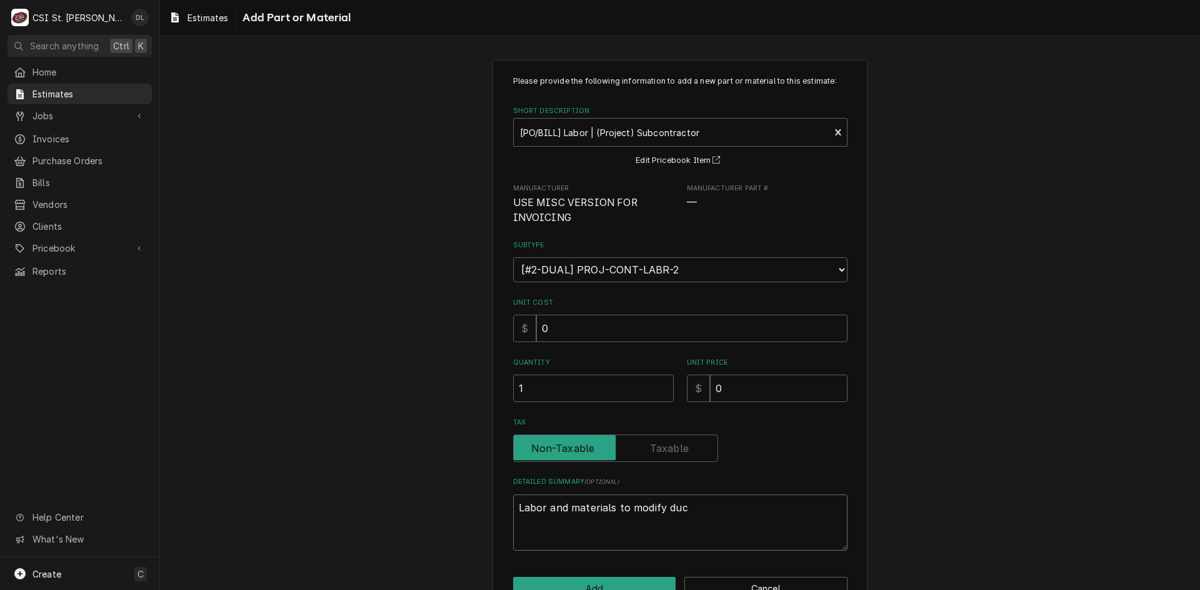
type textarea "Labor and materials to modify duct"
type textarea "x"
type textarea "Labor and materials to modify duct"
type textarea "x"
type textarea "Labor and materials to modify duct w"
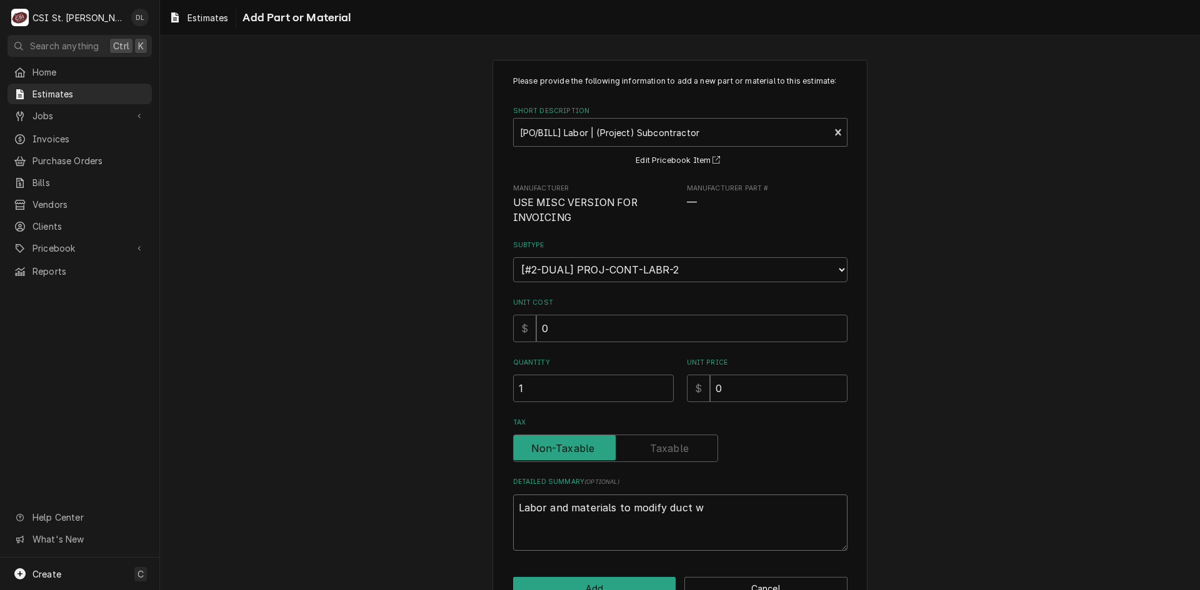
type textarea "x"
type textarea "Labor and materials to modify duct wo"
type textarea "x"
type textarea "Labor and materials to modify duct wor"
type textarea "x"
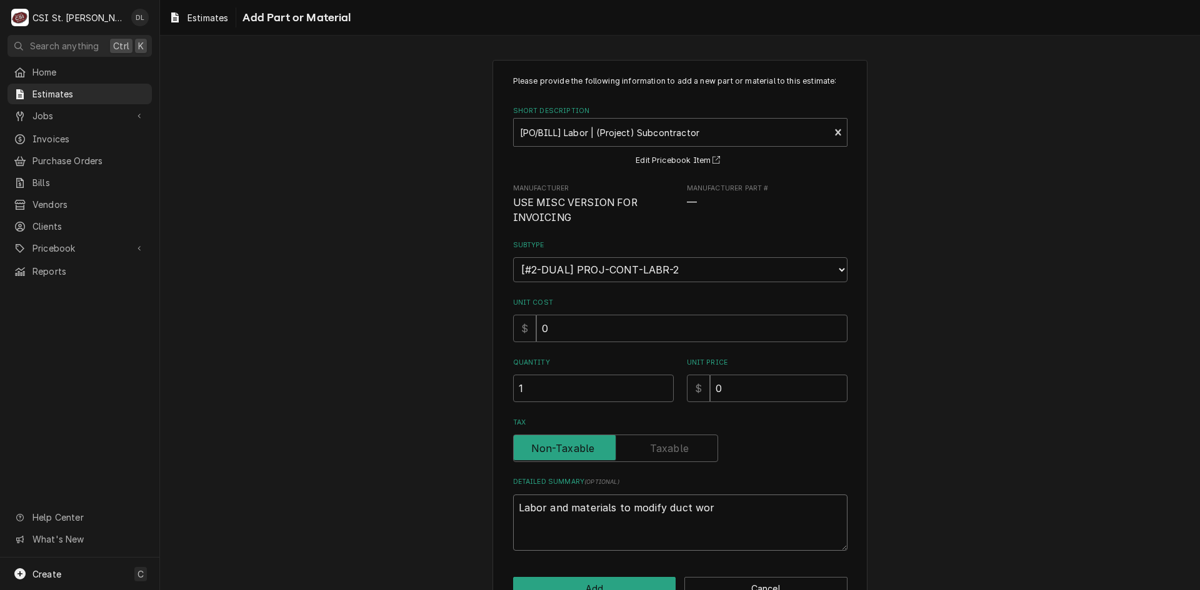
type textarea "Labor and materials to modify duct work"
type textarea "x"
type textarea "Labor and materials to modify duct work"
type textarea "x"
type textarea "Labor and materials to modify duct work t"
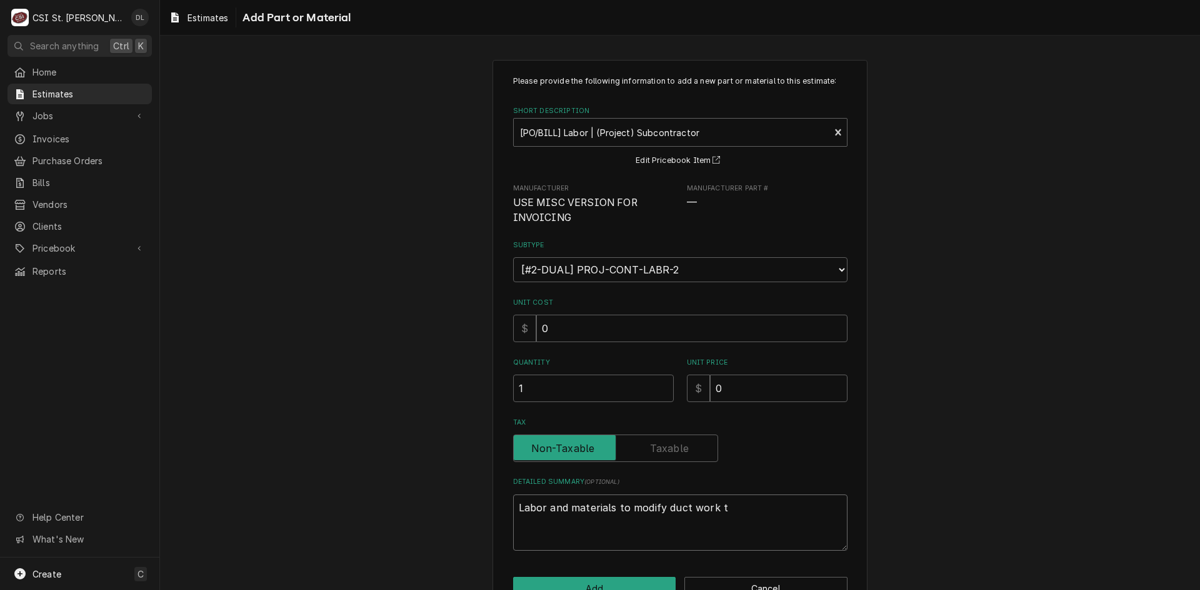
type textarea "x"
type textarea "Labor and materials to modify duct work to"
type textarea "x"
type textarea "Labor and materials to modify duct work to"
type textarea "x"
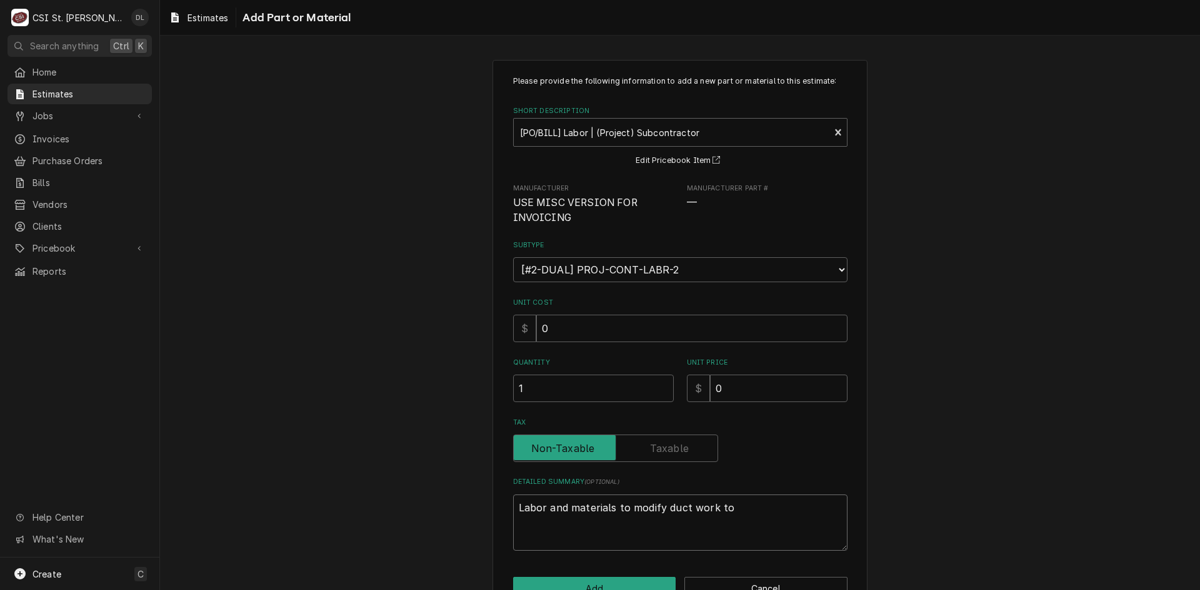
type textarea "Labor and materials to modify duct work to e"
type textarea "x"
type textarea "Labor and materials to modify duct work to ex"
type textarea "x"
type textarea "Labor and materials to modify duct work to exi"
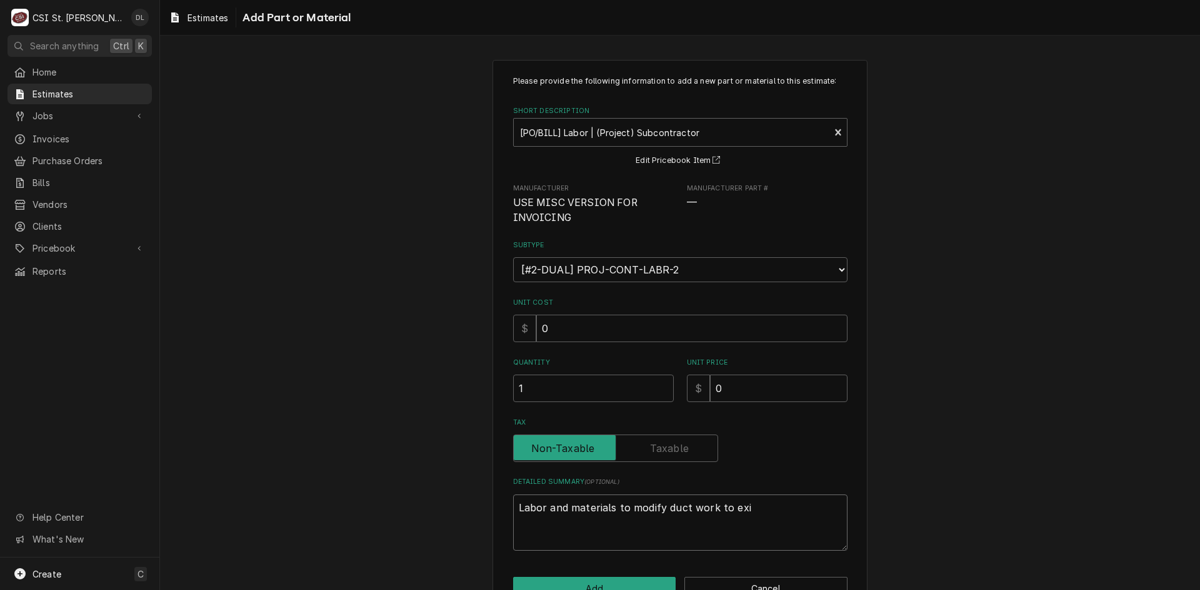
type textarea "x"
type textarea "Labor and materials to modify duct work to exis"
type textarea "x"
type textarea "Labor and materials to modify duct work to existi"
type textarea "x"
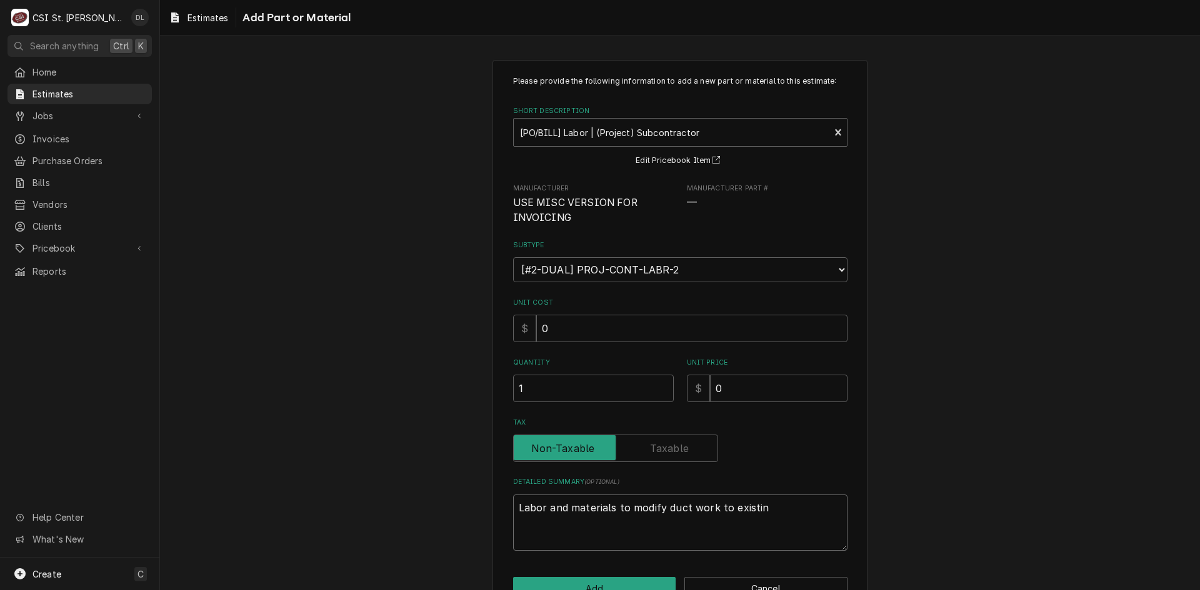
type textarea "Labor and materials to modify duct work to existing"
type textarea "x"
type textarea "Labor and materials to modify duct work to existing"
type textarea "x"
type textarea "Labor and materials to modify duct work to existing"
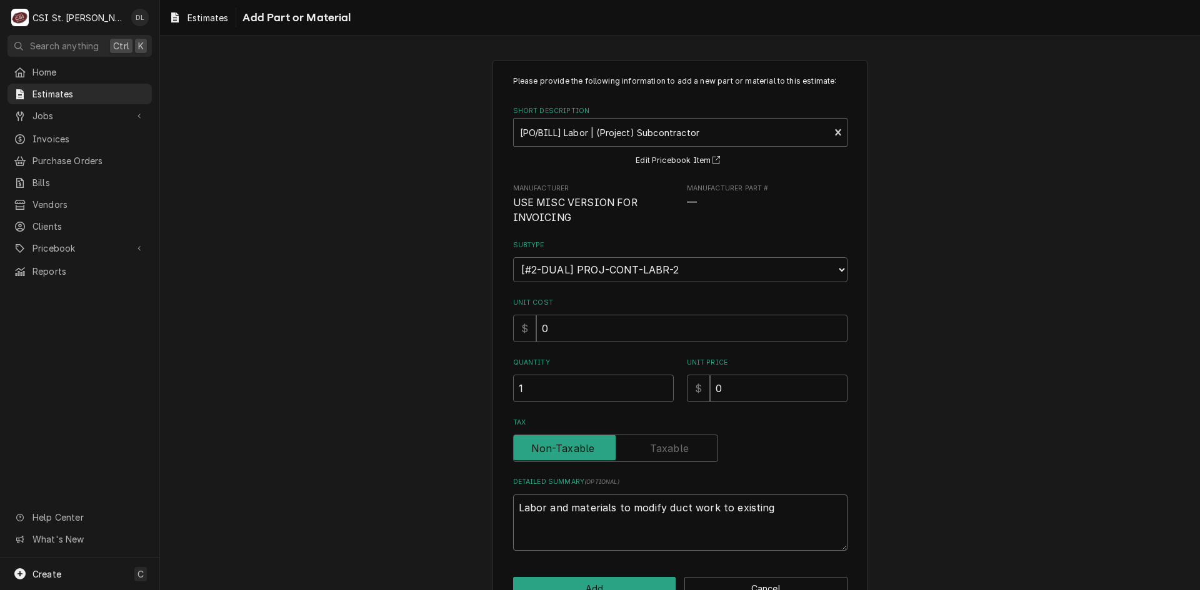
type textarea "x"
type textarea "Labor and materials to modify duct work to existin"
type textarea "x"
type textarea "Labor and materials to modify duct work to existi"
type textarea "x"
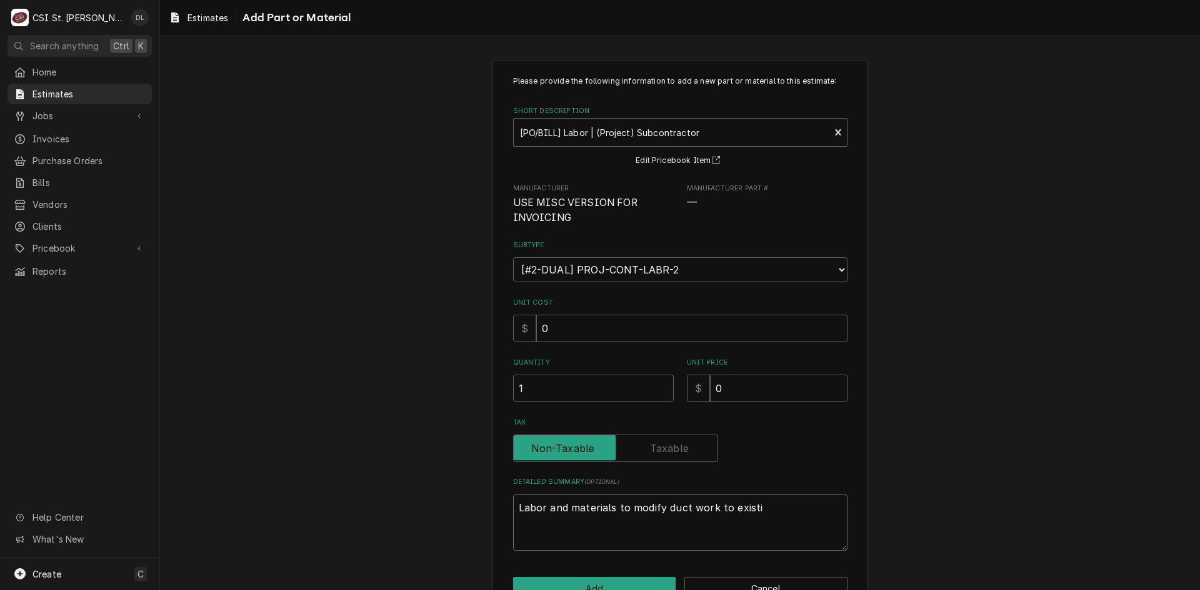
type textarea "Labor and materials to modify duct work to exist"
type textarea "x"
type textarea "Labor and materials to modify duct work to exis"
type textarea "x"
type textarea "Labor and materials to modify duct work to exi"
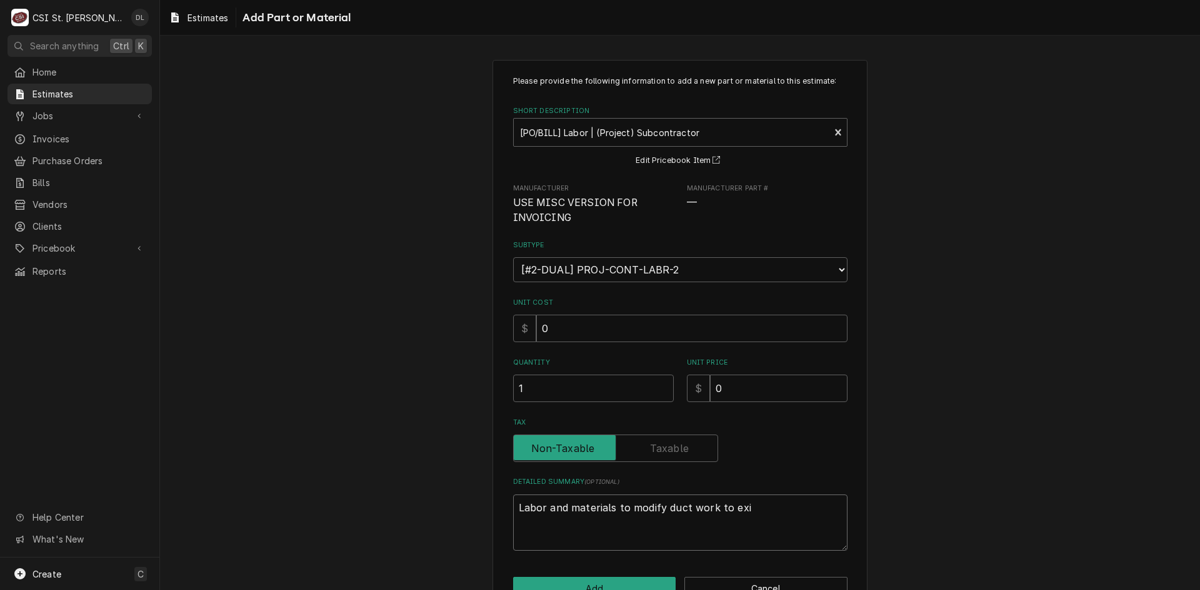
type textarea "x"
type textarea "Labor and materials to modify duct work to ex"
type textarea "x"
type textarea "Labor and materials to modify duct work to e"
type textarea "x"
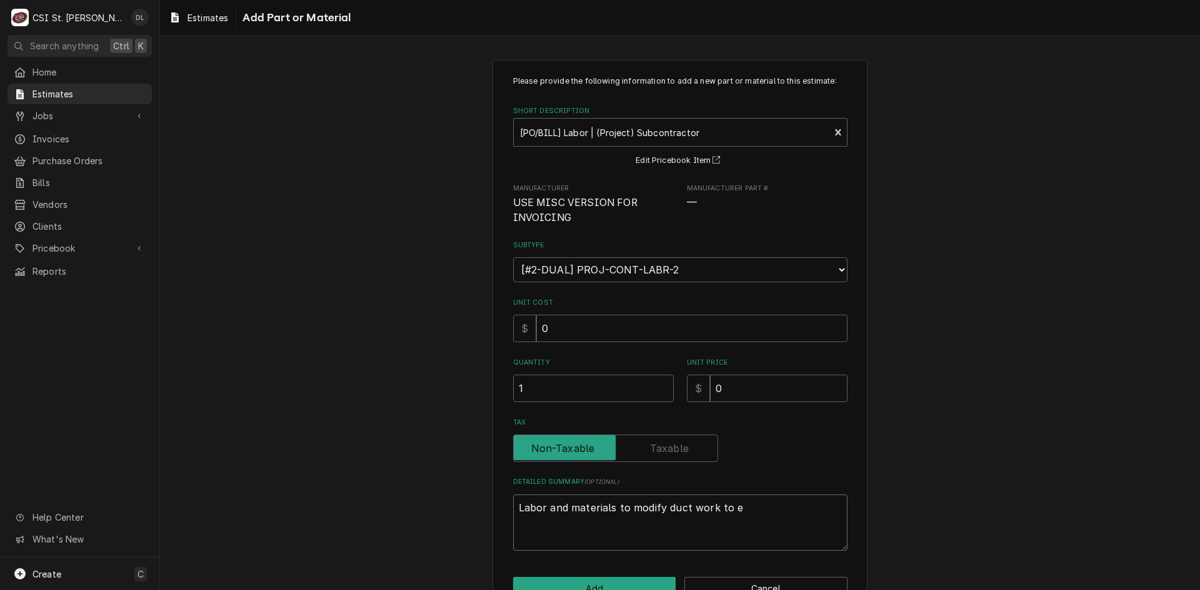
type textarea "Labor and materials to modify duct work to"
type textarea "x"
type textarea "Labor and materials to modify duct work to"
type textarea "x"
type textarea "Labor and materials to modify duct work t"
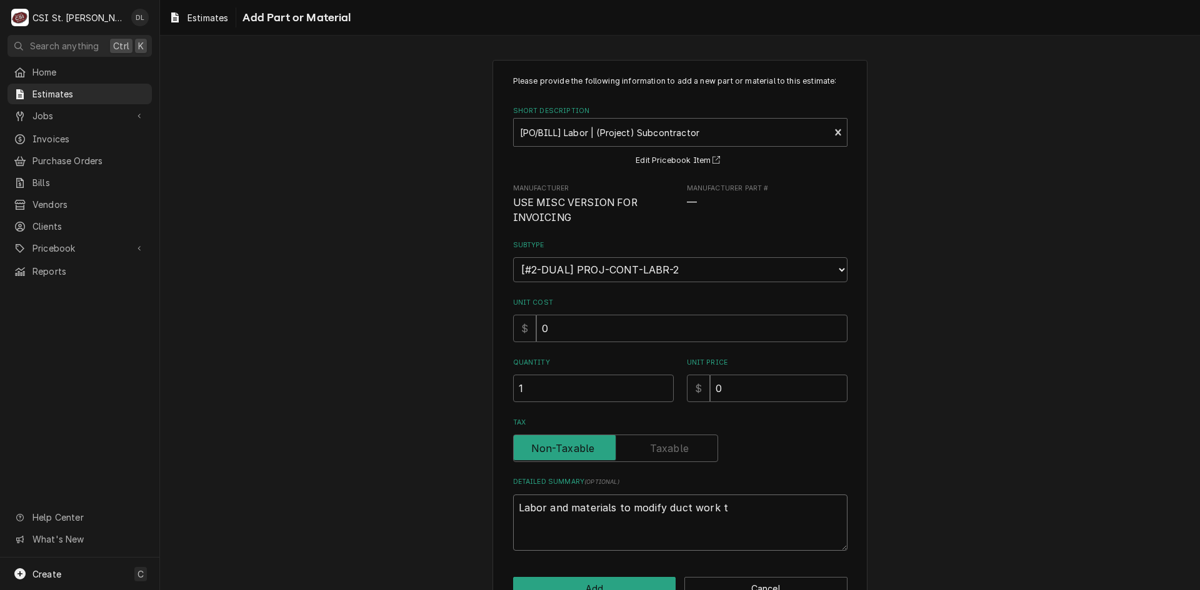
type textarea "x"
type textarea "Labor and materials to modify duct work"
type textarea "x"
type textarea "Labor and materials to modify duct work f"
type textarea "x"
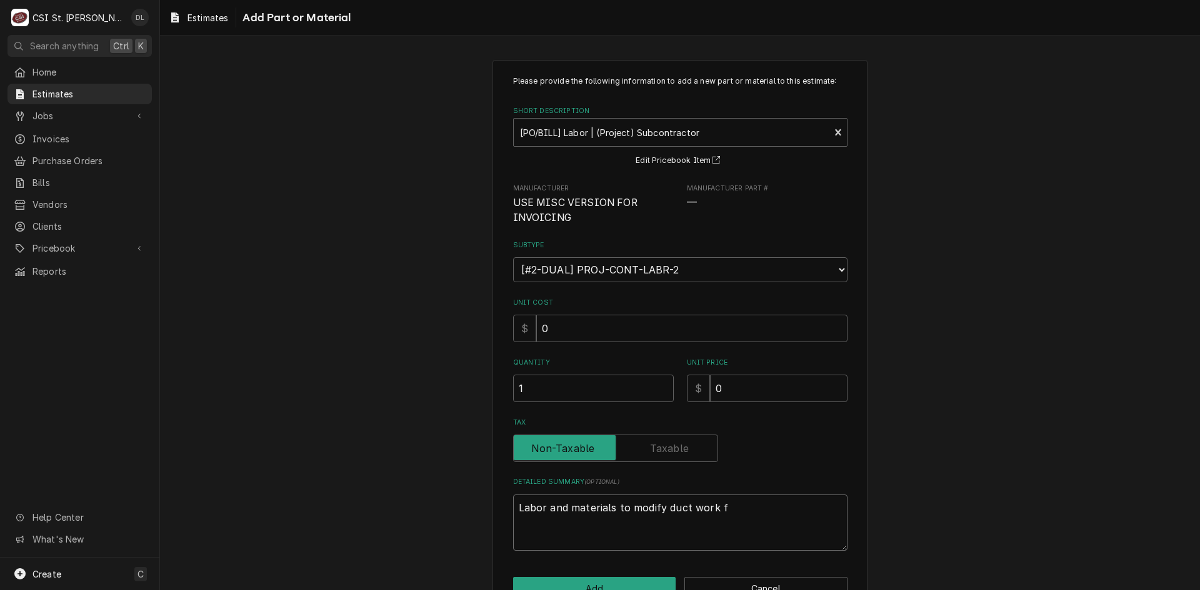
type textarea "Labor and materials to modify duct work fr"
type textarea "x"
type textarea "Labor and materials to modify duct work fro"
type textarea "x"
type textarea "Labor and materials to modify duct work from"
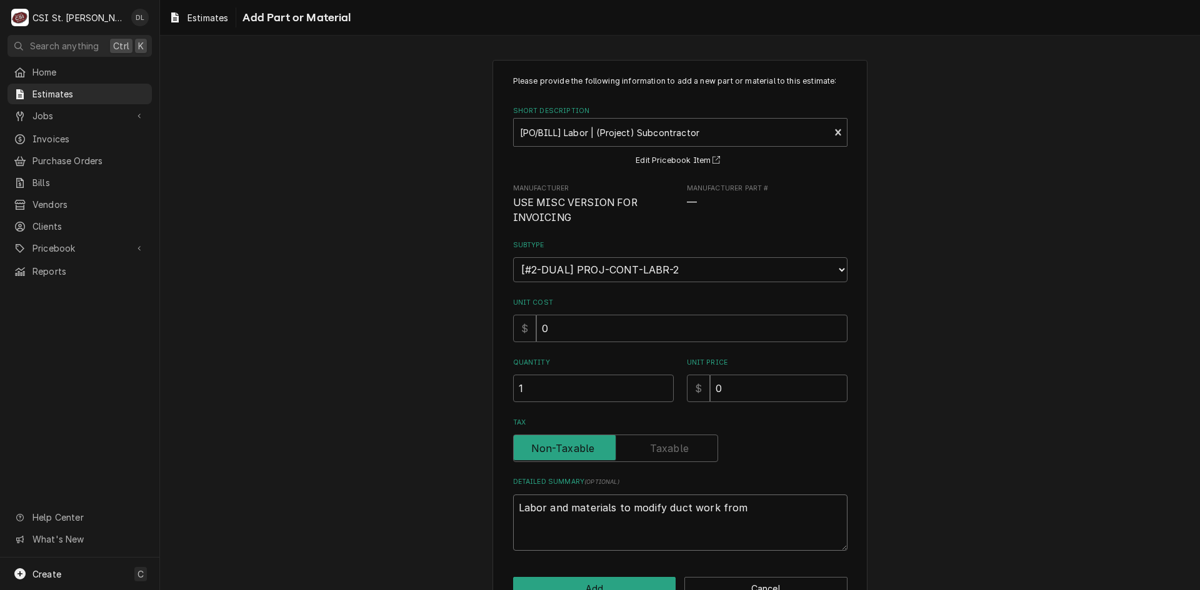
type textarea "x"
type textarea "Labor and materials to modify duct work from"
type textarea "x"
type textarea "Labor and materials to modify duct work from e"
type textarea "x"
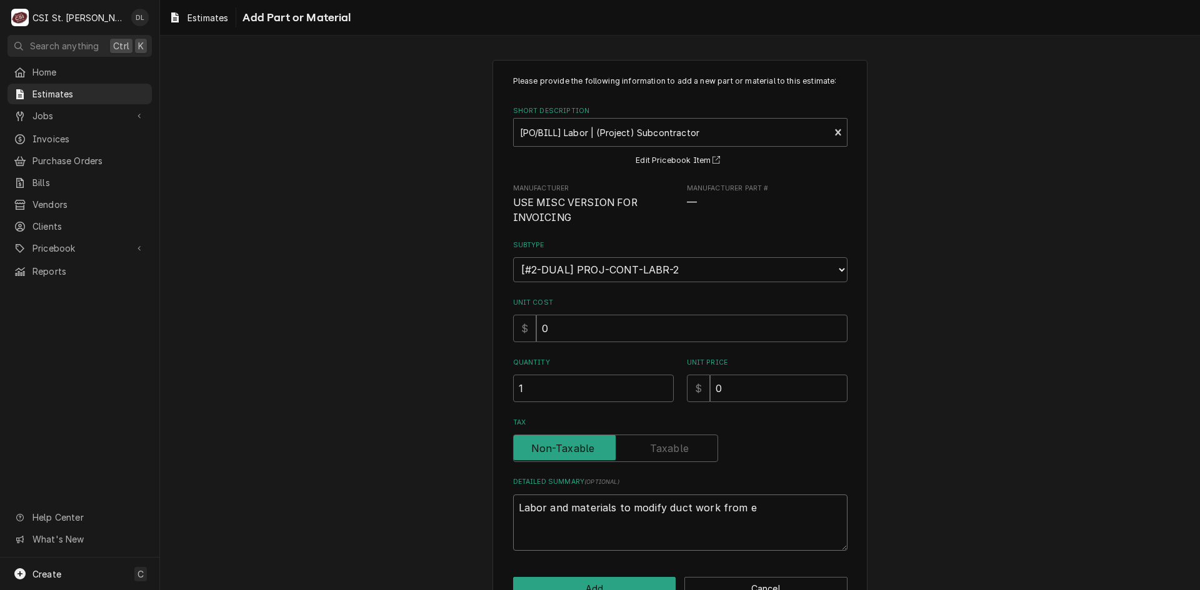
type textarea "Labor and materials to modify duct work from ex"
type textarea "x"
type textarea "Labor and materials to modify duct work from exi"
type textarea "x"
type textarea "Labor and materials to modify duct work from exis"
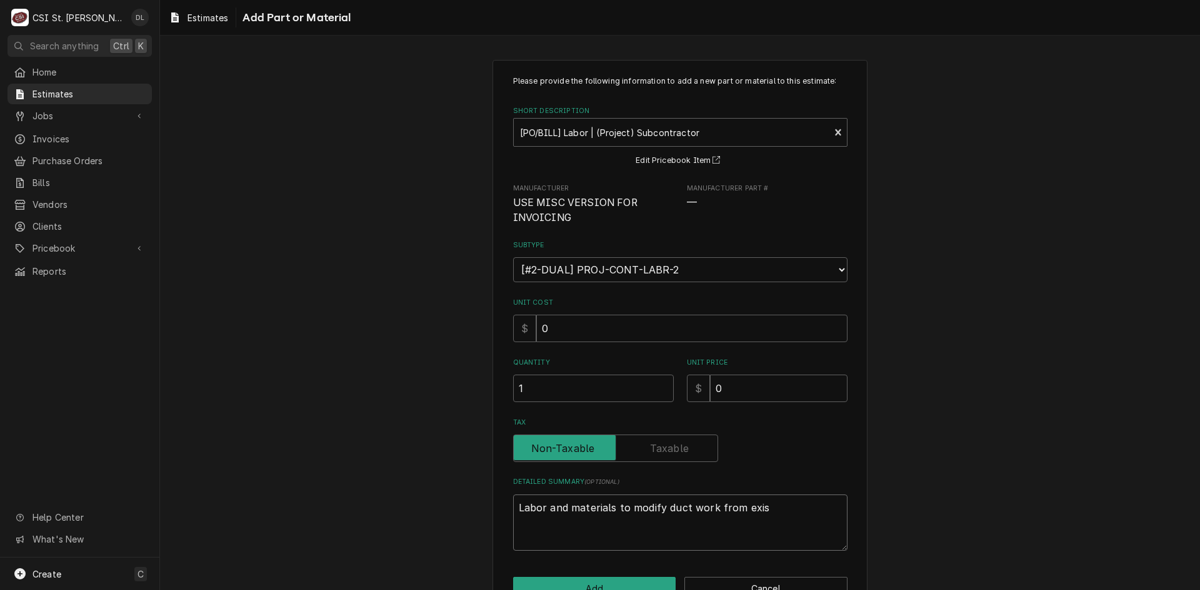
type textarea "x"
type textarea "Labor and materials to modify duct work from exist"
type textarea "x"
type textarea "Labor and materials to modify duct work from existi"
type textarea "x"
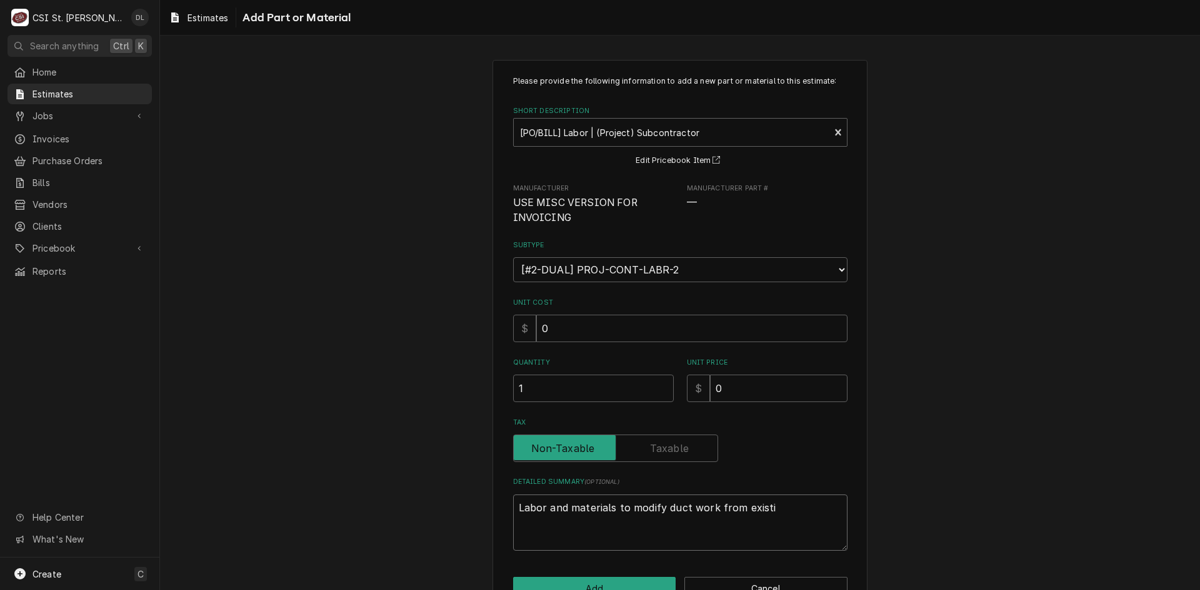
type textarea "Labor and materials to modify duct work from existin"
type textarea "x"
type textarea "Labor and materials to modify duct work from existing"
type textarea "x"
type textarea "Labor and materials to modify duct work from existing"
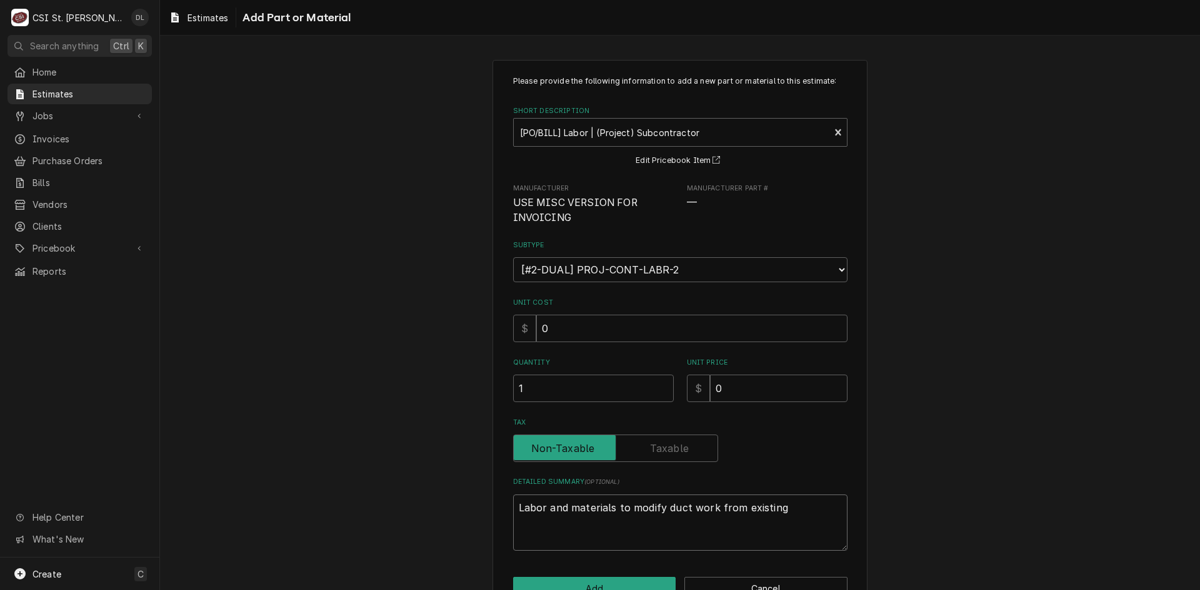
type textarea "x"
type textarea "Labor and materials to modify duct work from existing u"
type textarea "x"
type textarea "Labor and materials to modify duct work from existing un"
type textarea "x"
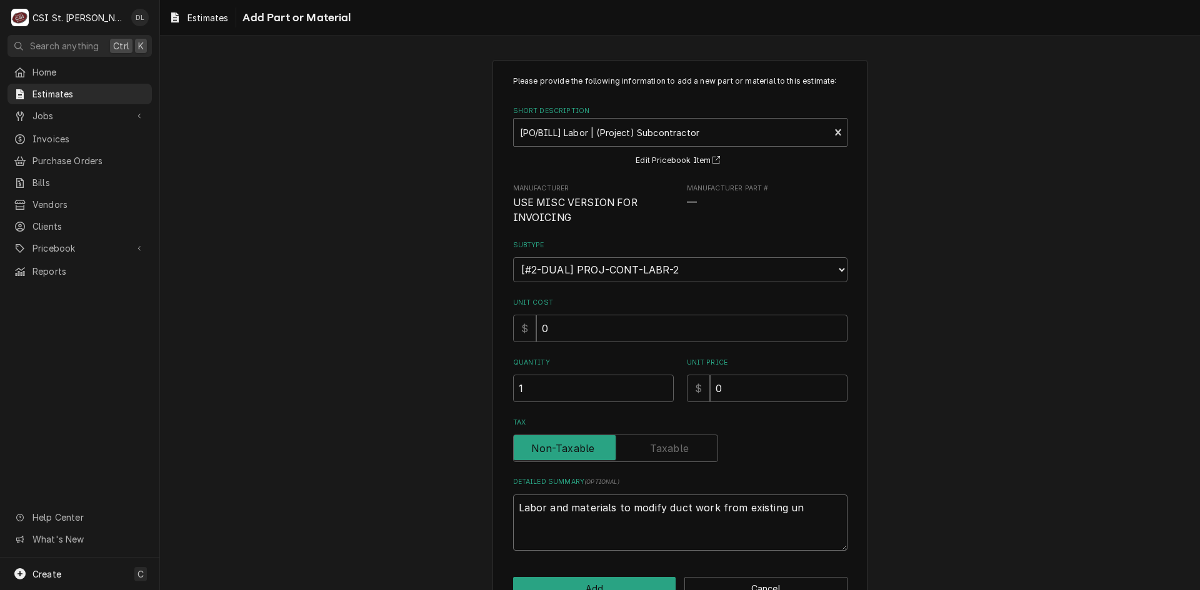
type textarea "Labor and materials to modify duct work from existing uni"
type textarea "x"
type textarea "Labor and materials to modify duct work from existing unit"
type textarea "x"
type textarea "Labor and materials to modify duct work from existing unit"
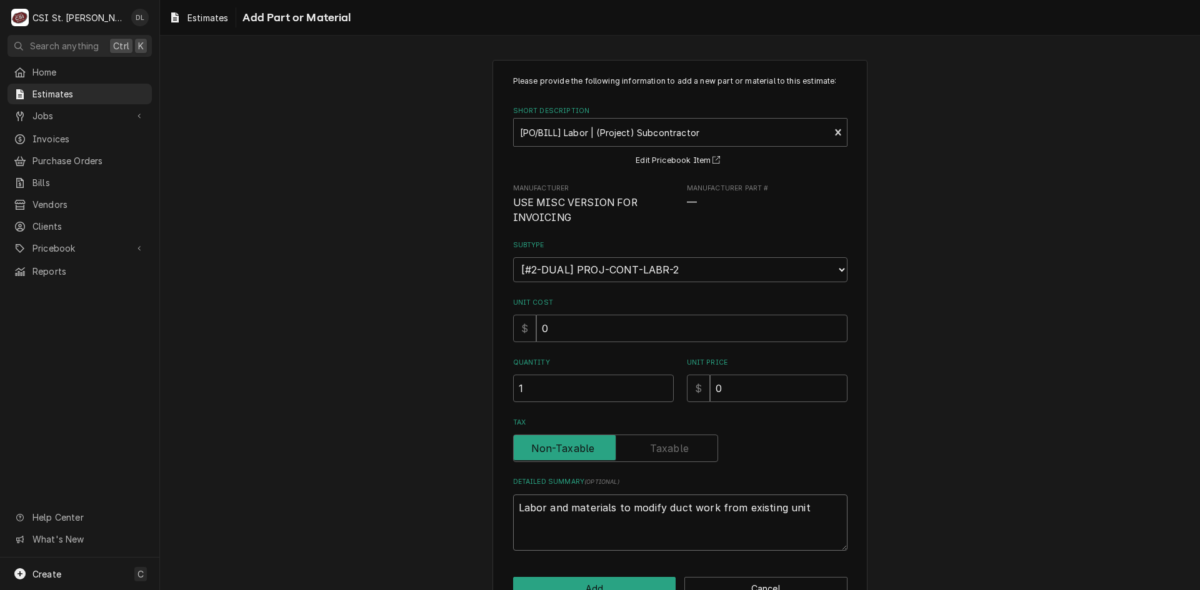
type textarea "x"
type textarea "Labor and materials to modify duct work from existing unit t"
type textarea "x"
type textarea "Labor and materials to modify duct work from existing unit to"
type textarea "x"
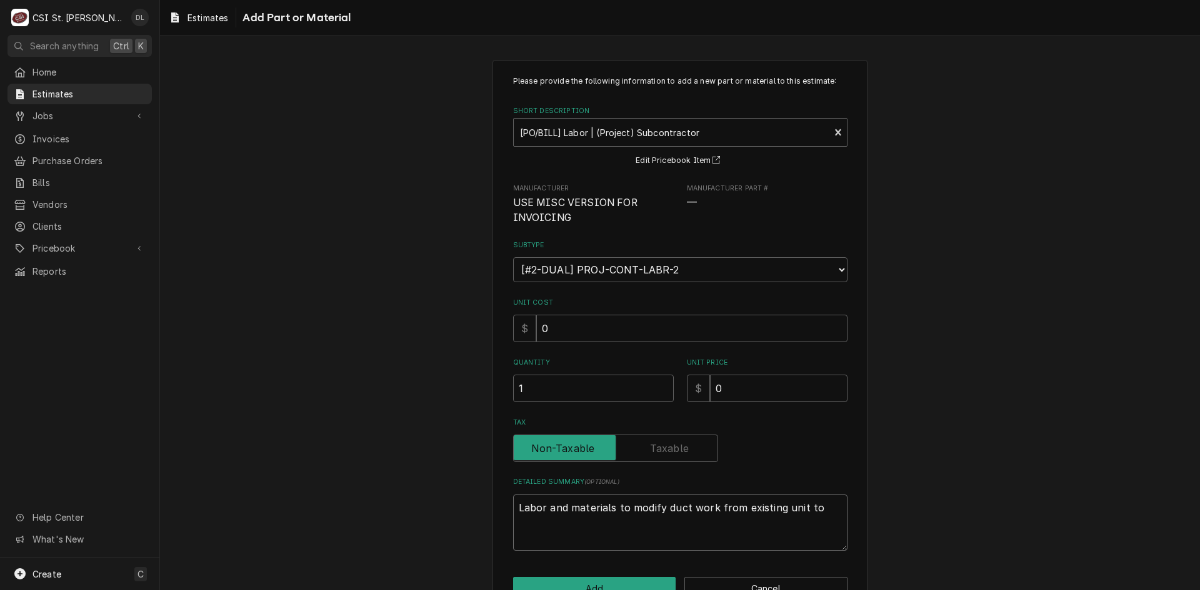
type textarea "Labor and materials to modify duct work from existing unit to"
drag, startPoint x: 740, startPoint y: 392, endPoint x: 624, endPoint y: 378, distance: 117.7
click at [625, 378] on div "Quantity 1 Unit Price $ 0" at bounding box center [680, 380] width 334 height 44
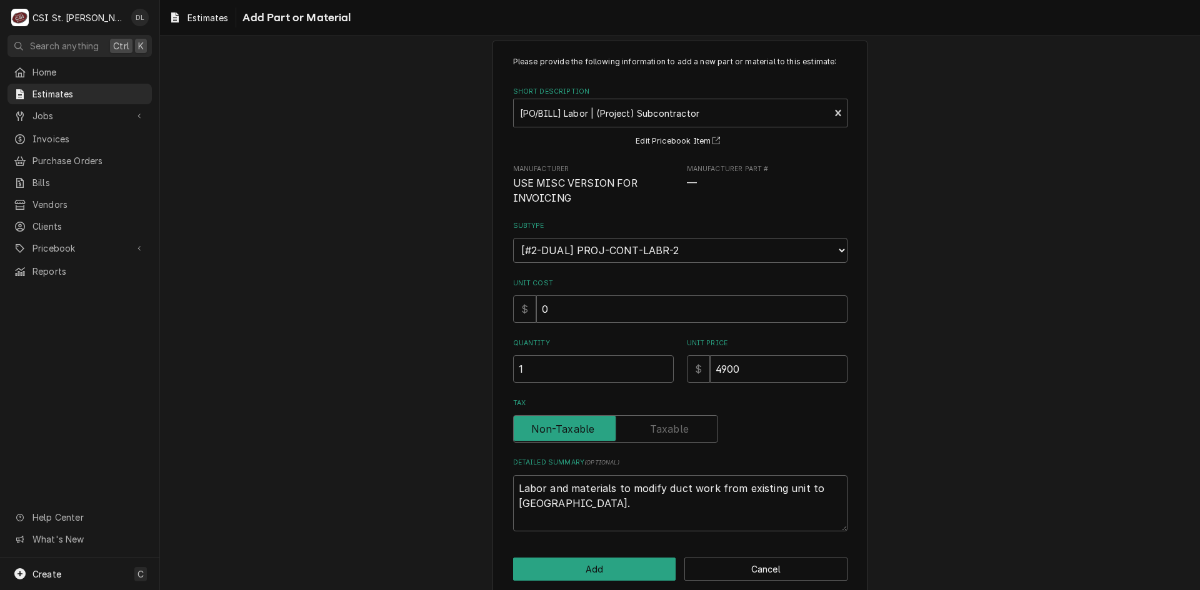
scroll to position [37, 0]
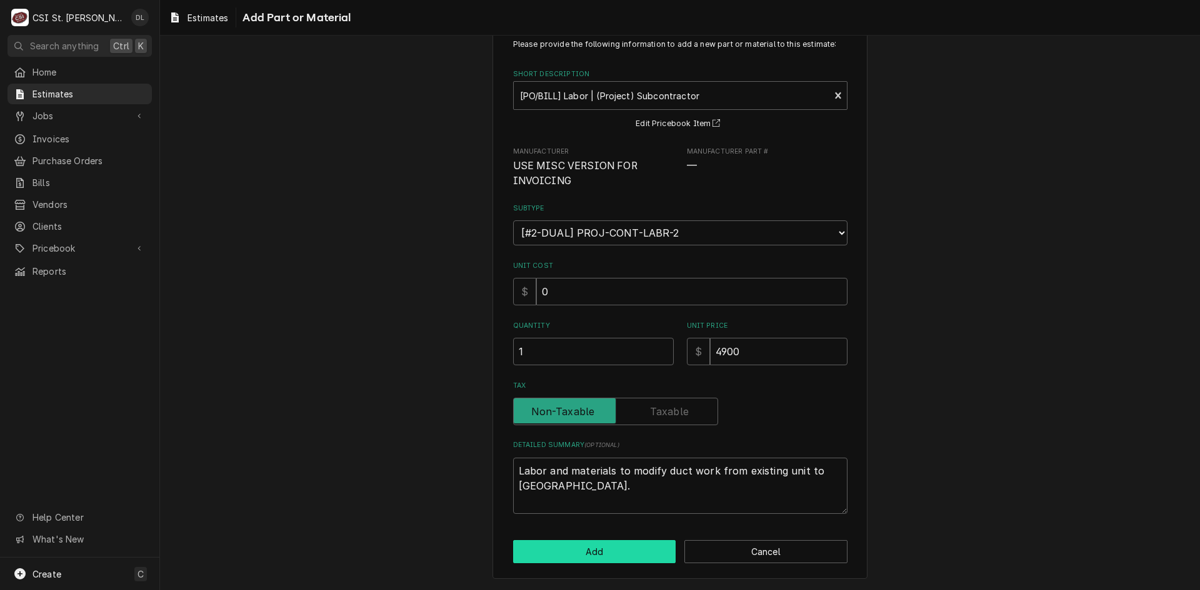
click at [619, 549] on button "Add" at bounding box center [594, 551] width 163 height 23
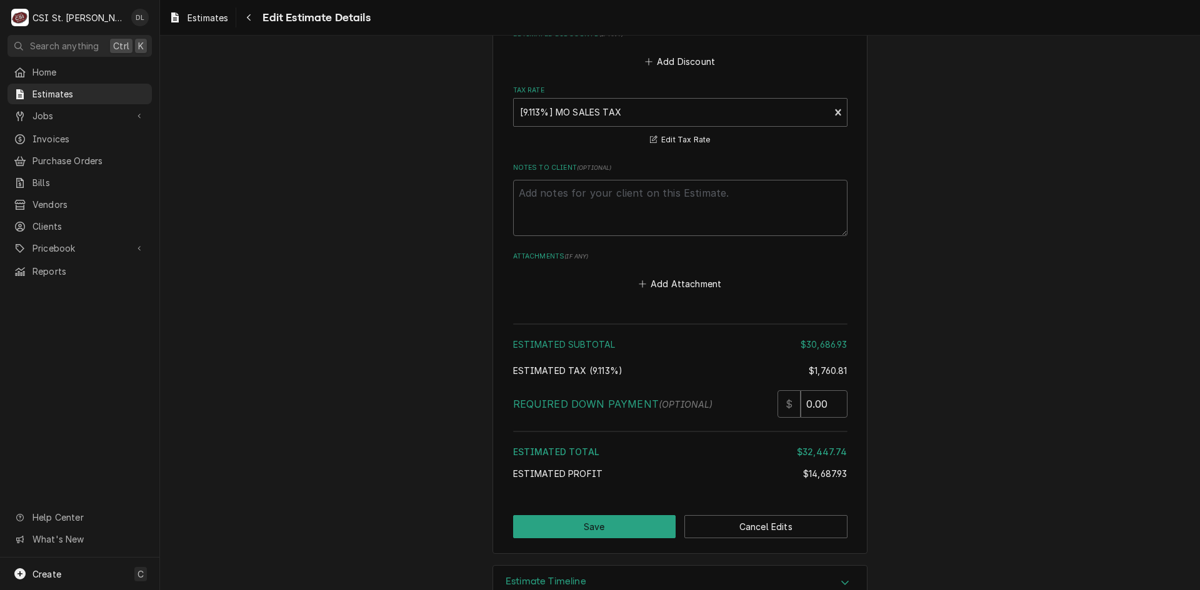
scroll to position [5599, 0]
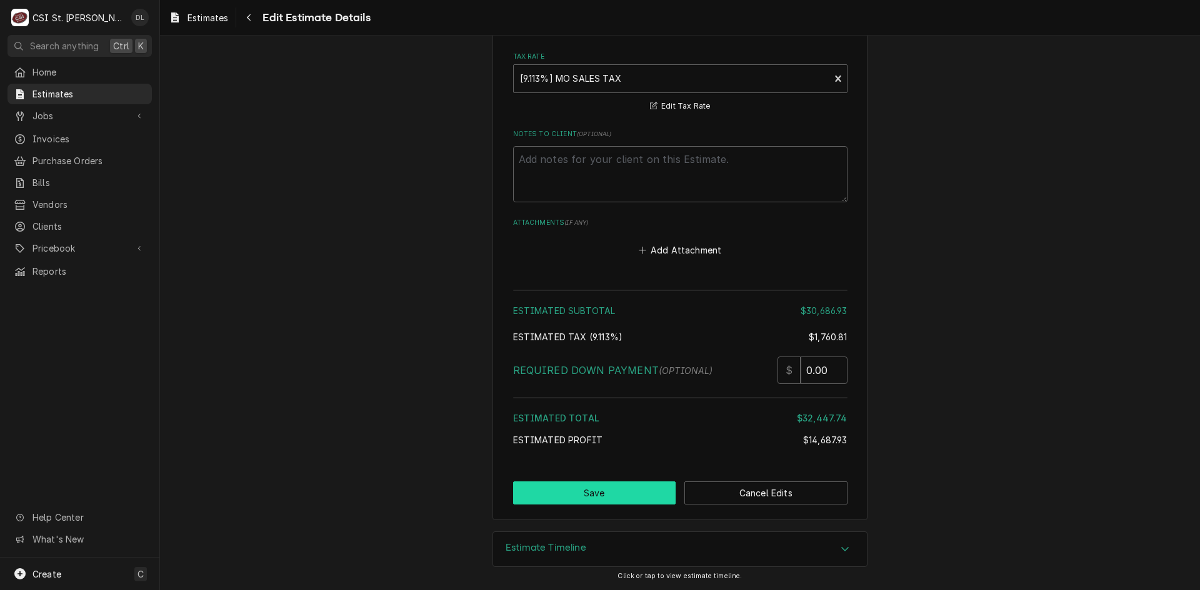
click at [609, 504] on button "Save" at bounding box center [594, 493] width 163 height 23
